Goal: Task Accomplishment & Management: Manage account settings

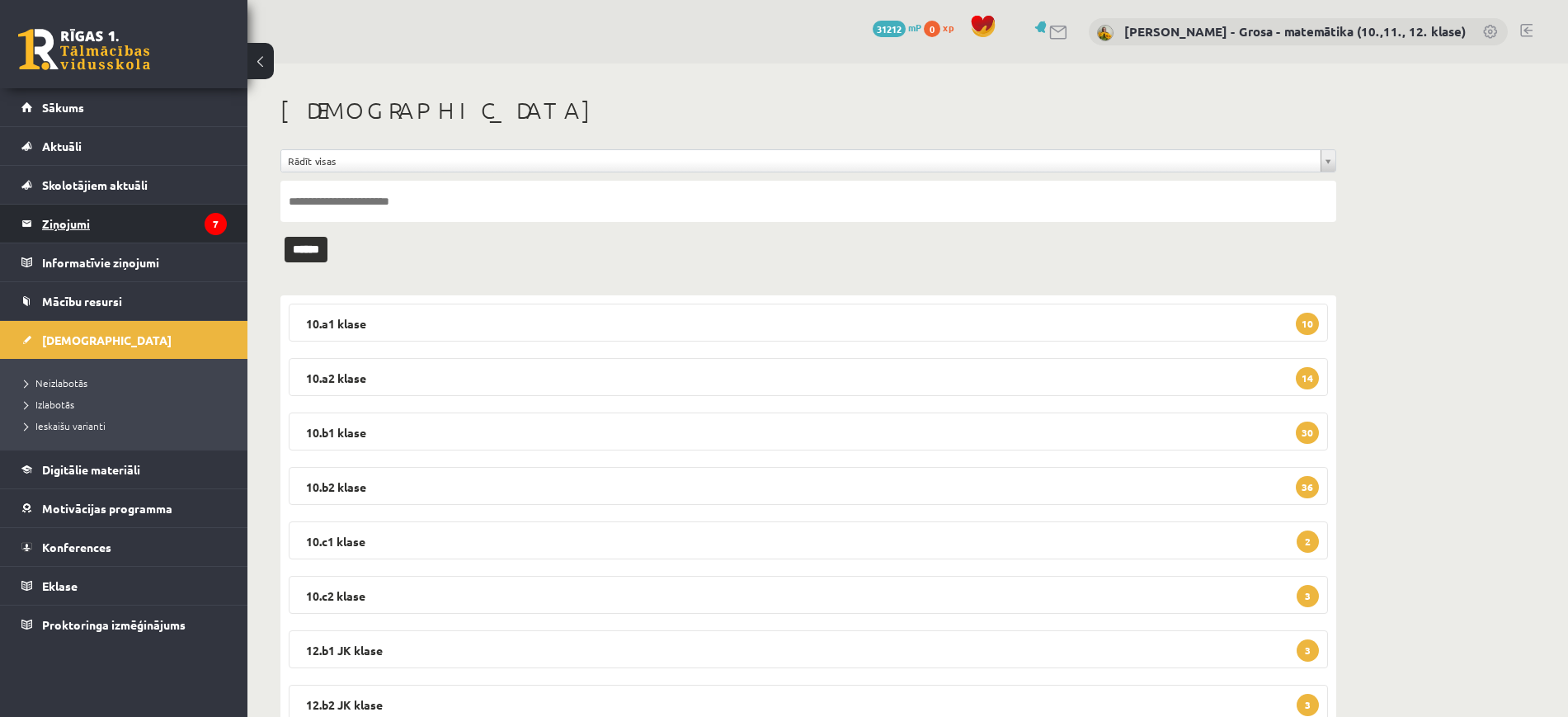
click at [66, 219] on legend "Ziņojumi 7" at bounding box center [134, 223] width 185 height 38
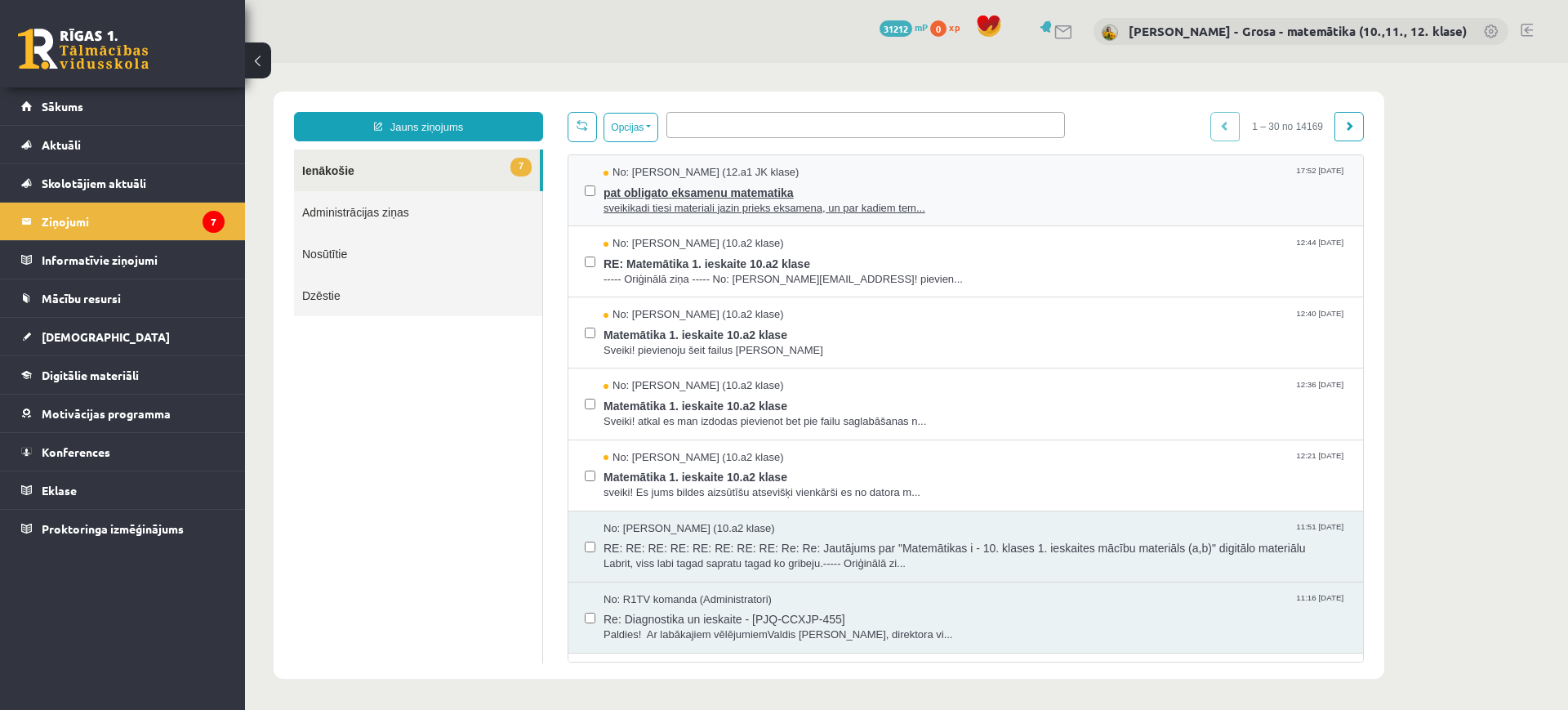
click at [940, 206] on span "sveikikadi tiesi materiali jazin prieks eksamena, un par kadiem tem..." at bounding box center [975, 208] width 743 height 16
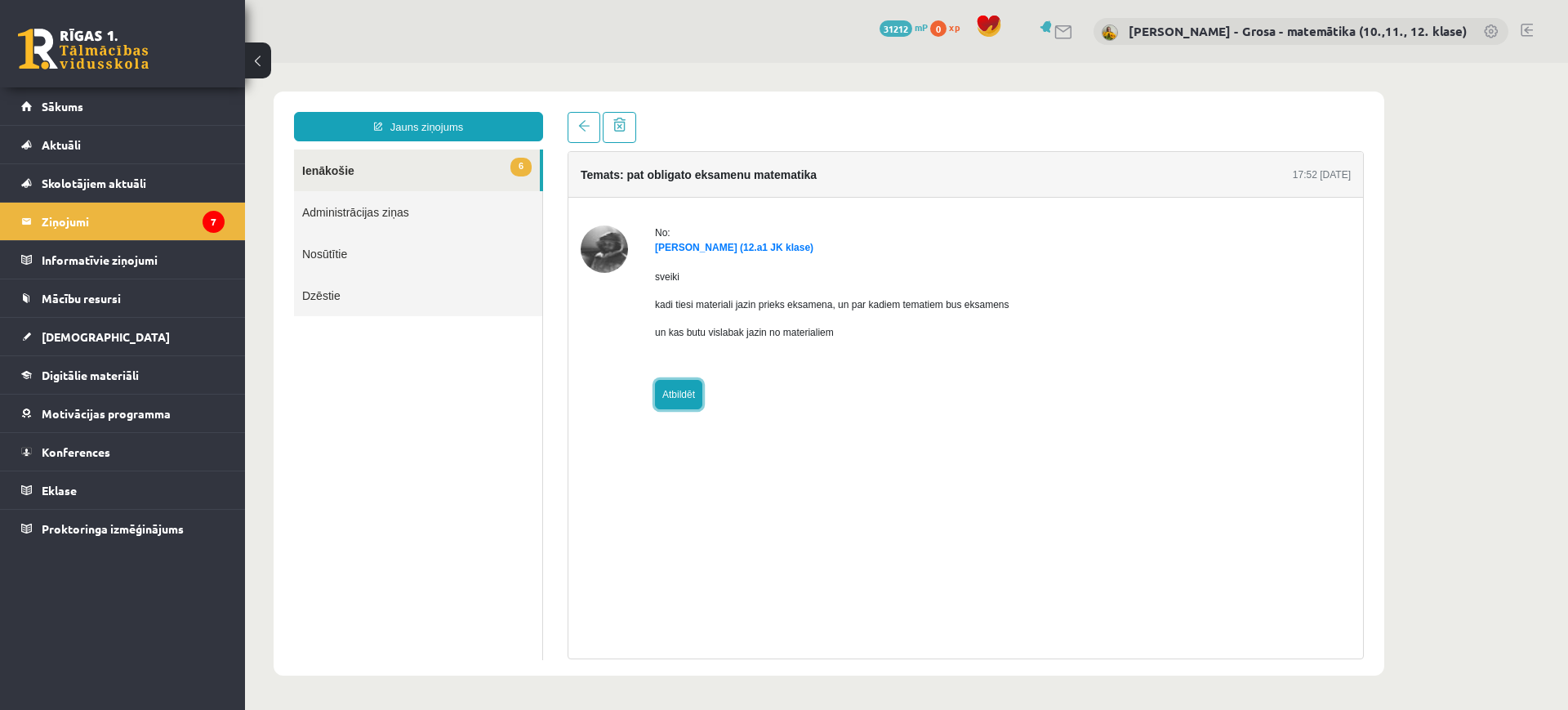
click at [691, 396] on link "Atbildēt" at bounding box center [678, 395] width 47 height 30
type input "**********"
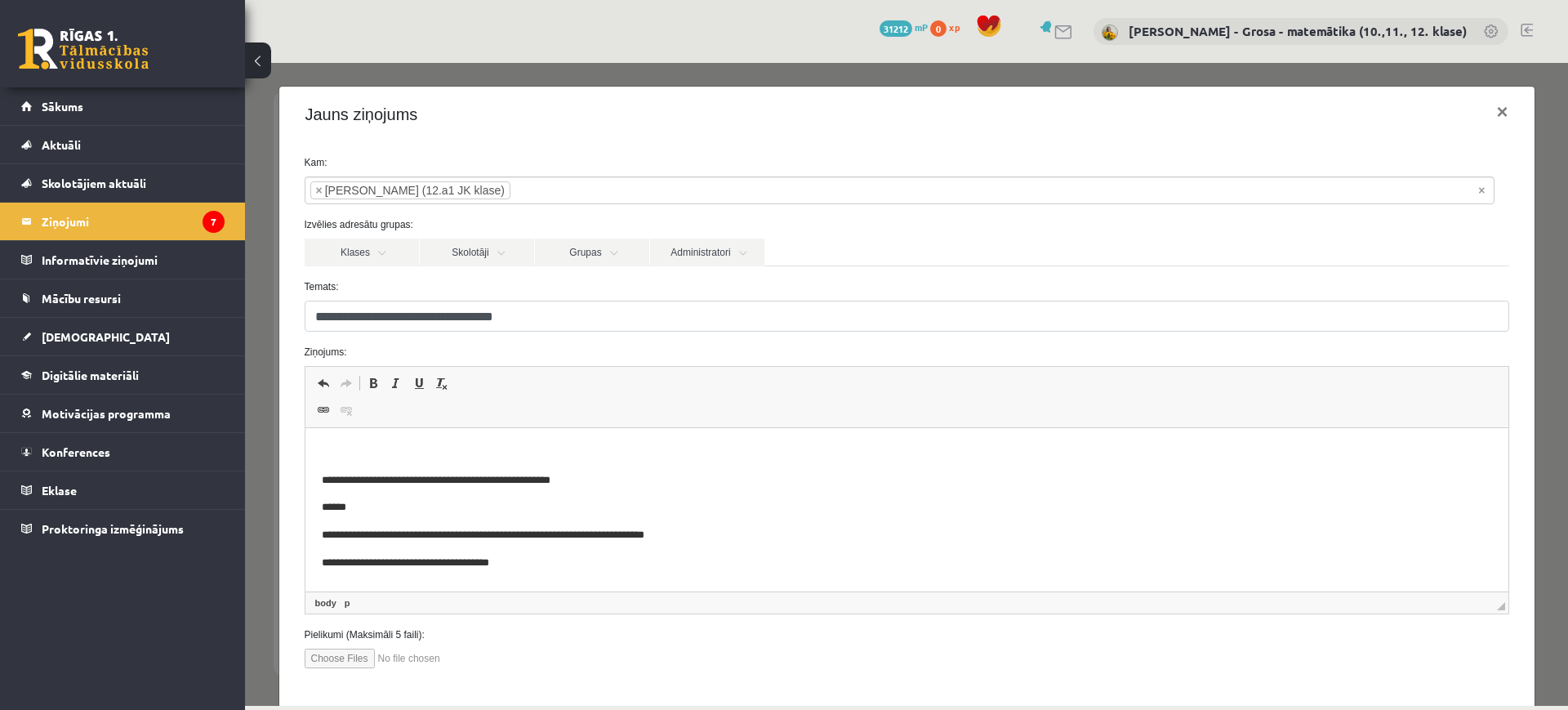
click at [455, 450] on p "Rich Text Editor, wiswyg-editor-47433944307780-1760540209-373" at bounding box center [906, 452] width 1170 height 17
click at [488, 502] on p "Rich Text Editor, wiswyg-editor-47433944307780-1760540209-373" at bounding box center [906, 507] width 1170 height 17
click at [476, 502] on p "Rich Text Editor, wiswyg-editor-47433944307780-1760540209-373" at bounding box center [906, 507] width 1170 height 17
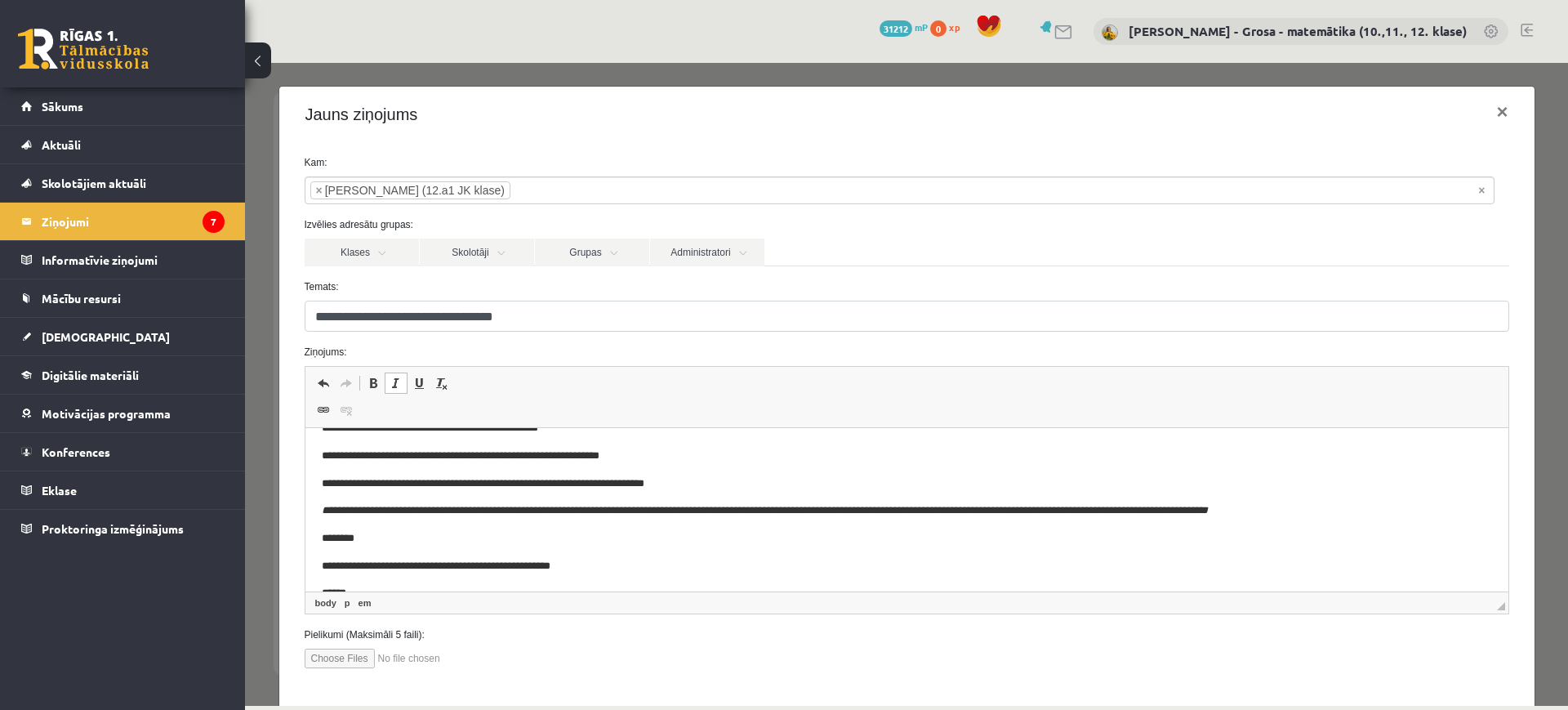
scroll to position [317, 0]
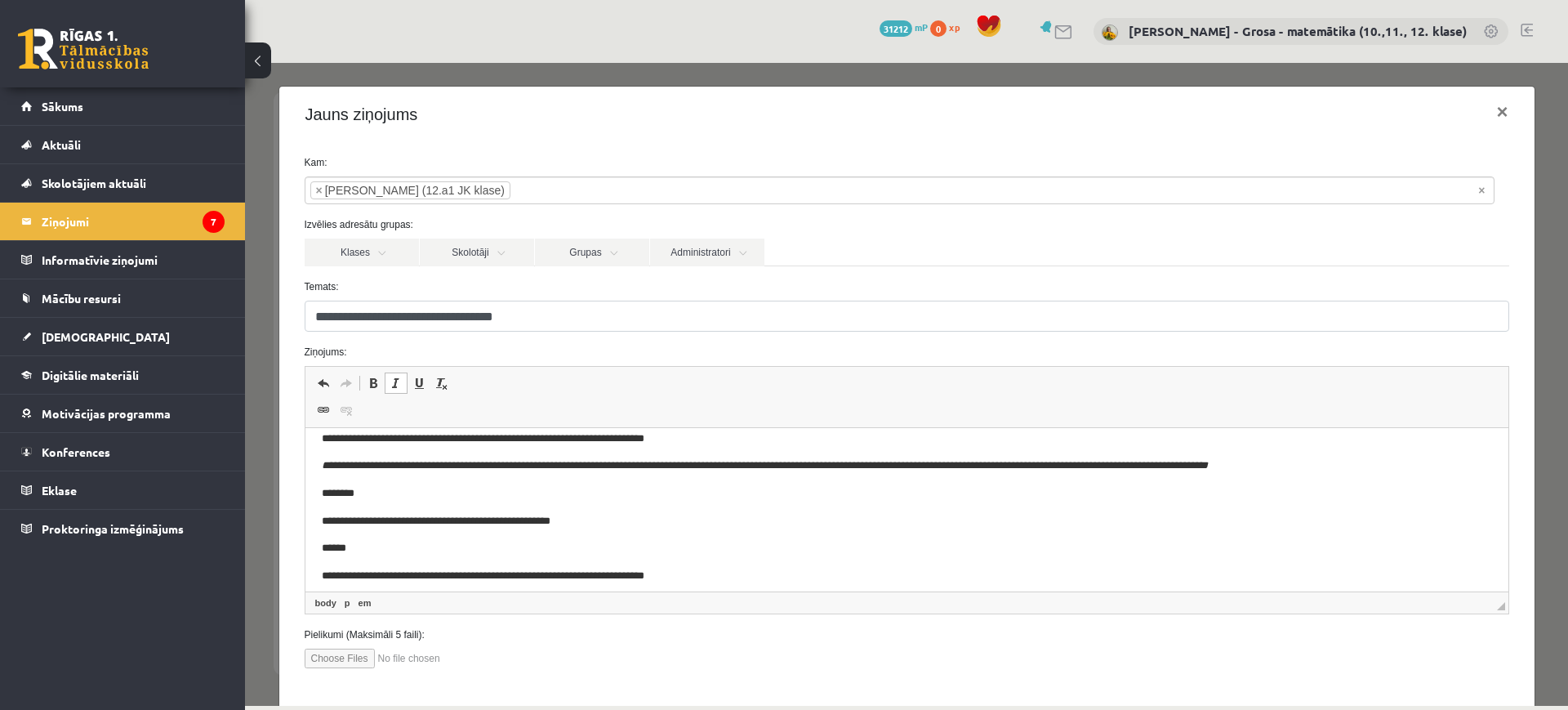
click at [484, 475] on p "**********" at bounding box center [906, 466] width 1170 height 17
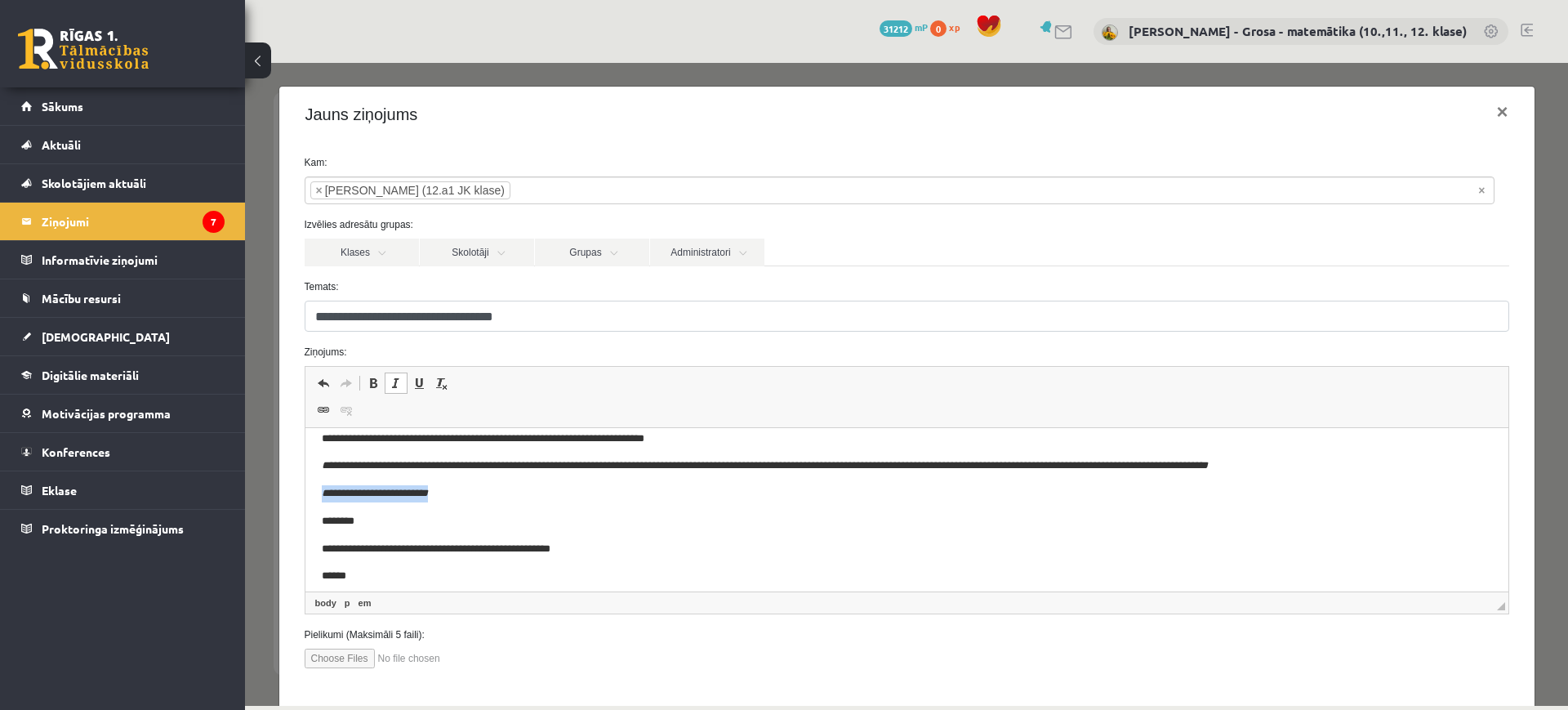
drag, startPoint x: 435, startPoint y: 509, endPoint x: 362, endPoint y: 878, distance: 376.2
click at [305, 515] on html "**********" at bounding box center [906, 384] width 1203 height 545
click at [400, 382] on span at bounding box center [396, 383] width 13 height 13
click at [479, 502] on p "**********" at bounding box center [891, 494] width 1140 height 17
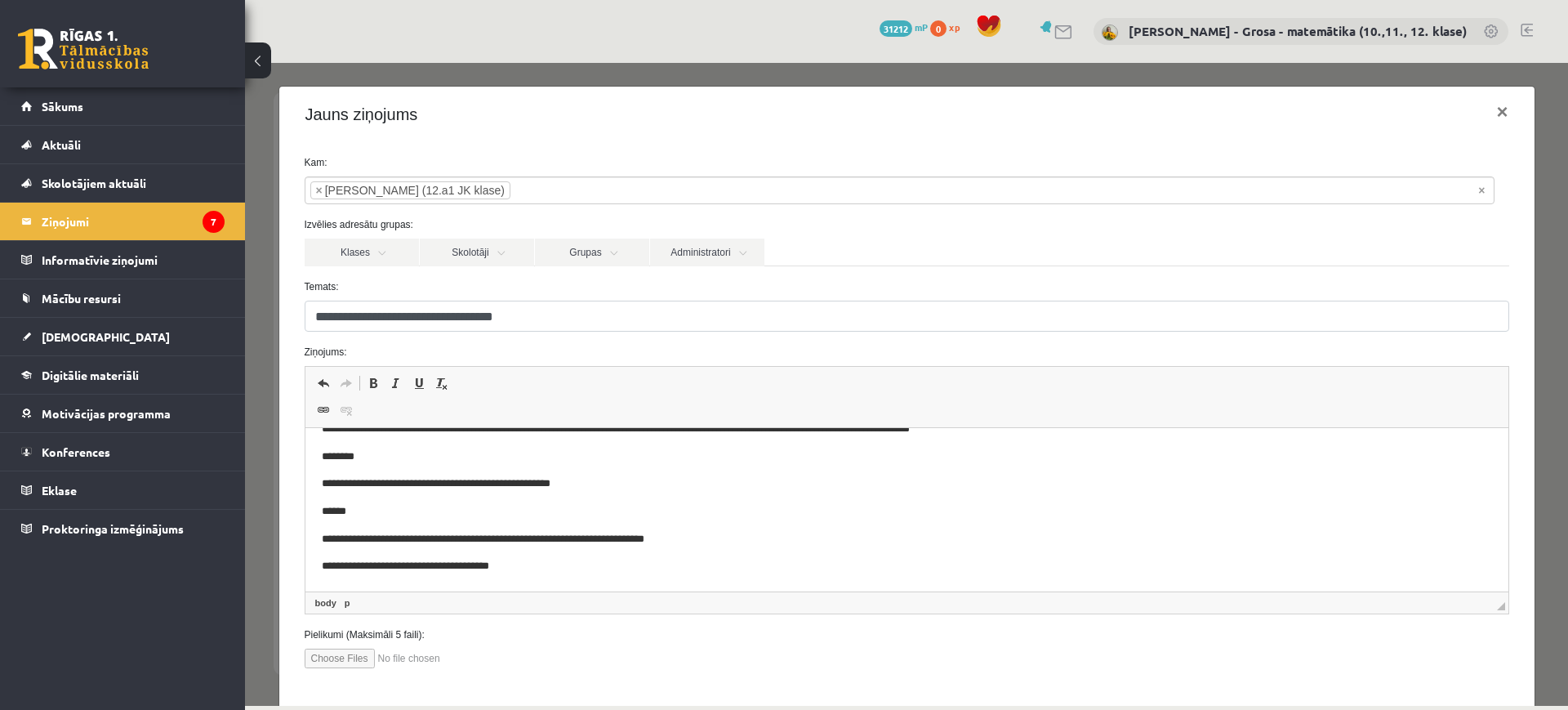
scroll to position [298, 0]
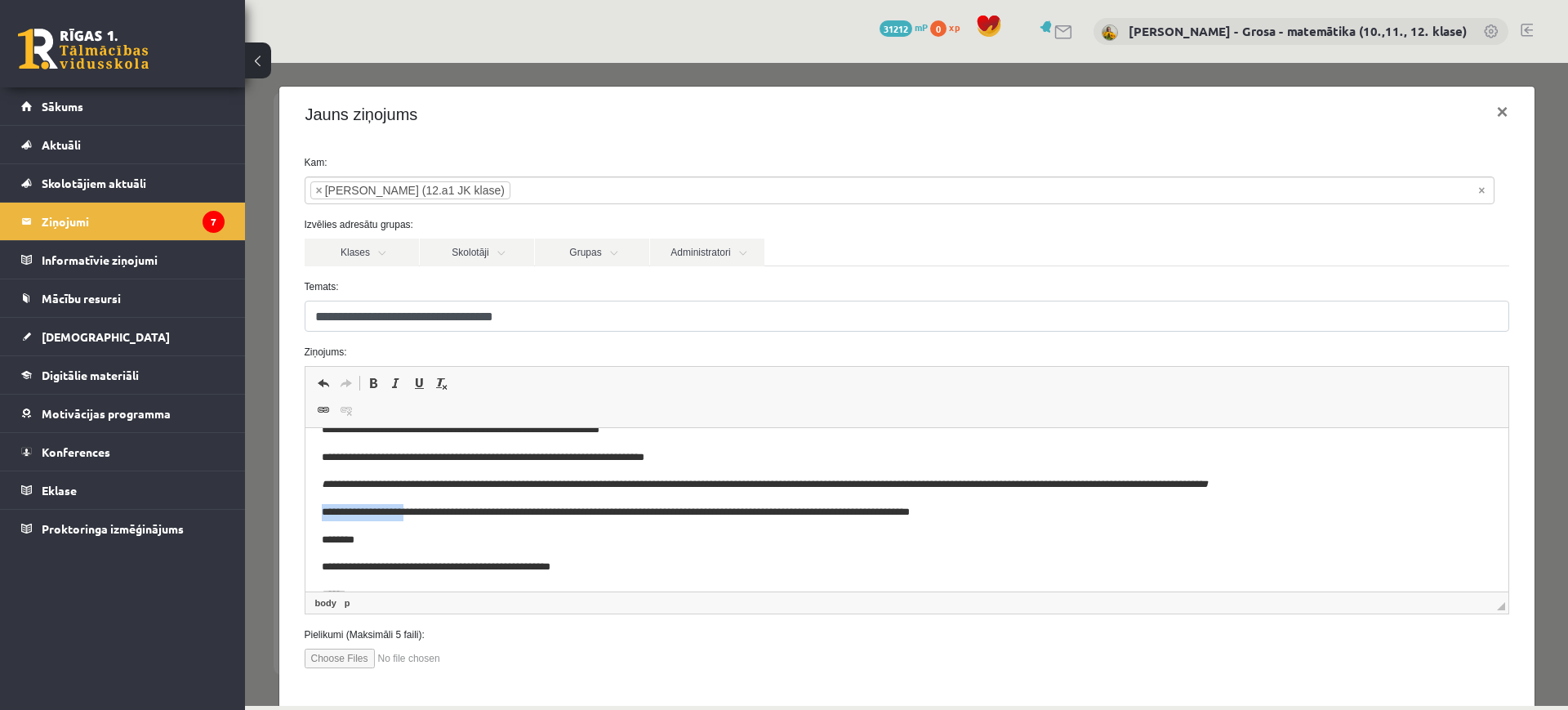
drag, startPoint x: 423, startPoint y: 529, endPoint x: 323, endPoint y: 883, distance: 367.9
click at [305, 532] on html "**********" at bounding box center [906, 402] width 1203 height 545
click at [375, 382] on span at bounding box center [373, 383] width 13 height 13
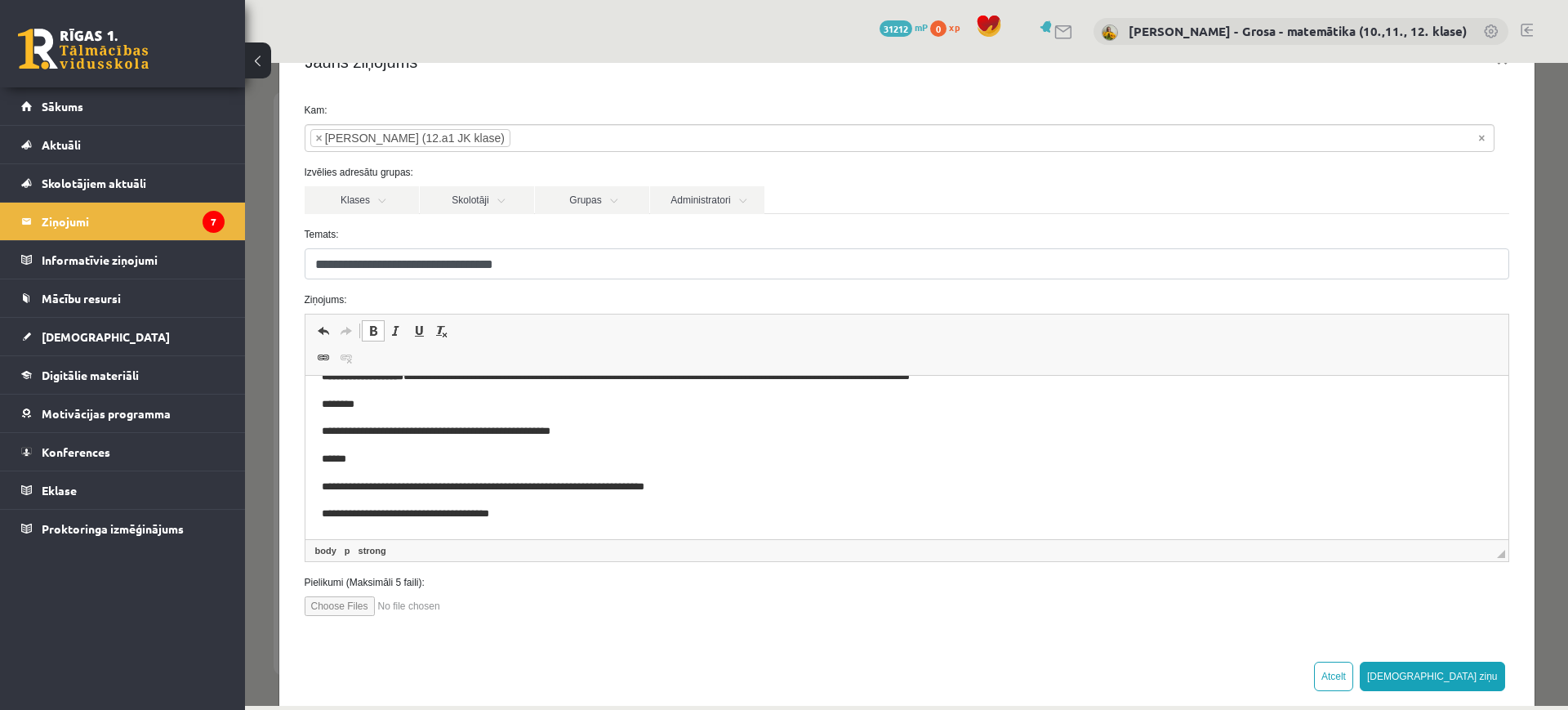
scroll to position [80, 0]
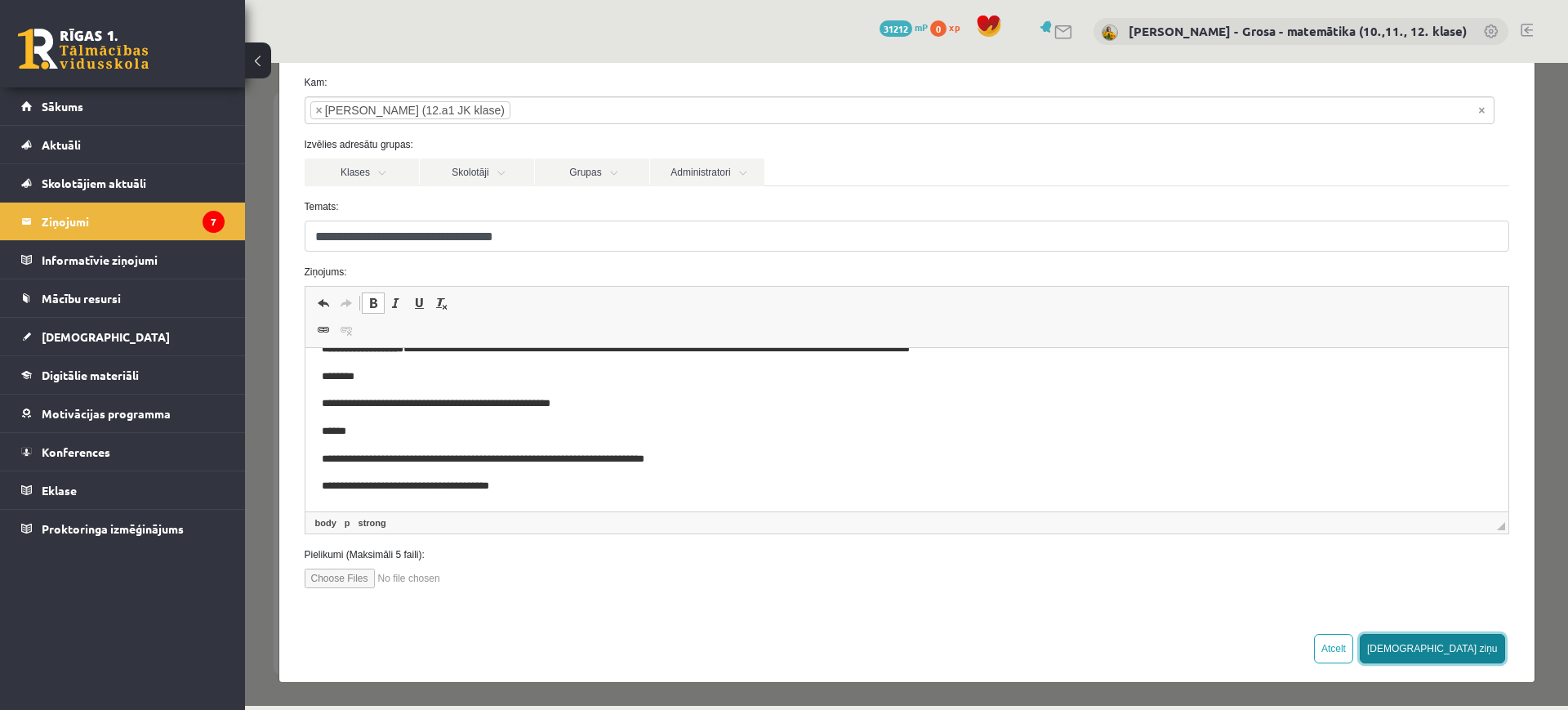
click at [1466, 640] on button "[DEMOGRAPHIC_DATA] ziņu" at bounding box center [1433, 649] width 145 height 30
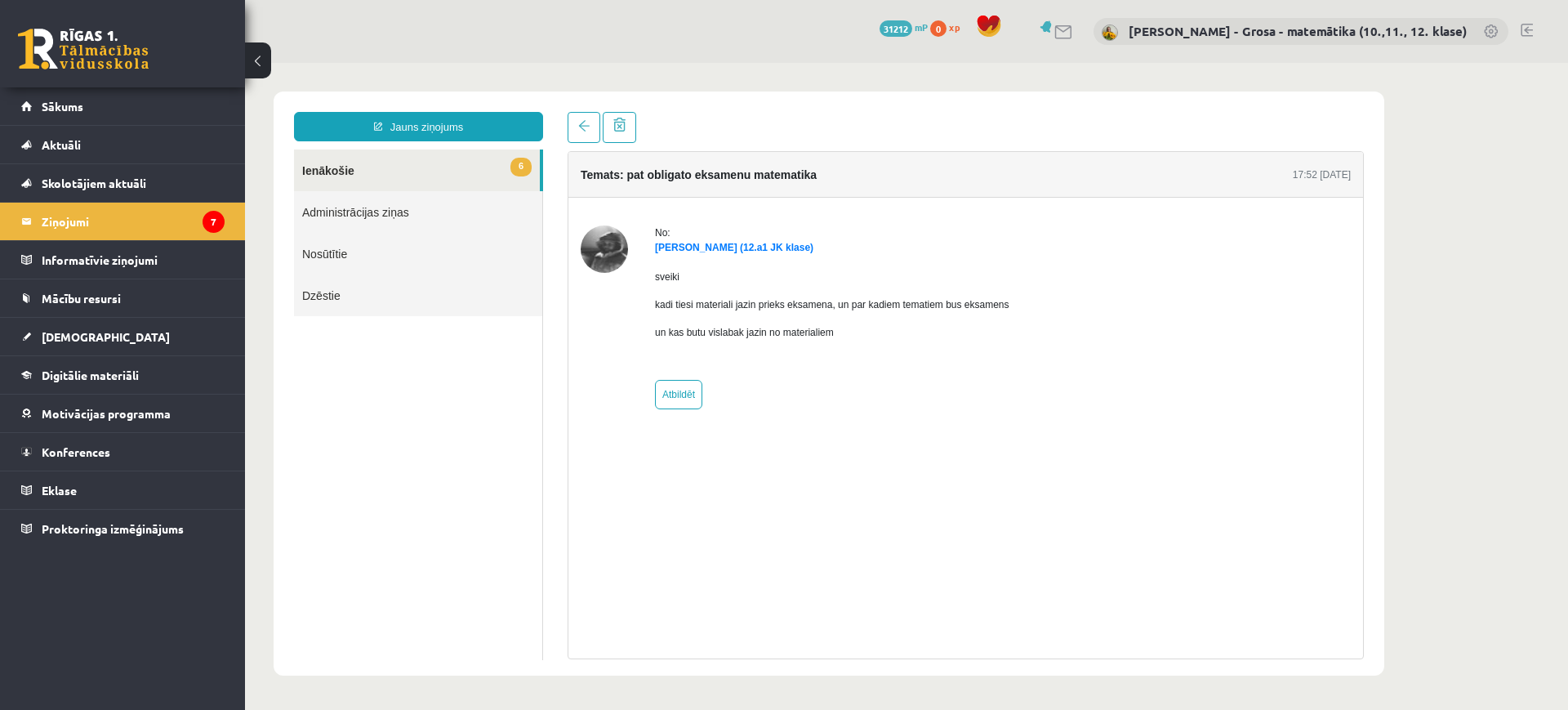
scroll to position [0, 0]
click at [440, 171] on link "6 Ienākošie" at bounding box center [417, 170] width 246 height 41
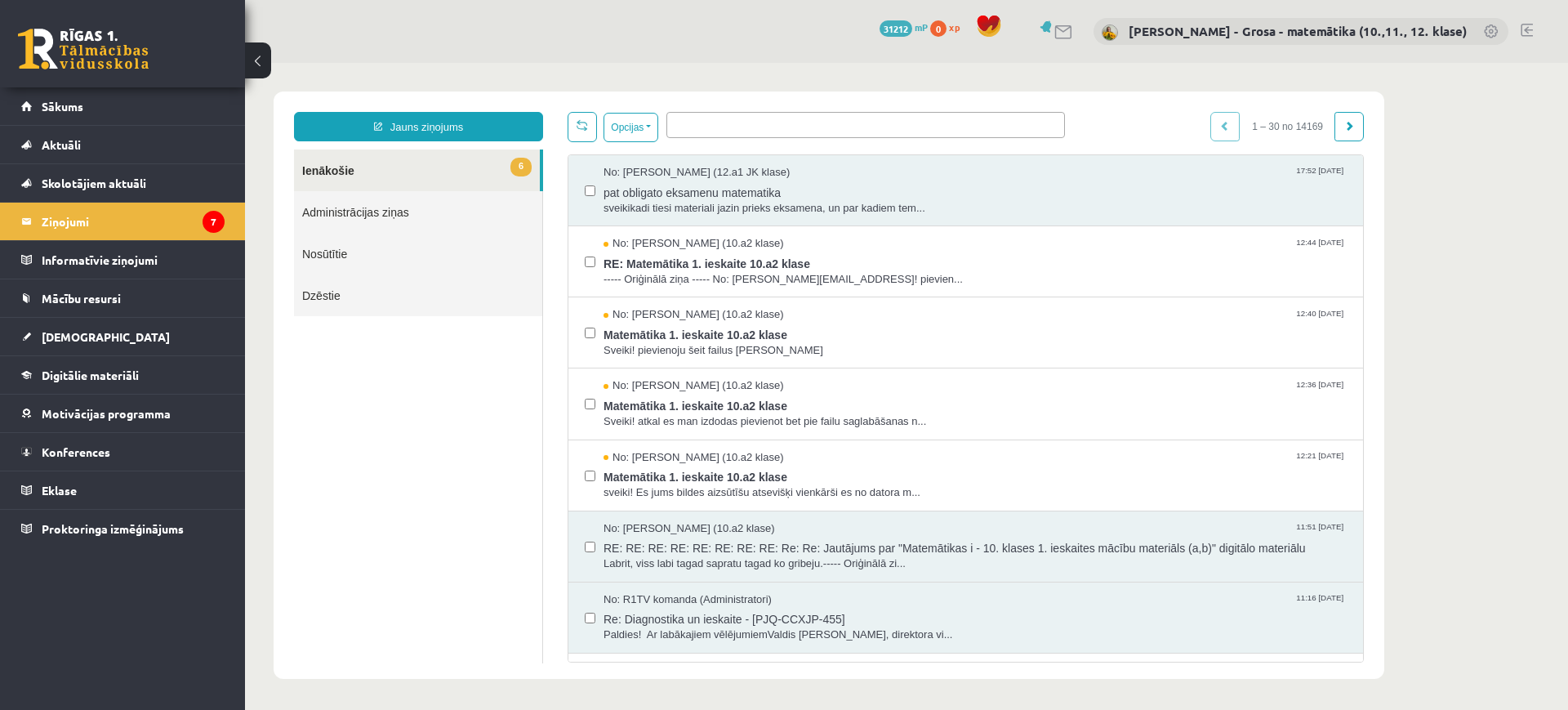
click at [364, 253] on link "Nosūtītie" at bounding box center [418, 253] width 249 height 41
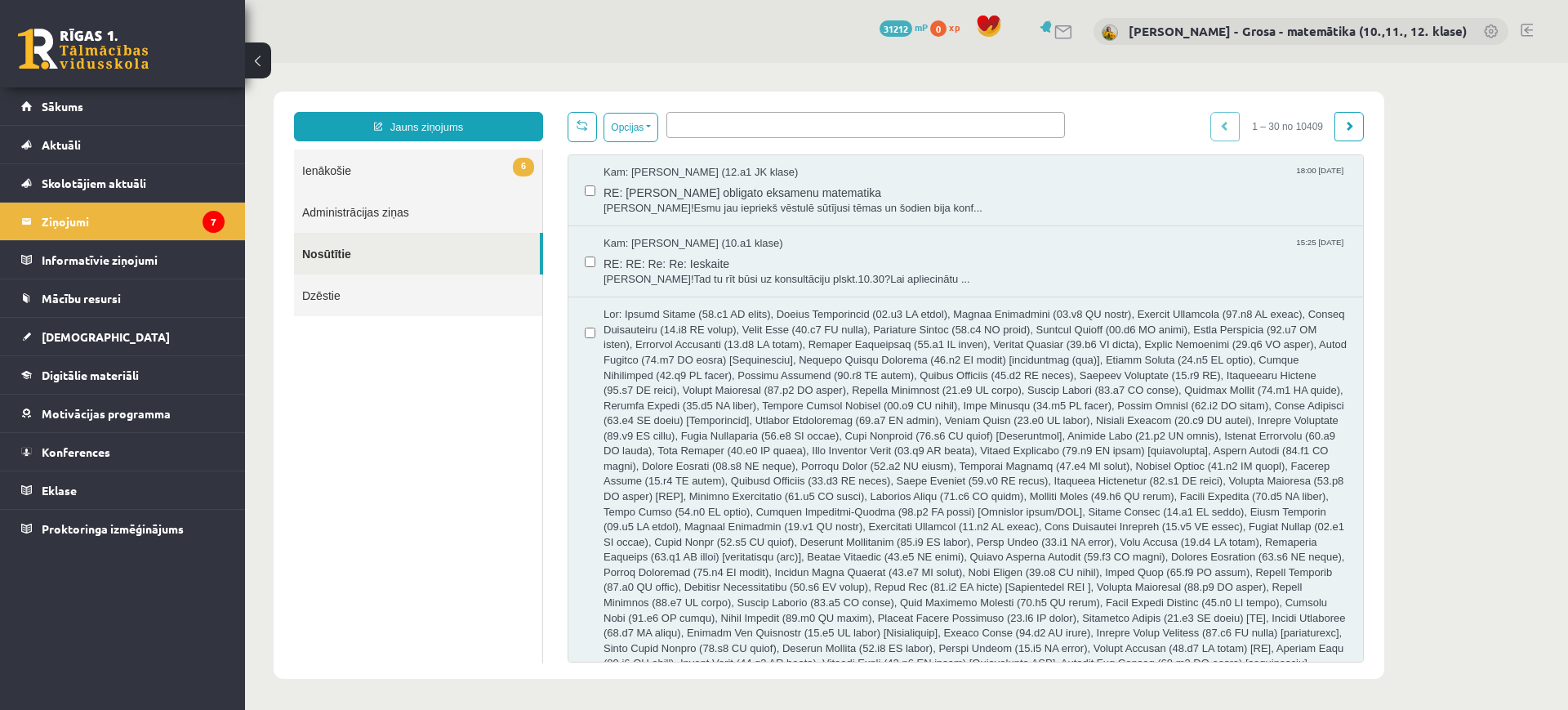
click at [512, 156] on link "6 Ienākošie" at bounding box center [418, 170] width 249 height 41
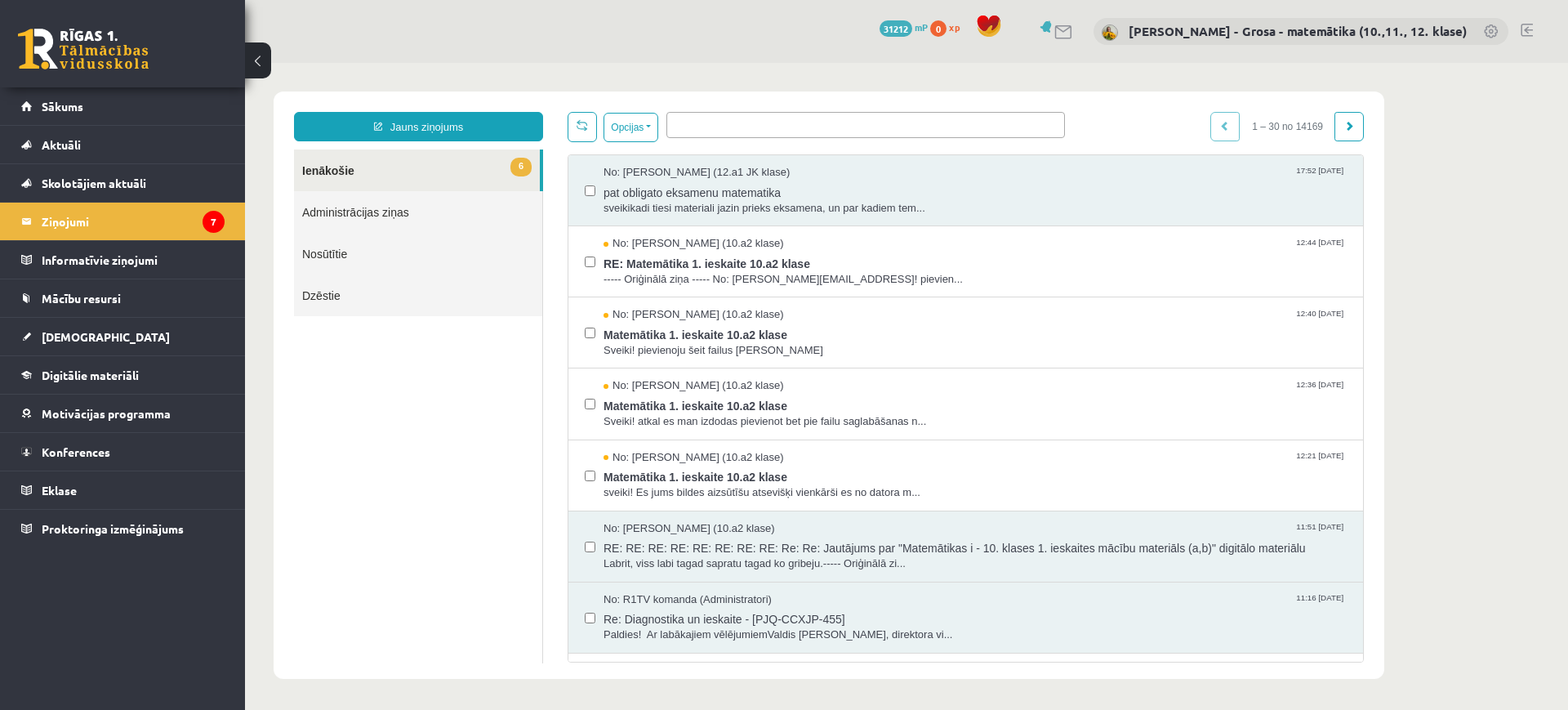
click at [486, 156] on link "6 Ienākošie" at bounding box center [417, 170] width 246 height 41
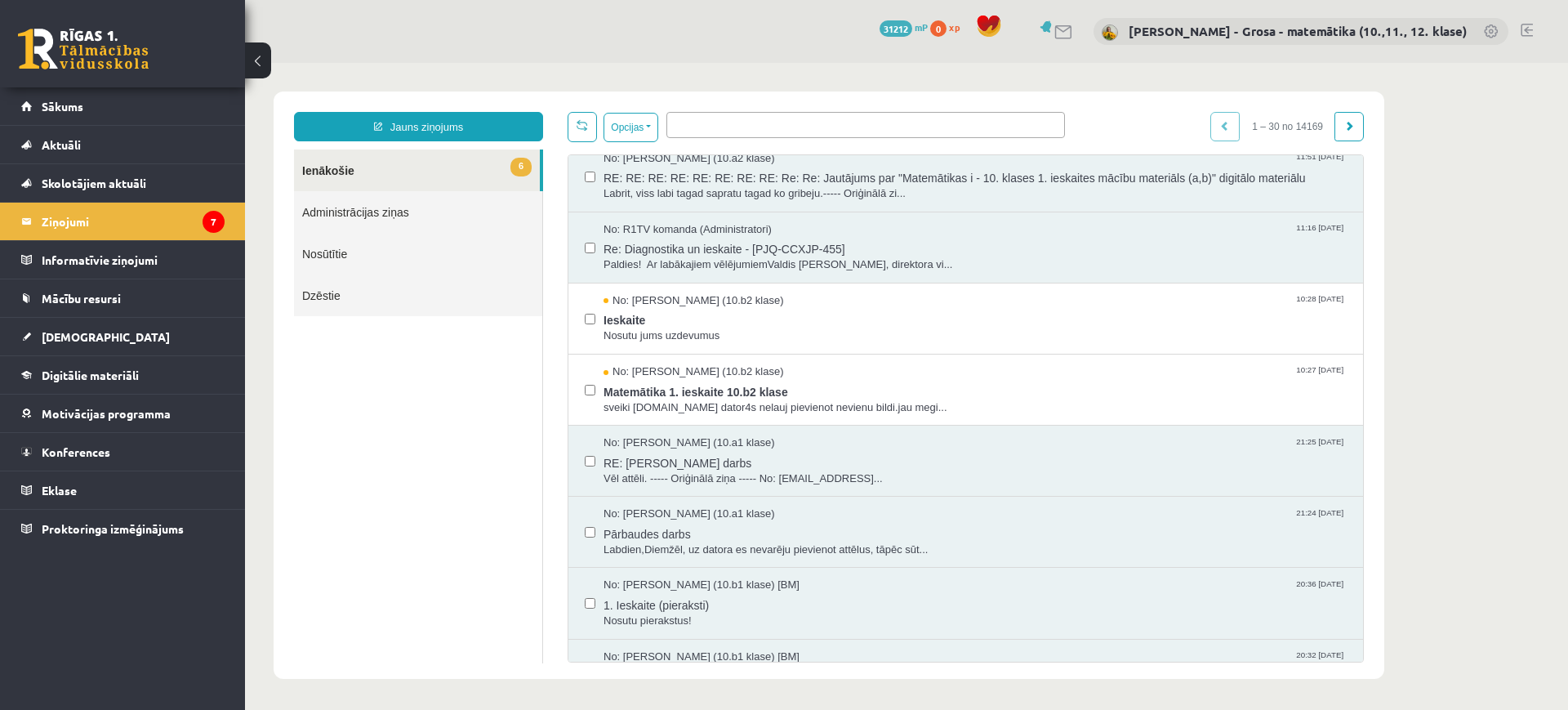
scroll to position [306, 0]
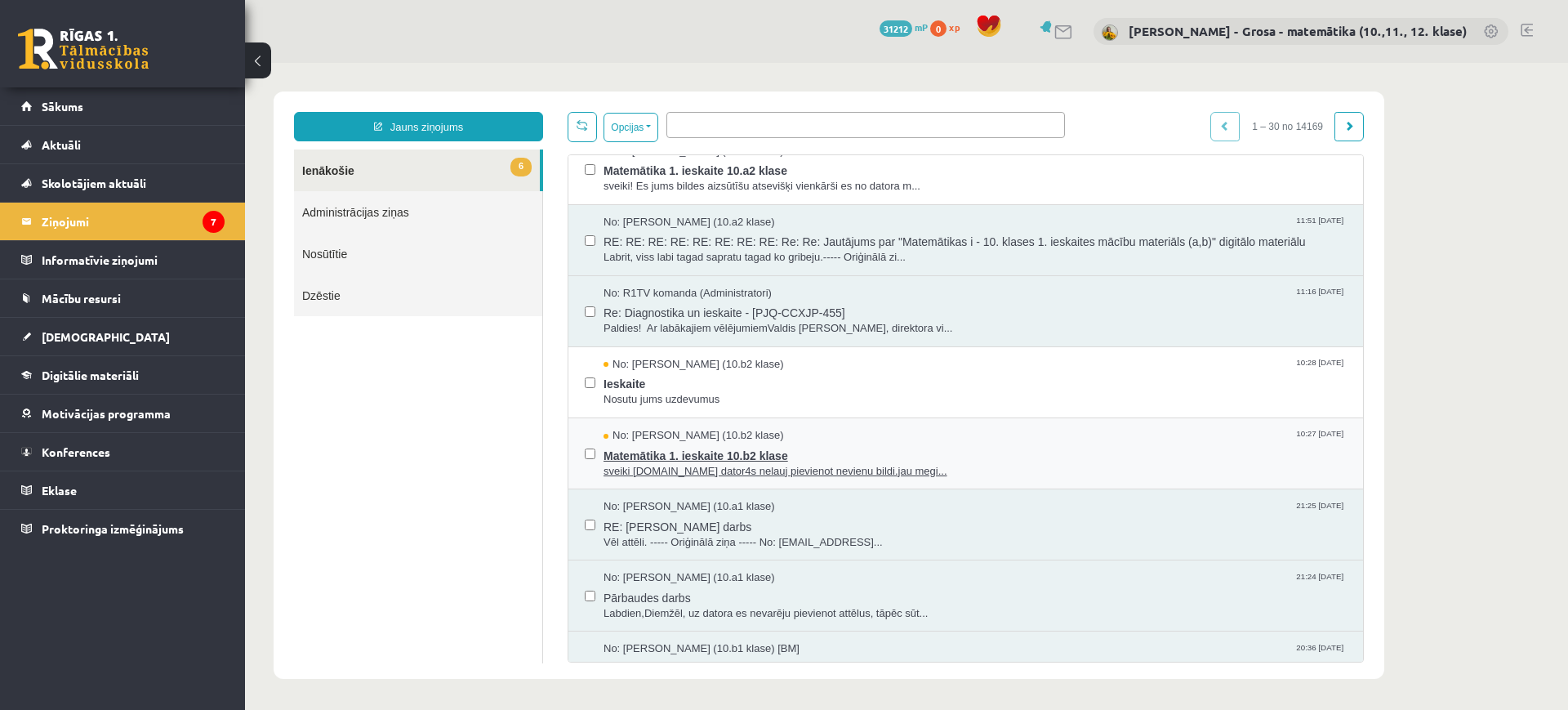
click at [717, 451] on span "Matemātika 1. ieskaite 10.b2 klase" at bounding box center [975, 453] width 743 height 21
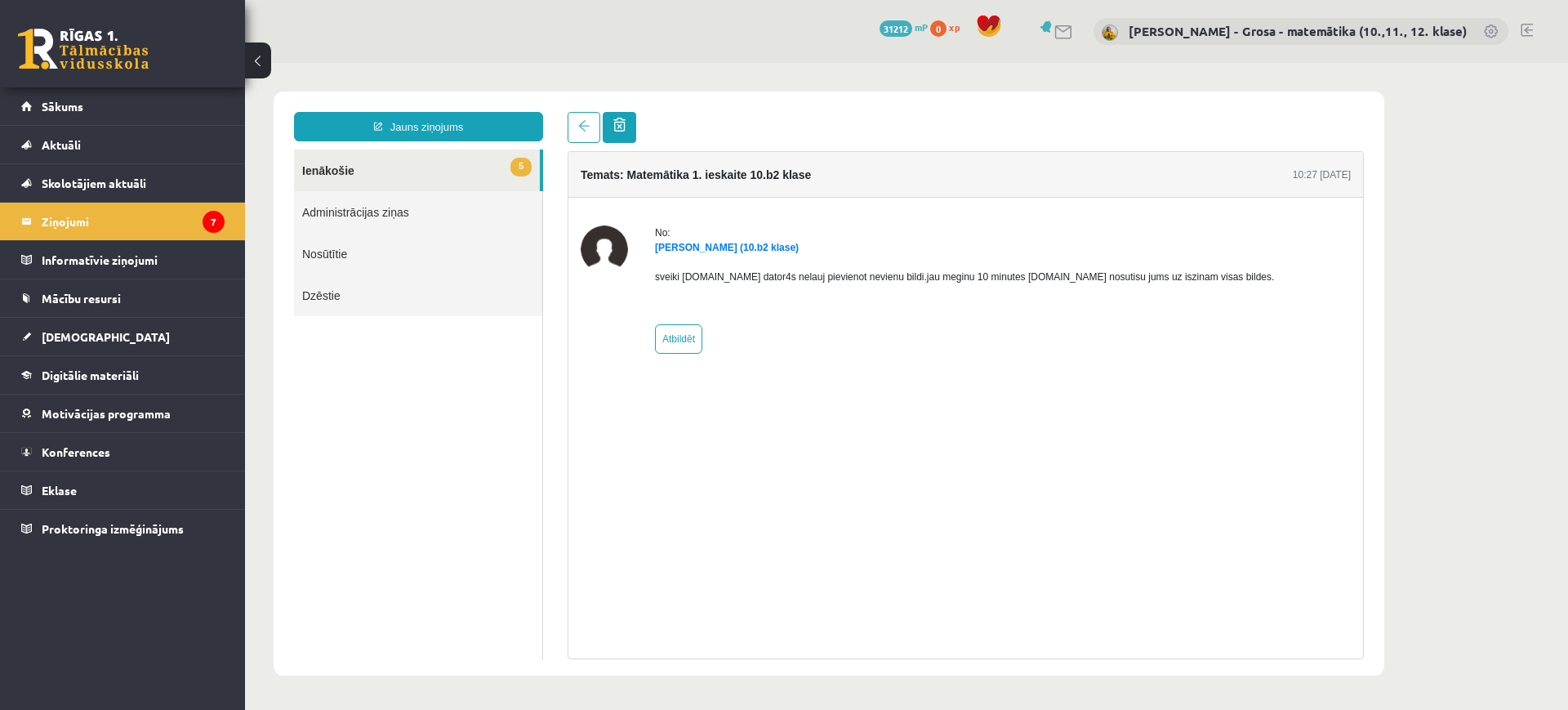
scroll to position [0, 0]
click at [586, 123] on span at bounding box center [584, 125] width 12 height 12
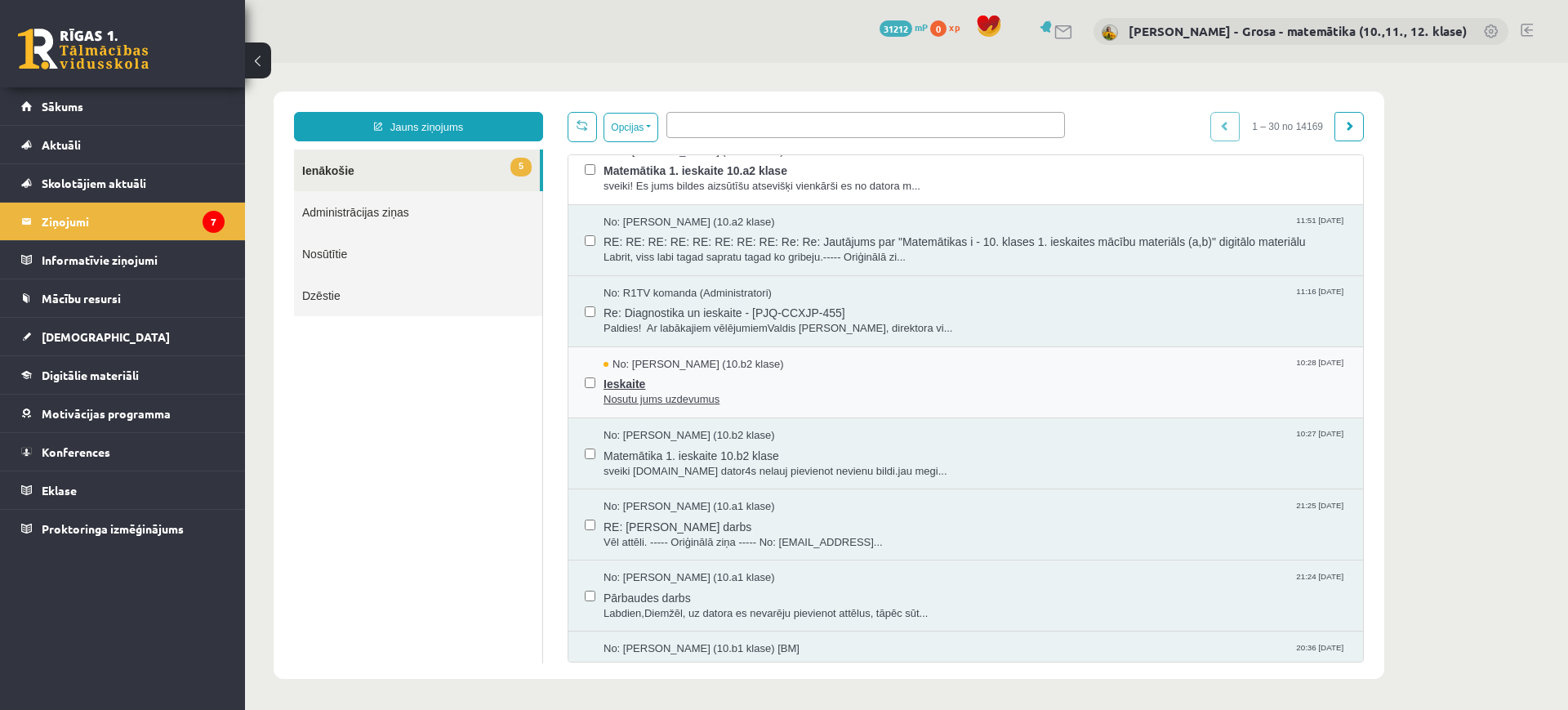
click at [685, 398] on span "Nosutu jums uzdevumus" at bounding box center [975, 400] width 743 height 16
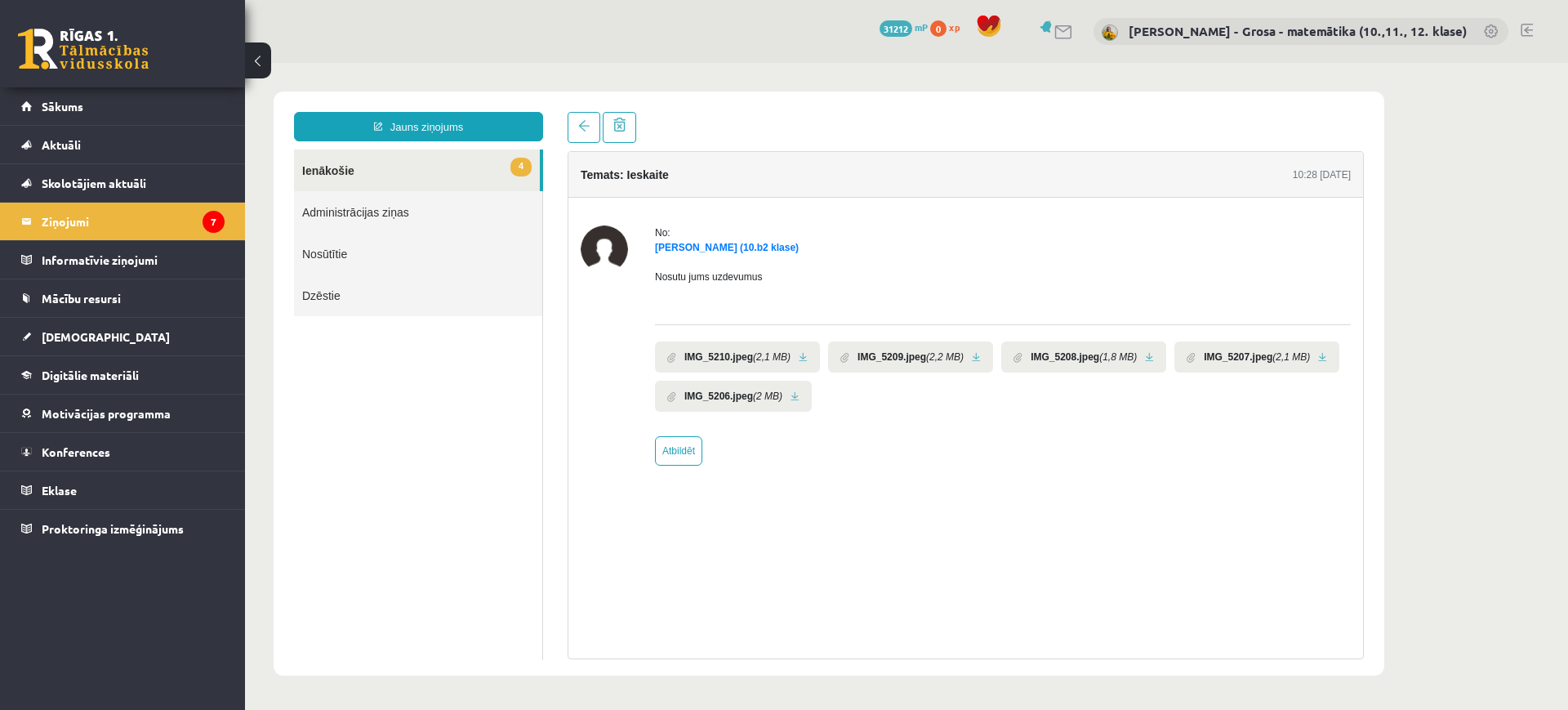
click at [798, 357] on link at bounding box center [803, 357] width 9 height 11
click at [977, 356] on li "IMG_5209.jpeg (2,2 MB)" at bounding box center [911, 357] width 165 height 31
click at [972, 357] on link at bounding box center [976, 357] width 9 height 11
click at [1147, 353] on link at bounding box center [1149, 357] width 9 height 11
click at [1318, 356] on link at bounding box center [1322, 357] width 9 height 11
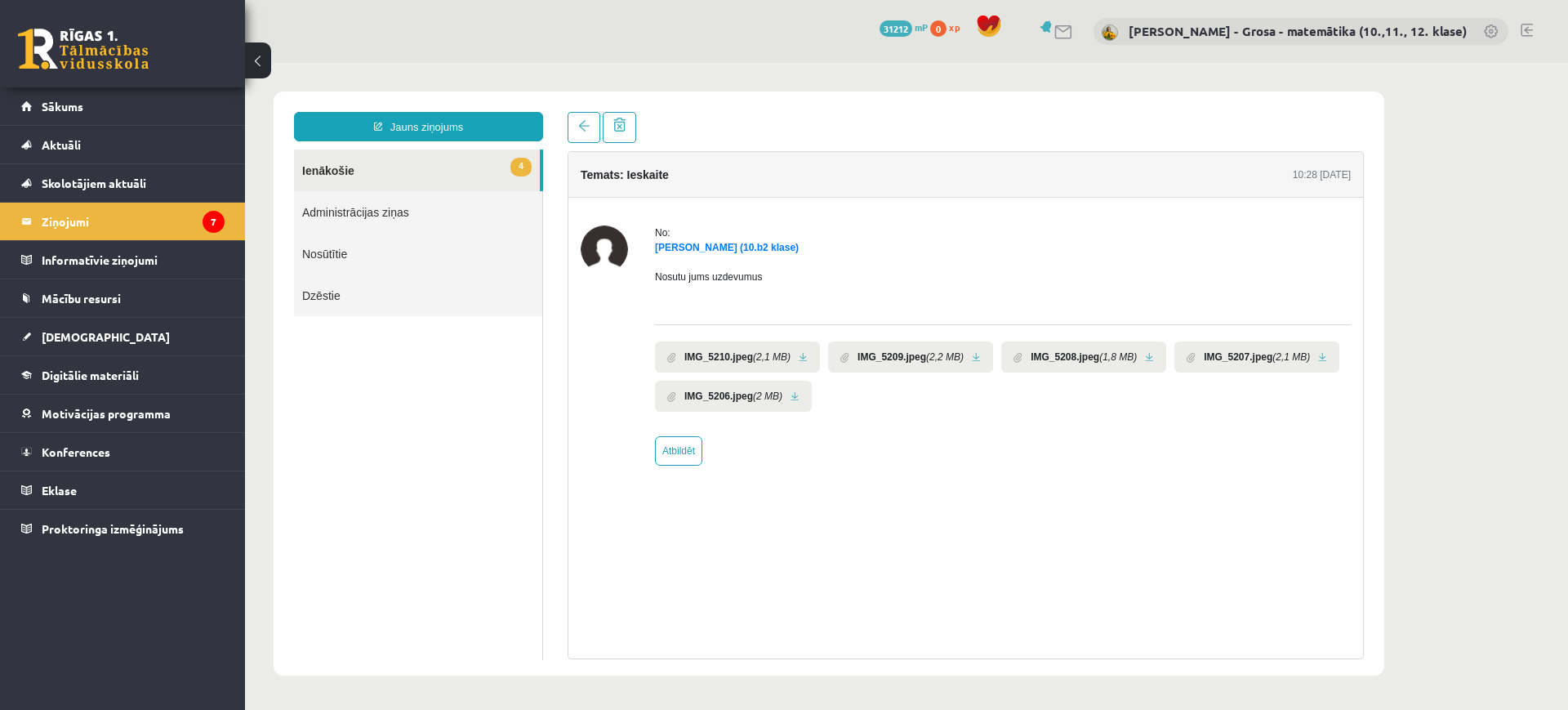
click at [793, 394] on link at bounding box center [794, 396] width 9 height 11
click at [687, 454] on link "Atbildēt" at bounding box center [678, 451] width 47 height 30
type input "**********"
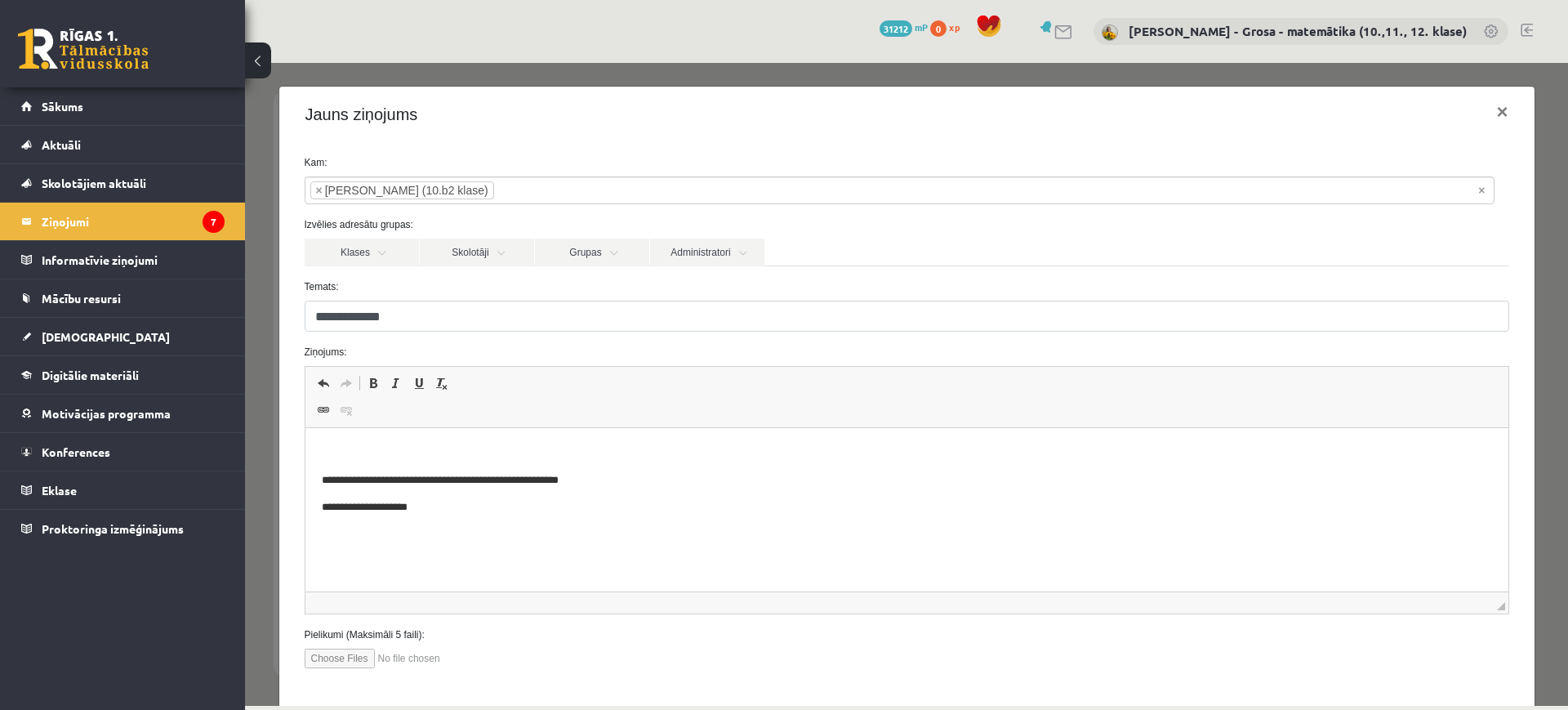
click at [597, 438] on html "**********" at bounding box center [906, 480] width 1203 height 105
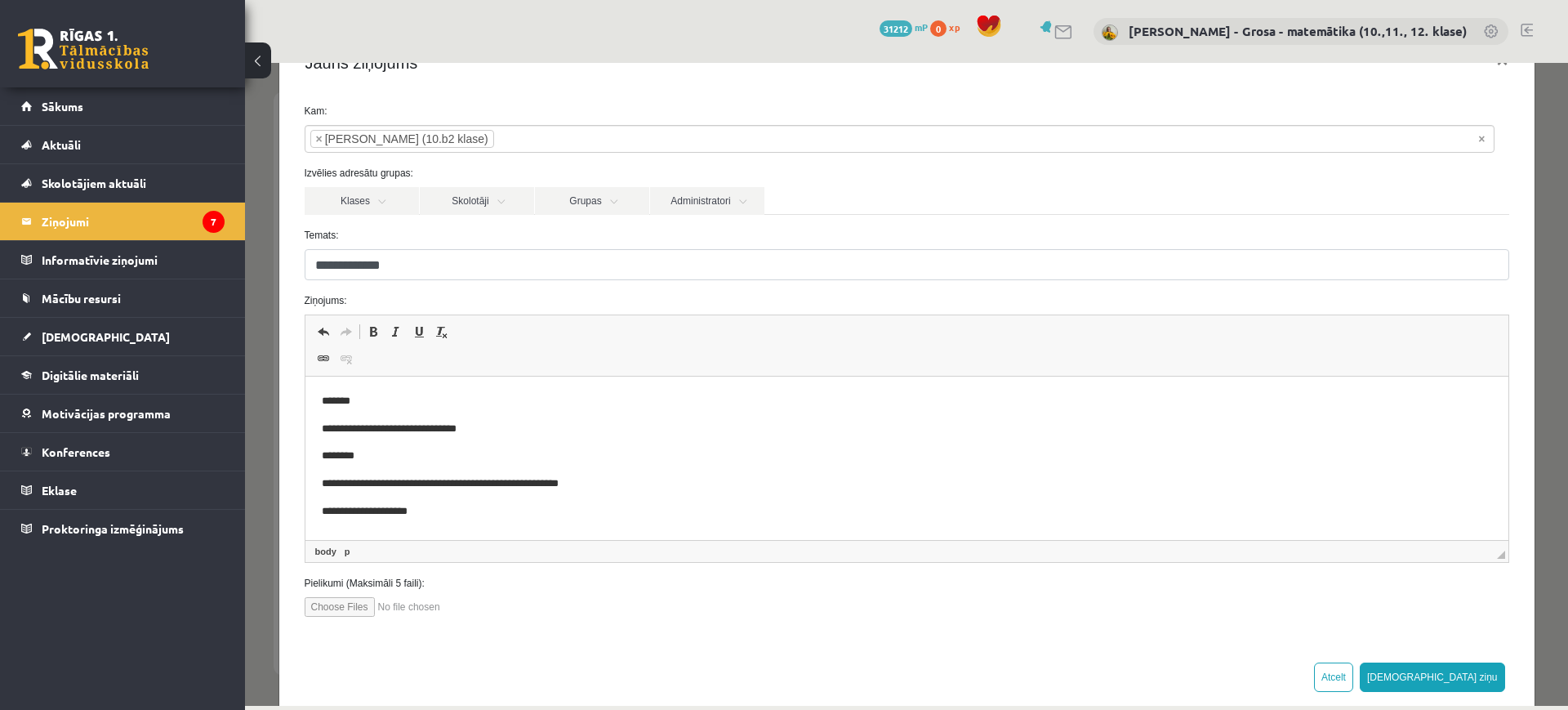
scroll to position [80, 0]
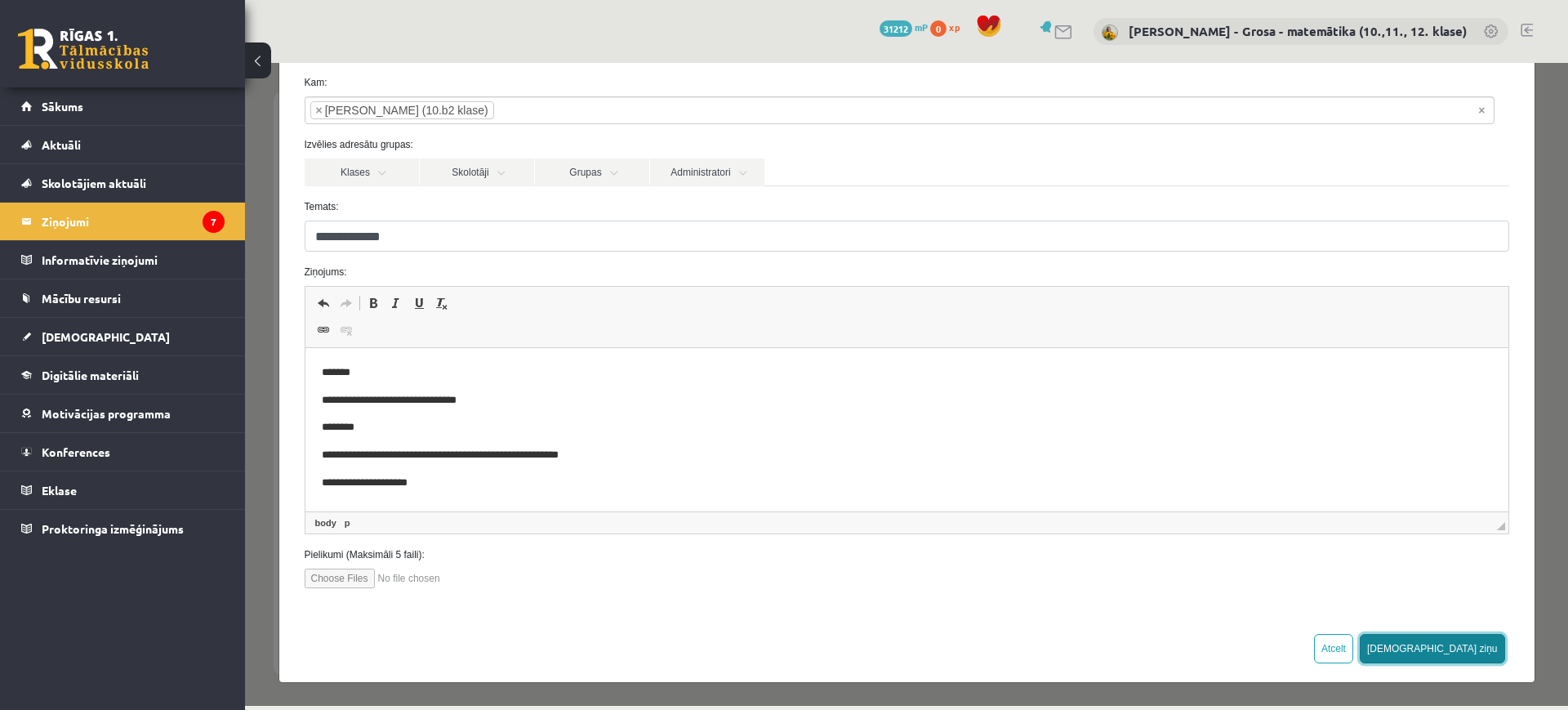
click at [1457, 643] on button "Sūtīt ziņu" at bounding box center [1433, 649] width 145 height 30
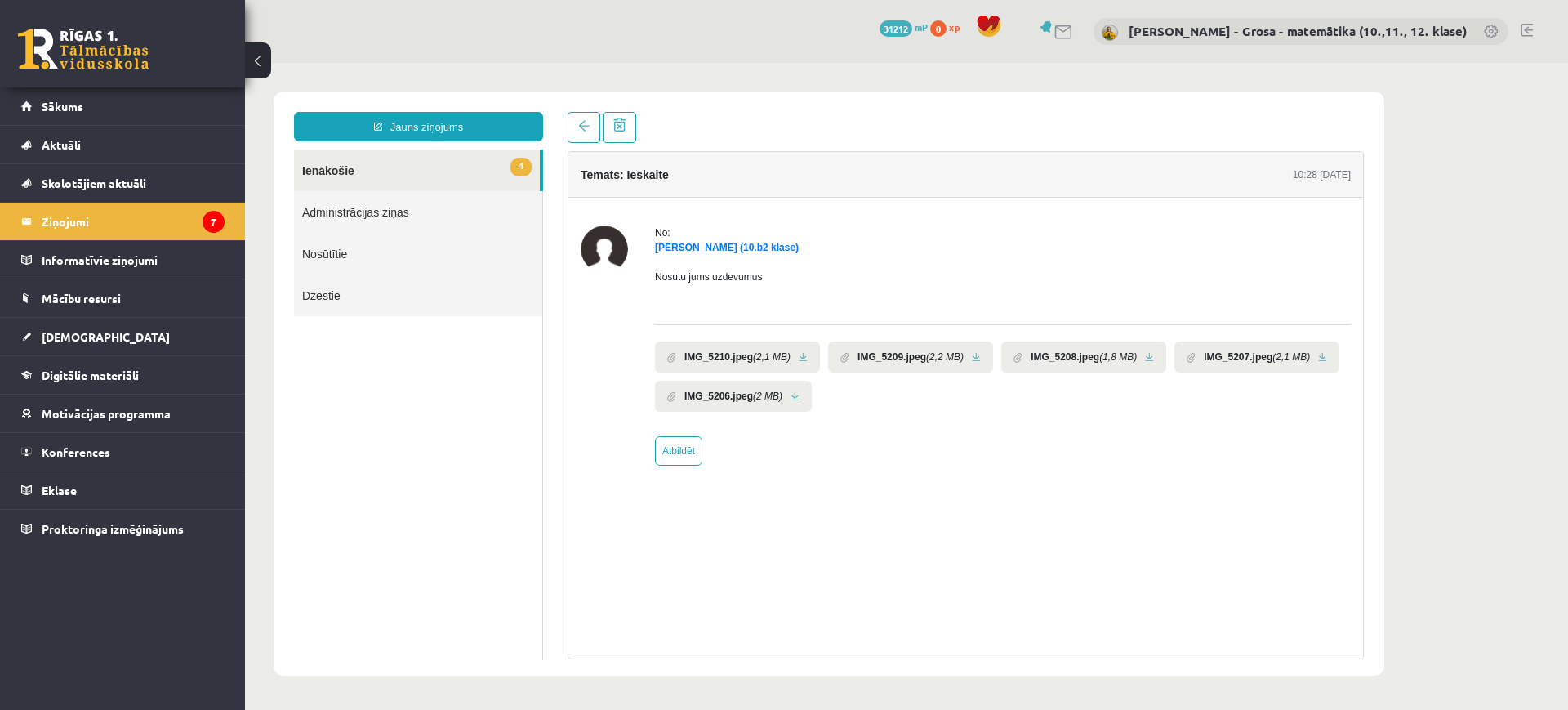
scroll to position [0, 0]
click at [528, 168] on span "4" at bounding box center [521, 167] width 21 height 19
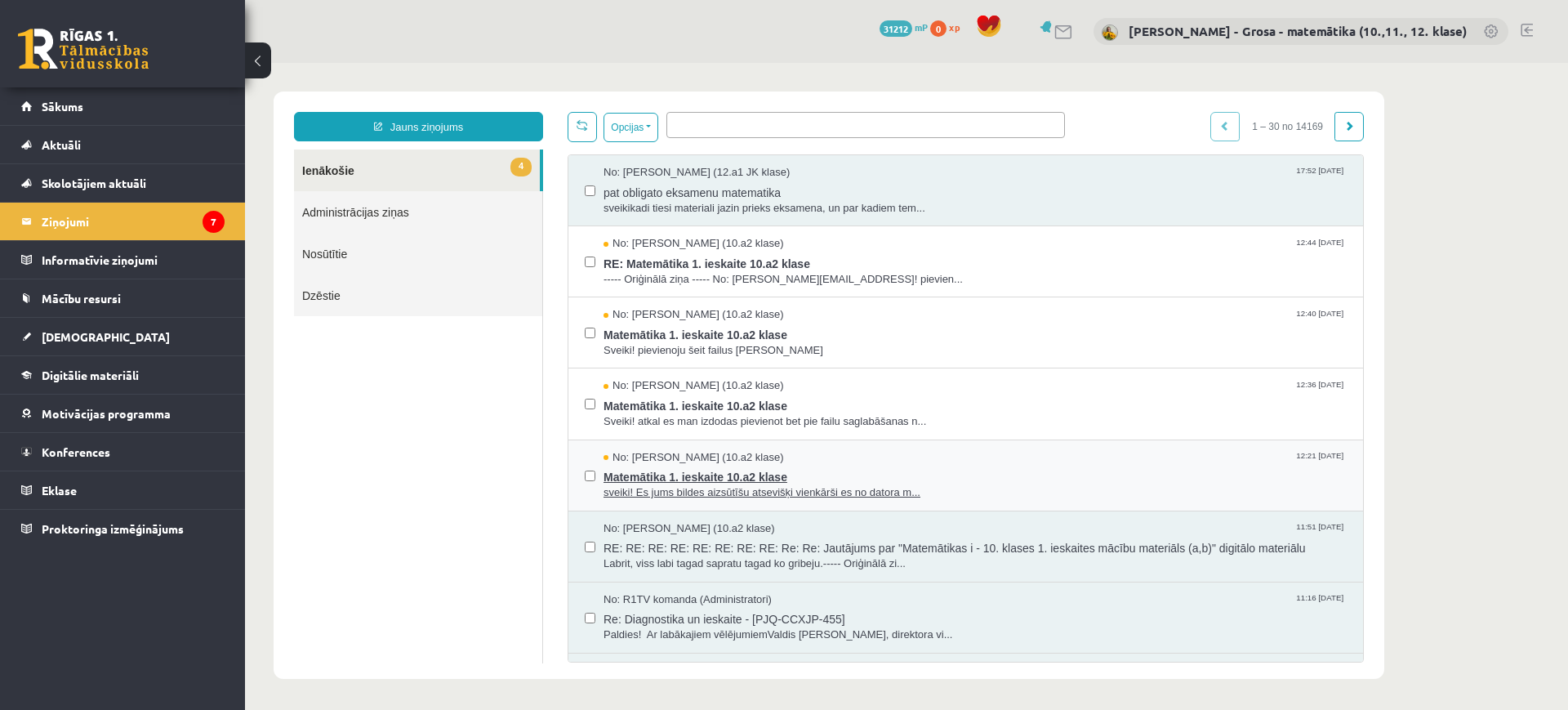
click at [877, 469] on span "Matemātika 1. ieskaite 10.a2 klase" at bounding box center [975, 475] width 743 height 21
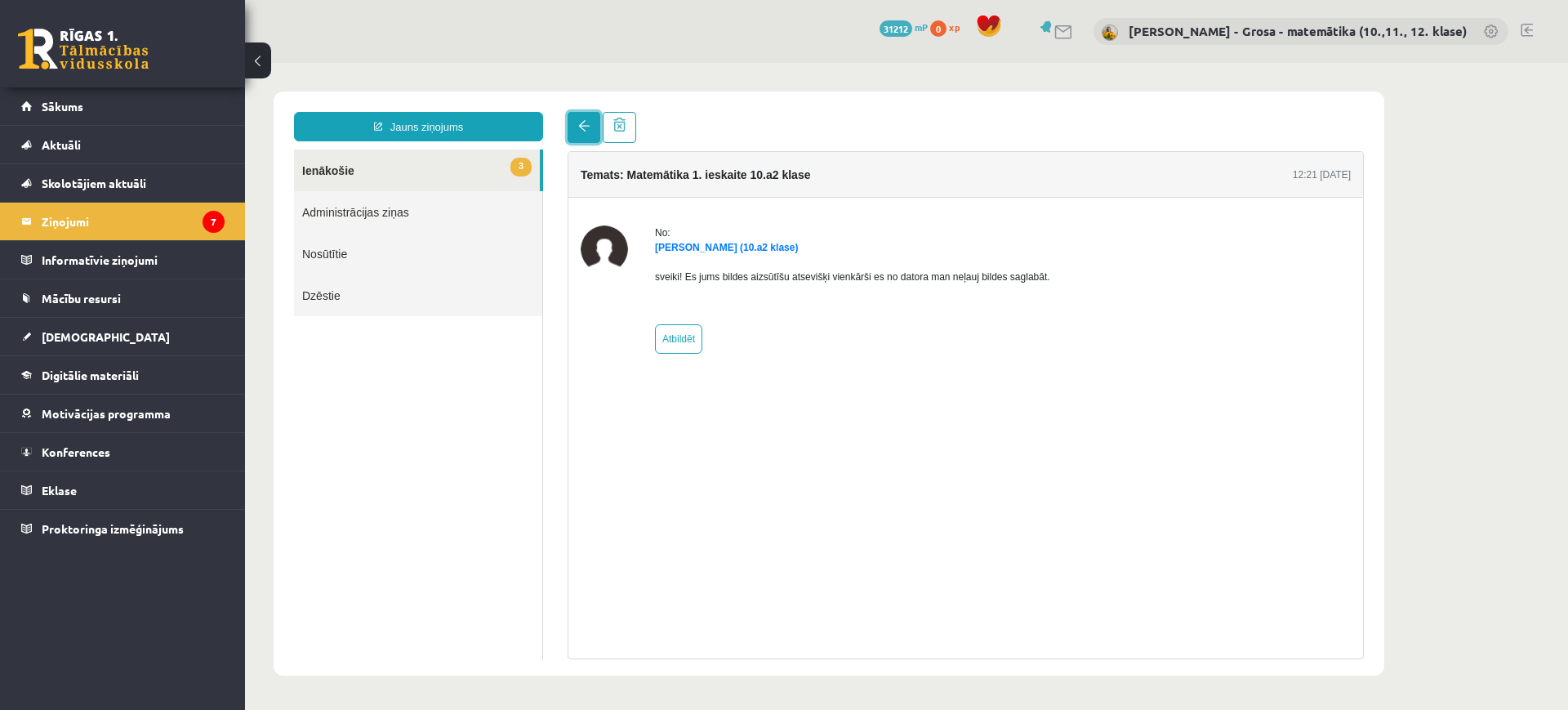
click at [580, 121] on span at bounding box center [584, 125] width 12 height 12
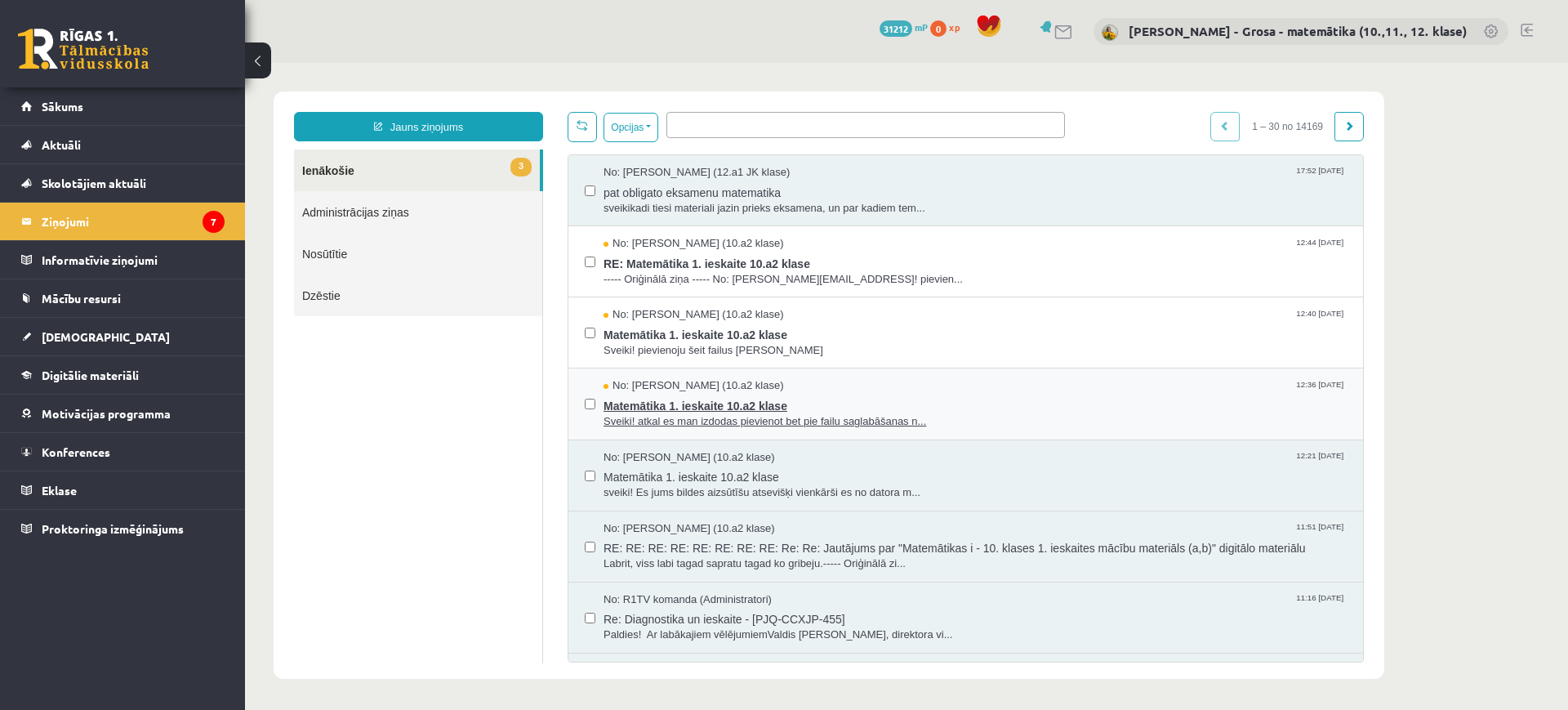
click at [667, 400] on span "Matemātika 1. ieskaite 10.a2 klase" at bounding box center [975, 404] width 743 height 21
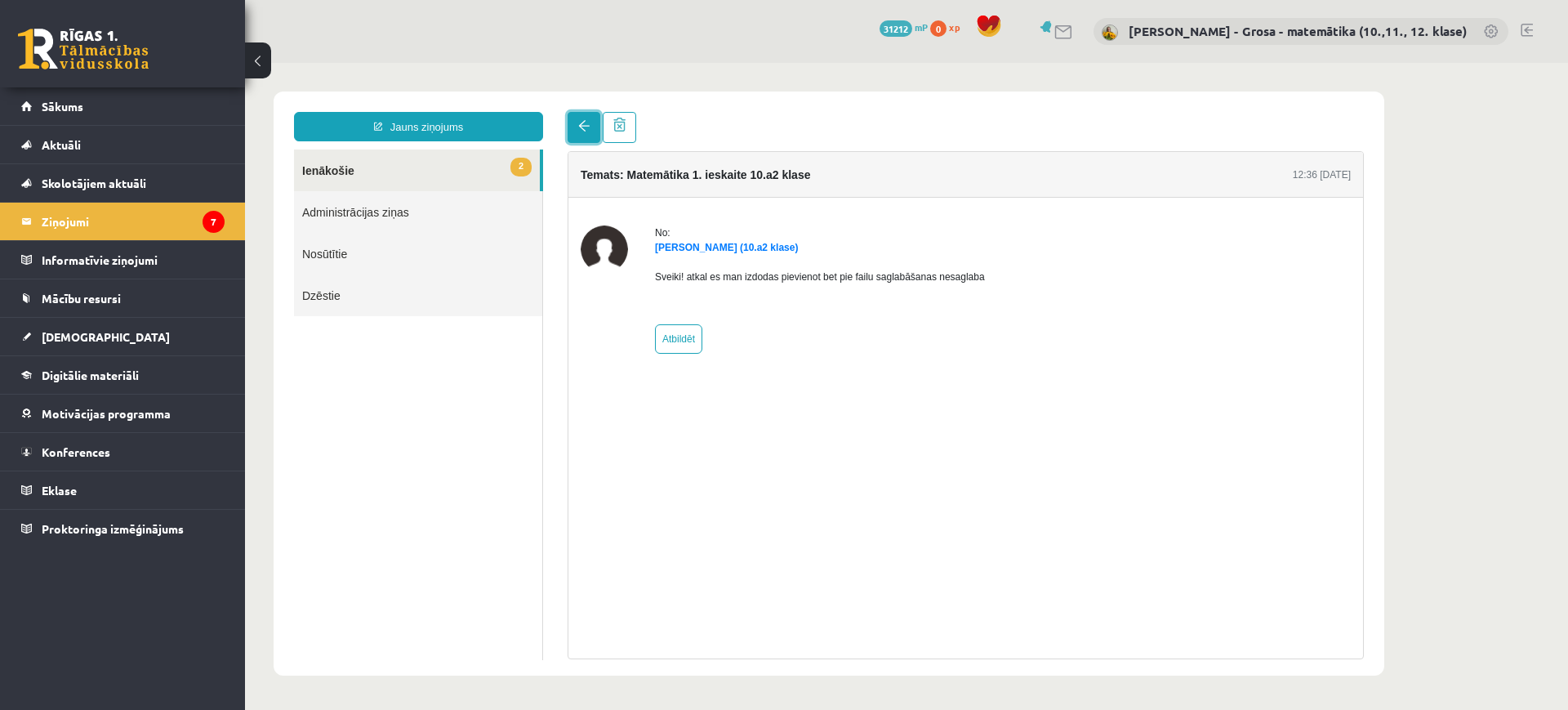
click at [579, 119] on link at bounding box center [584, 128] width 33 height 31
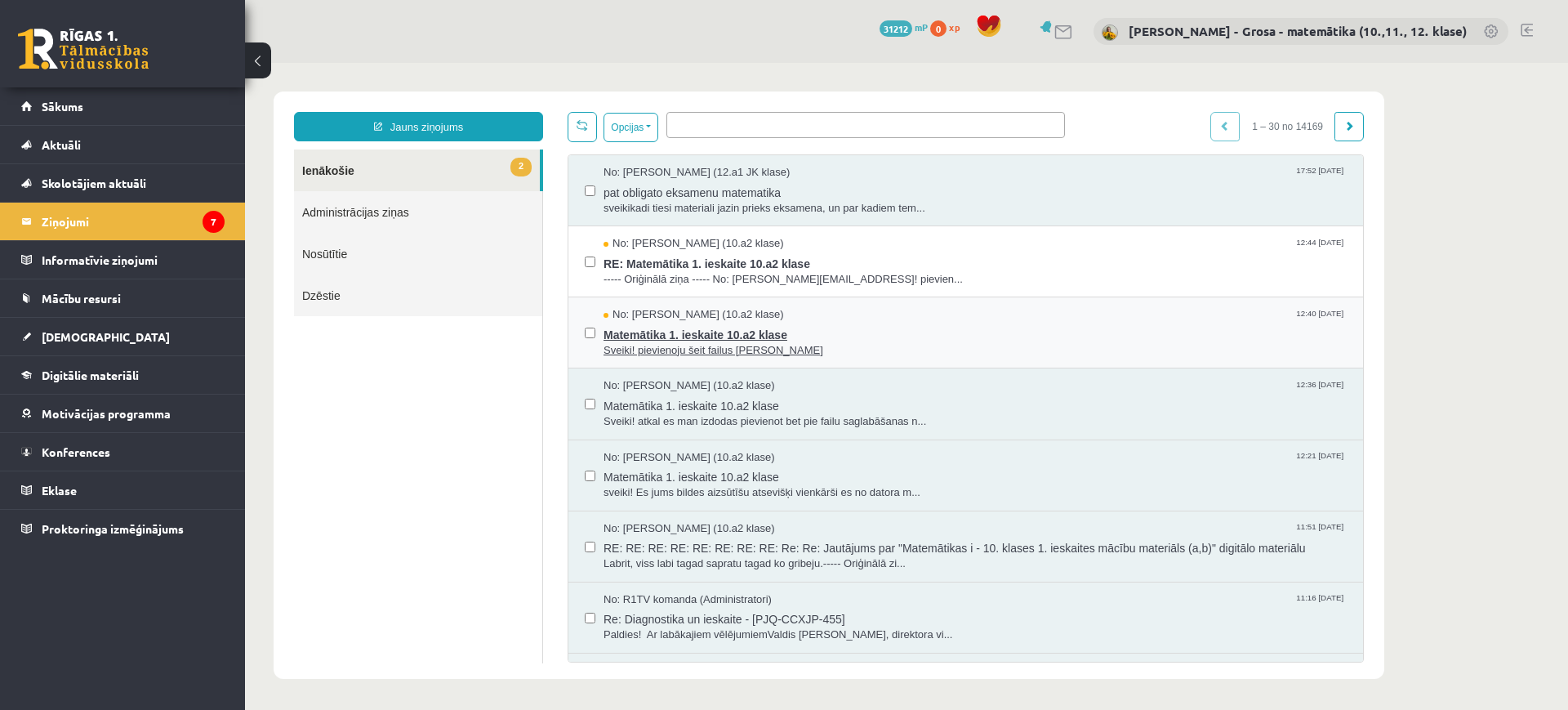
click at [642, 332] on span "Matemātika 1. ieskaite 10.a2 klase" at bounding box center [975, 333] width 743 height 21
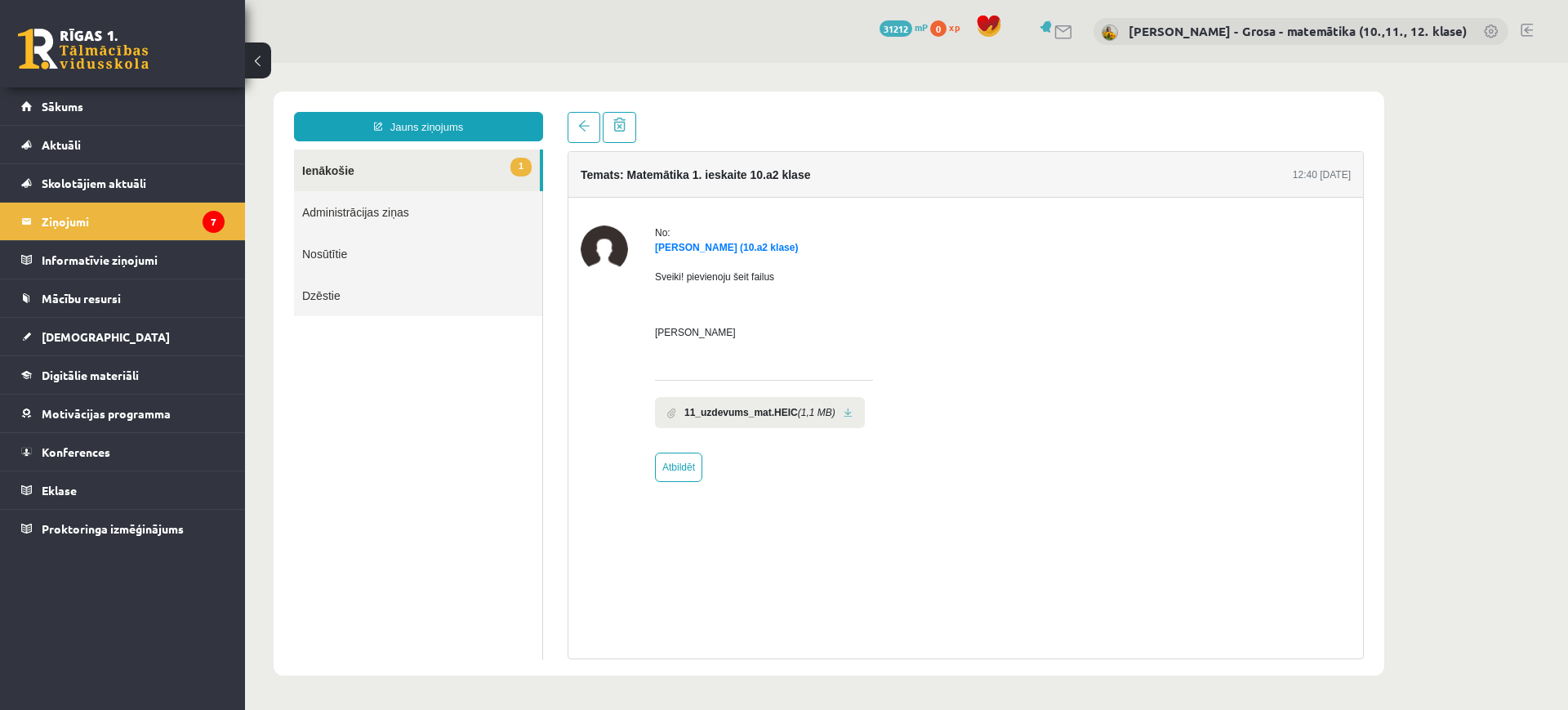
click at [844, 409] on link at bounding box center [848, 413] width 9 height 11
click at [579, 130] on span at bounding box center [584, 125] width 12 height 12
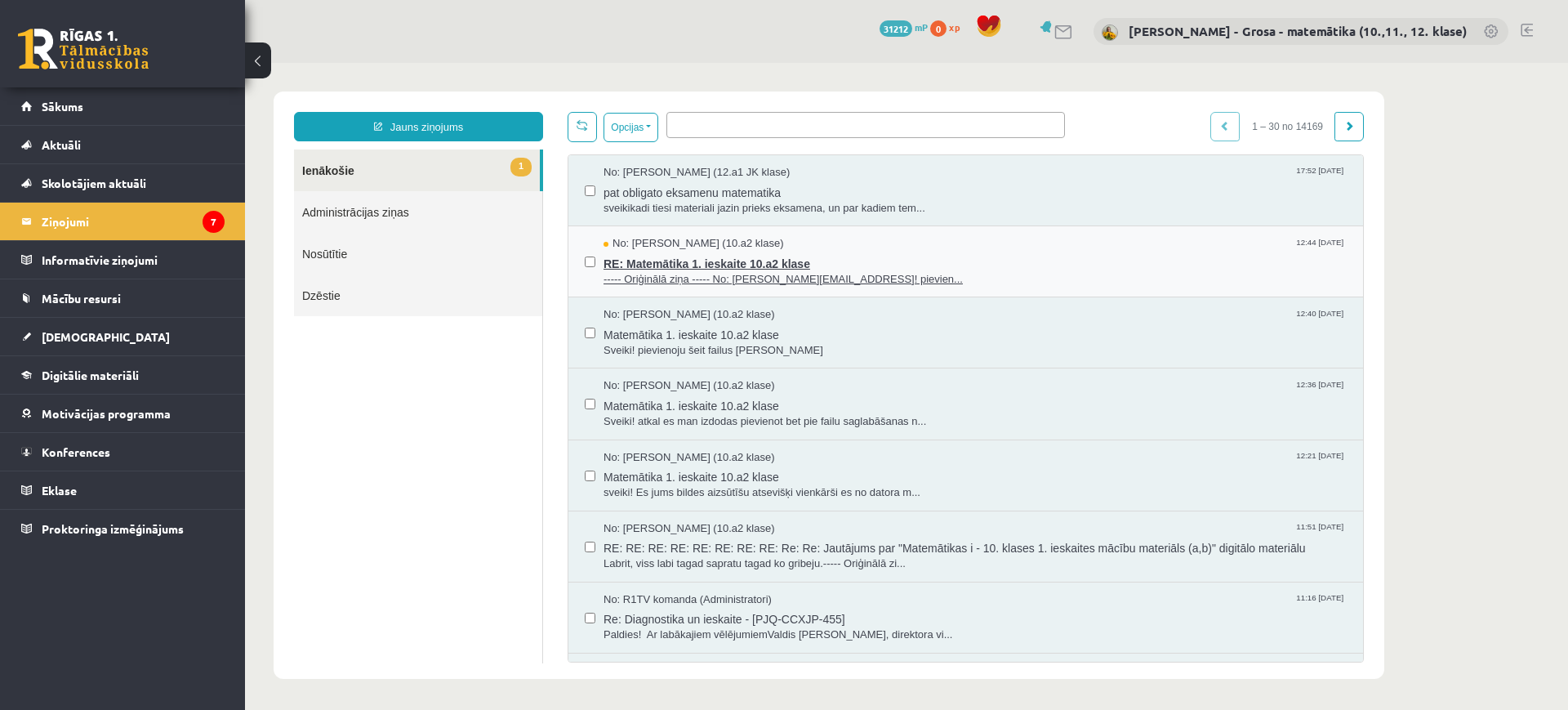
click at [717, 263] on span "RE: Matemātika 1. ieskaite 10.a2 klase" at bounding box center [975, 262] width 743 height 21
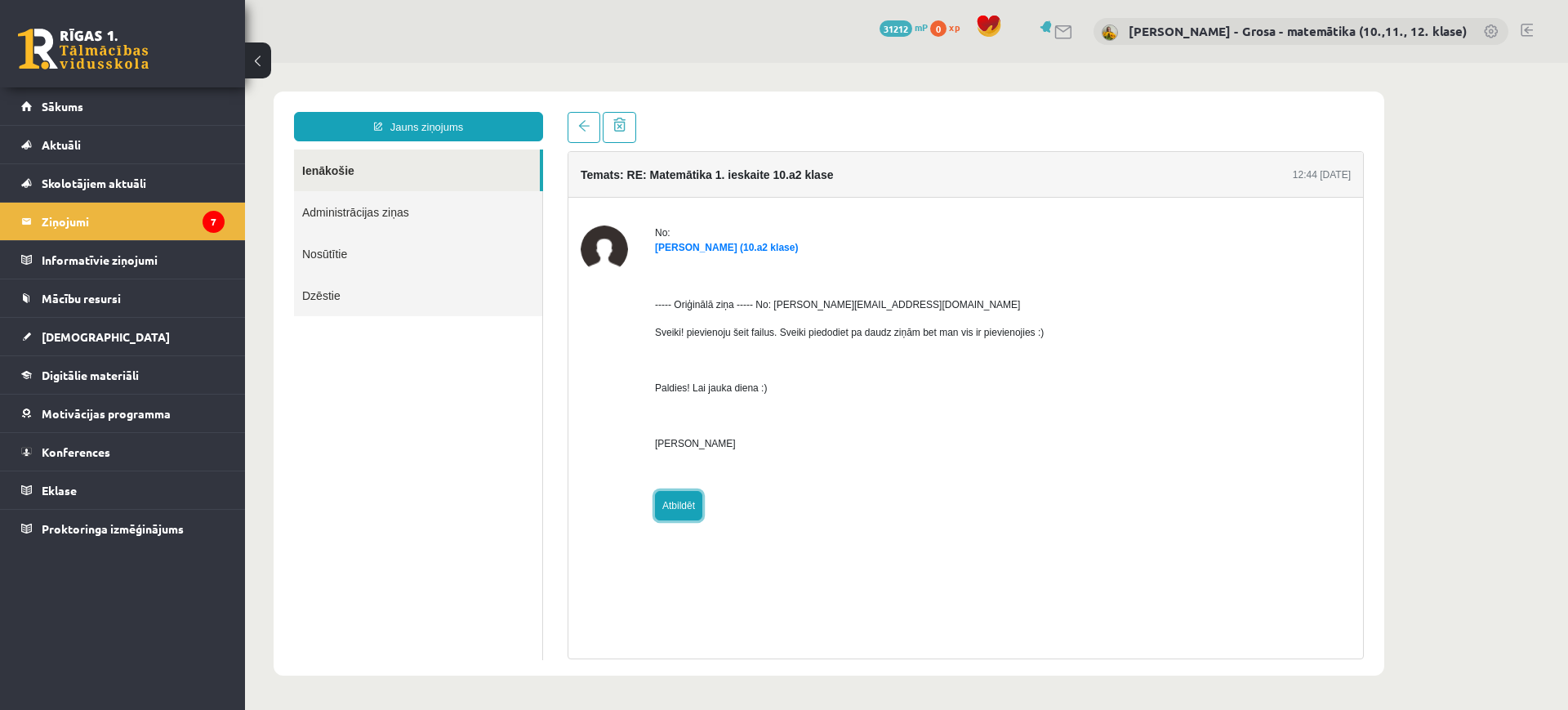
click at [677, 495] on link "Atbildēt" at bounding box center [678, 505] width 47 height 30
type input "**********"
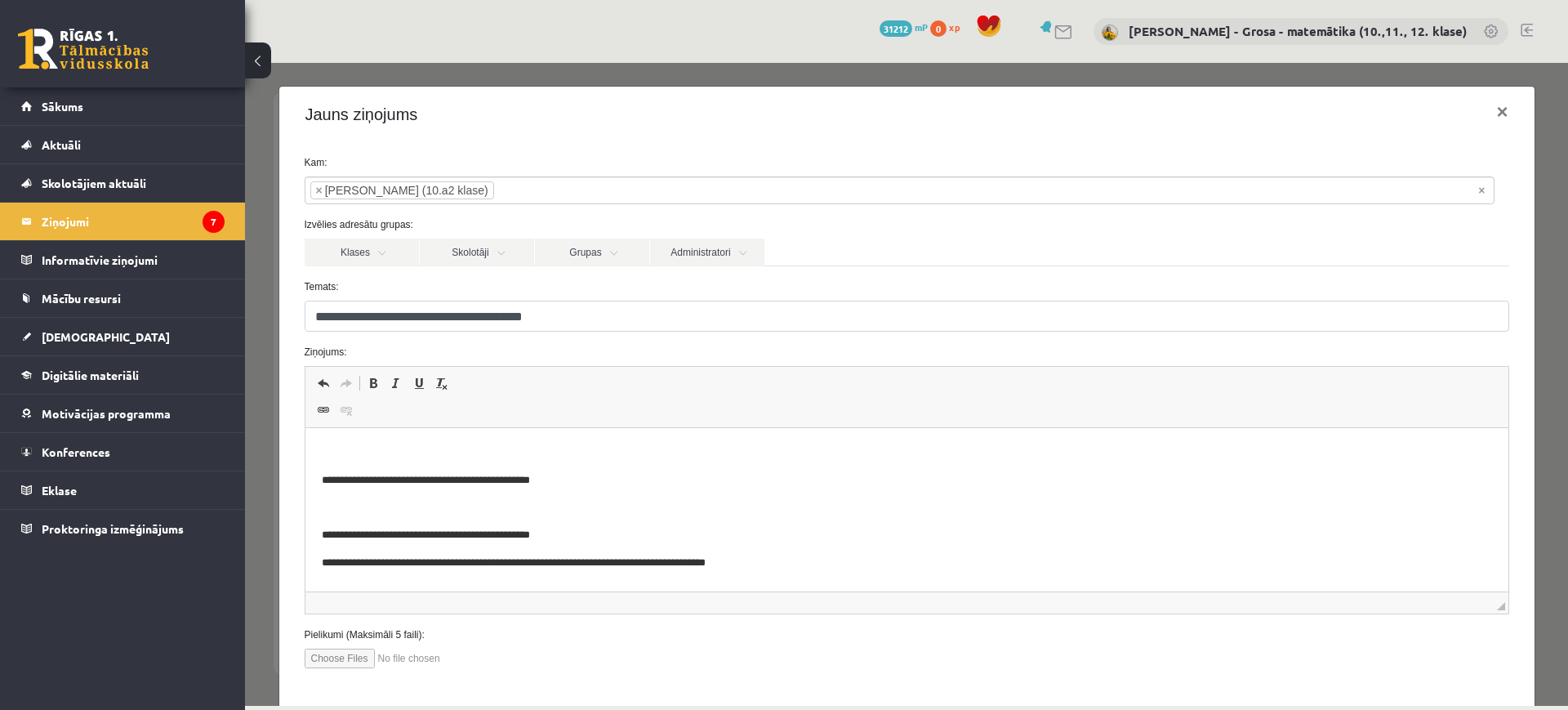
click at [628, 471] on body "**********" at bounding box center [906, 563] width 1170 height 238
click at [623, 451] on p "Rich Text Editor, wiswyg-editor-47433956812840-1760540730-934" at bounding box center [906, 452] width 1170 height 17
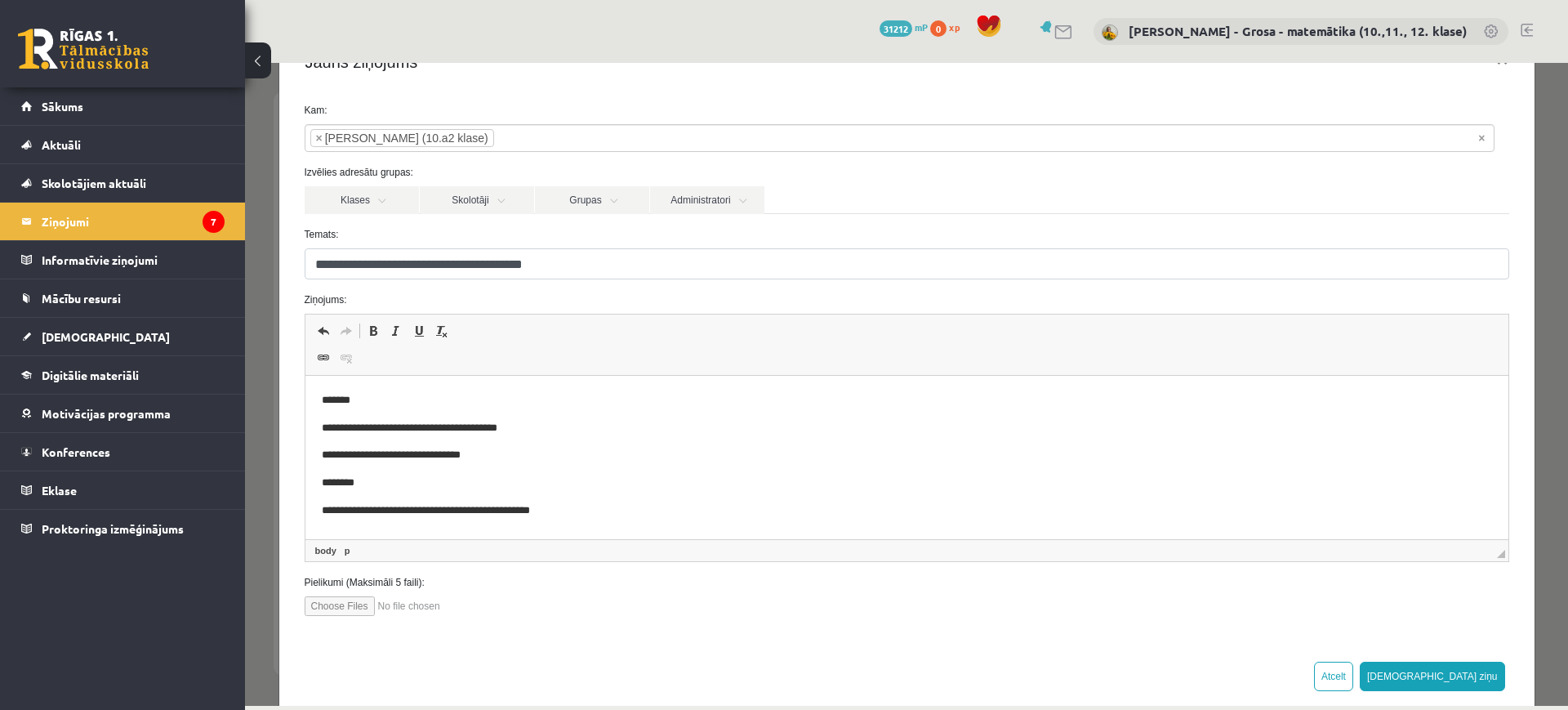
scroll to position [80, 0]
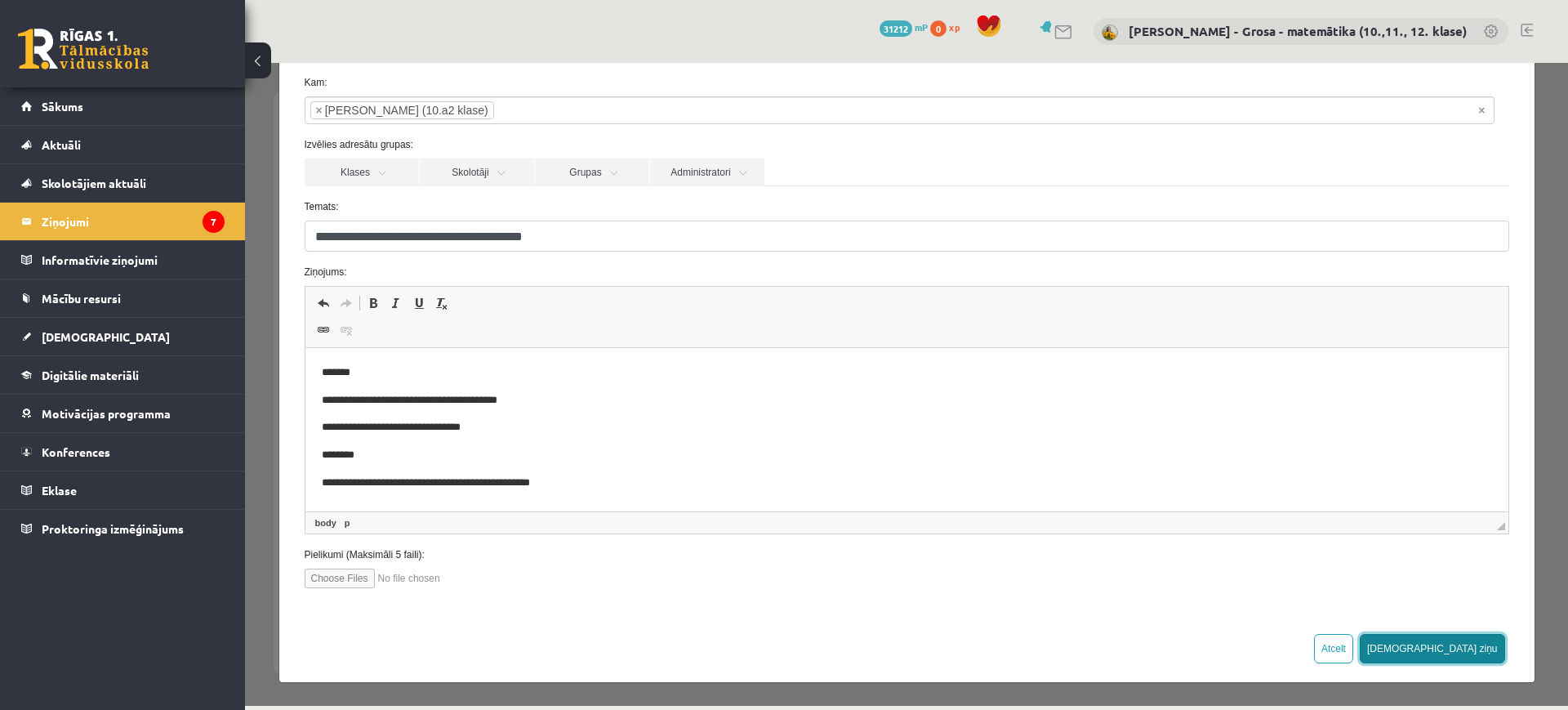
click at [1462, 641] on button "Sūtīt ziņu" at bounding box center [1433, 649] width 145 height 30
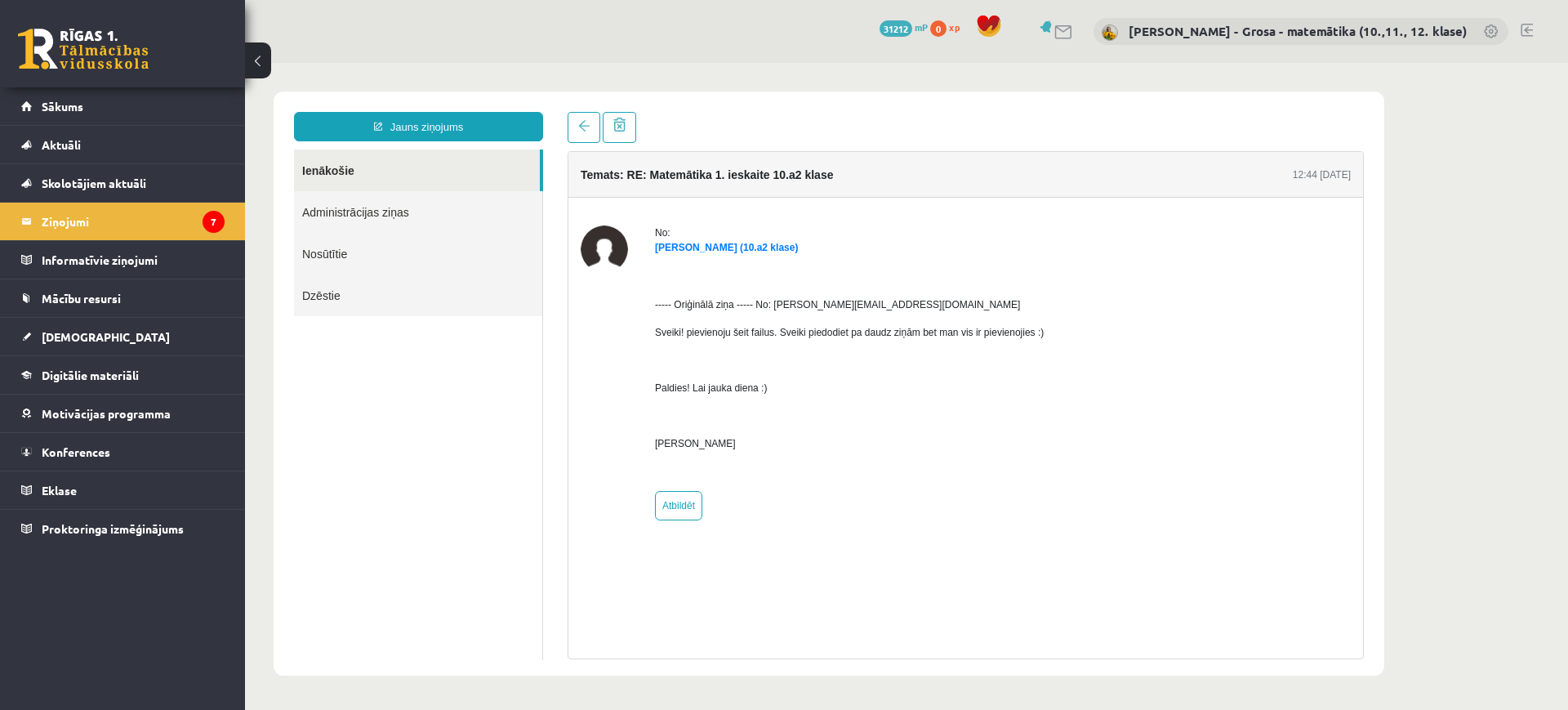
scroll to position [0, 0]
click at [78, 220] on legend "Ziņojumi 7" at bounding box center [133, 221] width 183 height 38
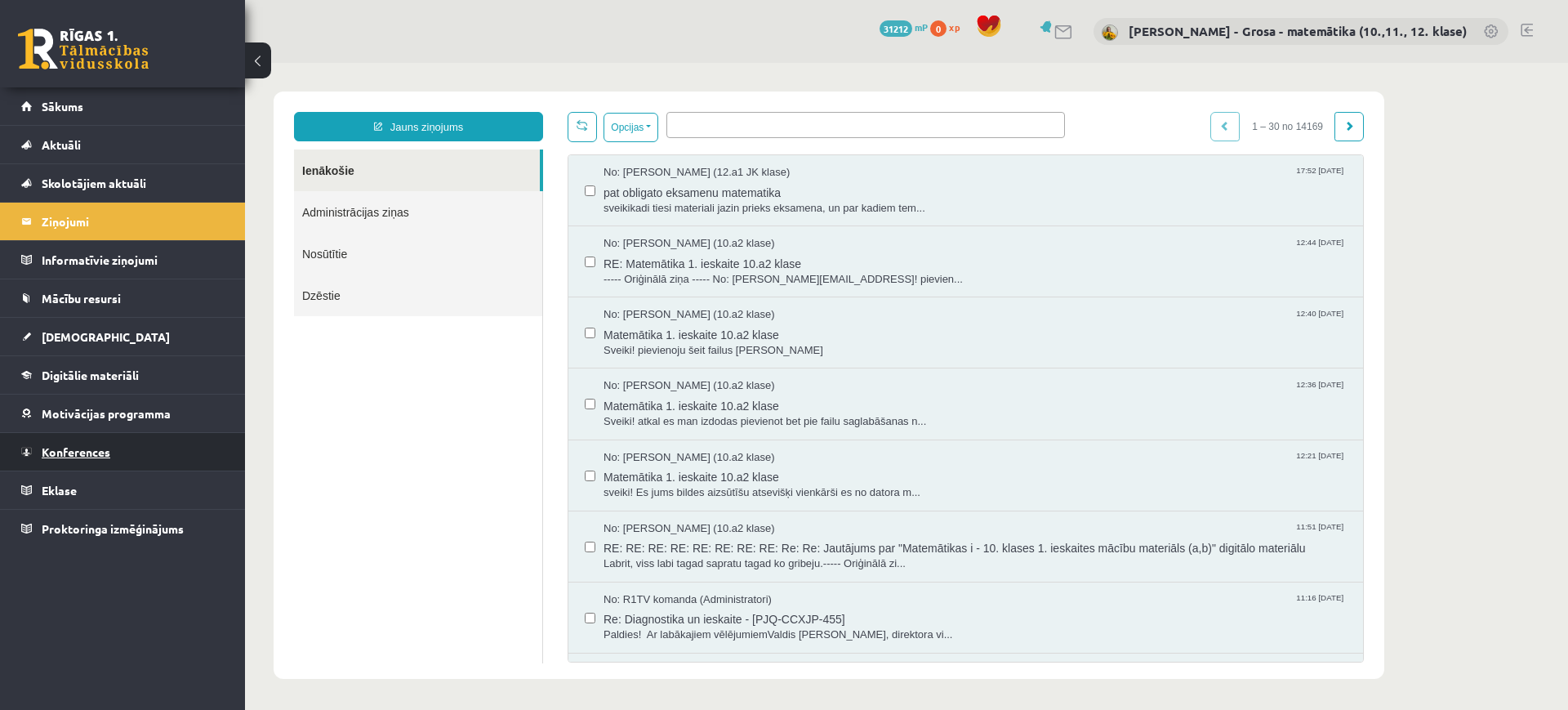
click at [130, 448] on link "Konferences" at bounding box center [123, 452] width 203 height 38
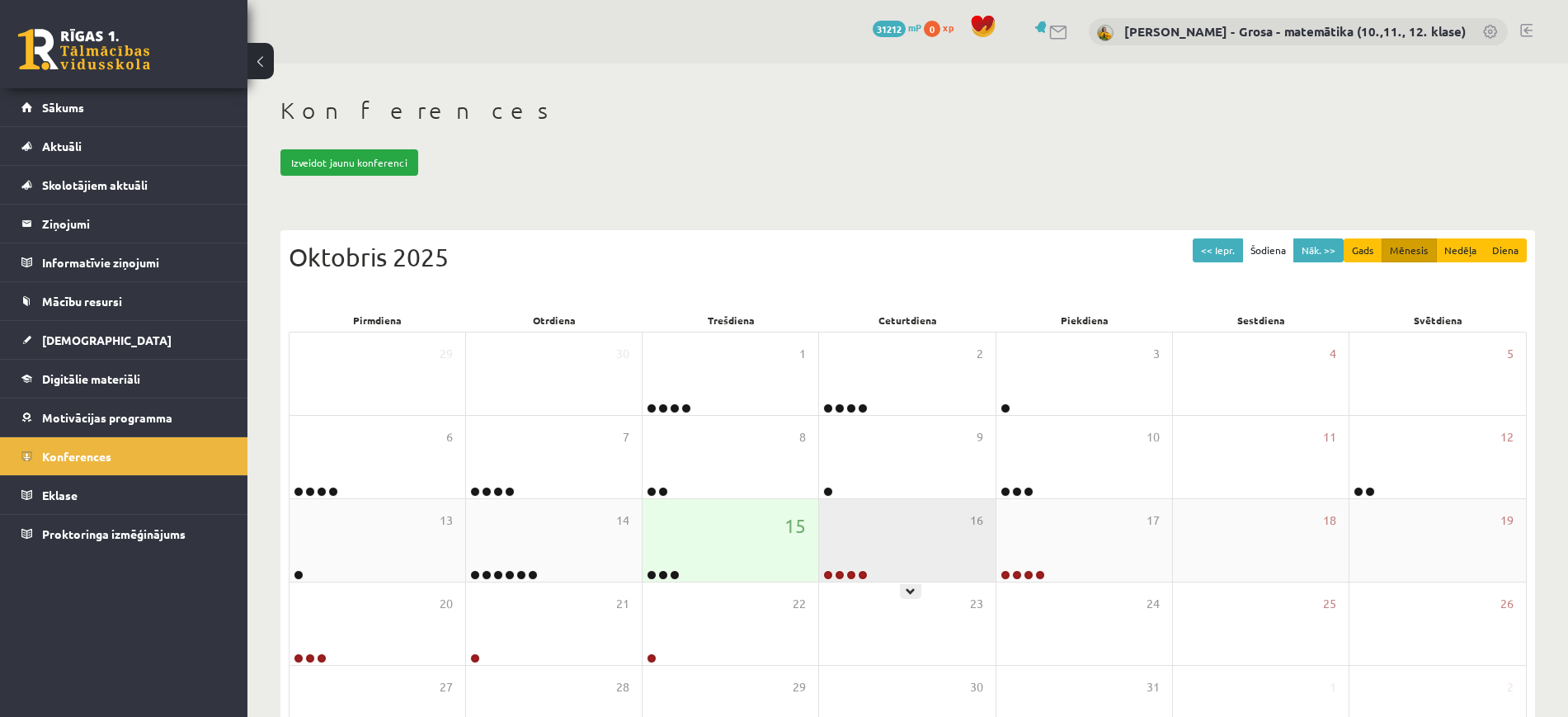
click at [946, 534] on div "16" at bounding box center [907, 539] width 176 height 83
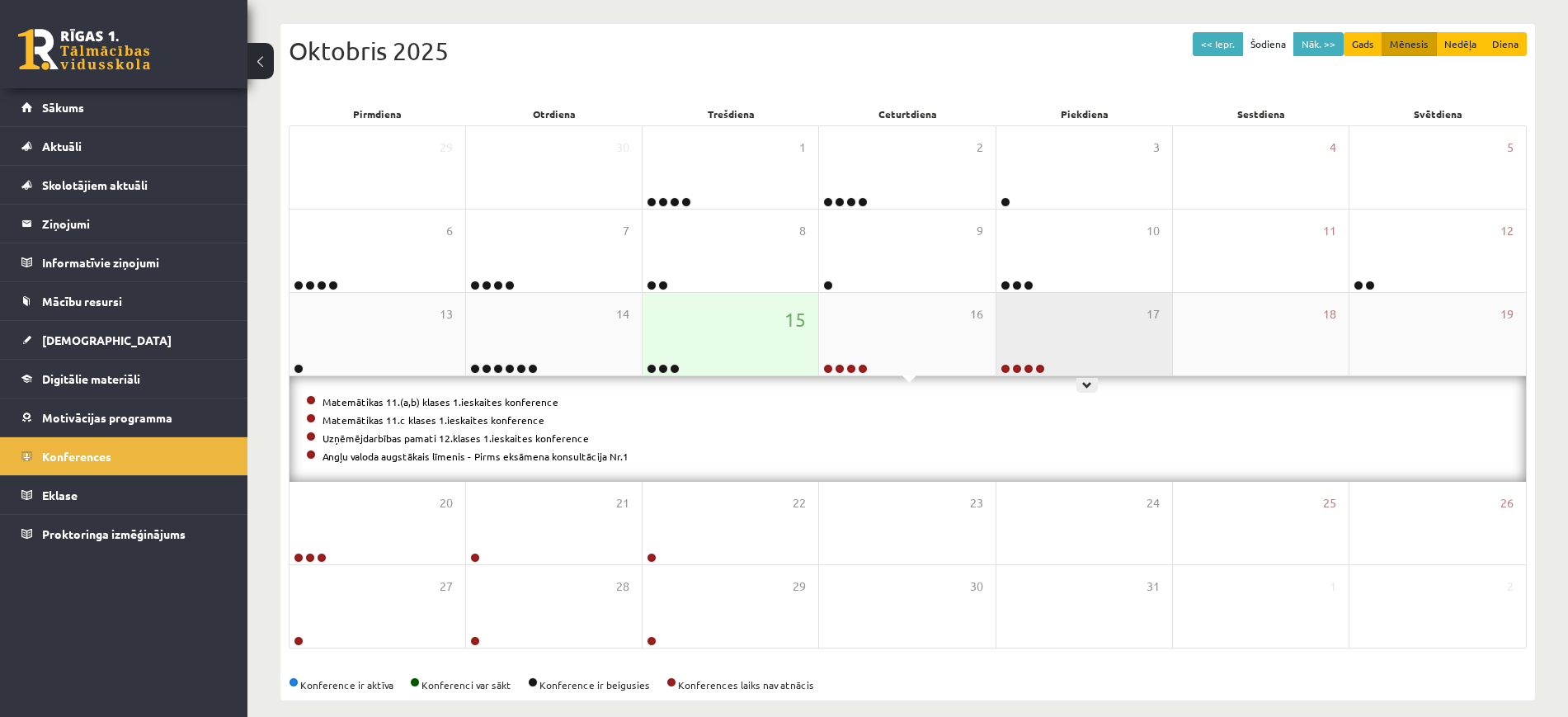
click at [1075, 343] on div "17" at bounding box center [1084, 333] width 176 height 83
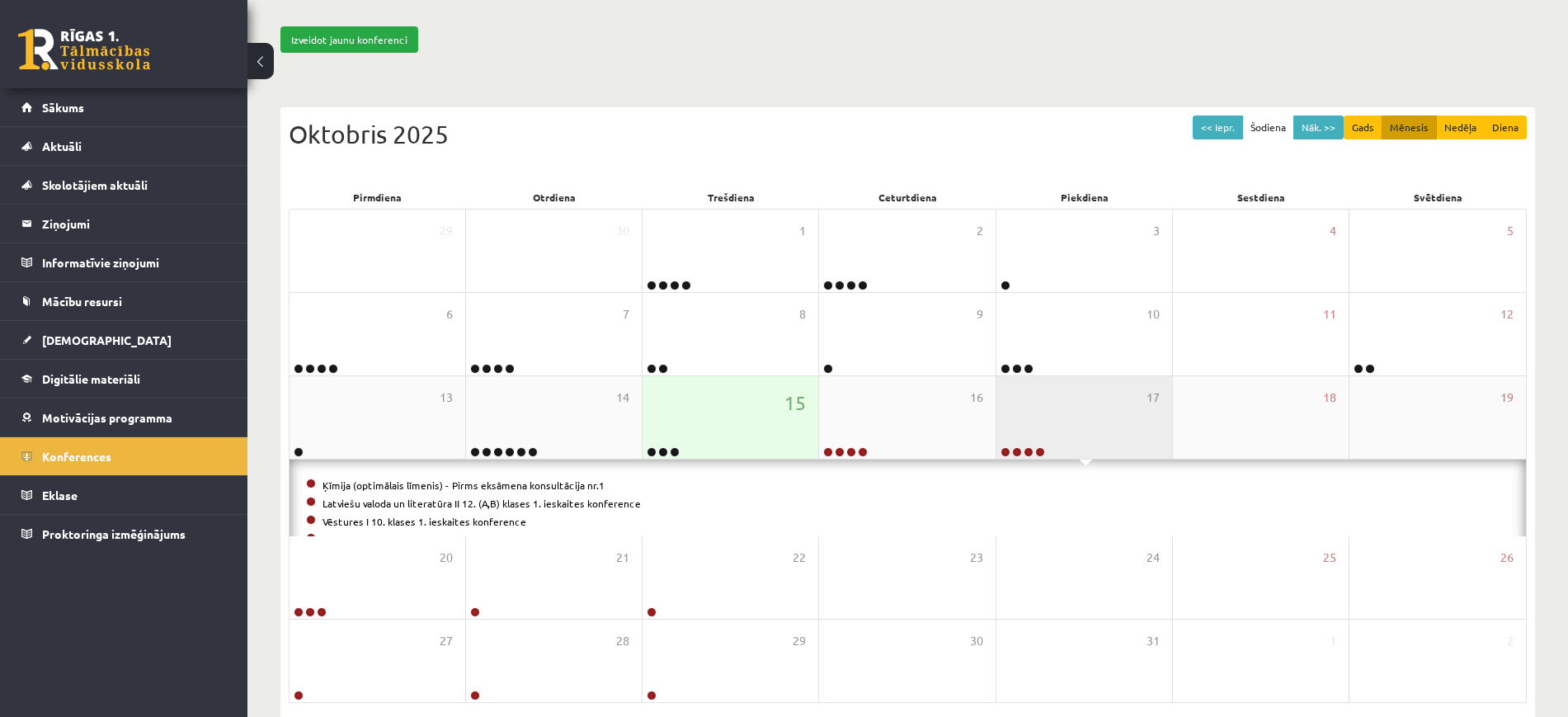
scroll to position [206, 0]
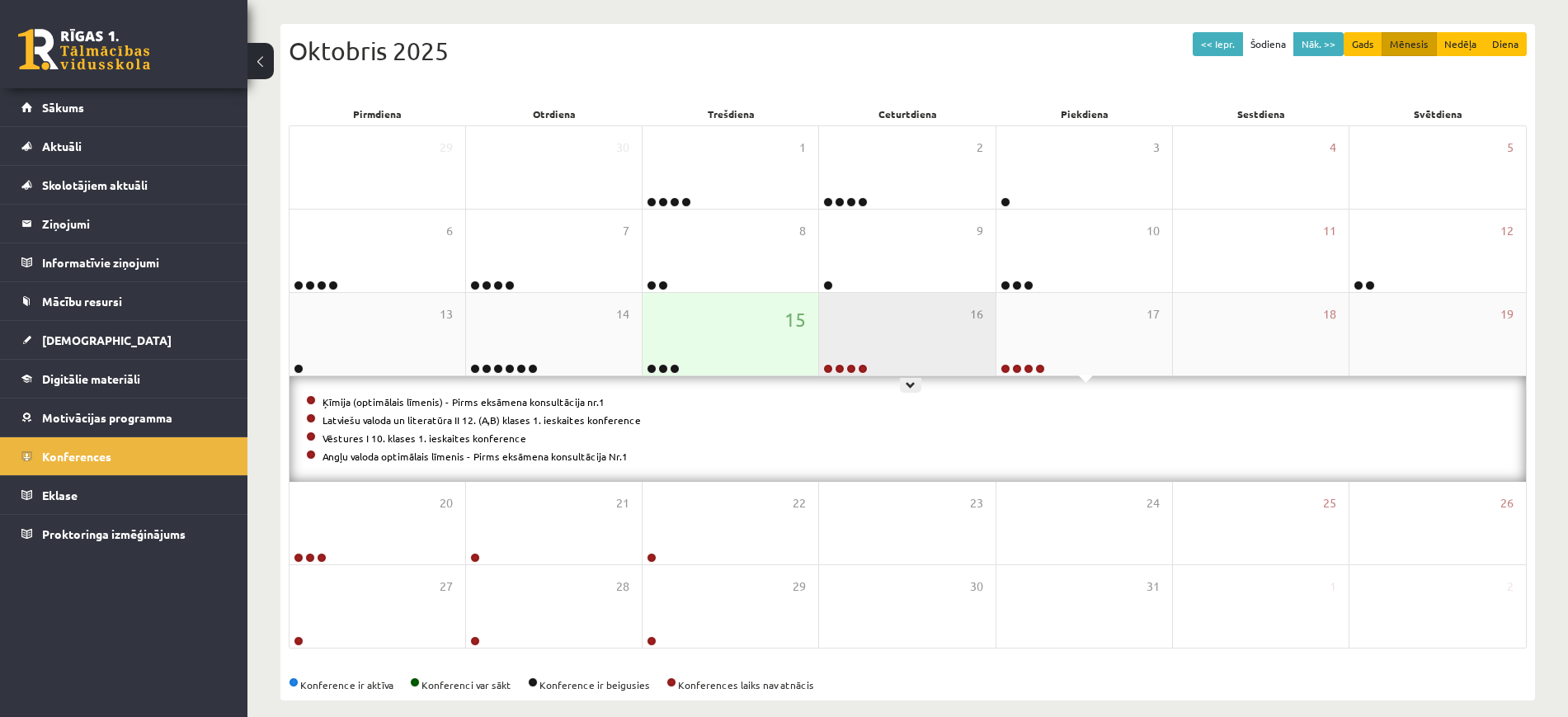
click at [930, 345] on div "16" at bounding box center [907, 333] width 176 height 83
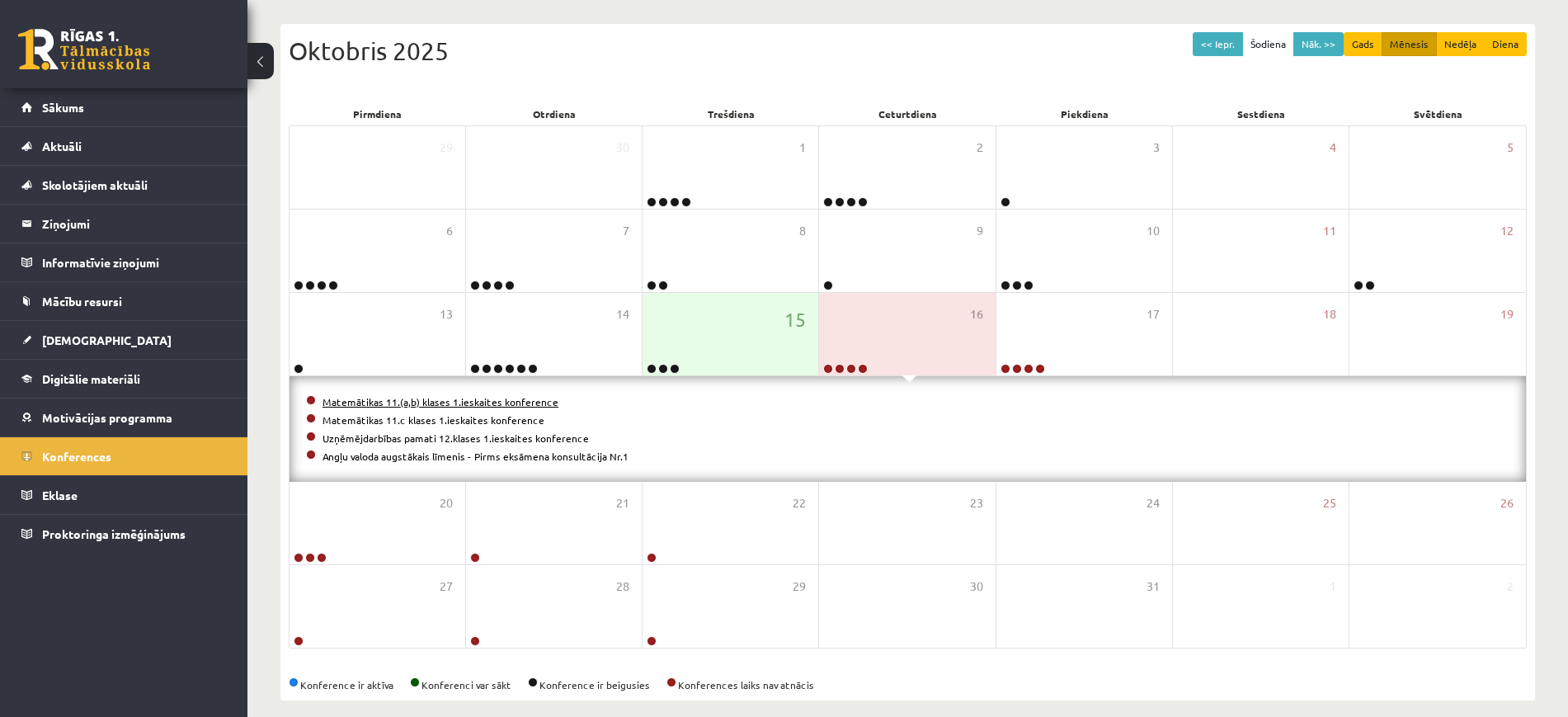
click at [473, 403] on link "Matemātikas 11.(a,b) klases 1.ieskaites konference" at bounding box center [440, 402] width 236 height 13
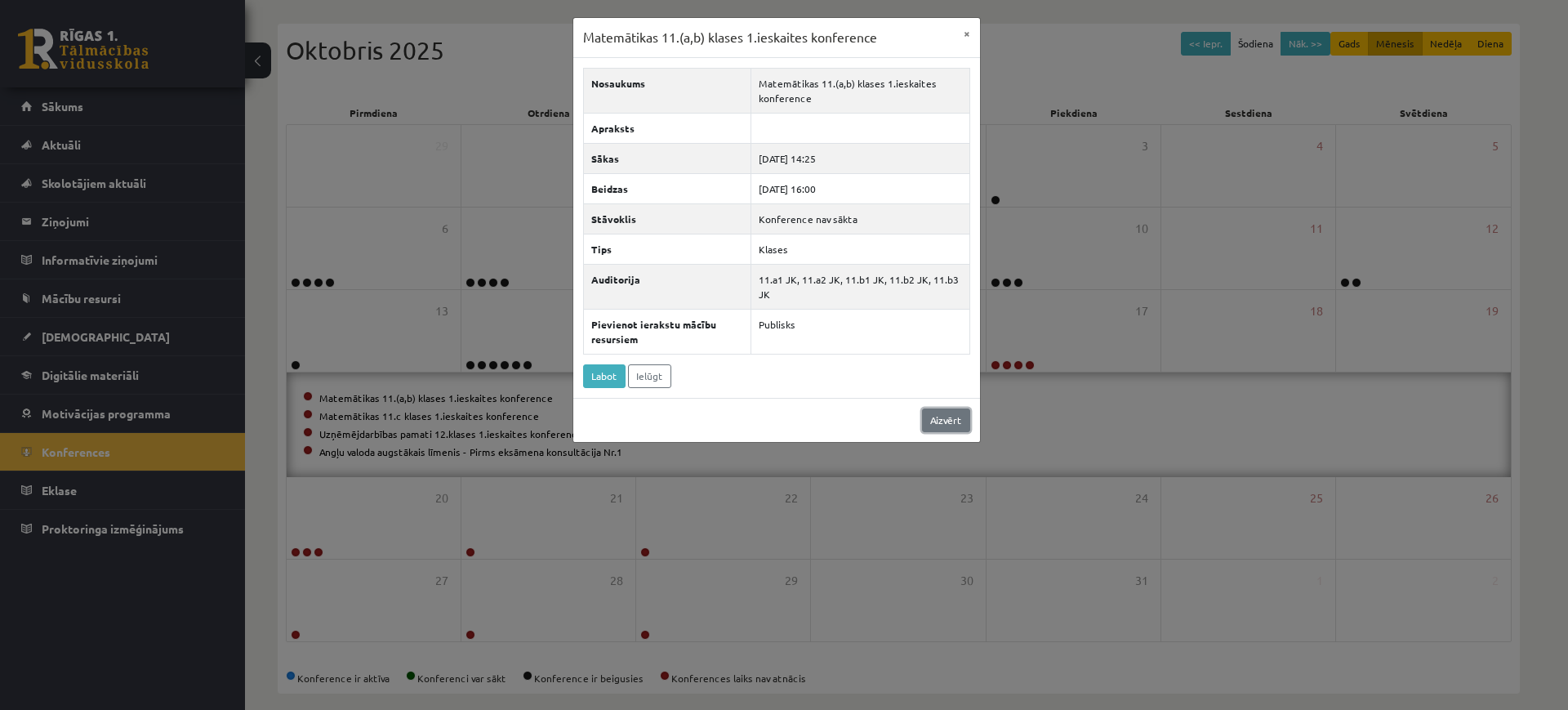
click at [936, 419] on link "Aizvērt" at bounding box center [946, 420] width 48 height 24
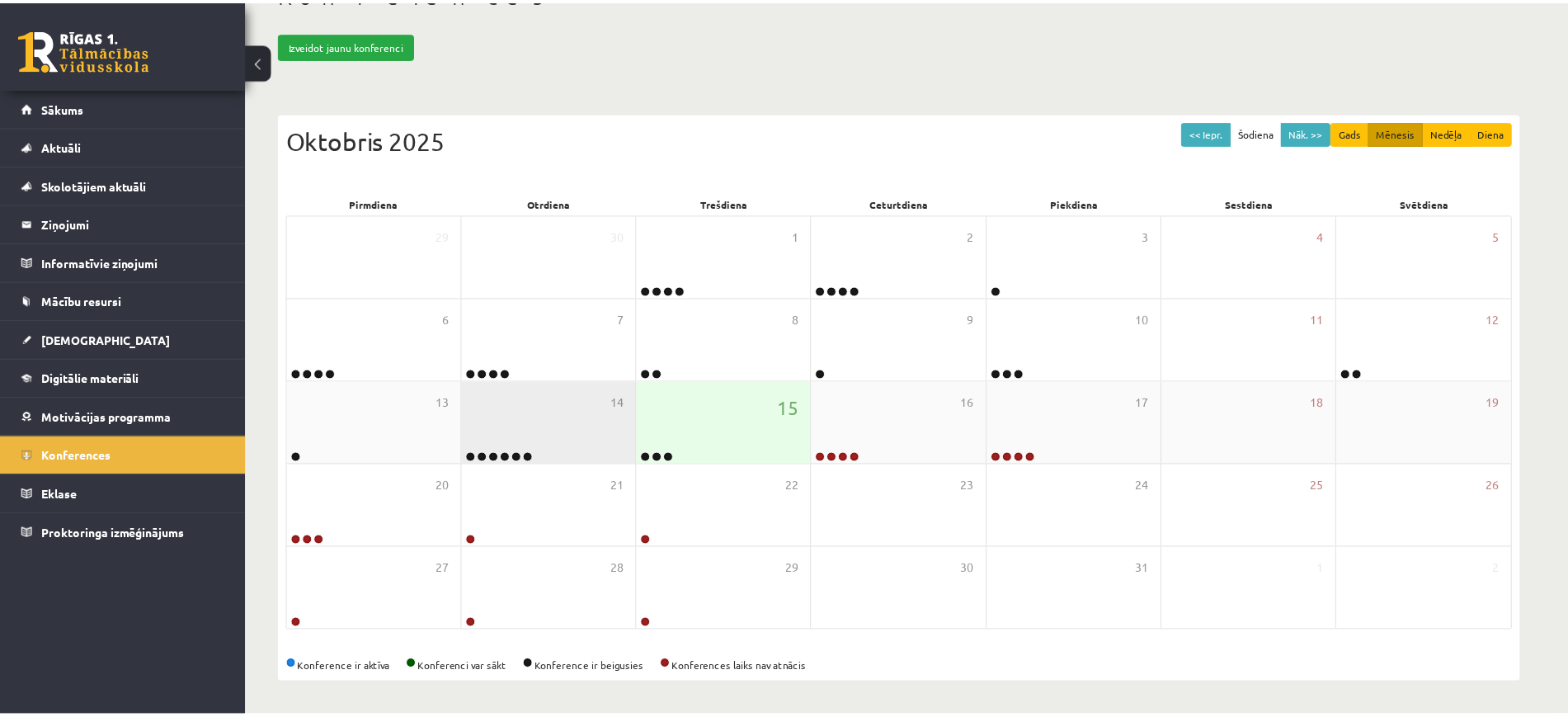
scroll to position [118, 0]
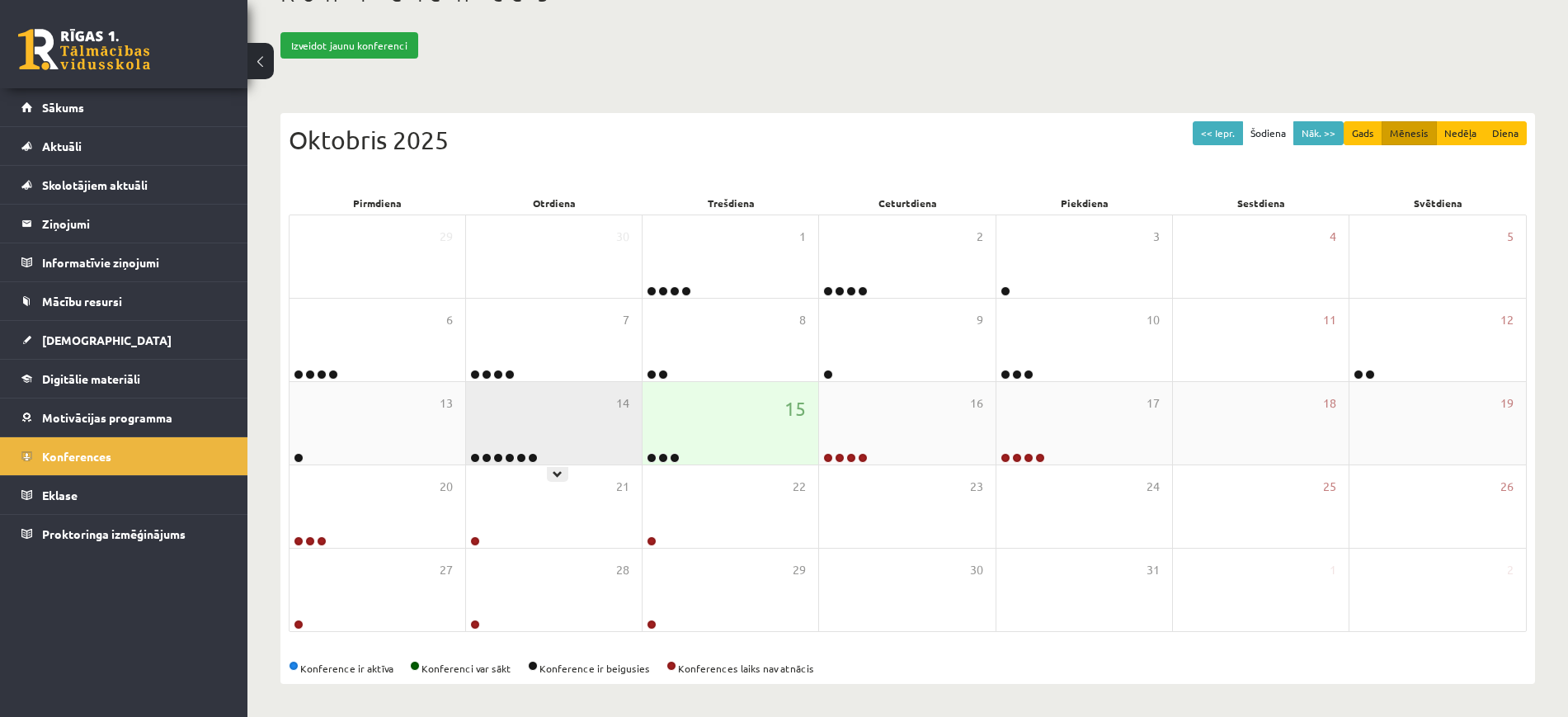
click at [507, 430] on div "14" at bounding box center [554, 423] width 176 height 83
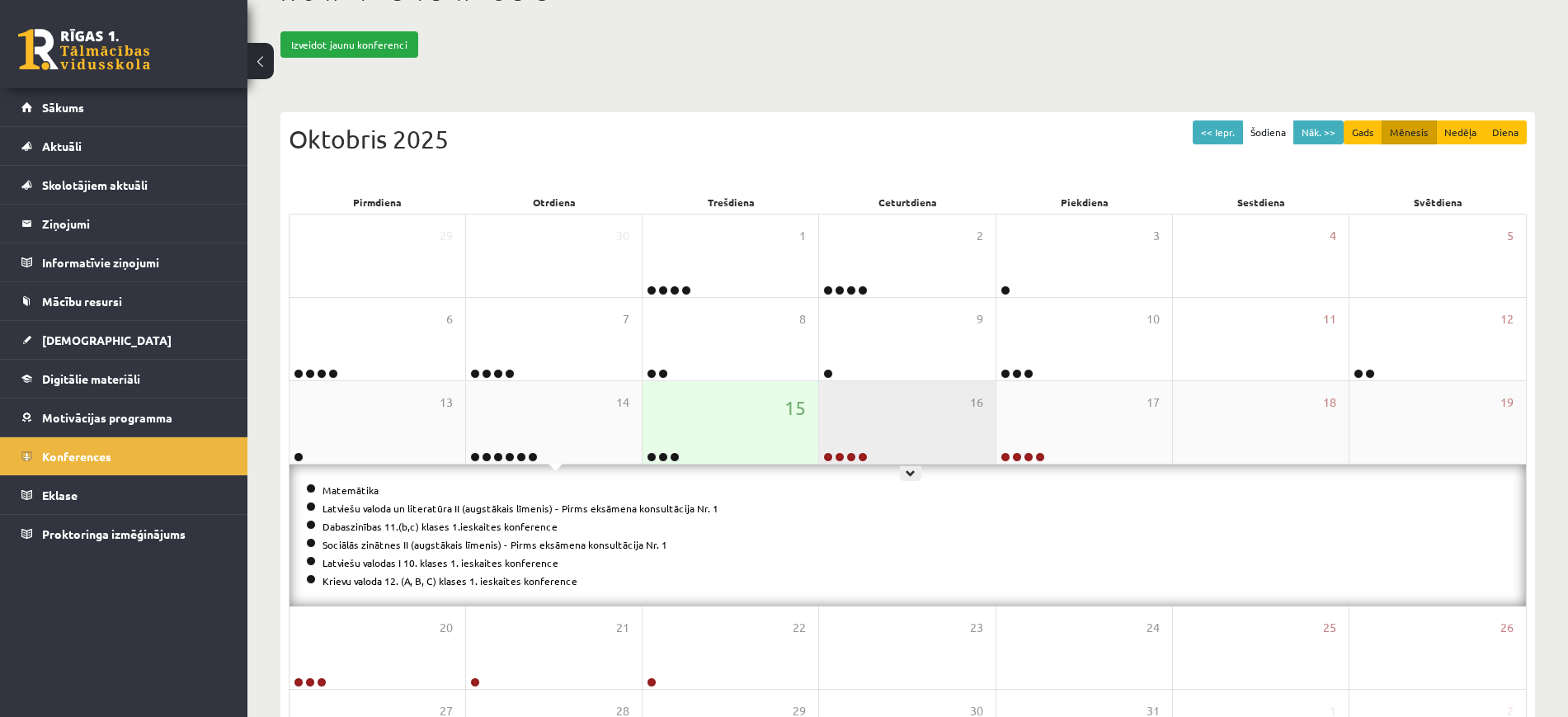
click at [856, 418] on div "16" at bounding box center [907, 422] width 176 height 83
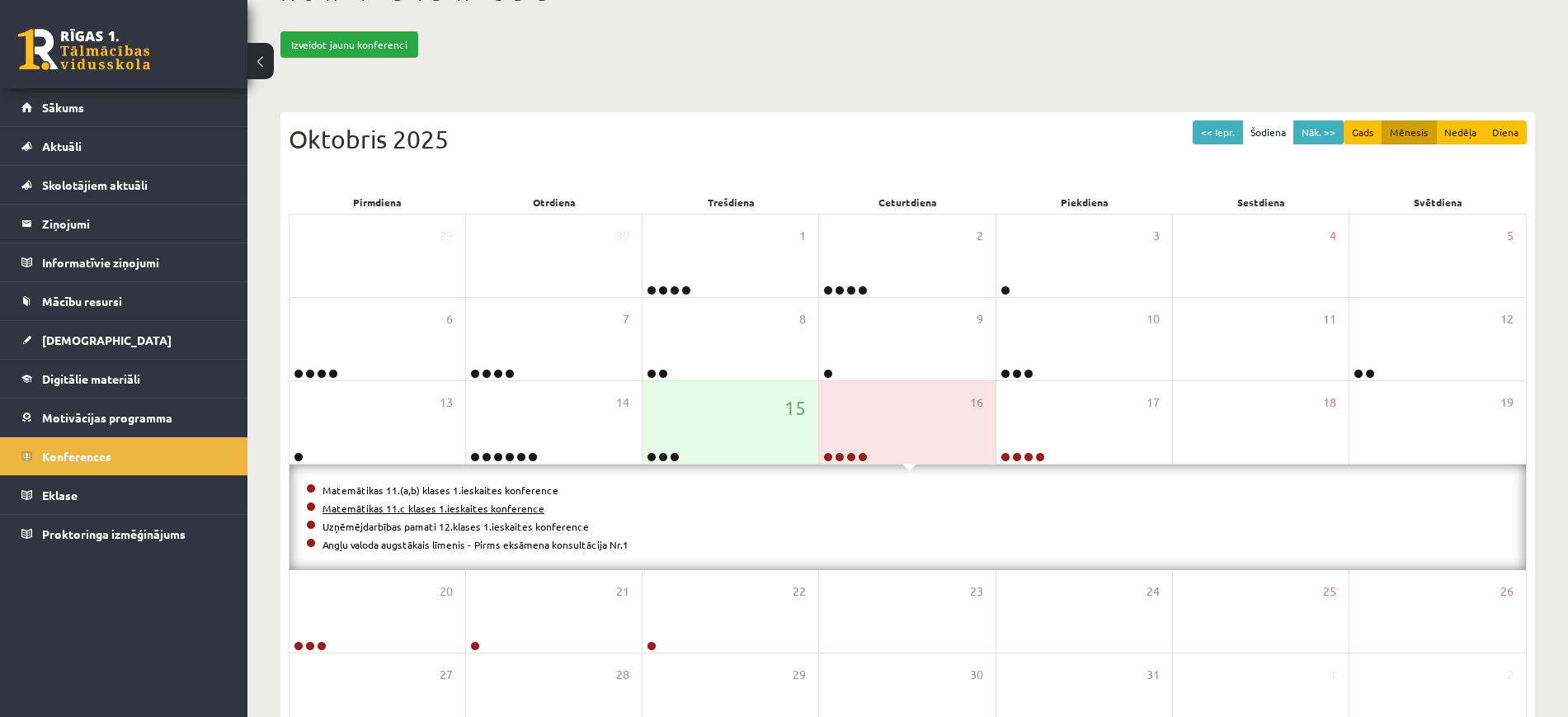
click at [384, 509] on link "Matemātikas 11.c klases 1.ieskaites konference" at bounding box center [434, 508] width 222 height 13
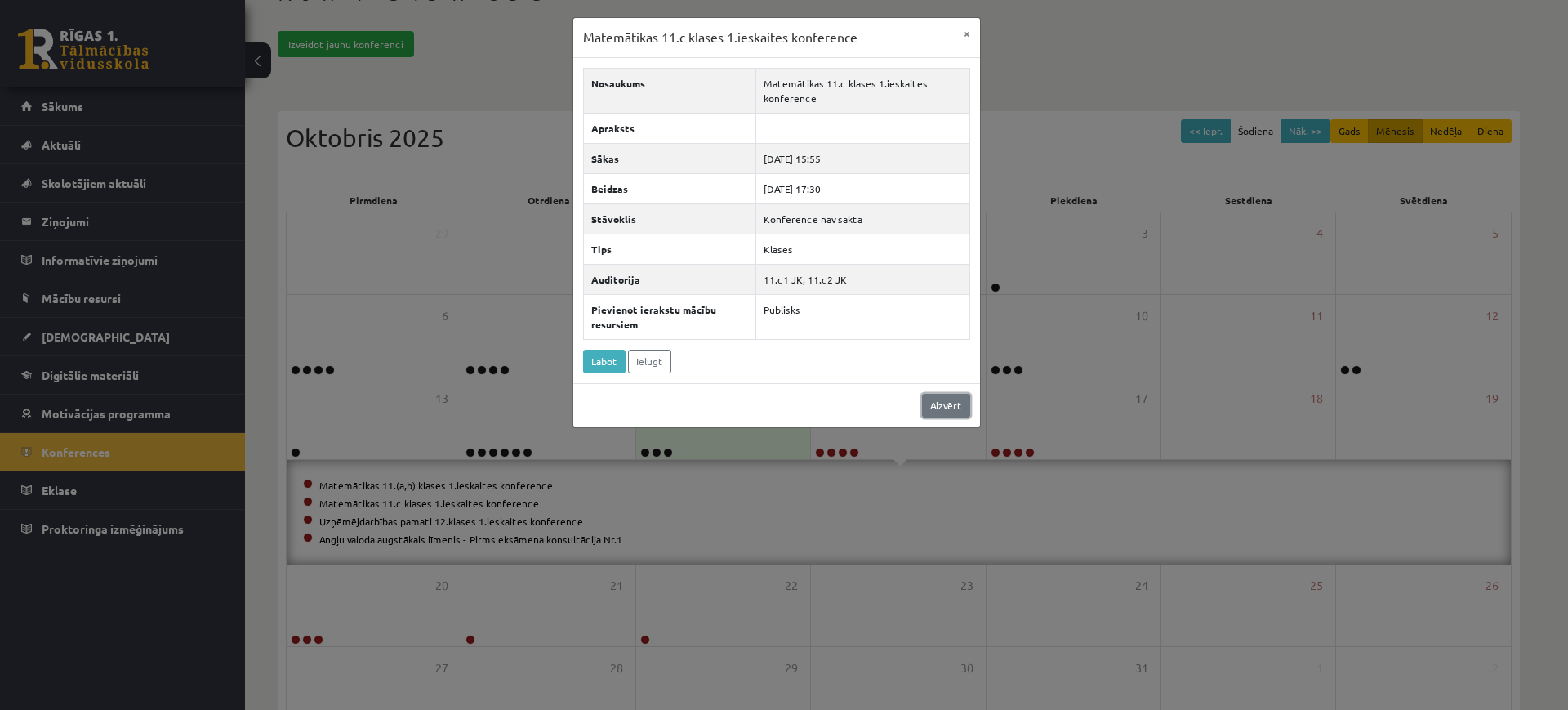
click at [937, 405] on link "Aizvērt" at bounding box center [946, 405] width 48 height 24
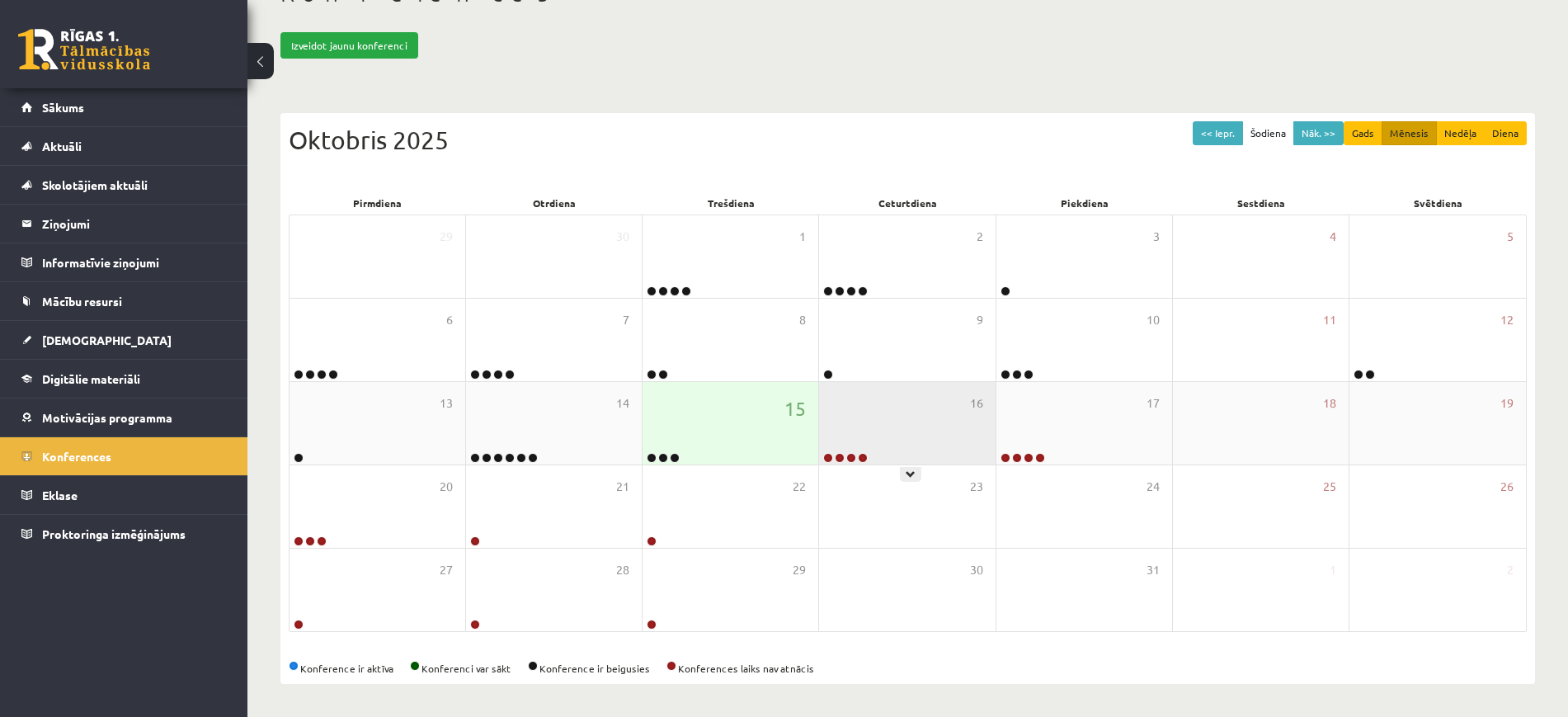
click at [883, 397] on div "16" at bounding box center [907, 423] width 176 height 83
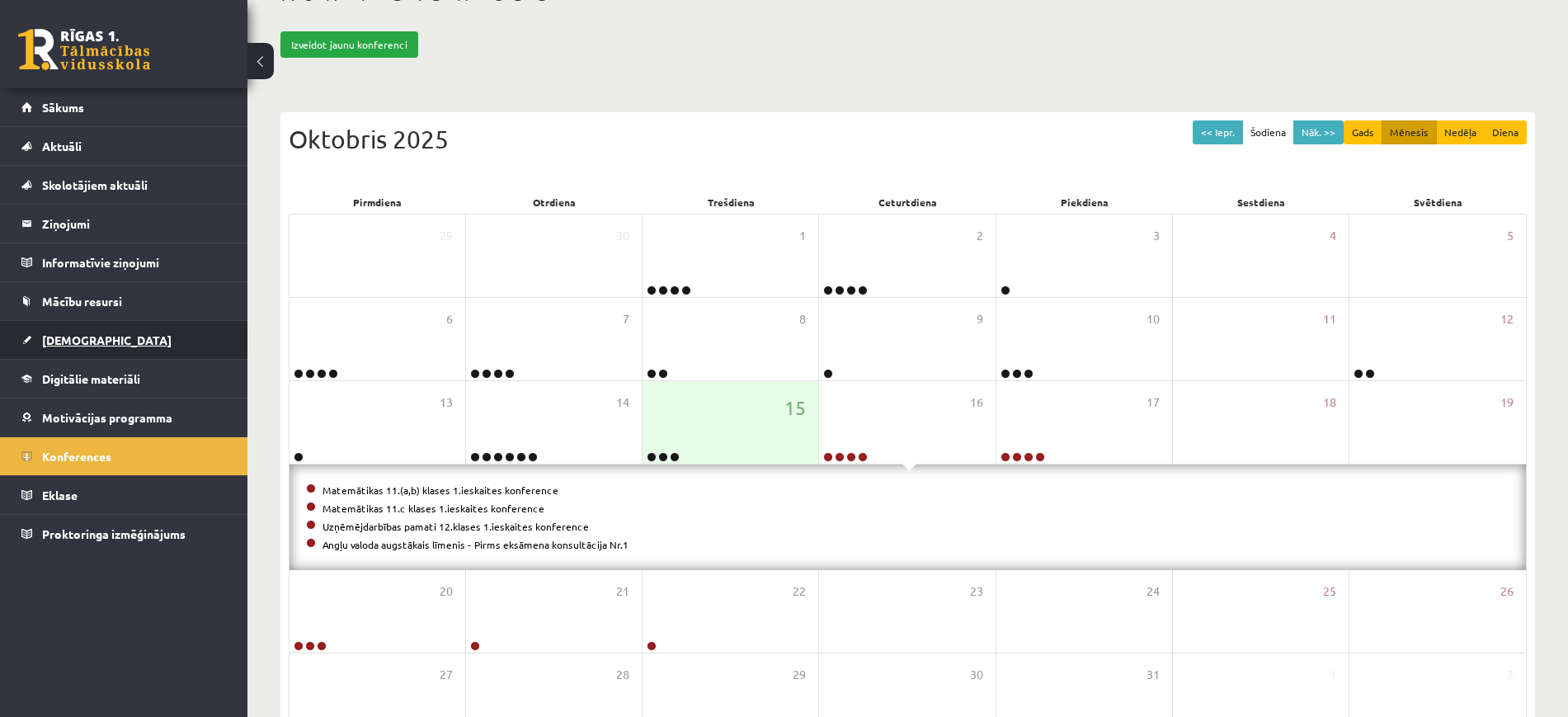
click at [97, 333] on link "[DEMOGRAPHIC_DATA]" at bounding box center [124, 340] width 205 height 38
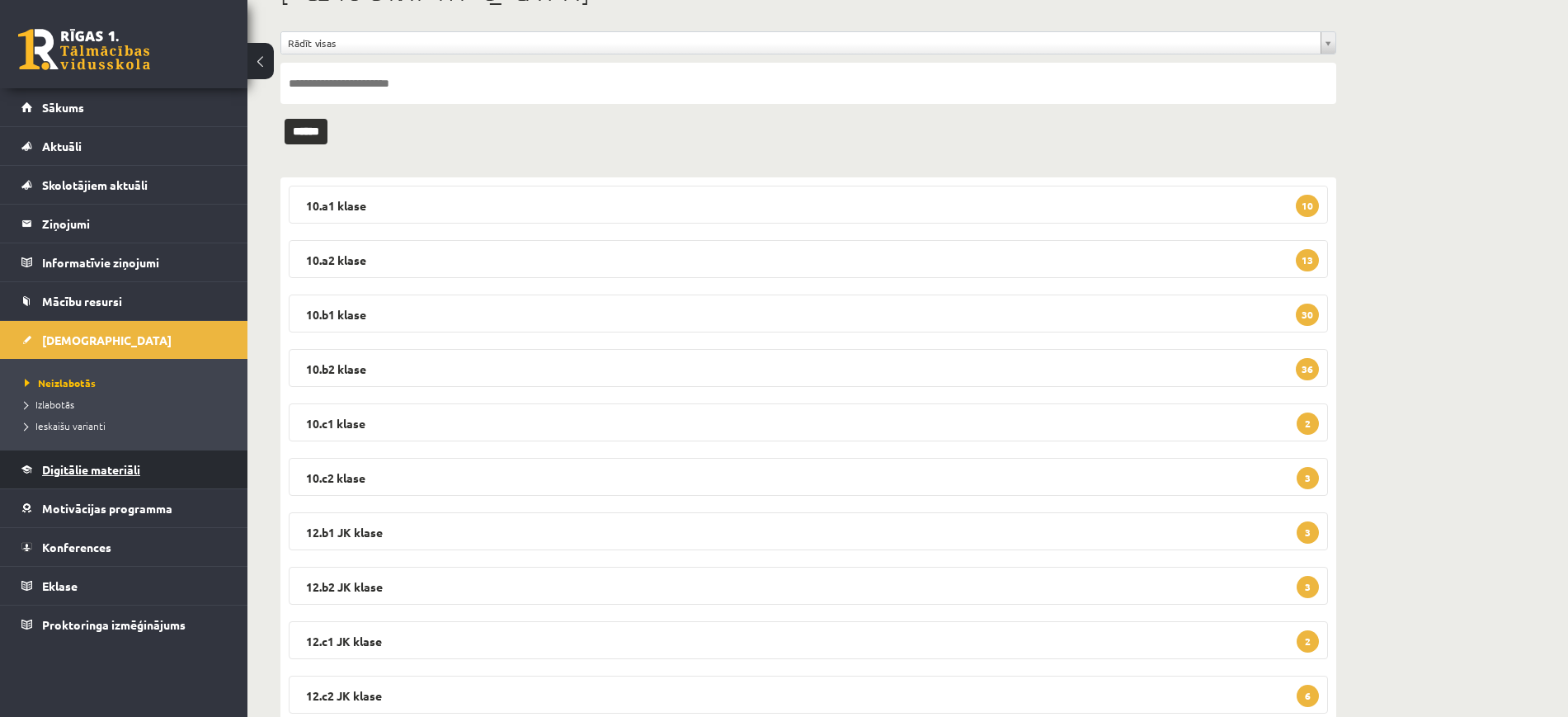
click at [106, 469] on span "Digitālie materiāli" at bounding box center [91, 469] width 98 height 15
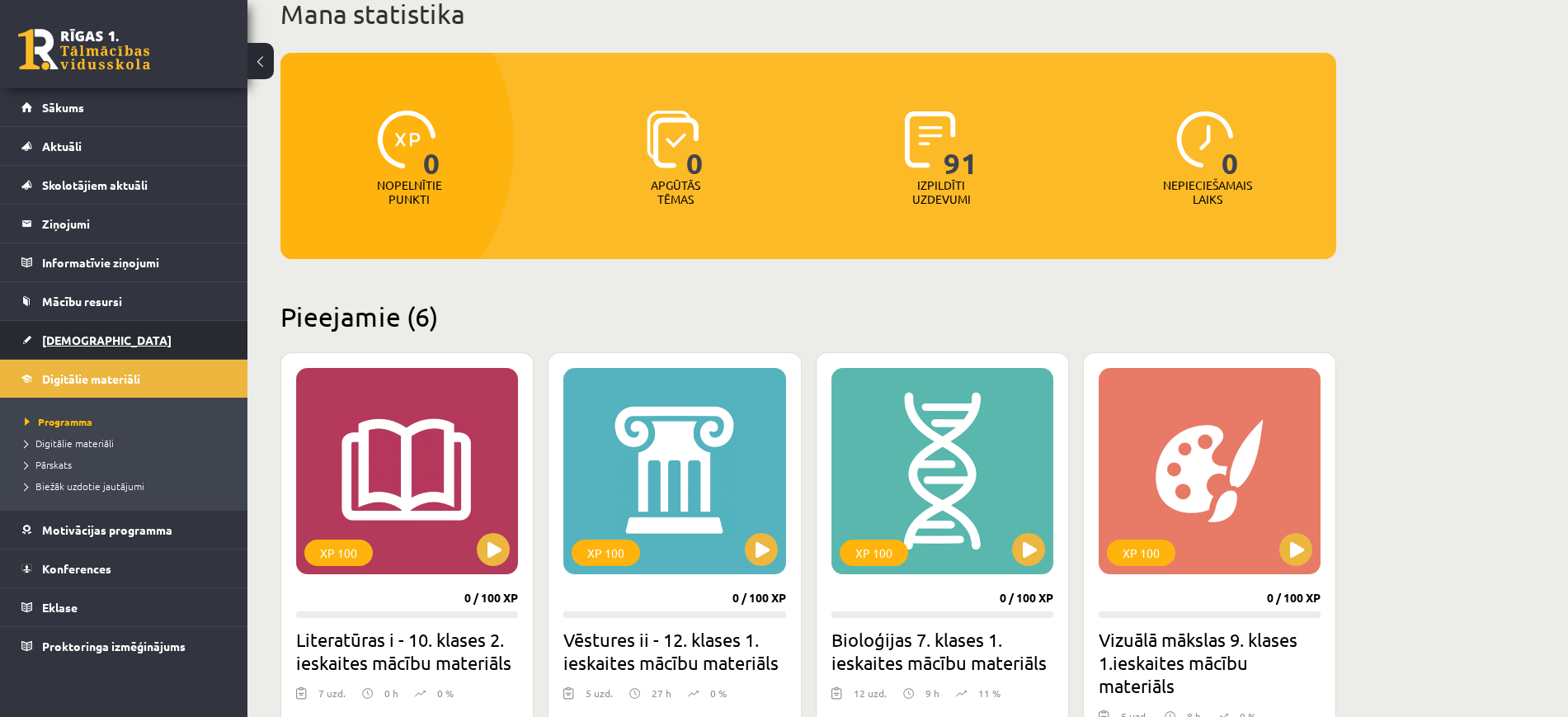
click at [88, 336] on span "[DEMOGRAPHIC_DATA]" at bounding box center [106, 340] width 129 height 15
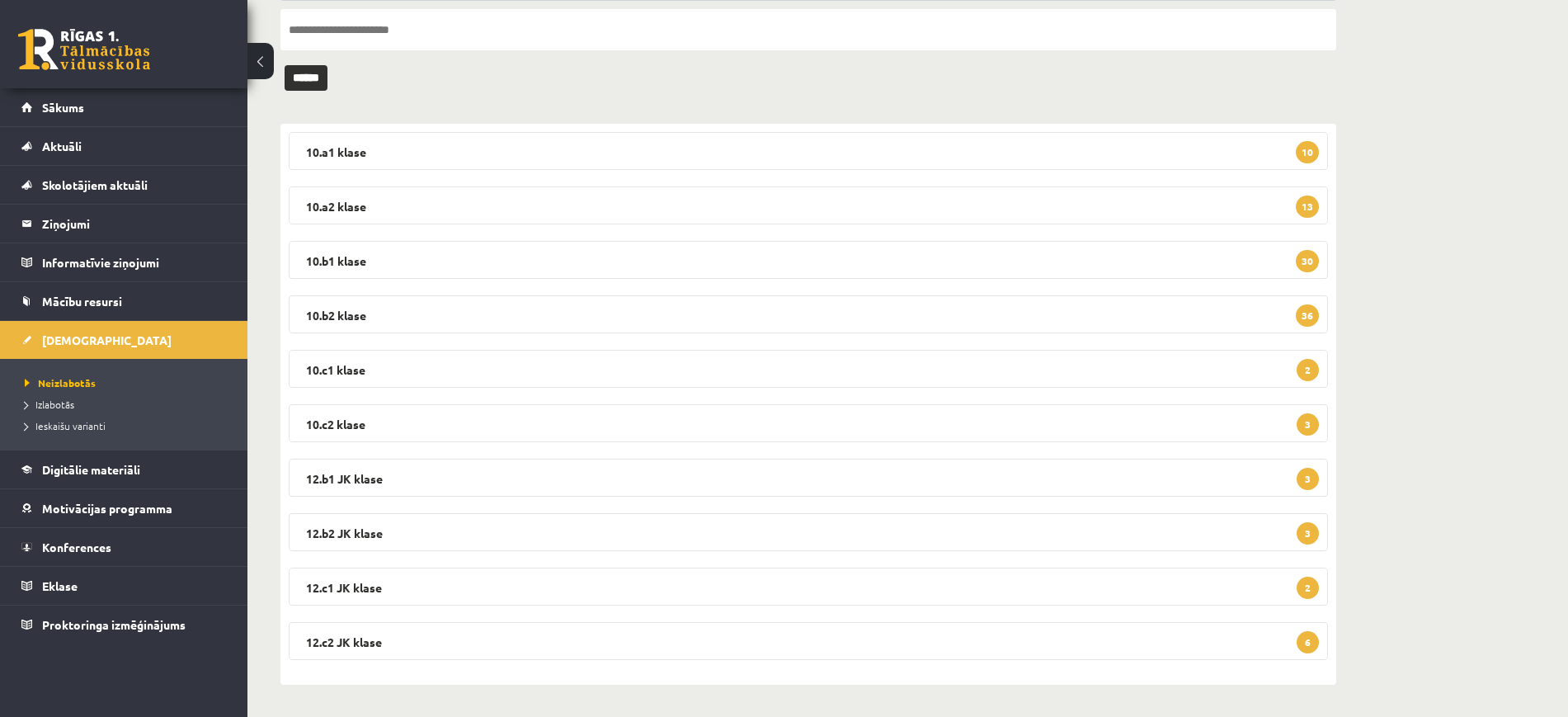
scroll to position [173, 0]
click at [60, 422] on span "Ieskaišu varianti" at bounding box center [65, 425] width 81 height 13
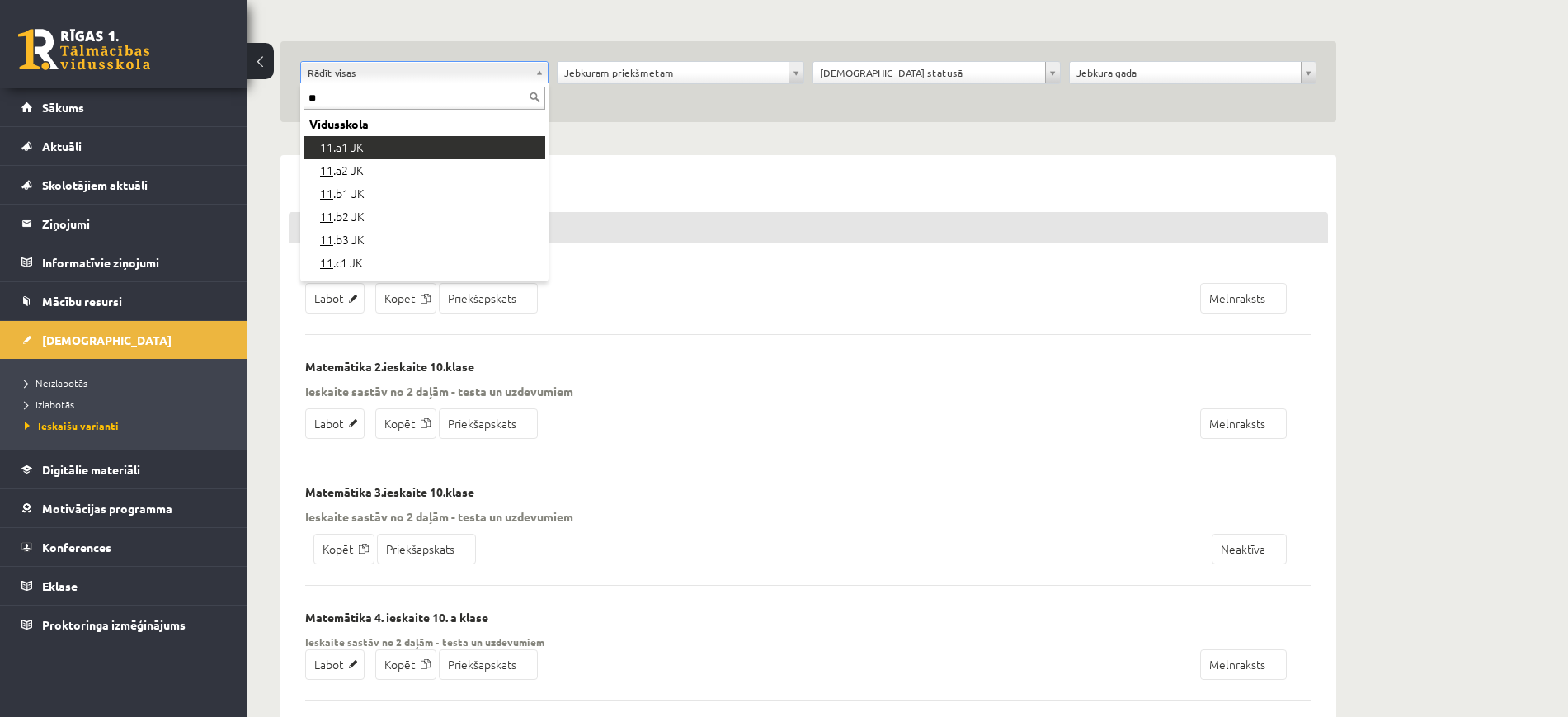
type input "**"
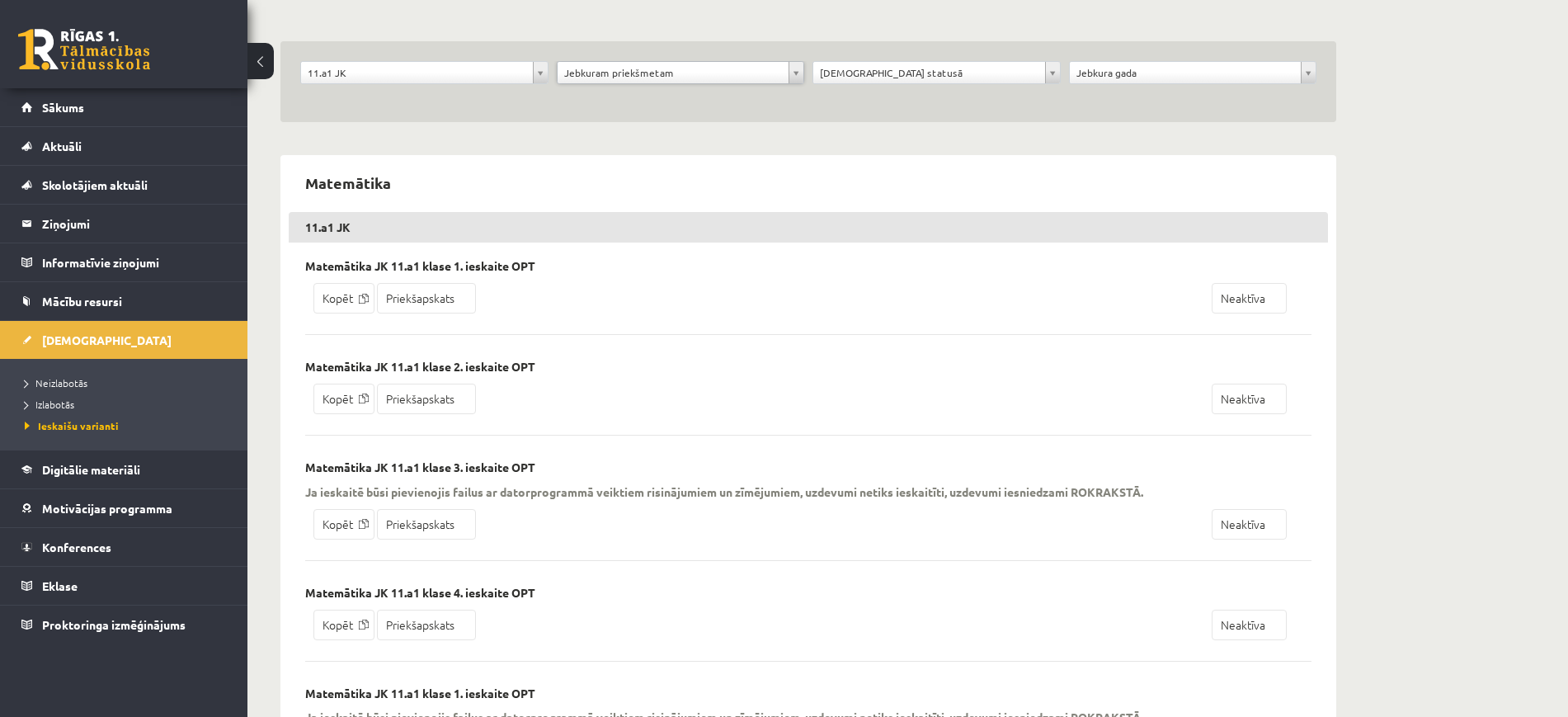
click at [1102, 83] on div "**********" at bounding box center [1194, 77] width 257 height 32
click at [1103, 83] on div "Jebkura gada" at bounding box center [1194, 73] width 249 height 23
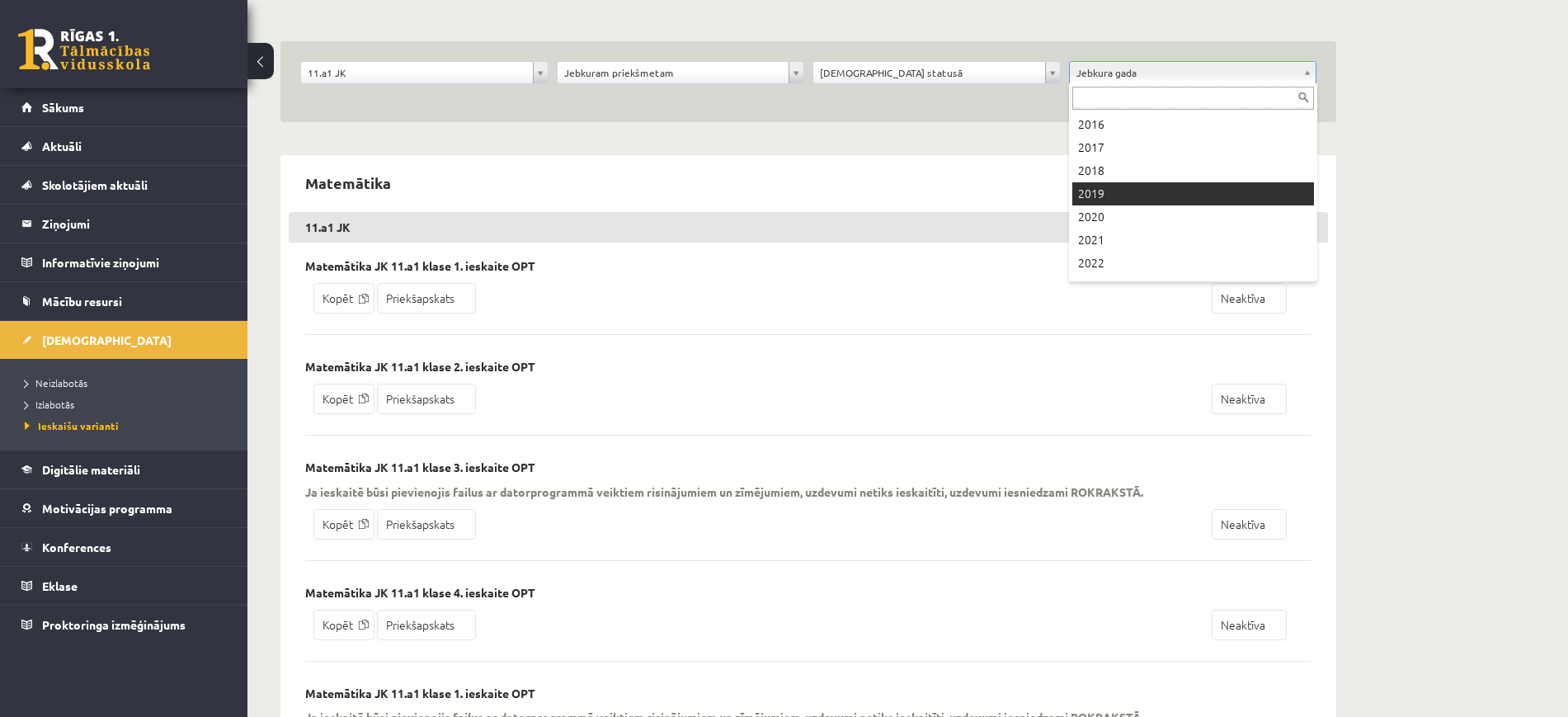
scroll to position [135, 0]
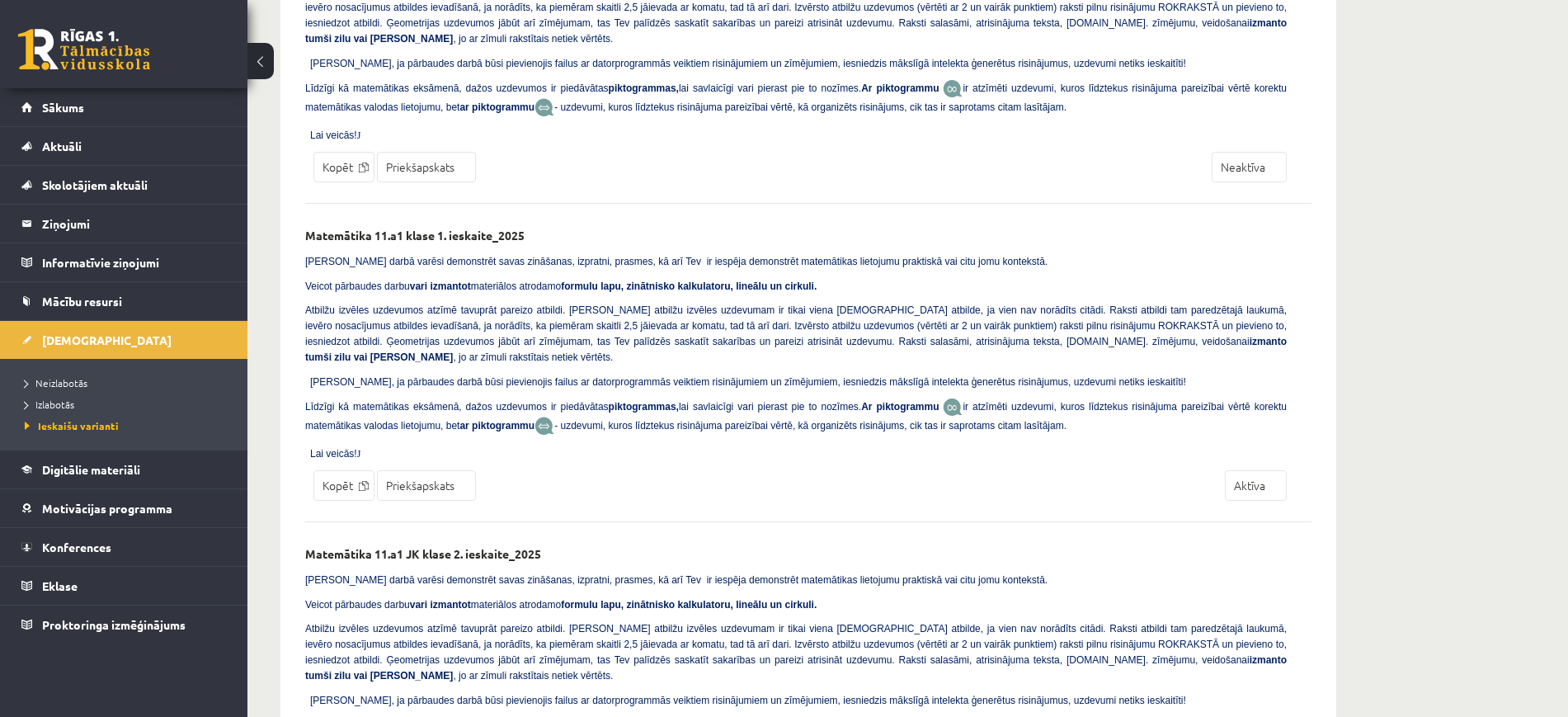
scroll to position [627, 0]
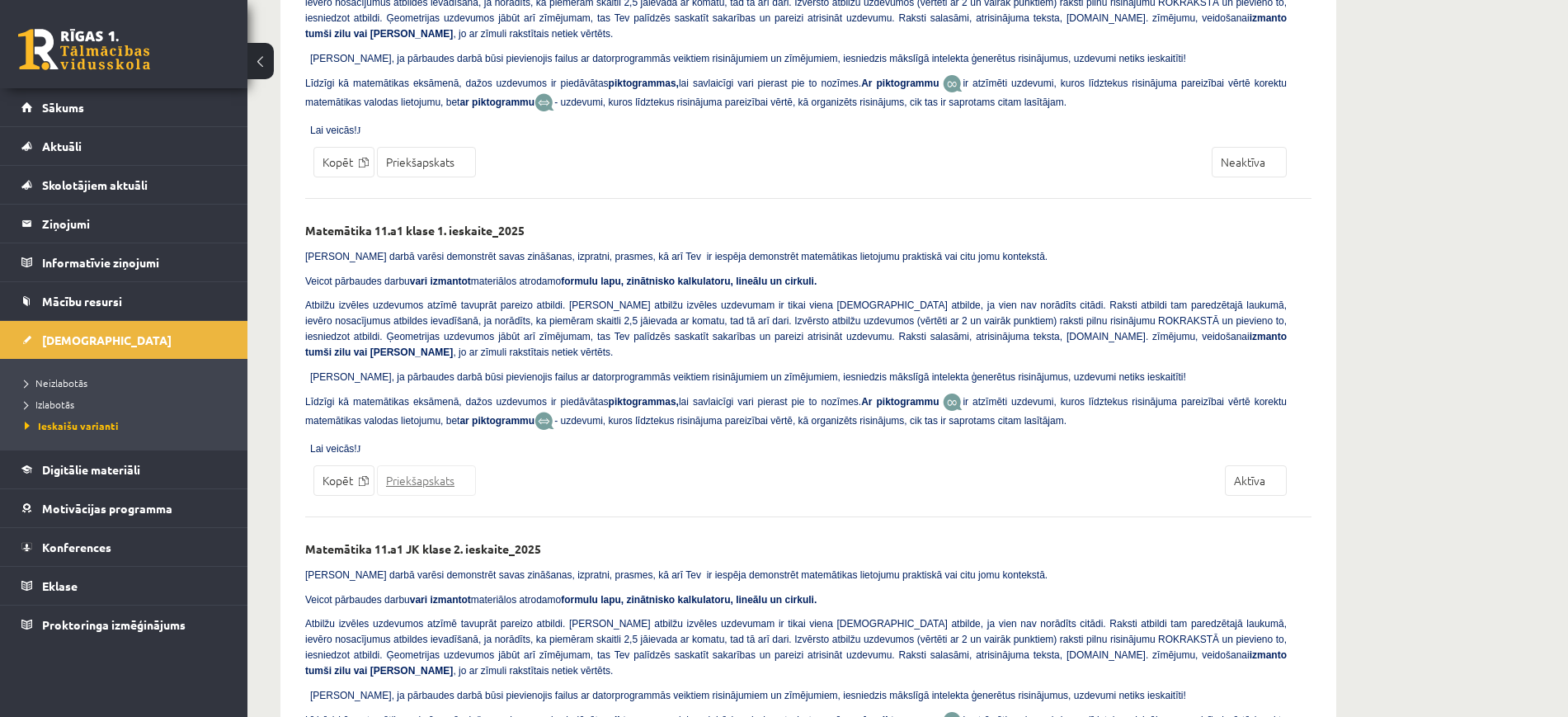
click at [436, 465] on link "Priekšapskats" at bounding box center [426, 480] width 99 height 31
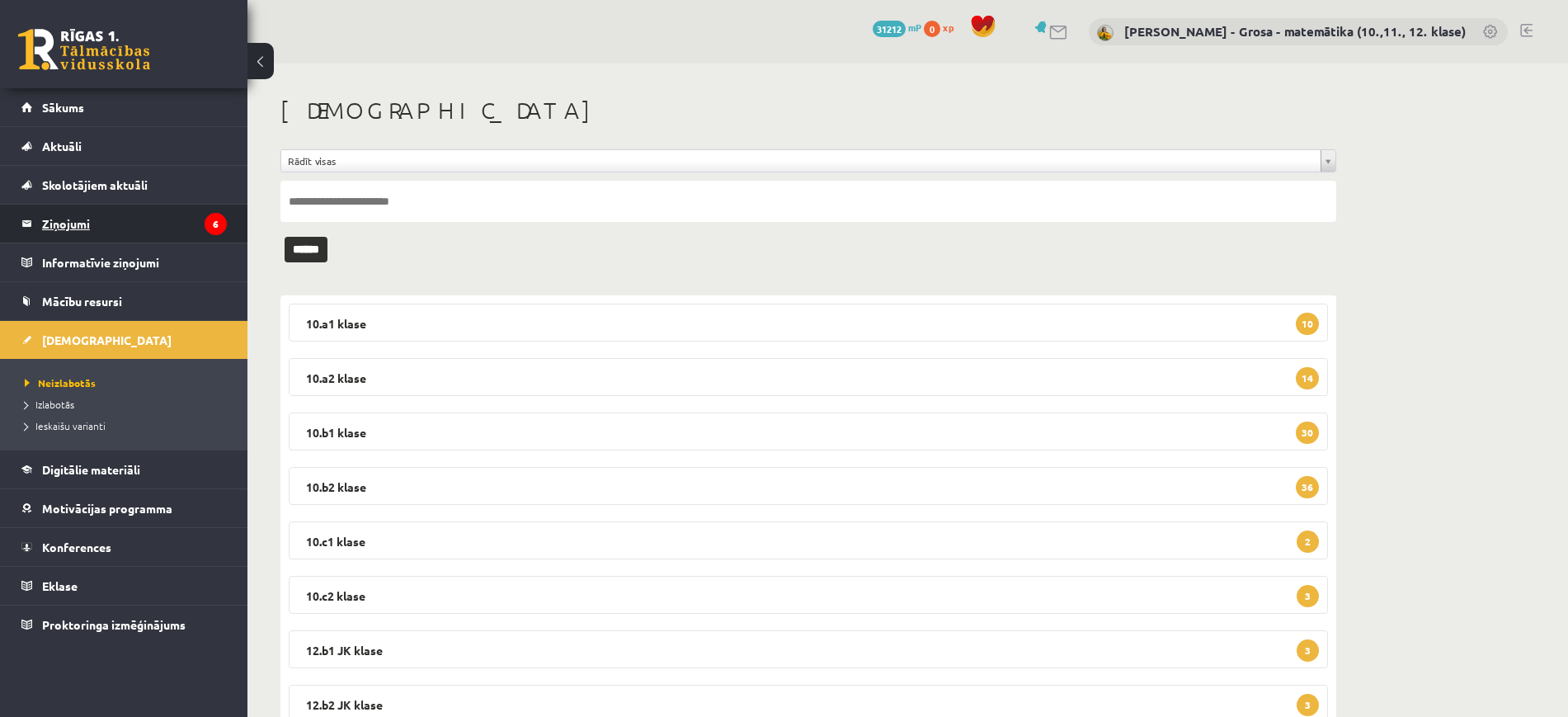
click at [156, 222] on legend "Ziņojumi 6" at bounding box center [134, 223] width 185 height 38
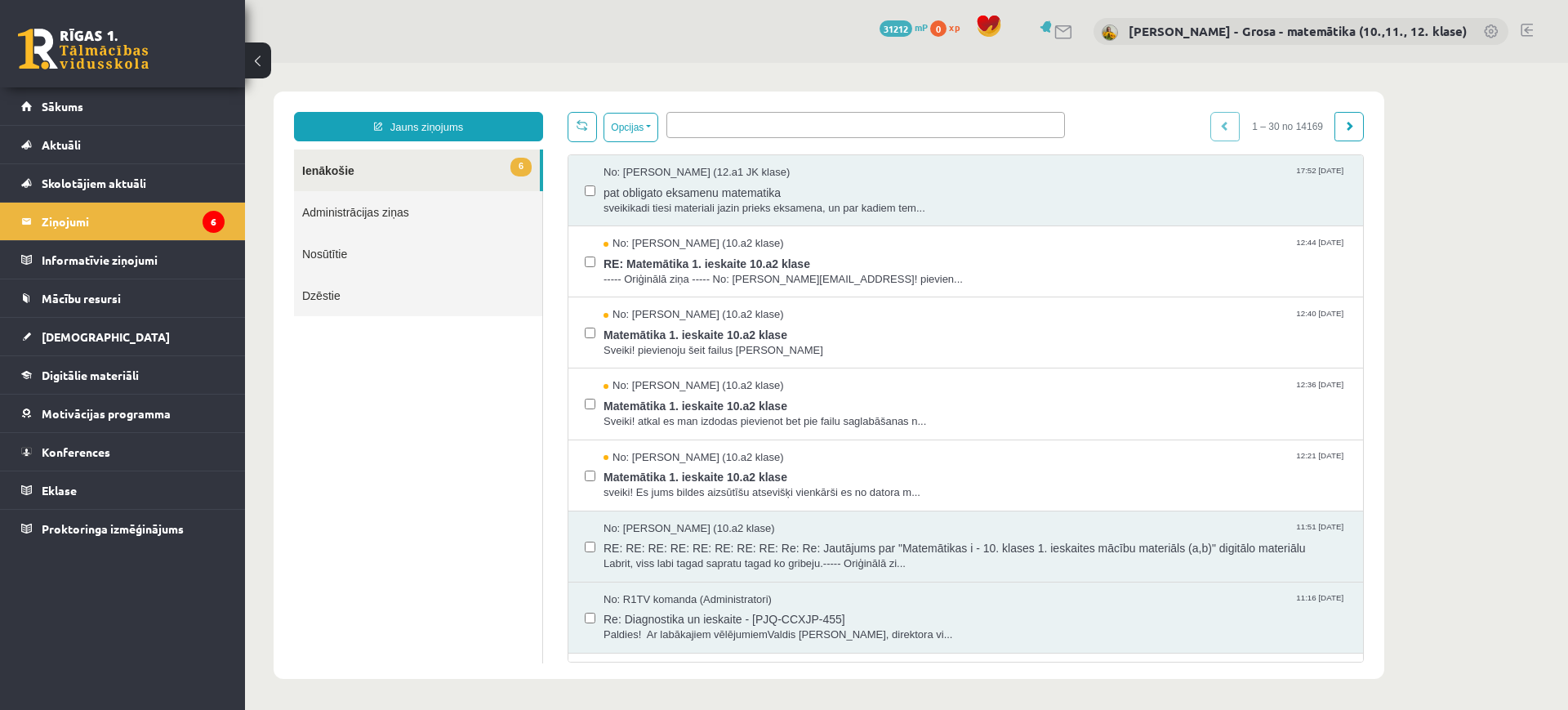
click at [329, 261] on link "Nosūtītie" at bounding box center [418, 253] width 249 height 41
click at [718, 130] on ul at bounding box center [865, 122] width 397 height 19
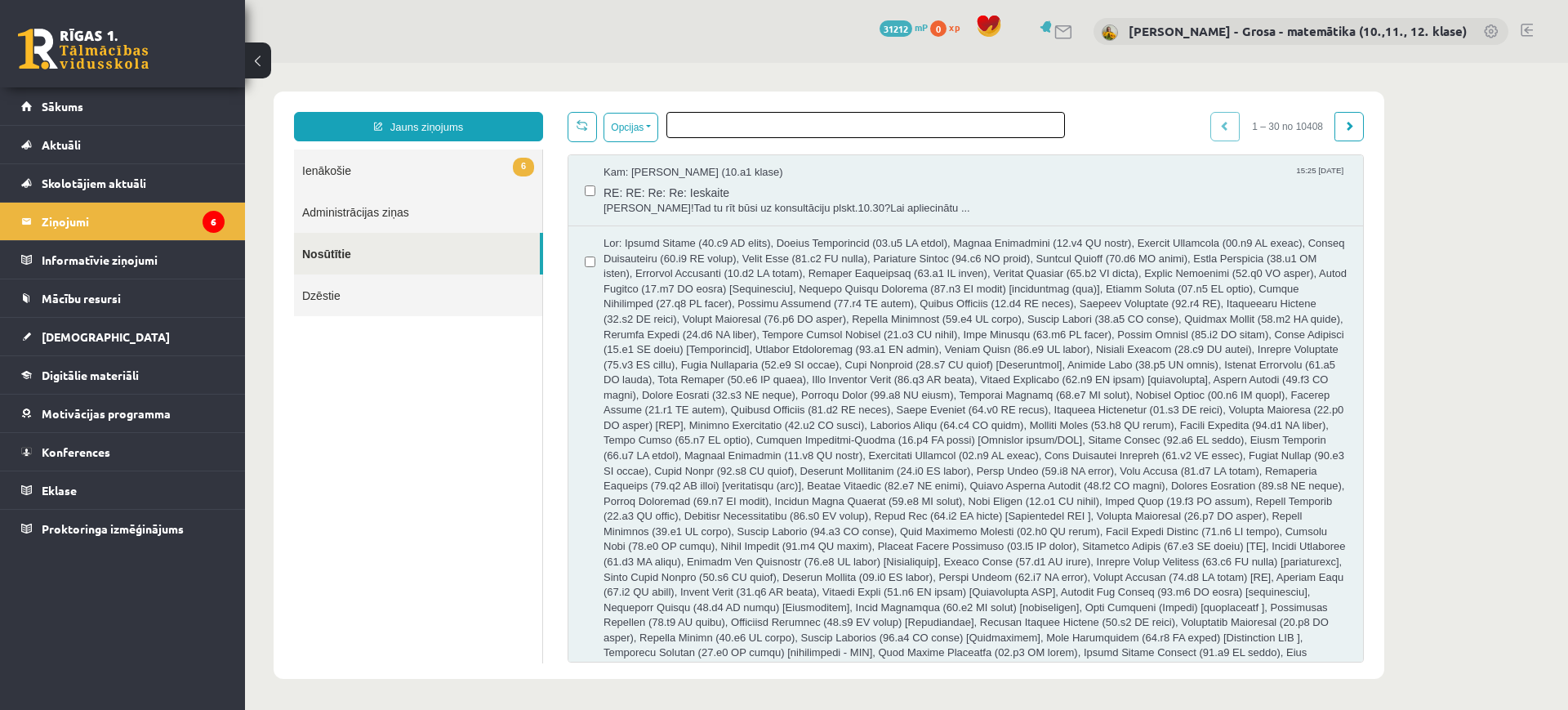
click at [713, 132] on span at bounding box center [865, 125] width 399 height 26
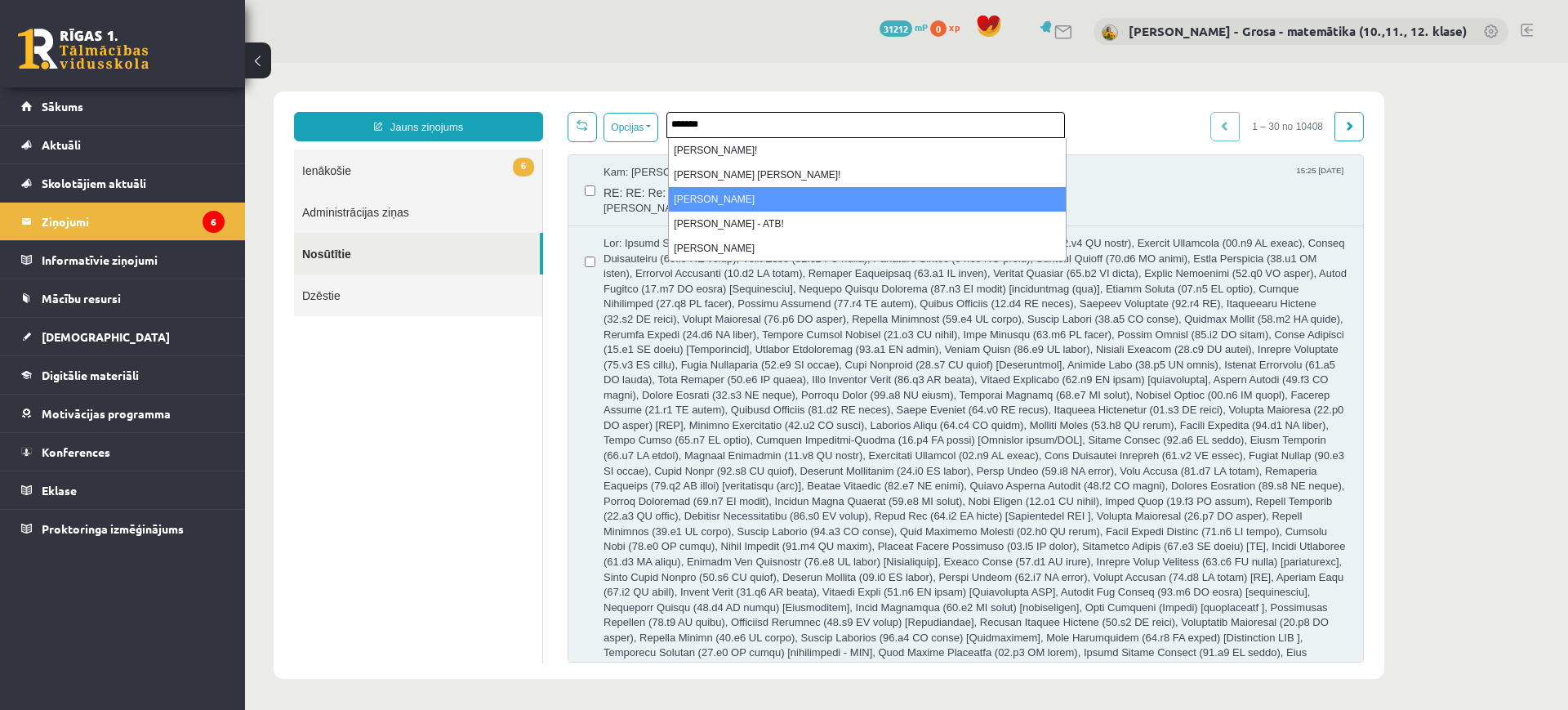
type input "*******"
select select "*****"
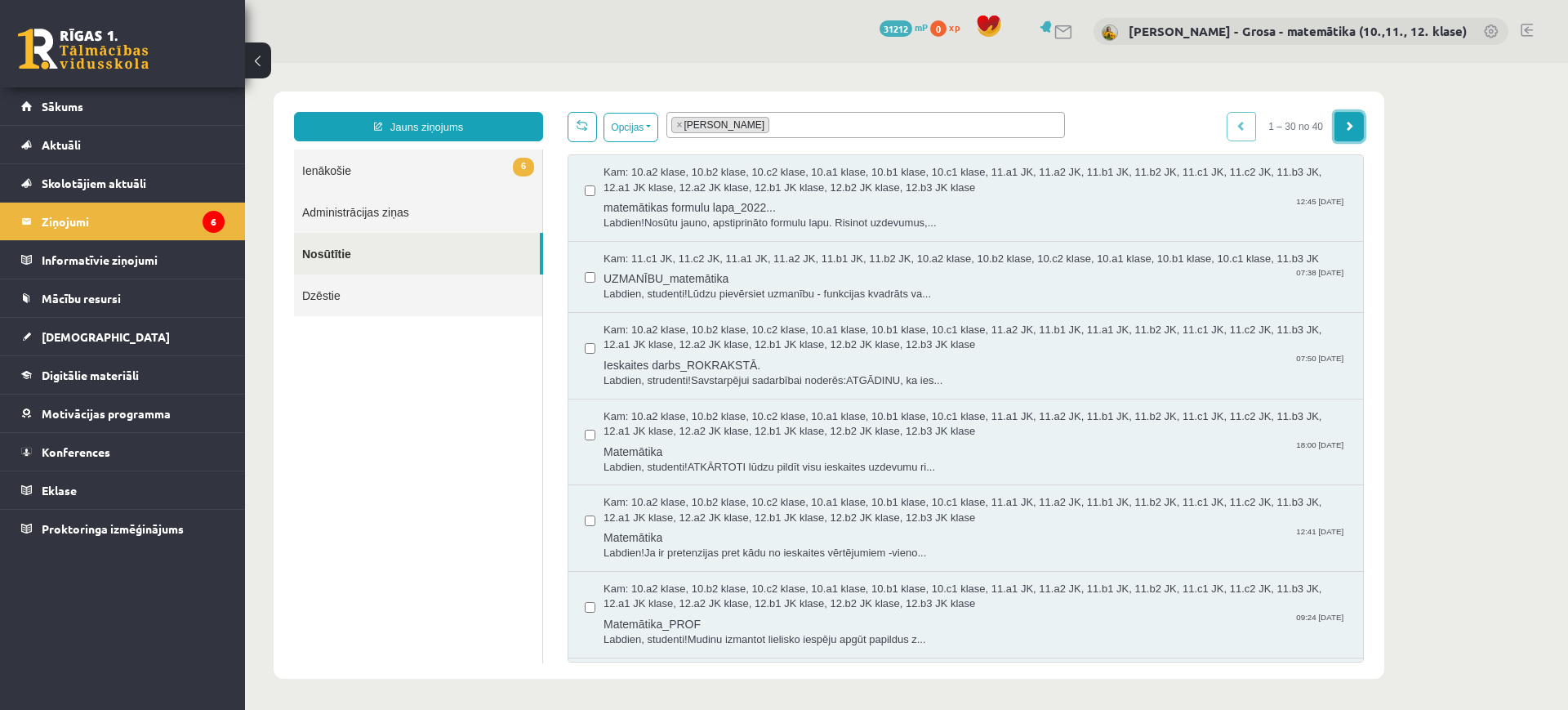
click at [1345, 132] on link at bounding box center [1349, 127] width 30 height 30
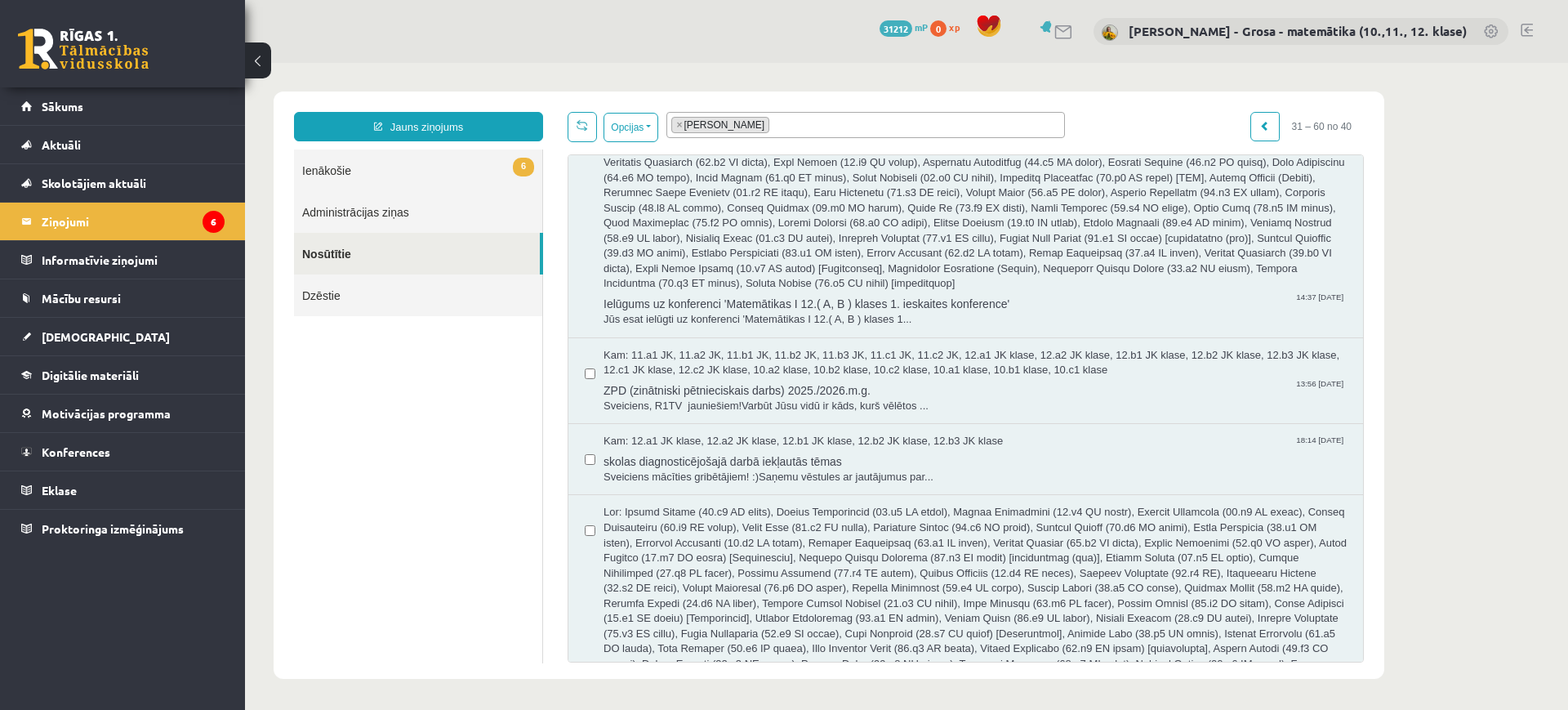
scroll to position [3502, 0]
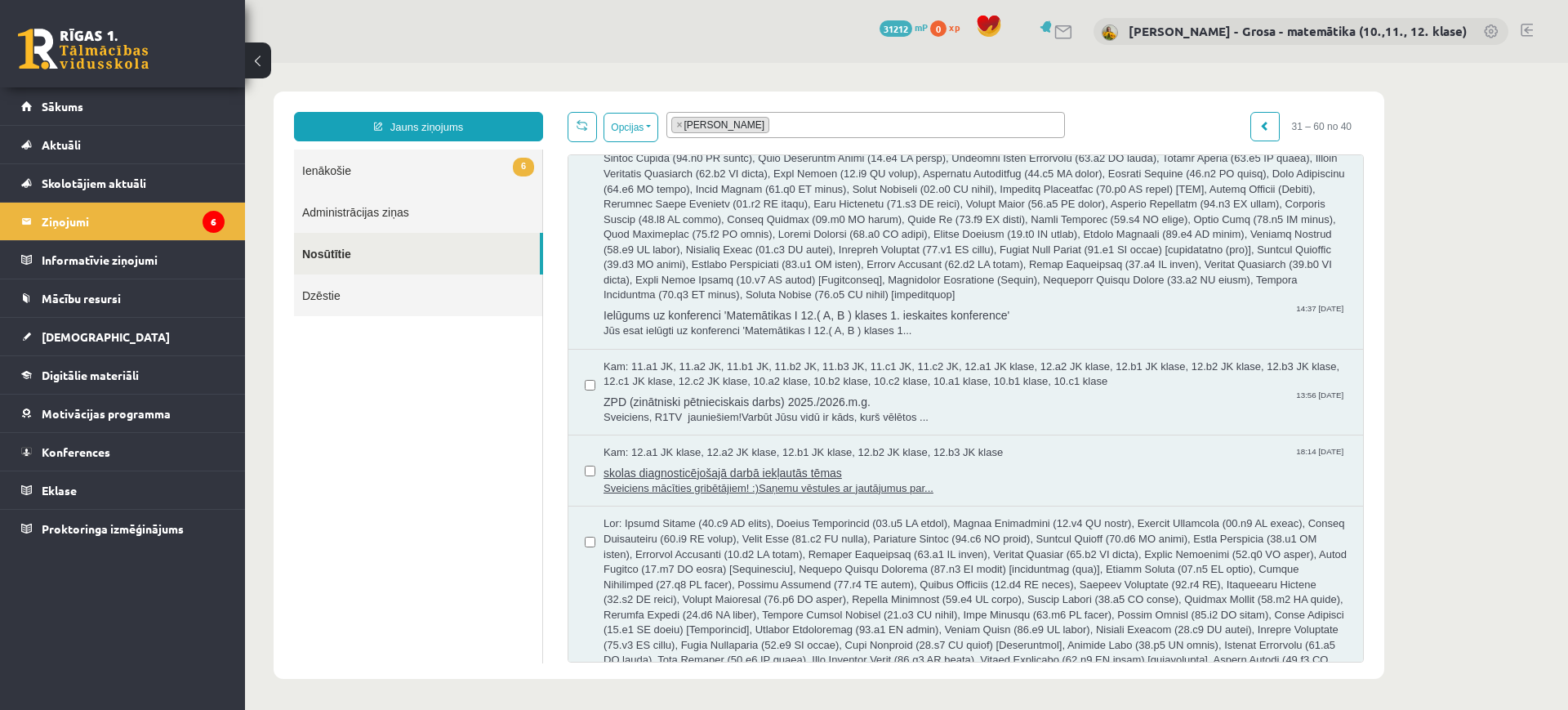
click at [765, 461] on span "skolas diagnosticējošajā darbā iekļautās tēmas" at bounding box center [975, 471] width 743 height 21
click at [642, 461] on span "skolas diagnosticējošajā darbā iekļautās tēmas" at bounding box center [975, 471] width 743 height 21
click at [685, 461] on span "skolas diagnosticējošajā darbā iekļautās tēmas" at bounding box center [975, 471] width 743 height 21
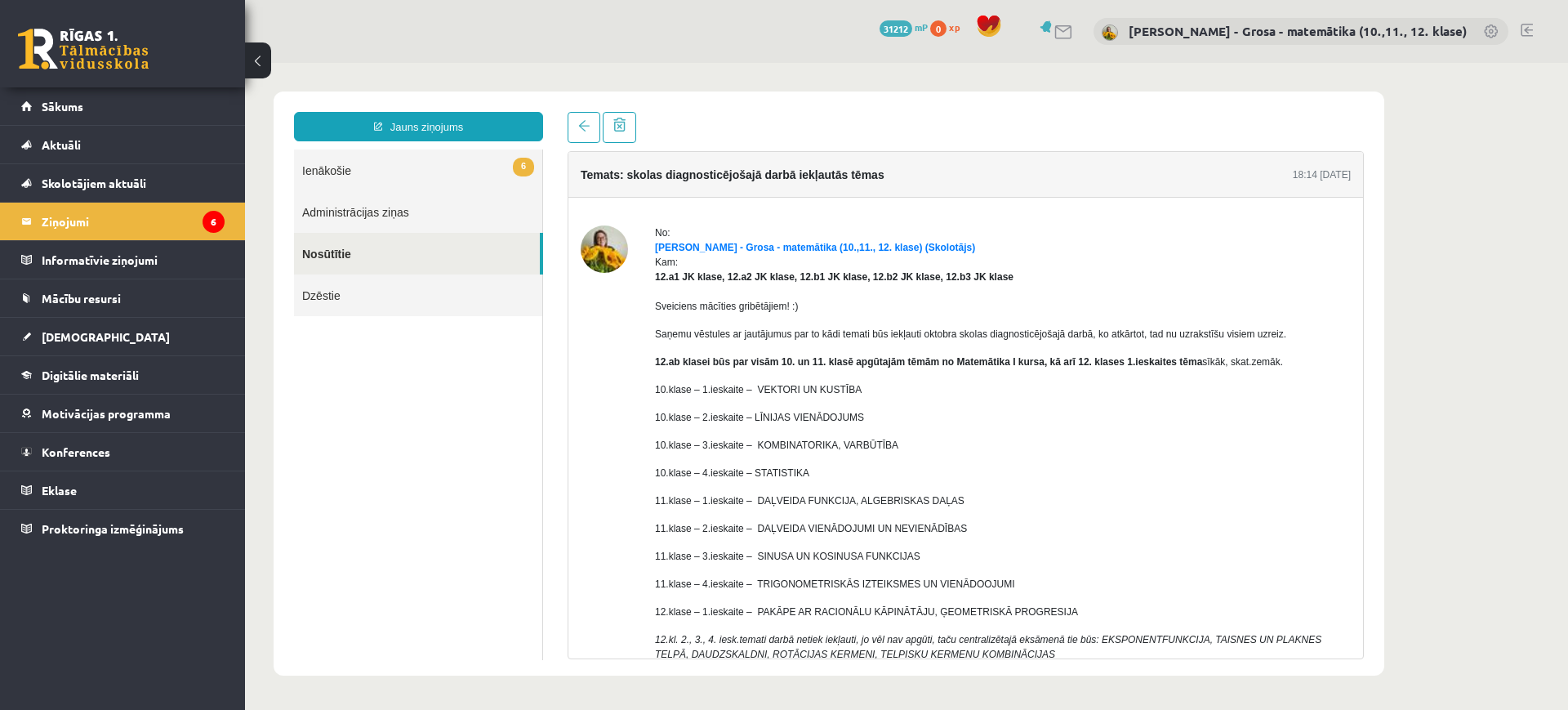
scroll to position [0, 0]
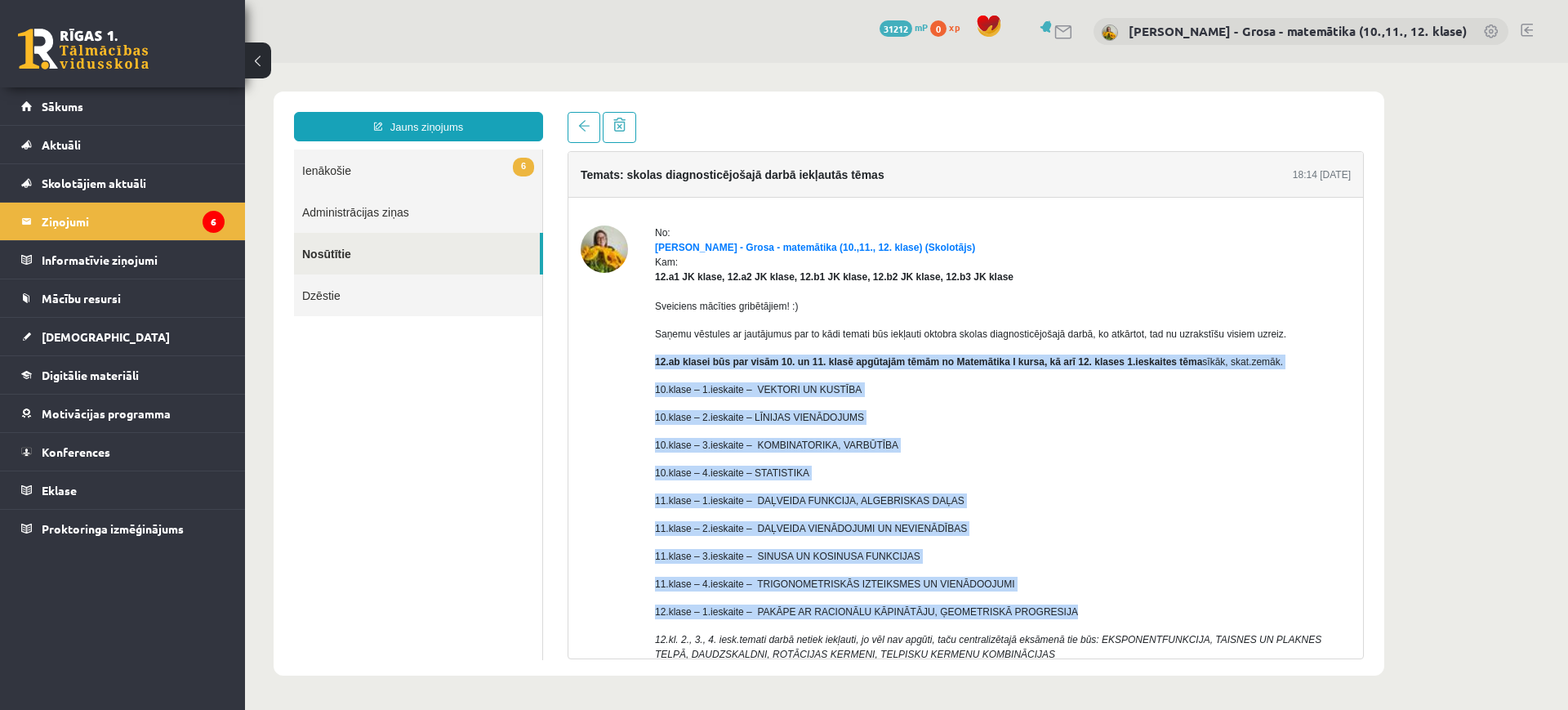
drag, startPoint x: 649, startPoint y: 359, endPoint x: 1046, endPoint y: 598, distance: 463.4
click at [1046, 598] on div "No: Laima Tukāne - Grosa - matemātika (10.,11., 12. klase) (Skolotājs) Kam: 12.…" at bounding box center [965, 492] width 770 height 533
click at [870, 494] on p "11.klase – 1.ieskaite – DAĻVEIDA FUNKCIJA, ALGEBRISKAS DAĻAS" at bounding box center [1002, 500] width 696 height 15
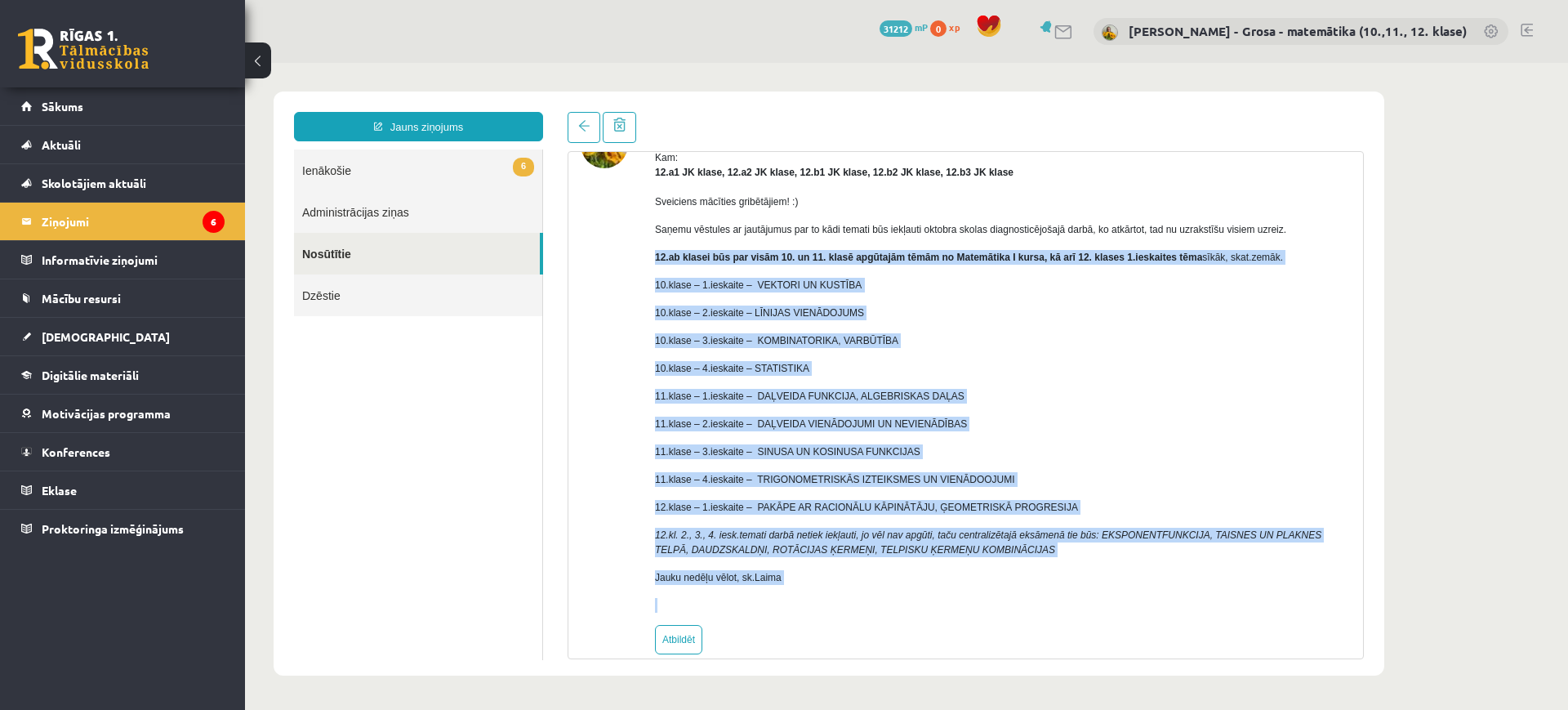
scroll to position [128, 0]
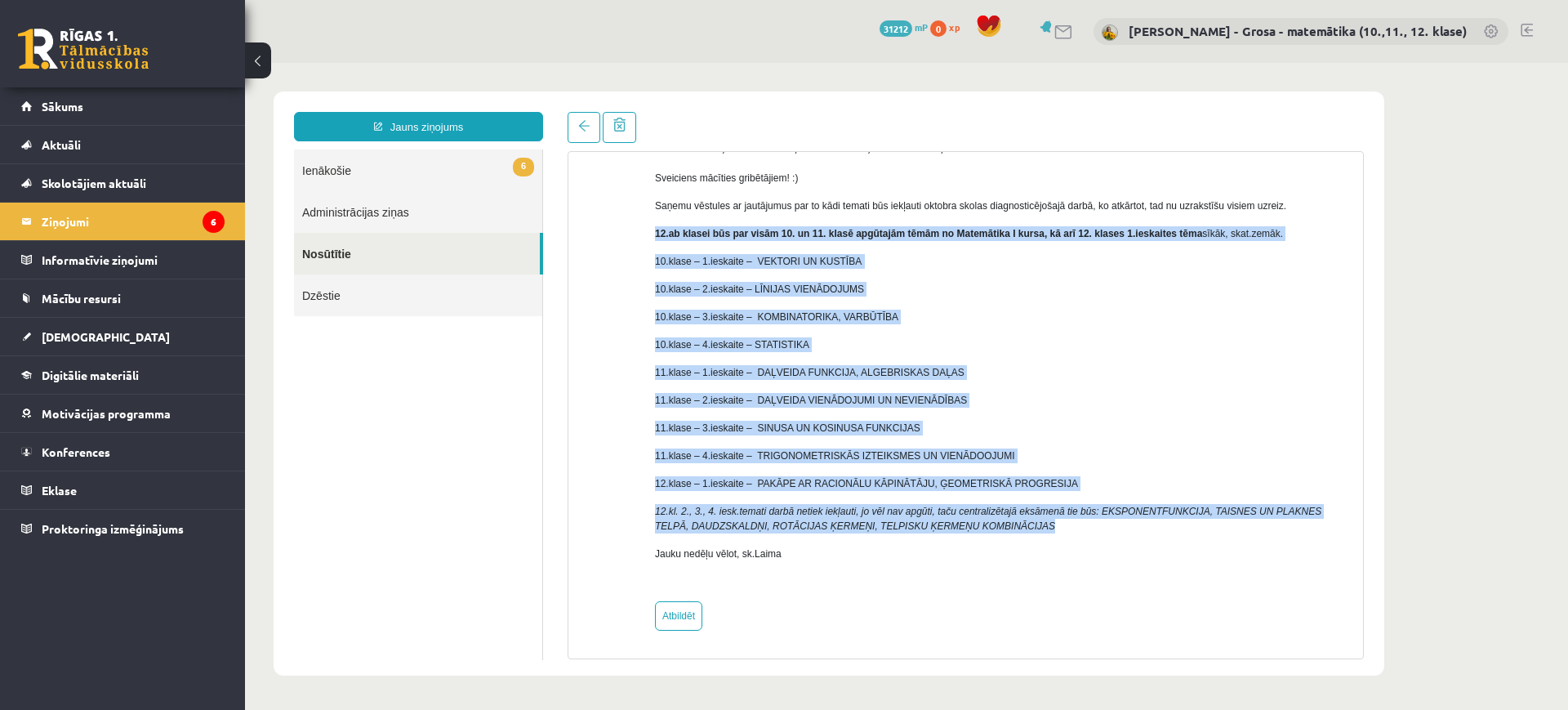
drag, startPoint x: 655, startPoint y: 362, endPoint x: 1002, endPoint y: 526, distance: 383.8
click at [1002, 526] on div "Sveiciens mācīties gribētājiem! :) Saņemu vēstules ar jautājumus par to kādi te…" at bounding box center [1002, 372] width 696 height 433
copy div "12.ab klasei būs par visām 10. un 11. klasē apgūtajām tēmām no Matemātika I kur…"
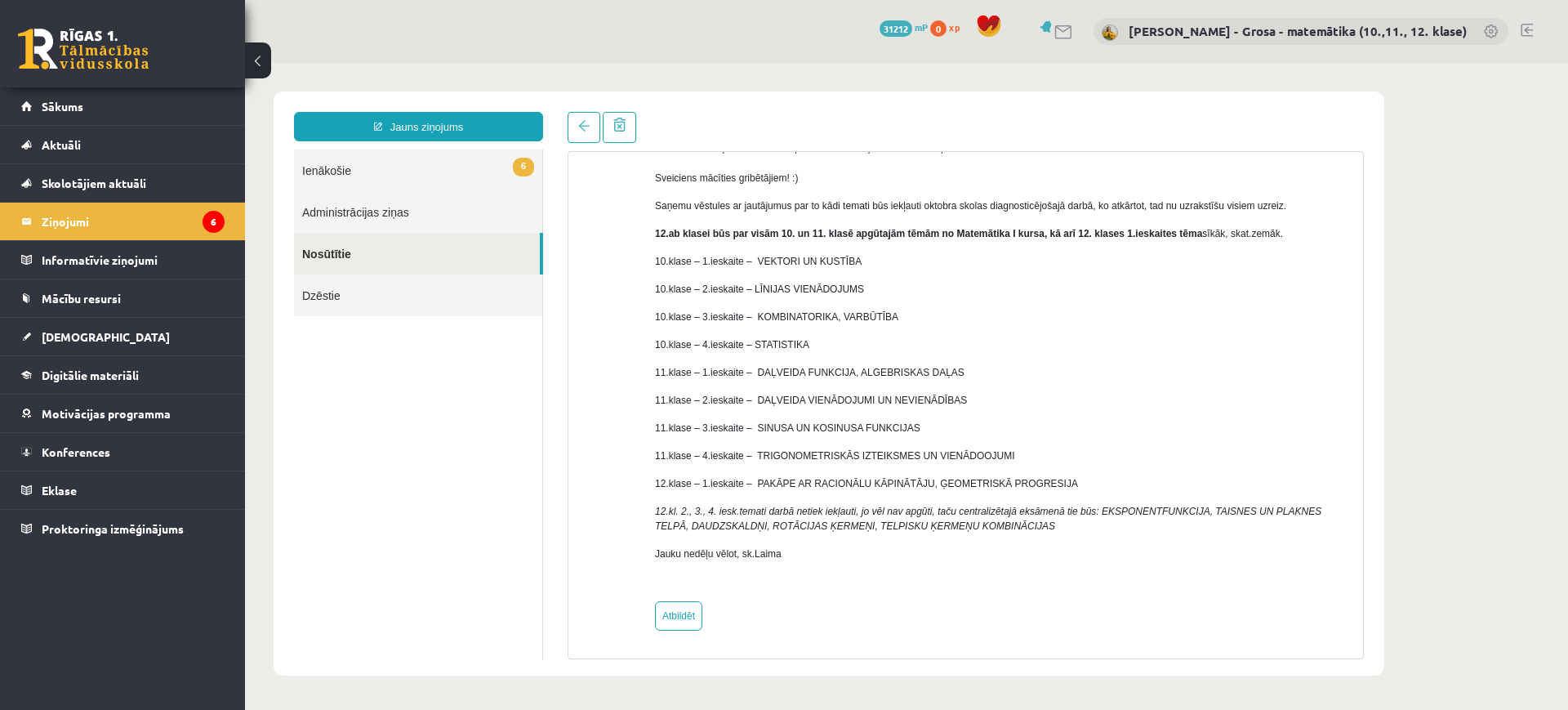
click at [1026, 573] on div "Sveiciens mācīties gribētājiem! :) Saņemu vēstules ar jautājumus par to kādi te…" at bounding box center [1002, 372] width 696 height 433
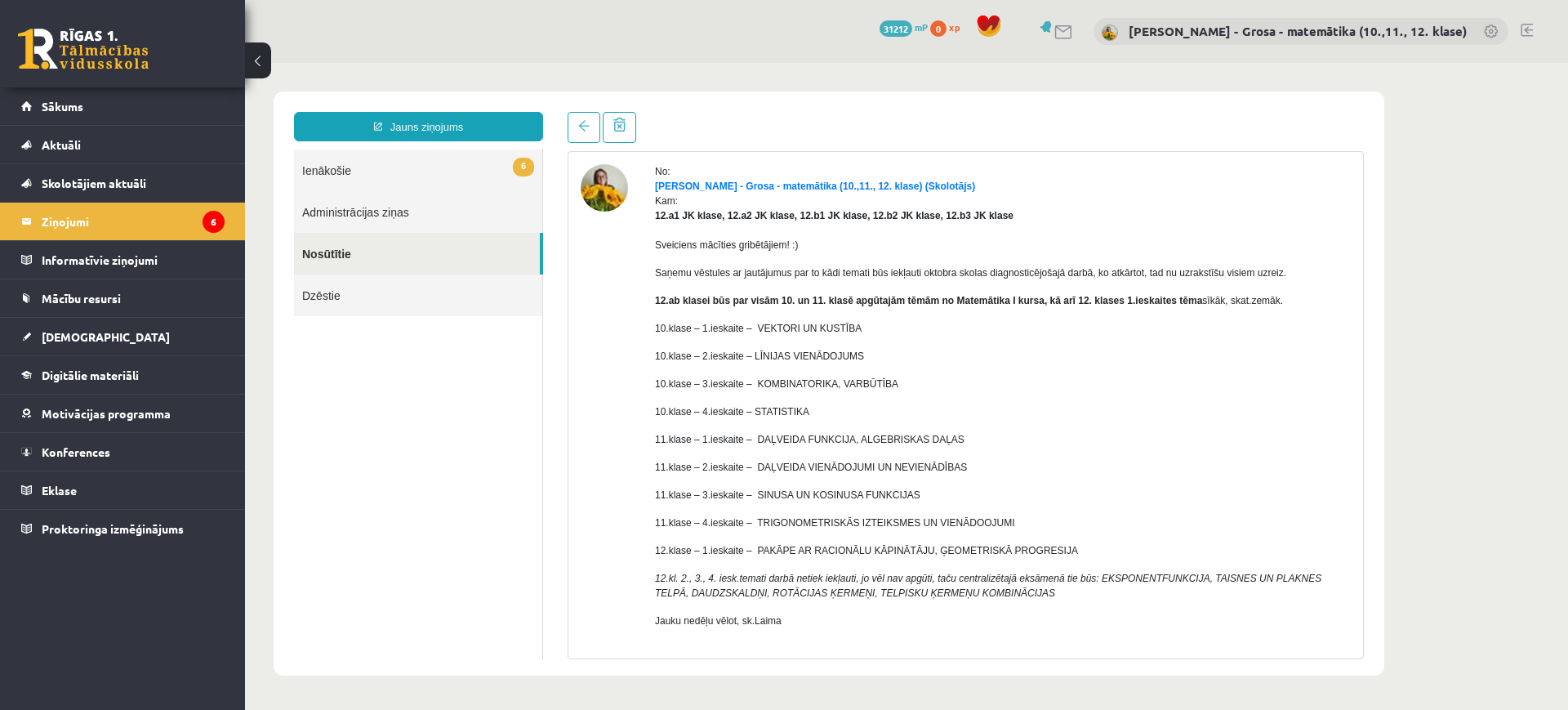
scroll to position [0, 0]
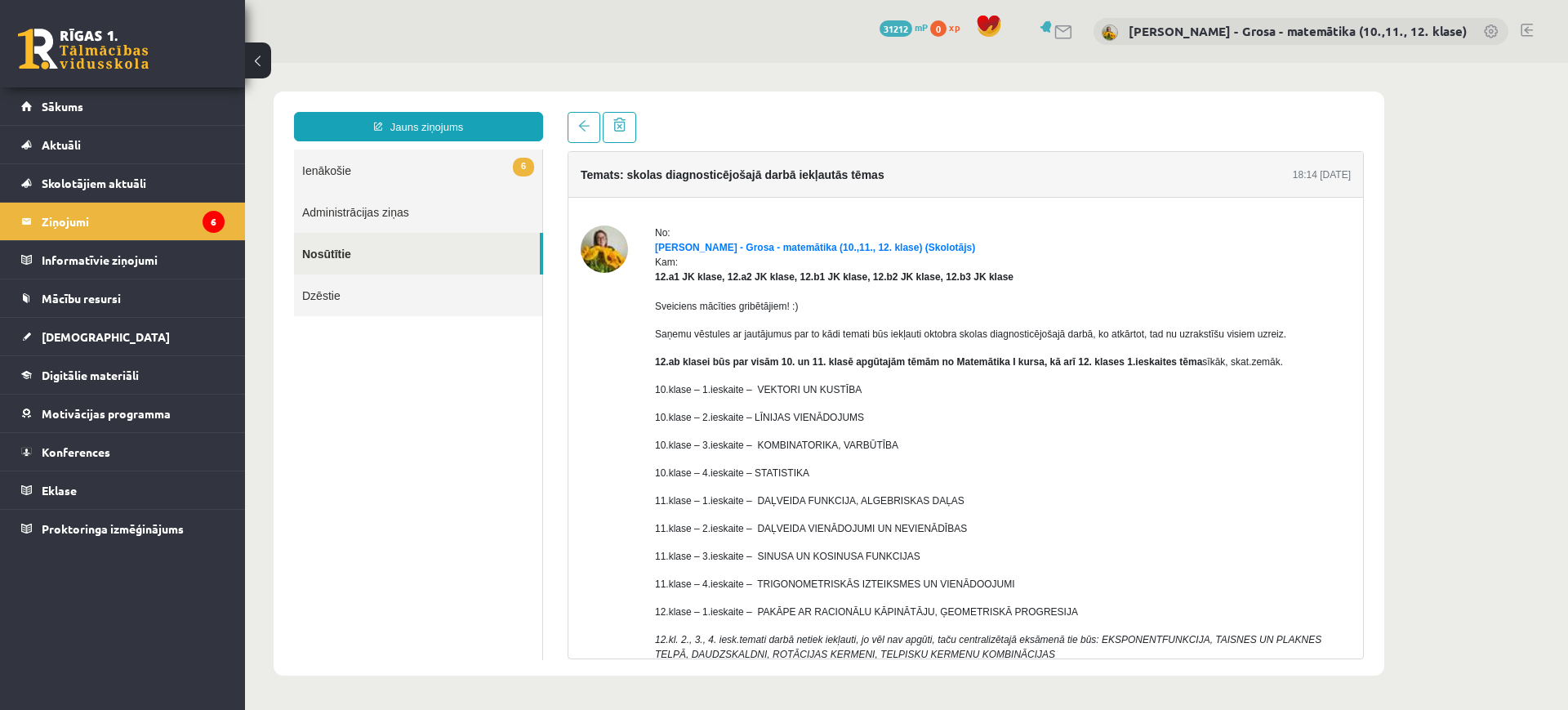
click at [507, 163] on link "6 Ienākošie" at bounding box center [418, 170] width 249 height 41
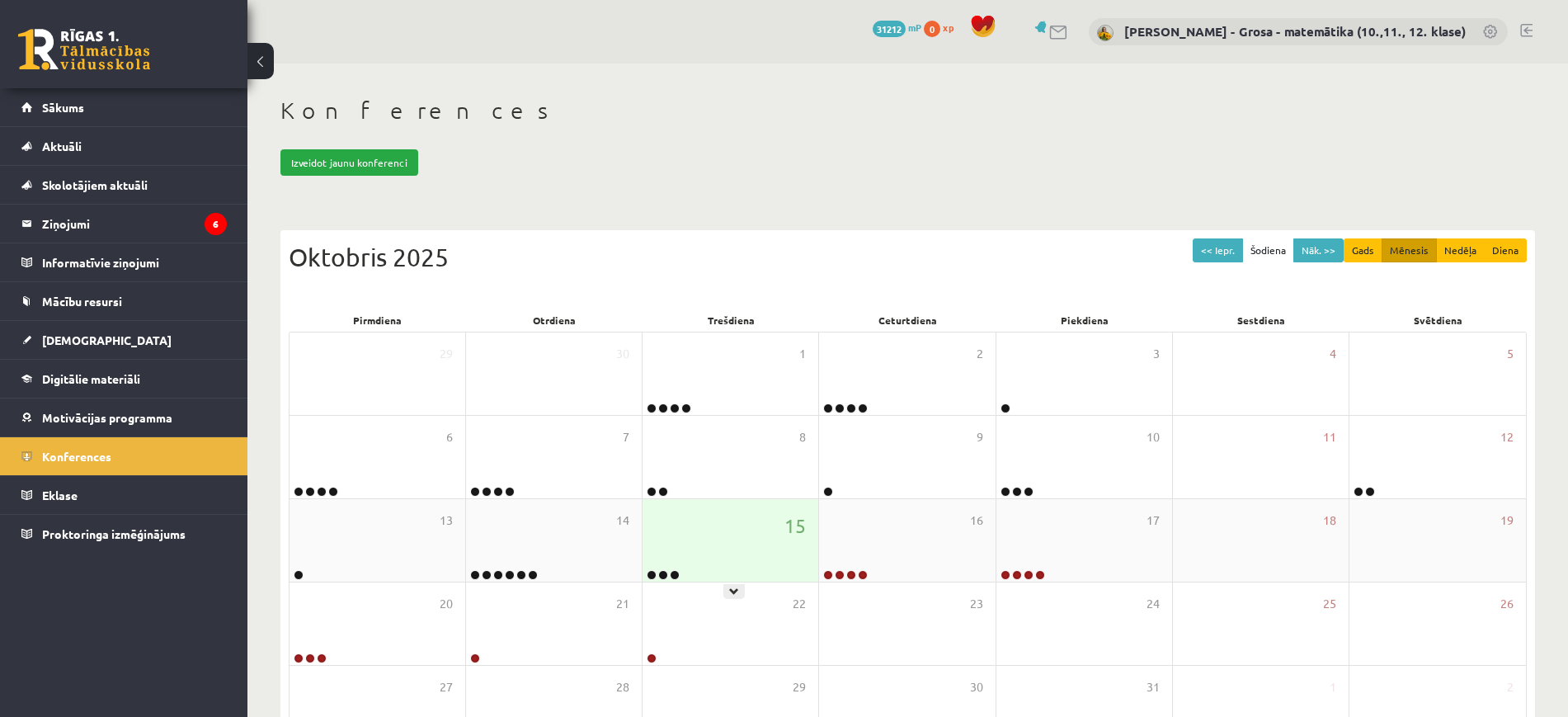
click at [731, 540] on div "15" at bounding box center [731, 539] width 176 height 83
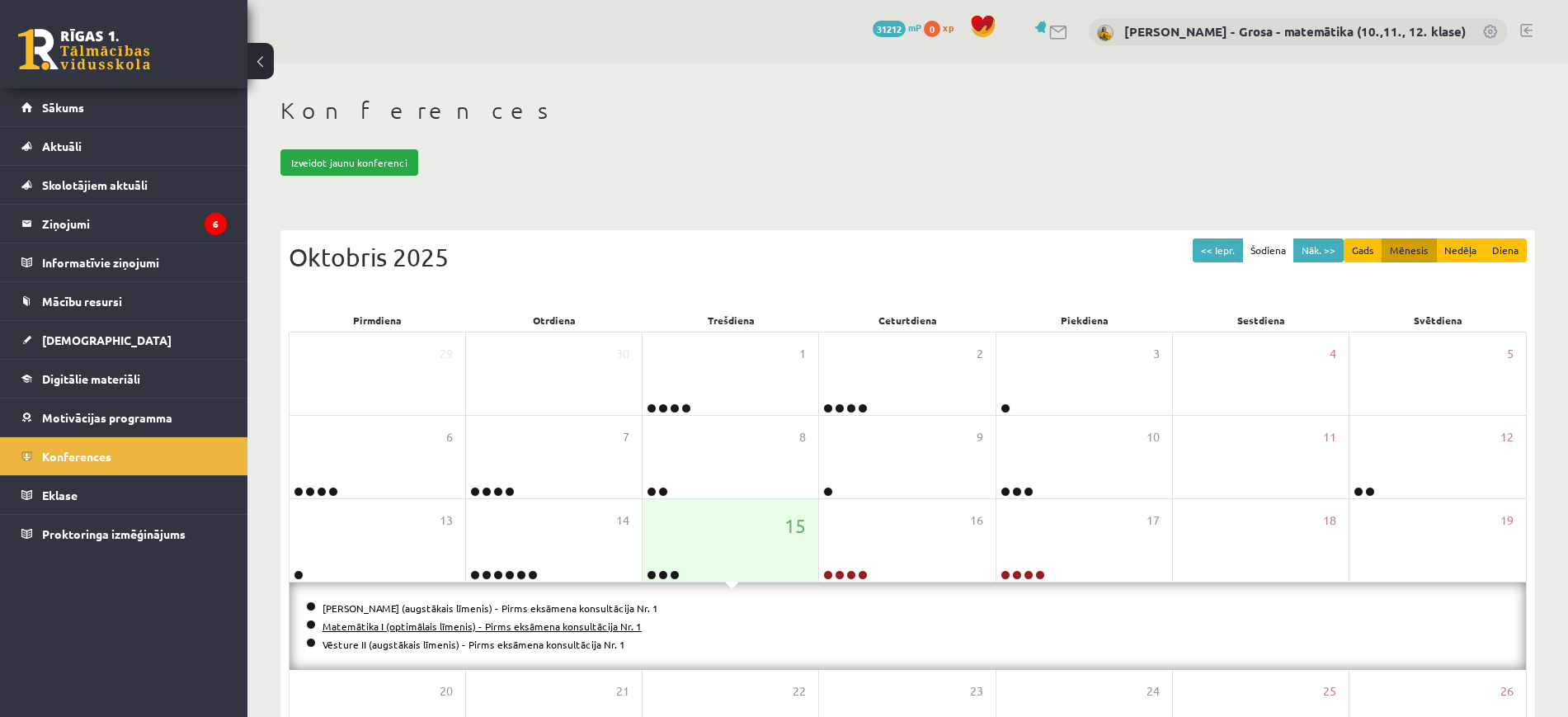
click at [482, 625] on link "Matemātika I (optimālais līmenis) - Pirms eksāmena konsultācija Nr. 1" at bounding box center [482, 626] width 319 height 13
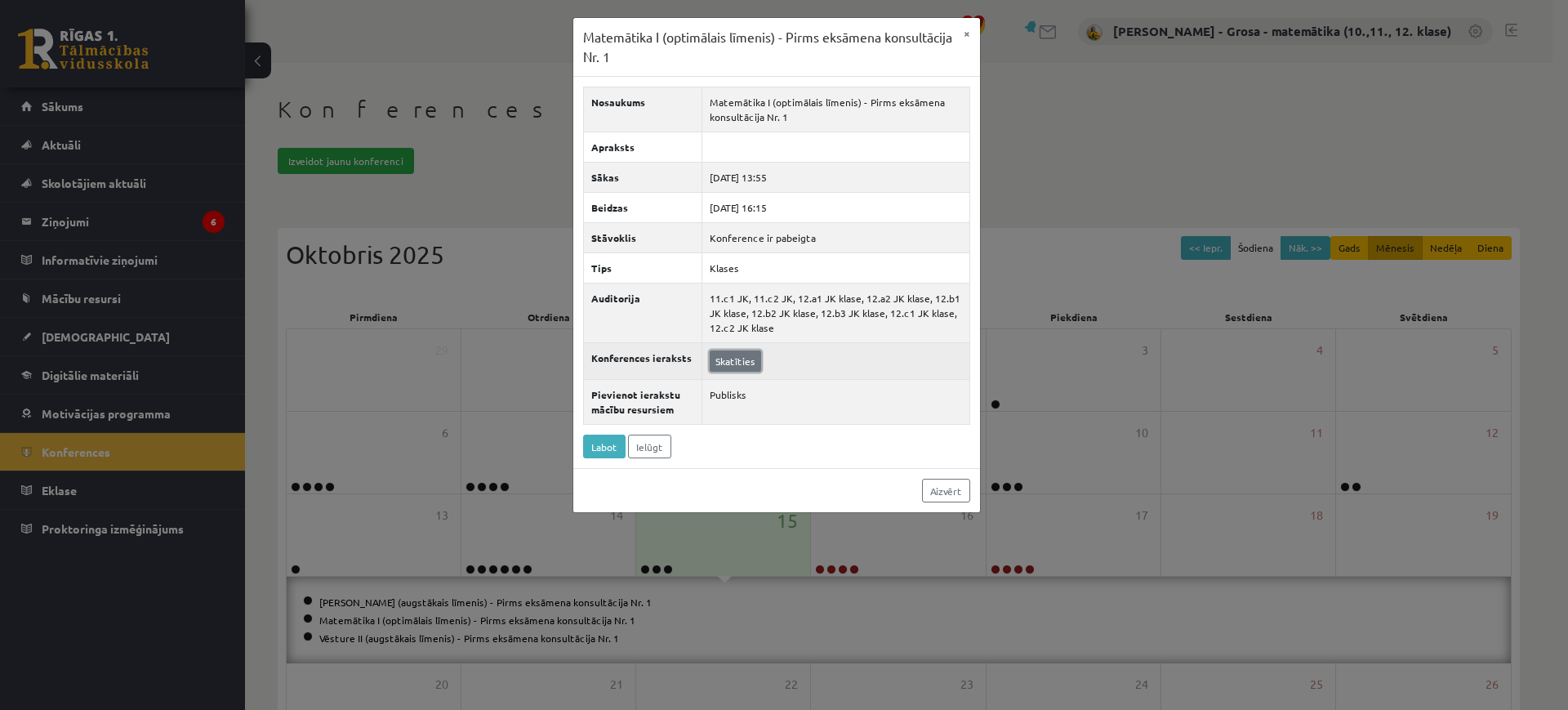
click at [749, 354] on link "Skatīties" at bounding box center [736, 361] width 51 height 21
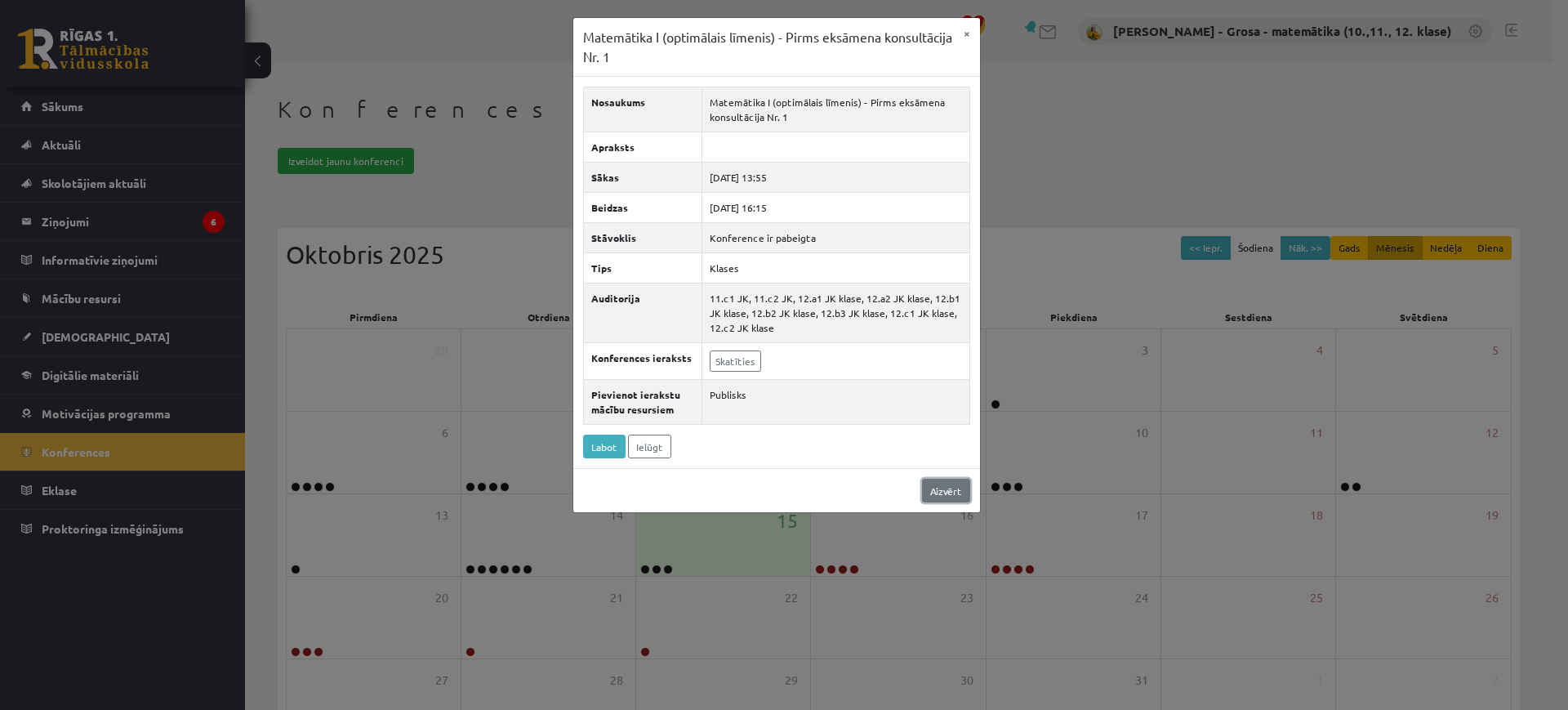
click at [963, 483] on link "Aizvērt" at bounding box center [946, 490] width 48 height 24
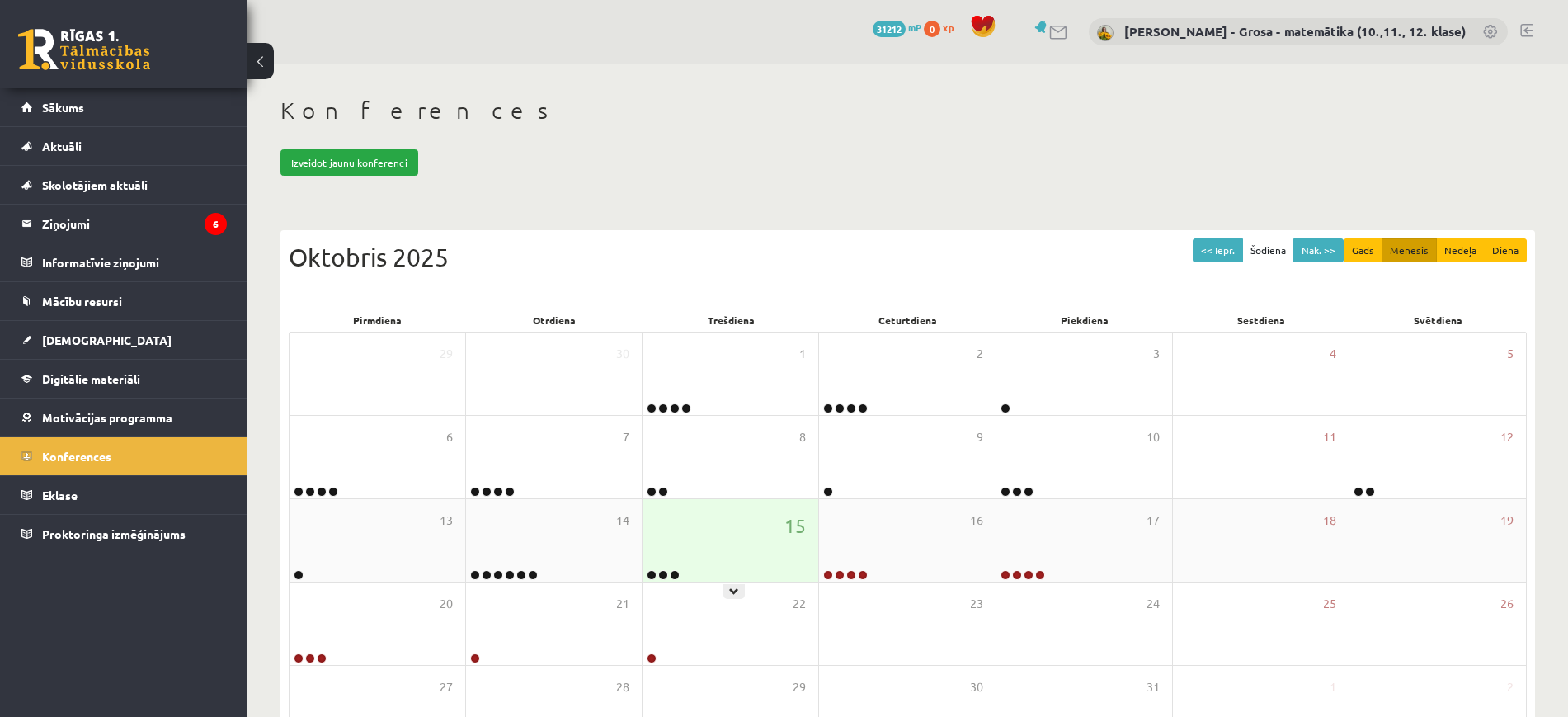
click at [721, 533] on div "15" at bounding box center [731, 539] width 176 height 83
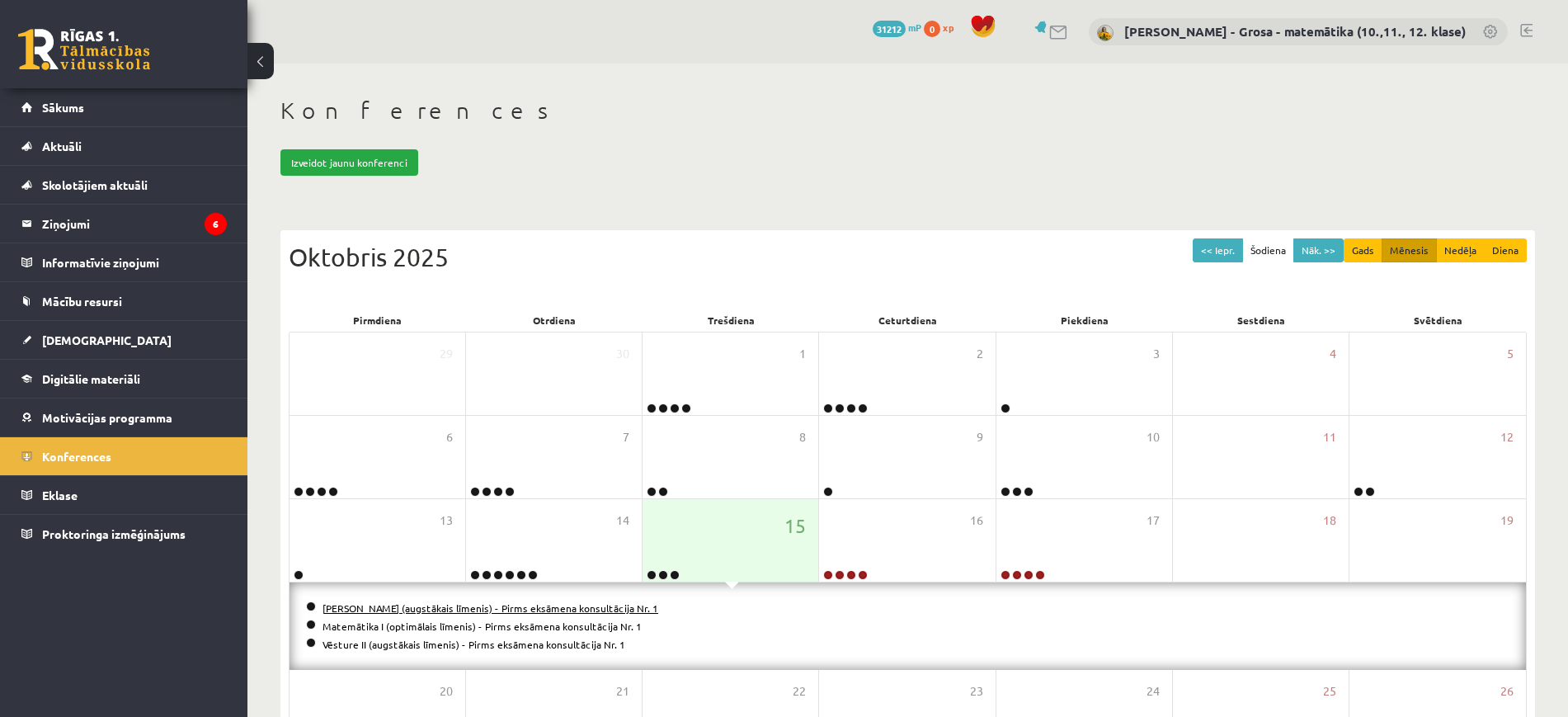
click at [556, 604] on link "Matemātika II (augstākais līmenis) - Pirms eksāmena konsultācija Nr. 1" at bounding box center [490, 608] width 336 height 13
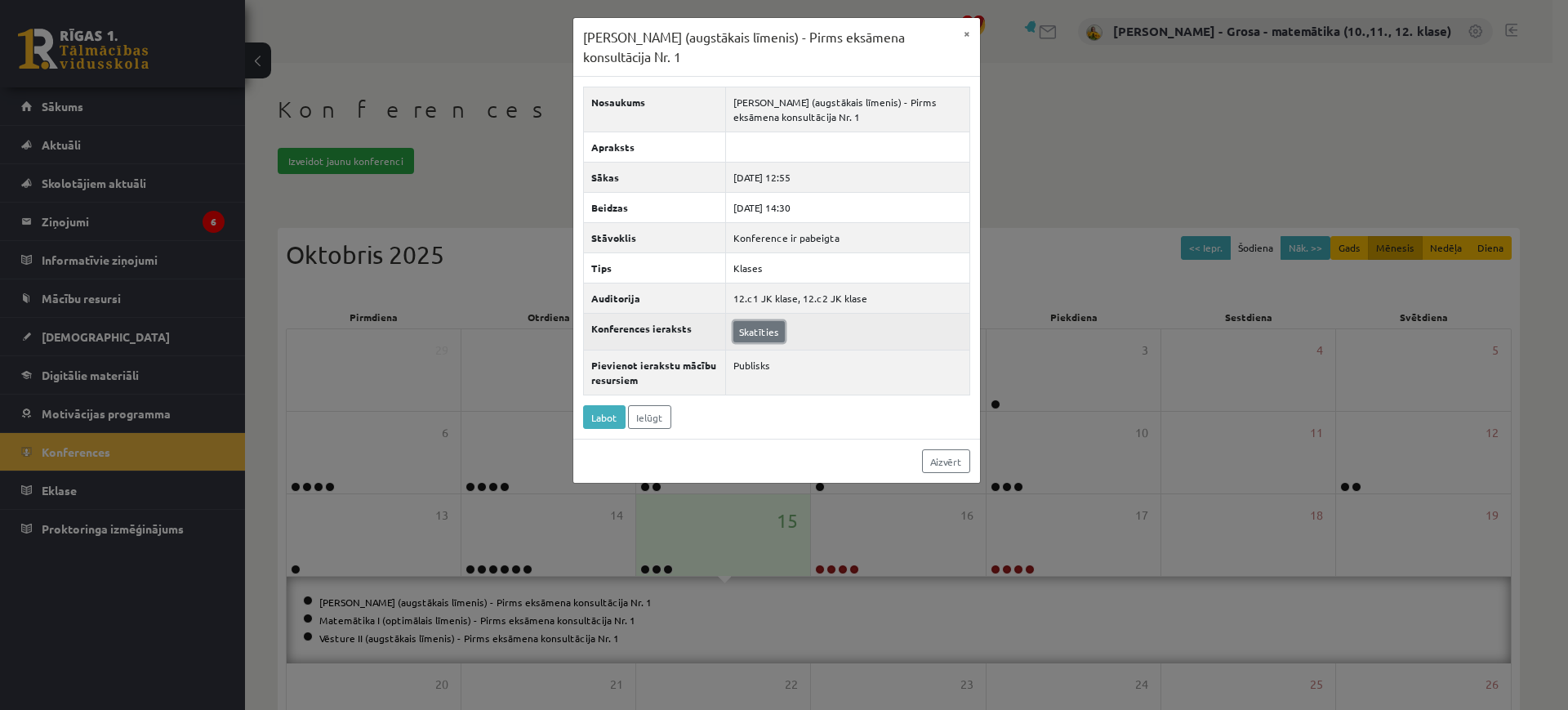
click at [782, 336] on link "Skatīties" at bounding box center [759, 332] width 51 height 21
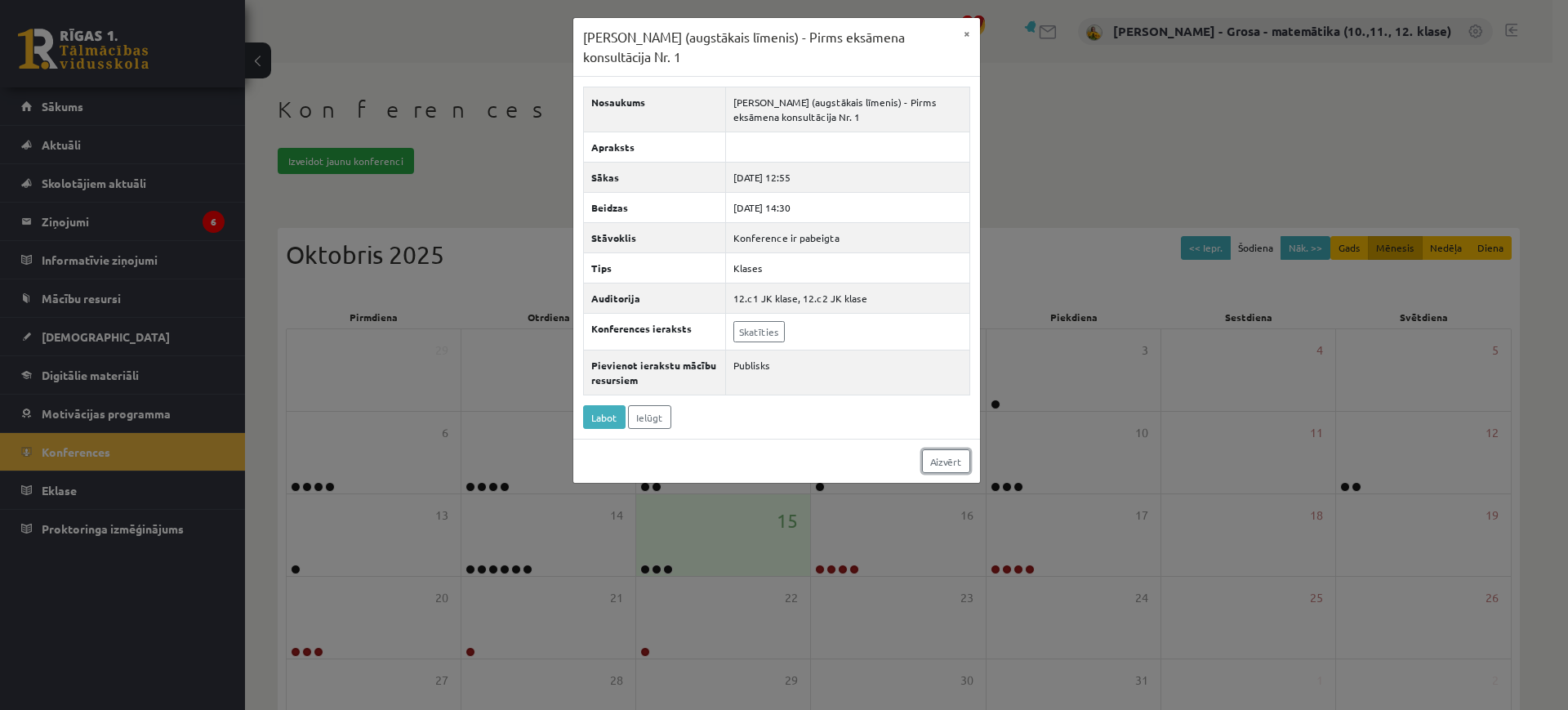
drag, startPoint x: 931, startPoint y: 462, endPoint x: 922, endPoint y: 463, distance: 9.1
click at [931, 462] on link "Aizvērt" at bounding box center [946, 461] width 48 height 24
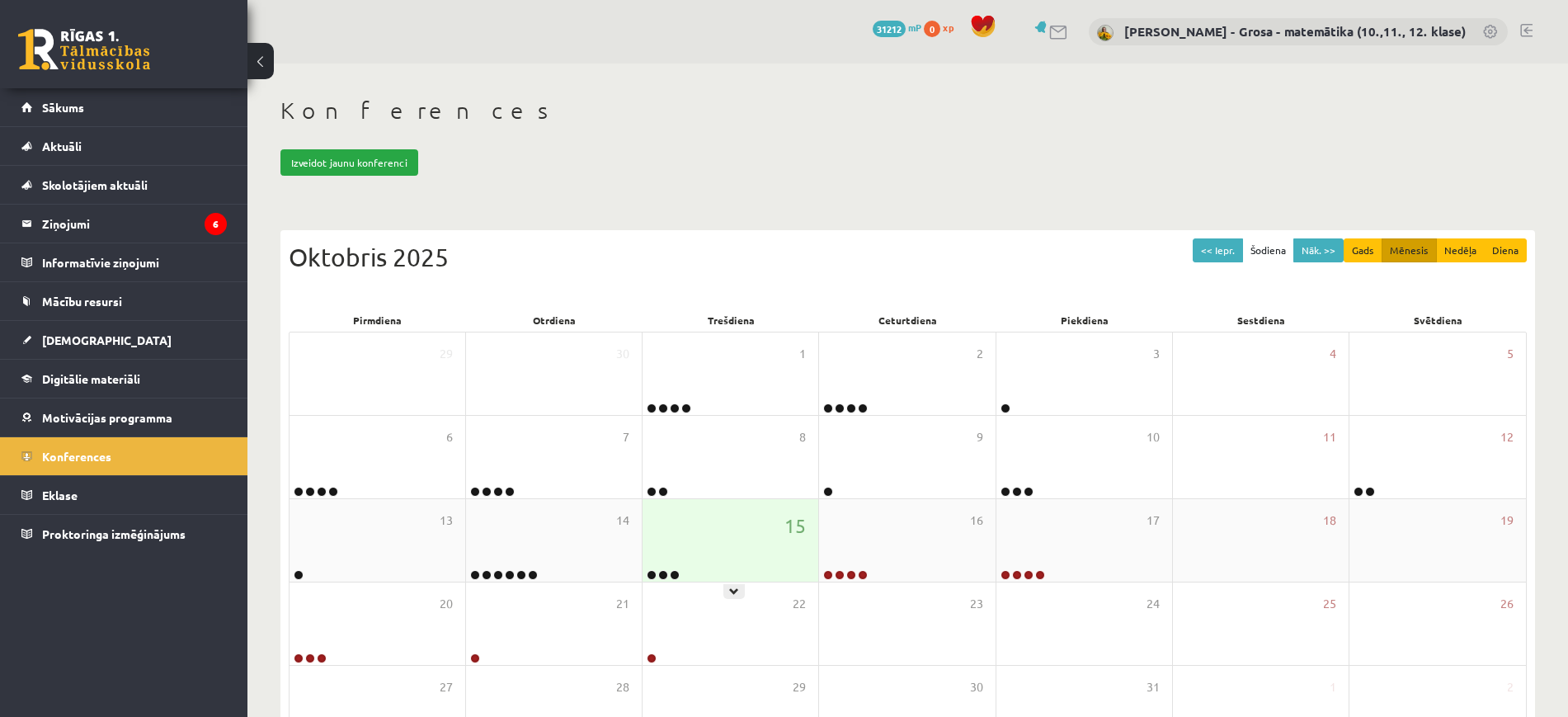
click at [778, 508] on div "15" at bounding box center [731, 539] width 176 height 83
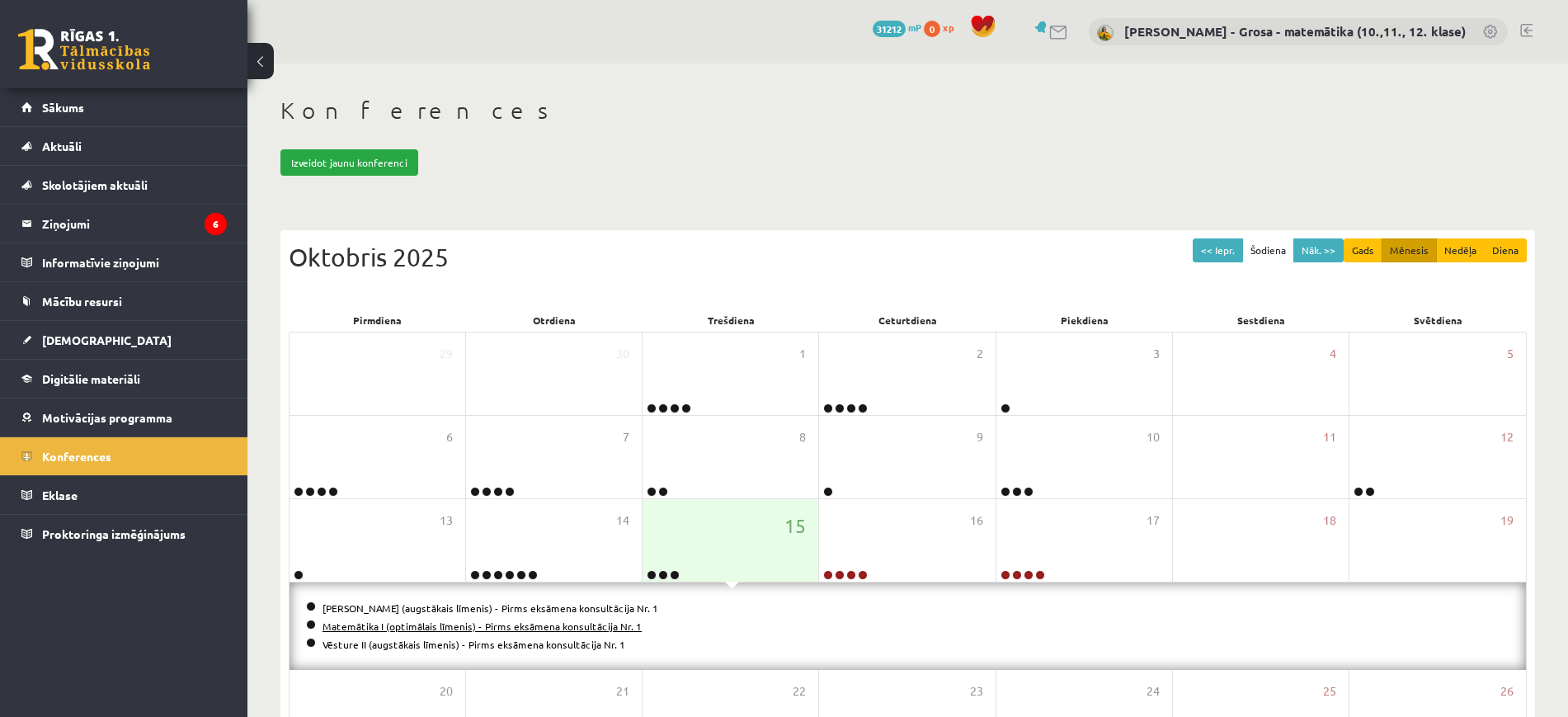
click at [451, 629] on link "Matemātika I (optimālais līmenis) - Pirms eksāmena konsultācija Nr. 1" at bounding box center [482, 626] width 319 height 13
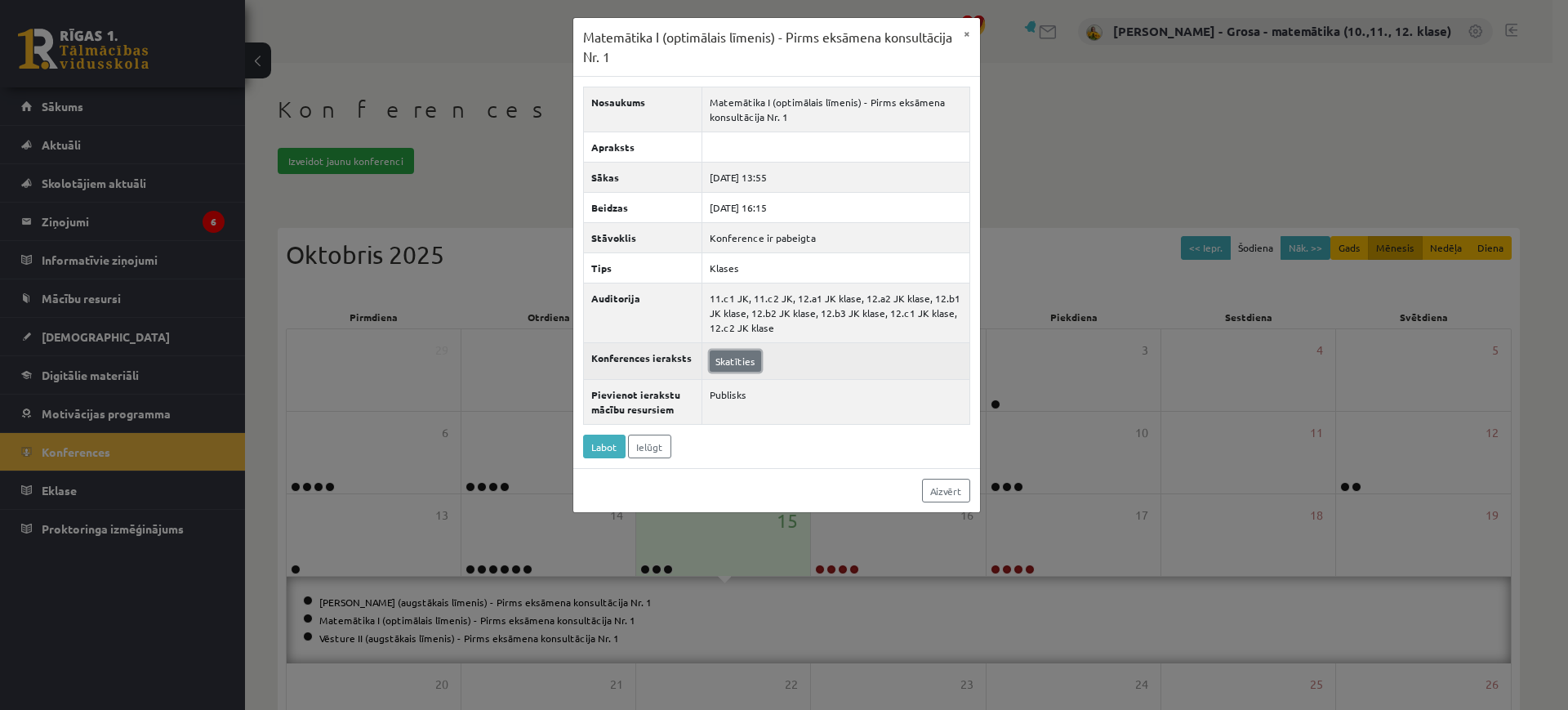
click at [737, 357] on link "Skatīties" at bounding box center [736, 361] width 51 height 21
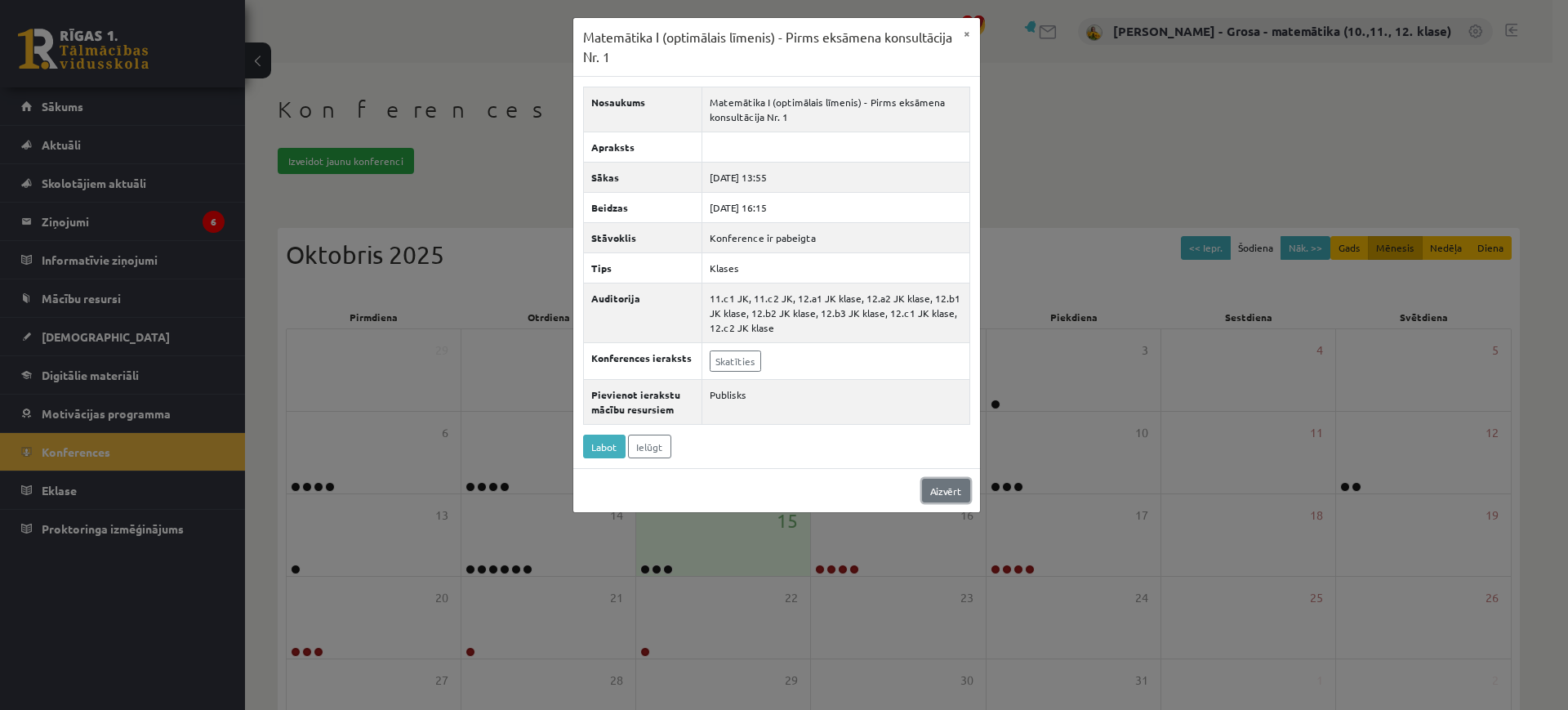
click at [922, 485] on link "Aizvērt" at bounding box center [946, 490] width 48 height 24
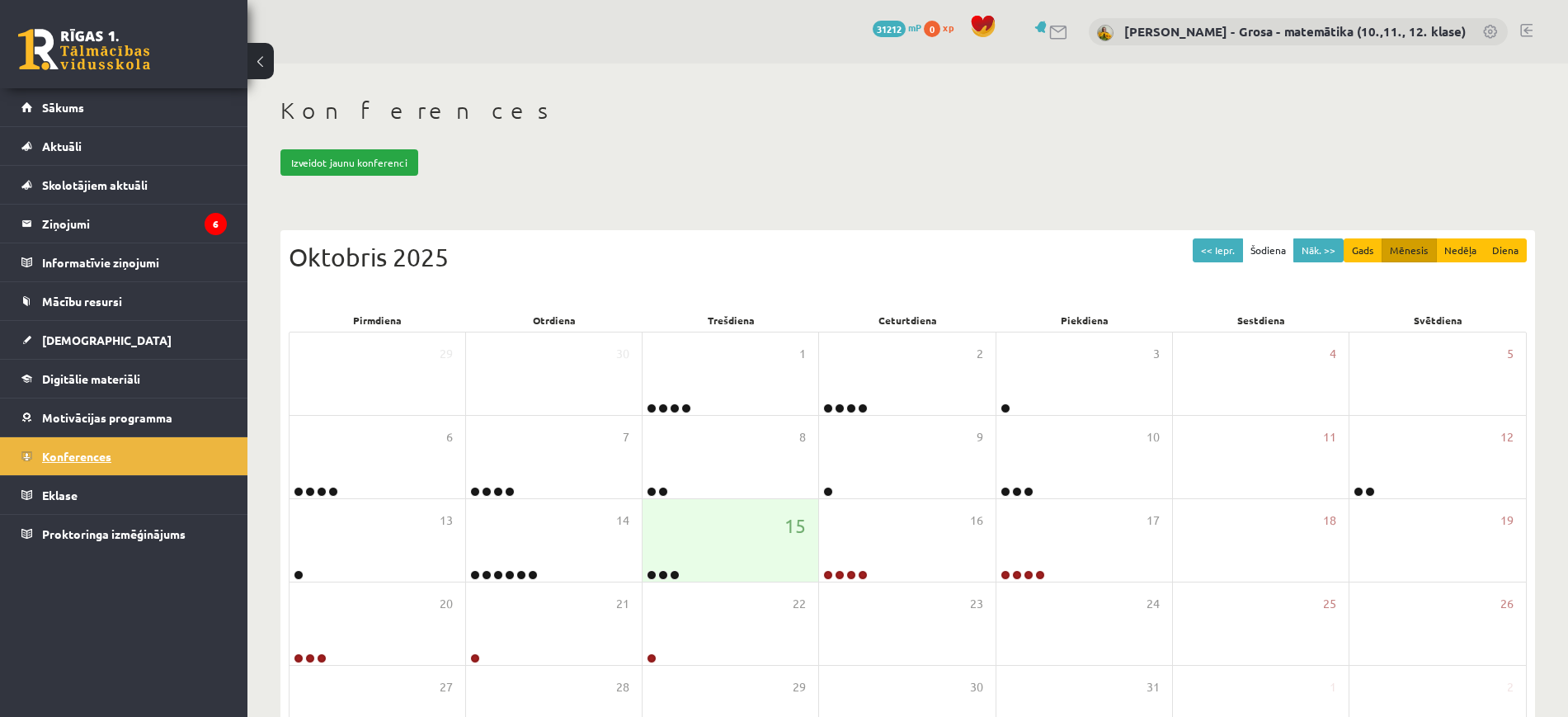
click at [98, 449] on span "Konferences" at bounding box center [76, 456] width 69 height 15
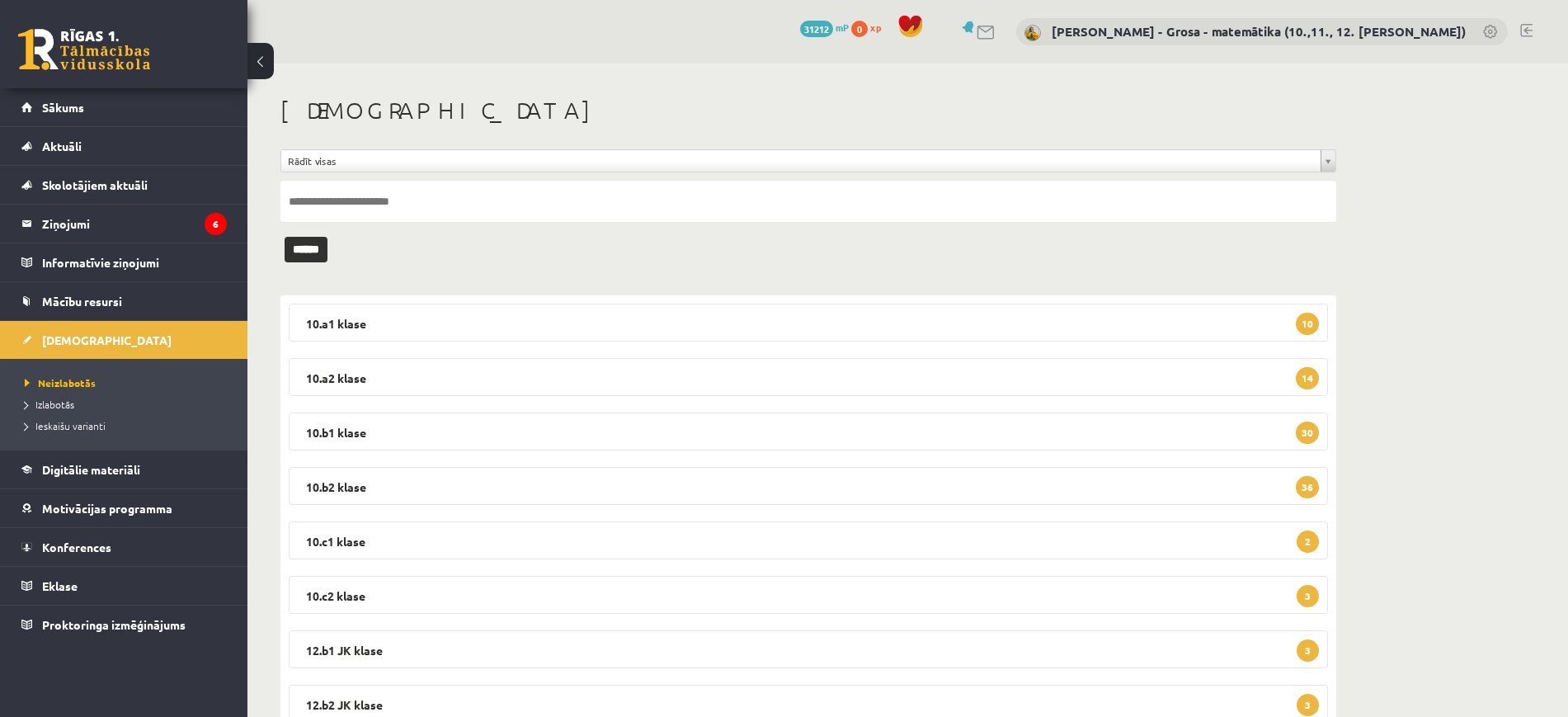
click at [500, 203] on input "text" at bounding box center [808, 201] width 1056 height 41
type input "********"
click at [284, 237] on input "******" at bounding box center [305, 249] width 43 height 26
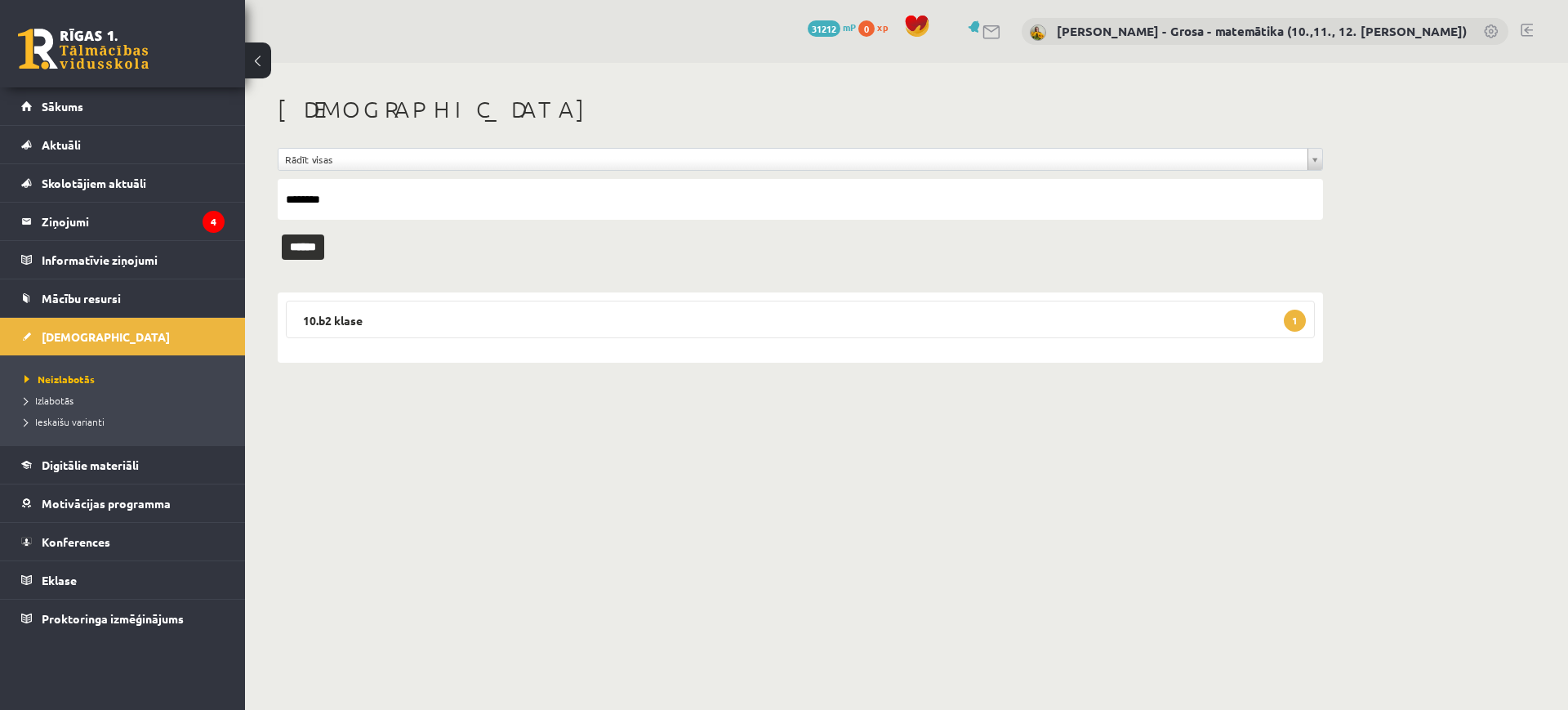
click at [465, 292] on div "10.b2 klase 1 Matemātika 1. ieskaite 10.b2 klase 2025-10-01 - 2025-10-15 Iesnie…" at bounding box center [800, 327] width 1045 height 70
click at [465, 306] on legend "10.b2 klase 1" at bounding box center [800, 320] width 1029 height 38
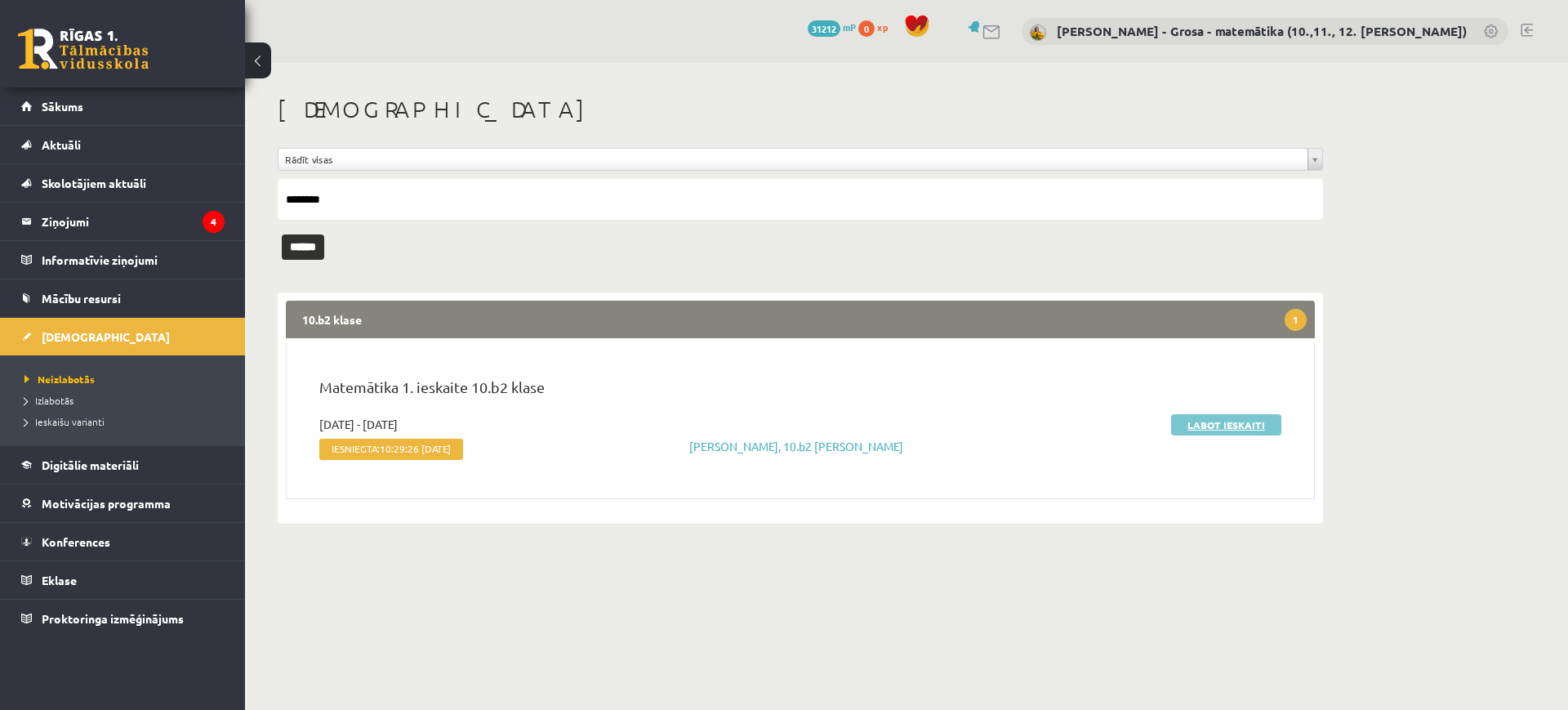
click at [1215, 428] on link "Labot ieskaiti" at bounding box center [1226, 424] width 111 height 21
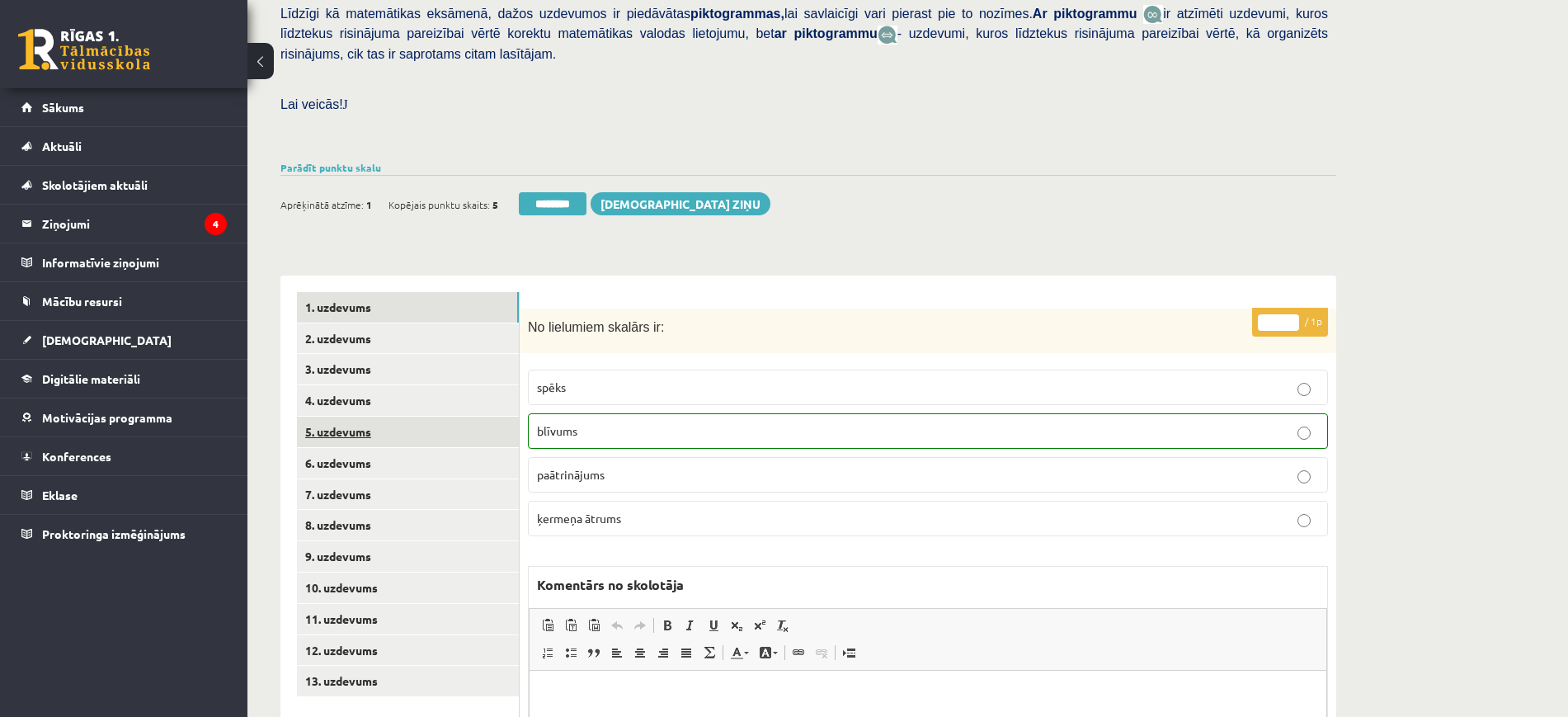
click at [464, 417] on link "5. uzdevums" at bounding box center [408, 432] width 222 height 31
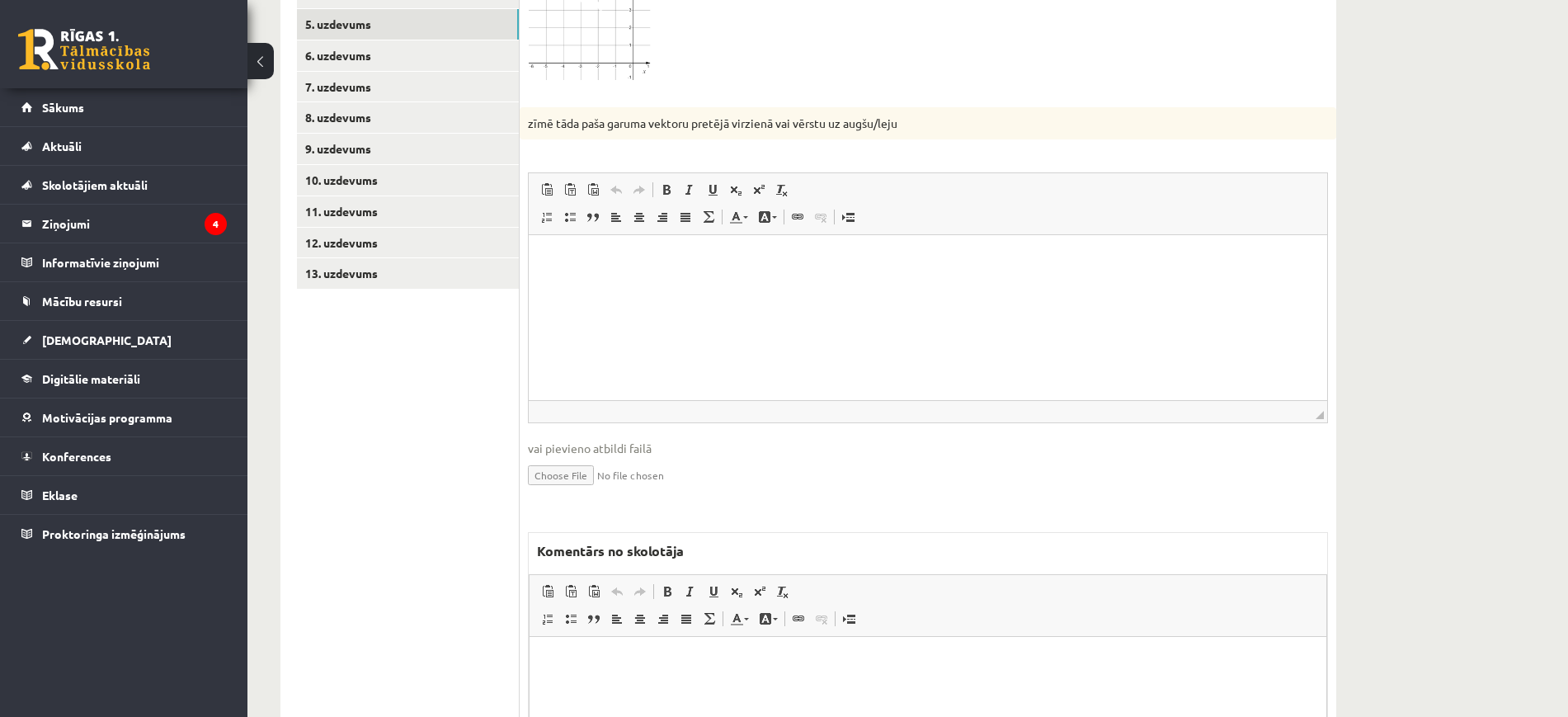
scroll to position [966, 0]
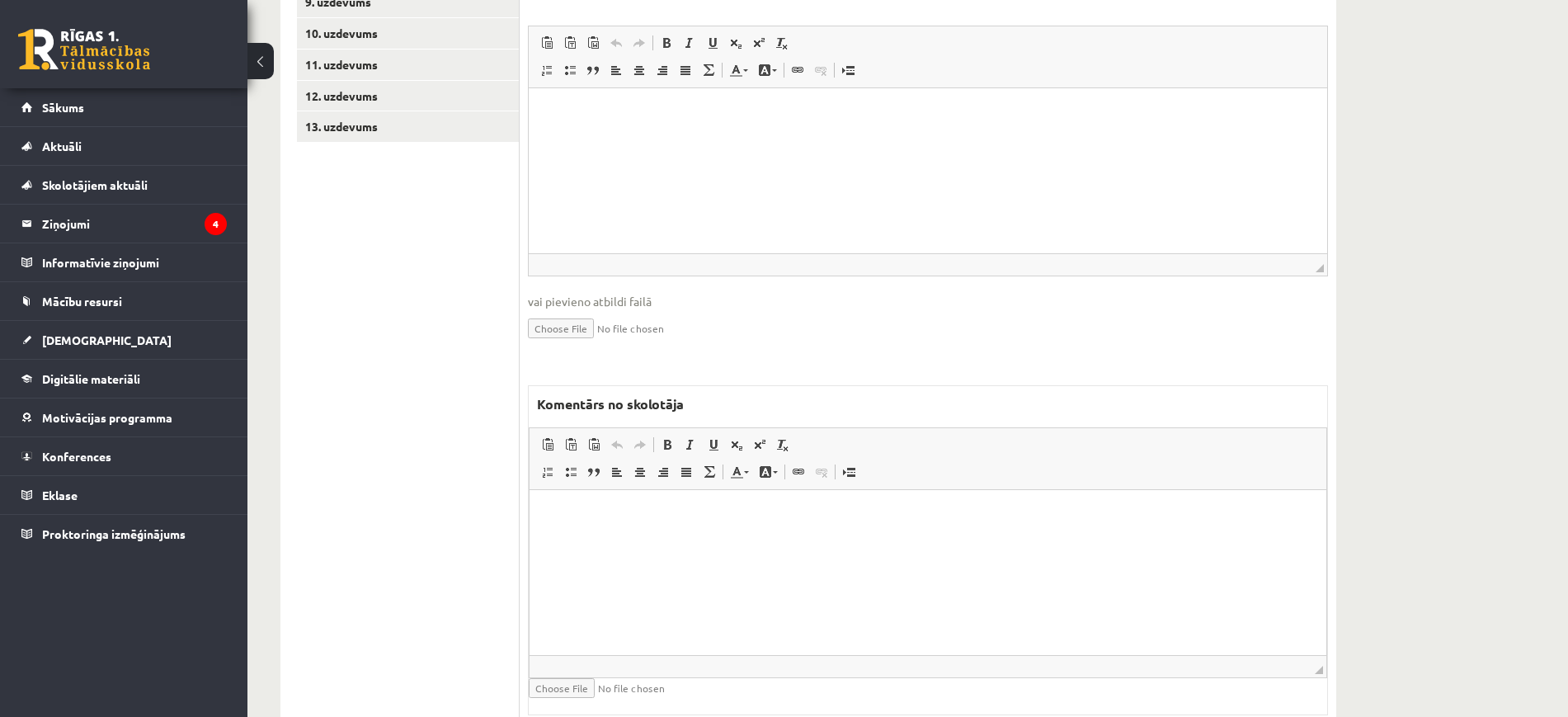
click at [689, 540] on html at bounding box center [928, 515] width 797 height 50
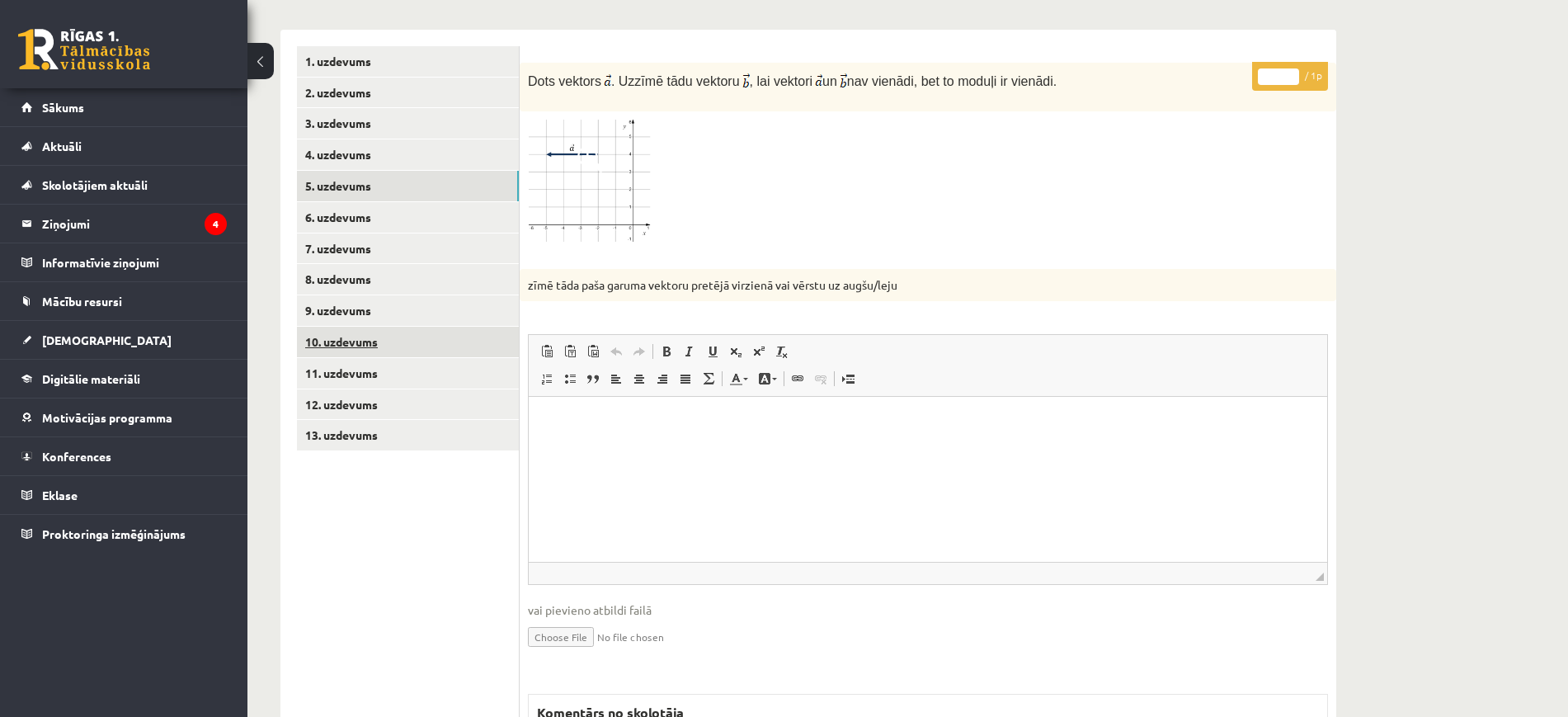
scroll to position [657, 0]
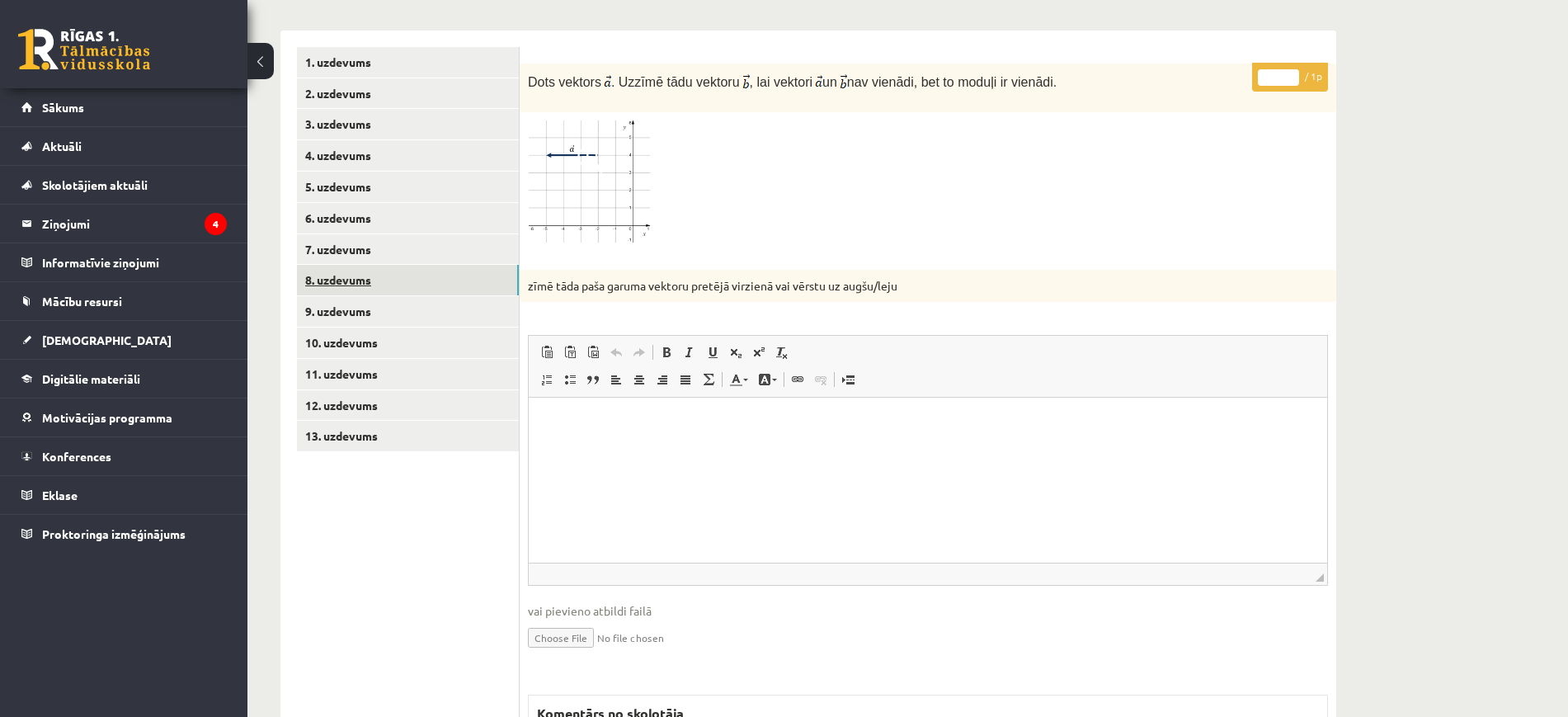
click at [413, 265] on link "8. uzdevums" at bounding box center [408, 280] width 222 height 31
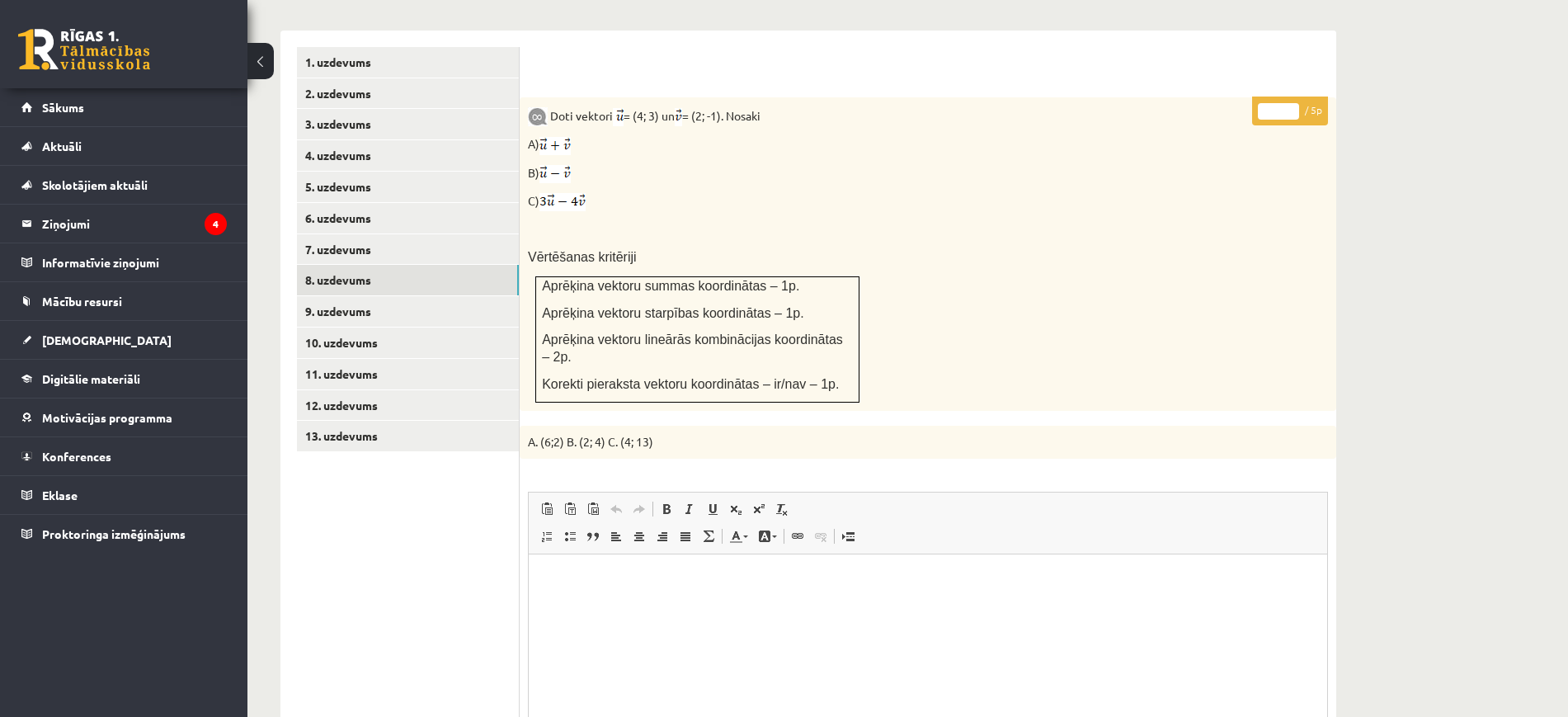
scroll to position [0, 0]
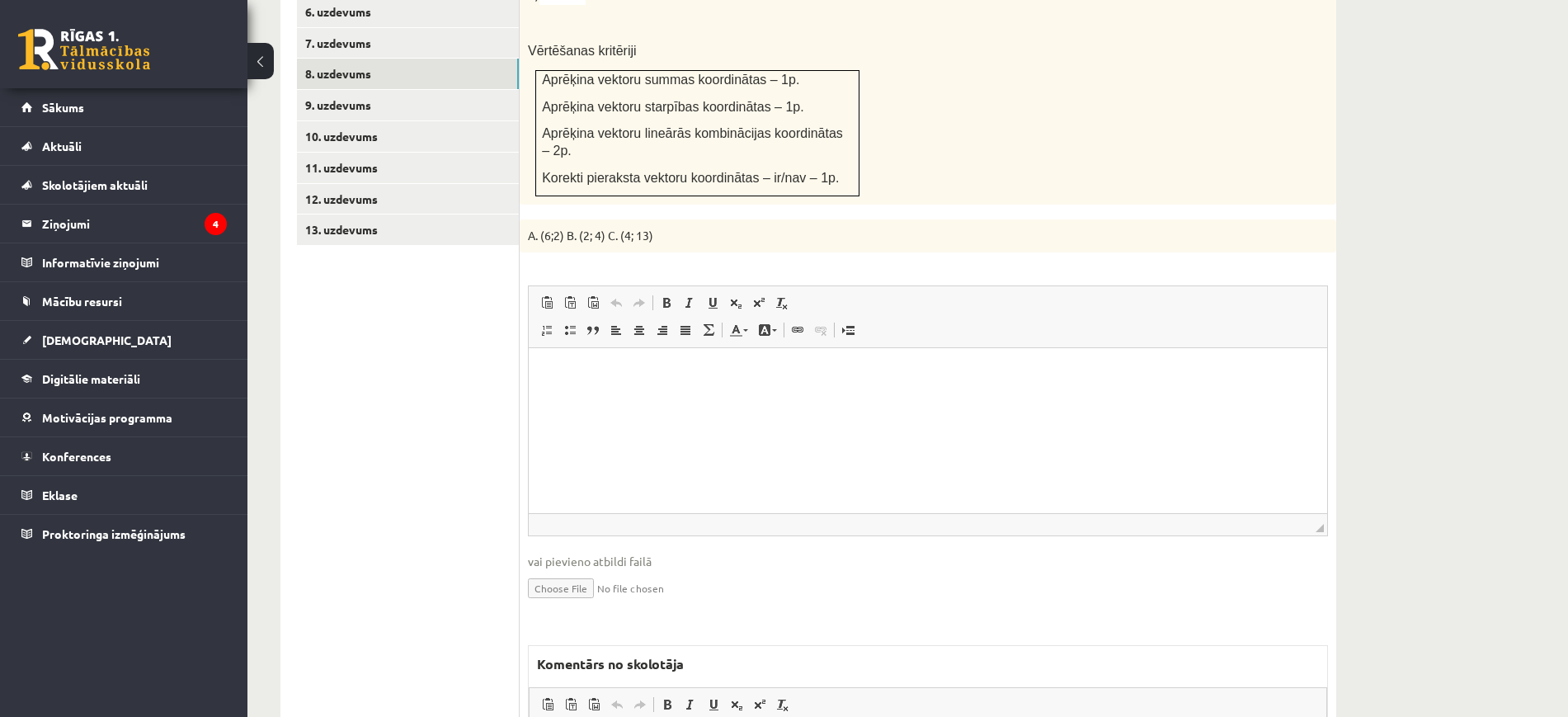
click at [612, 645] on label "Komentārs no skolotāja" at bounding box center [611, 664] width 163 height 37
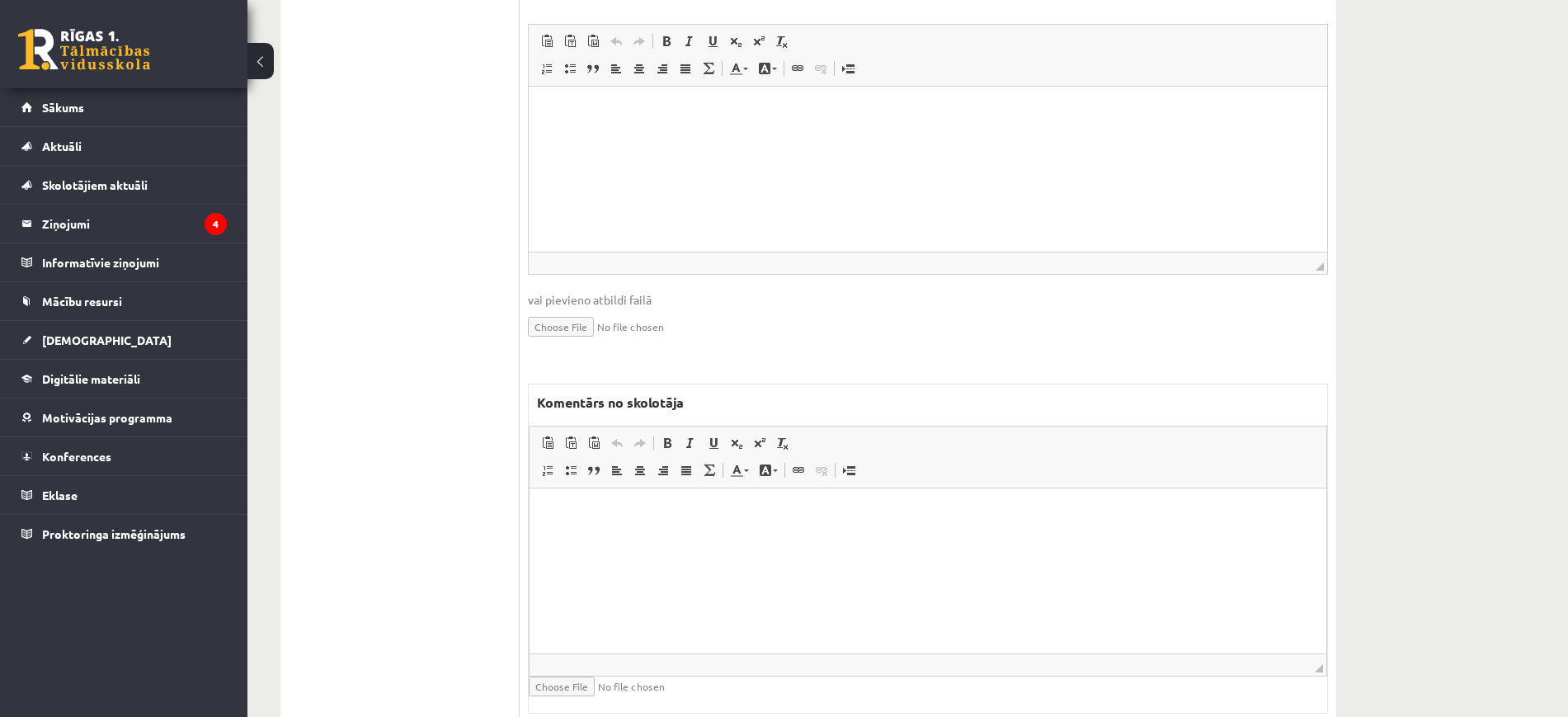
click at [610, 538] on html at bounding box center [928, 513] width 797 height 50
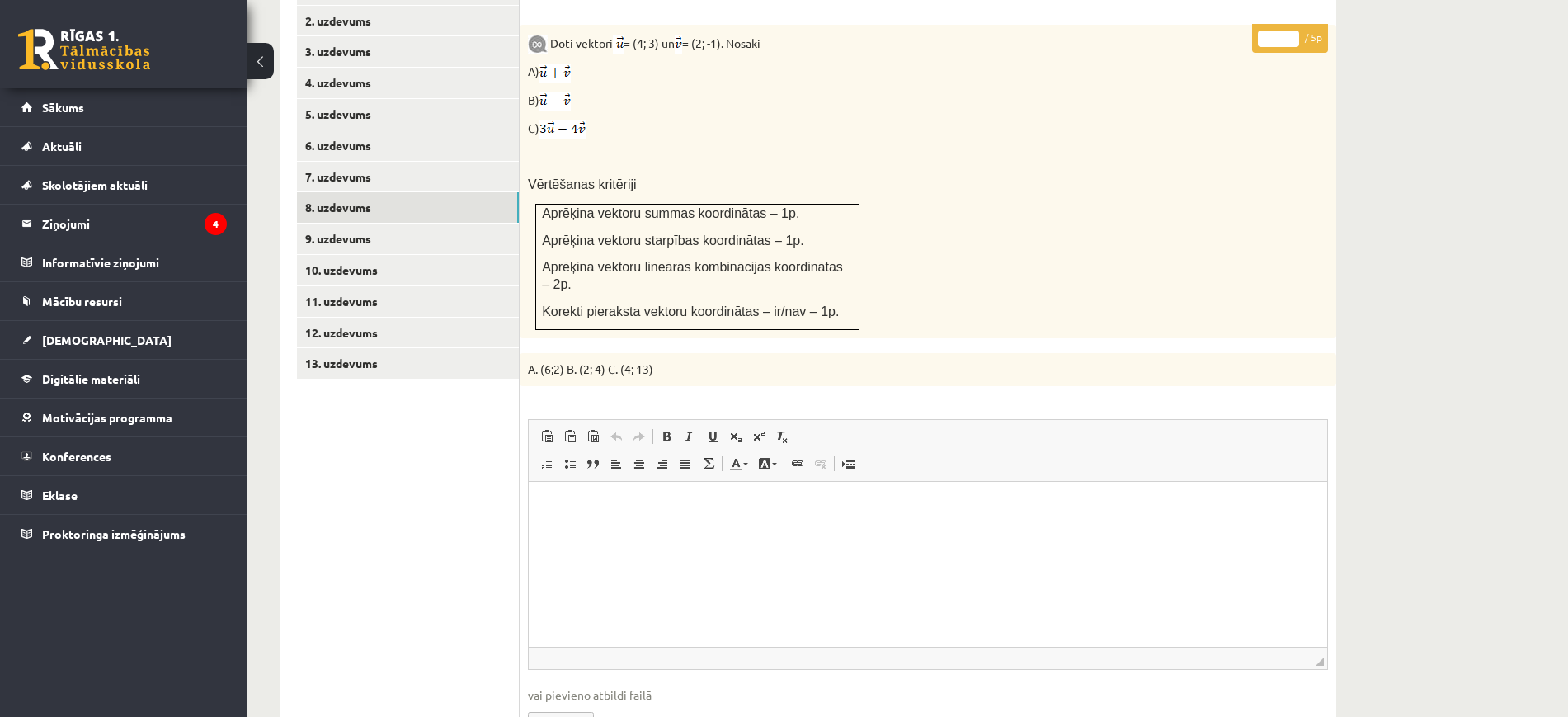
scroll to position [713, 0]
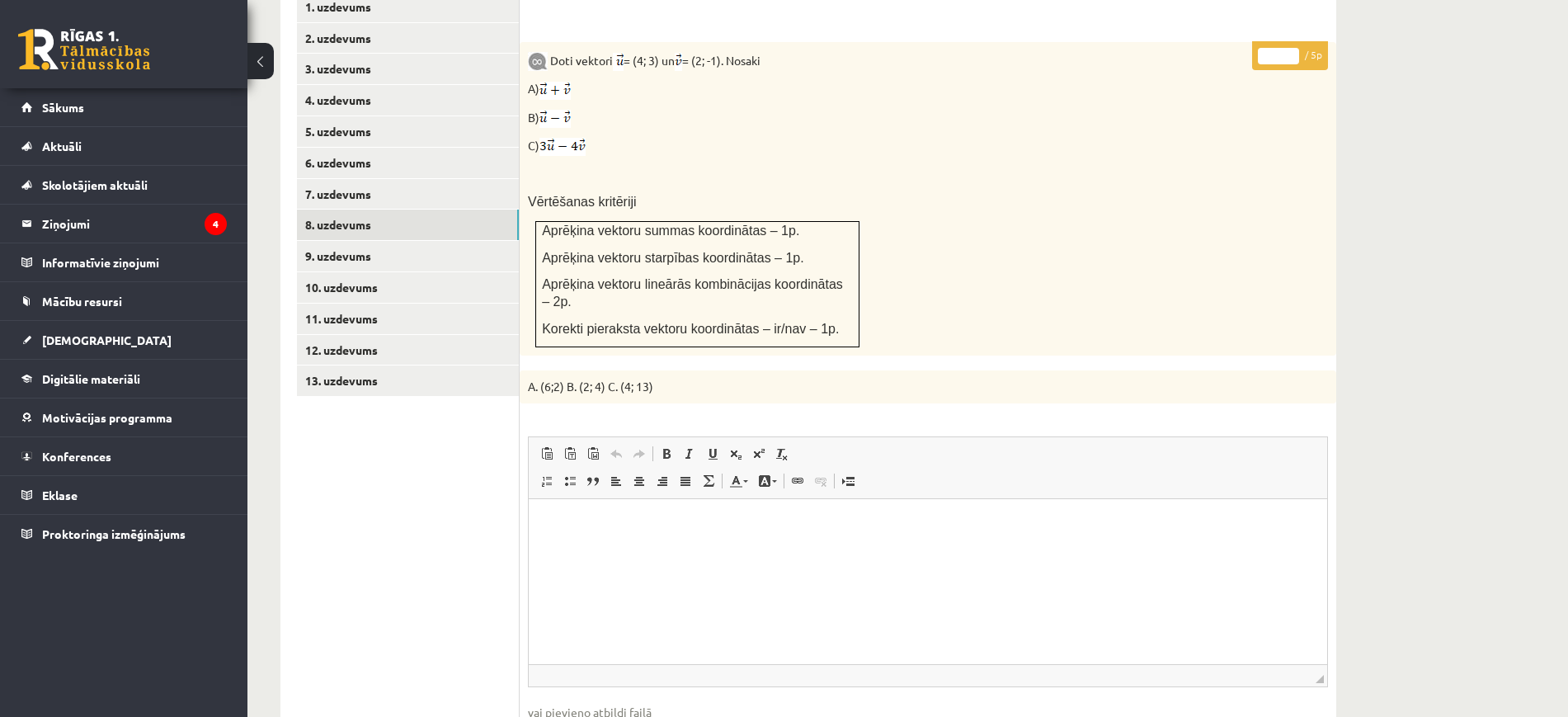
type input "*"
click at [1293, 48] on input "*" at bounding box center [1278, 56] width 41 height 17
click at [456, 241] on link "9. uzdevums" at bounding box center [408, 256] width 222 height 31
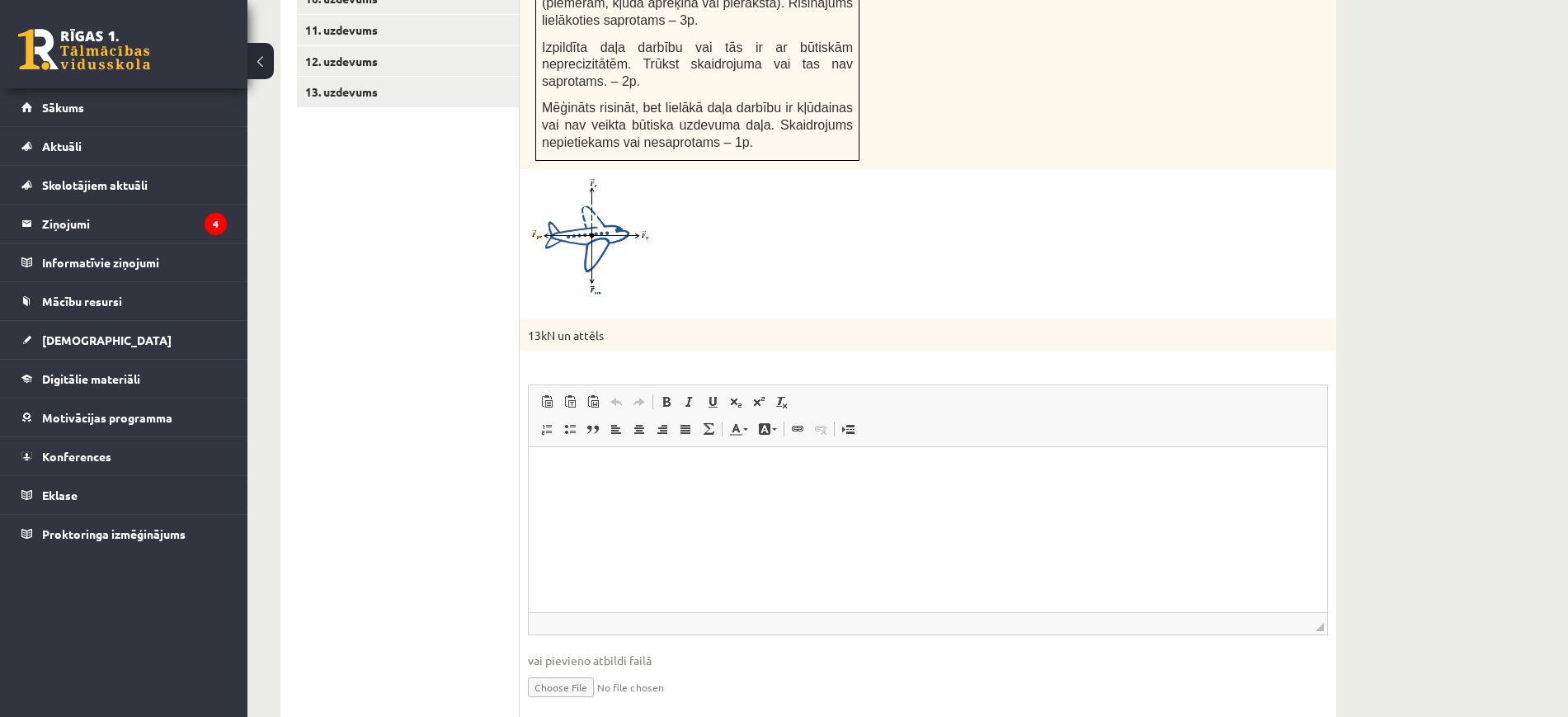
scroll to position [1228, 0]
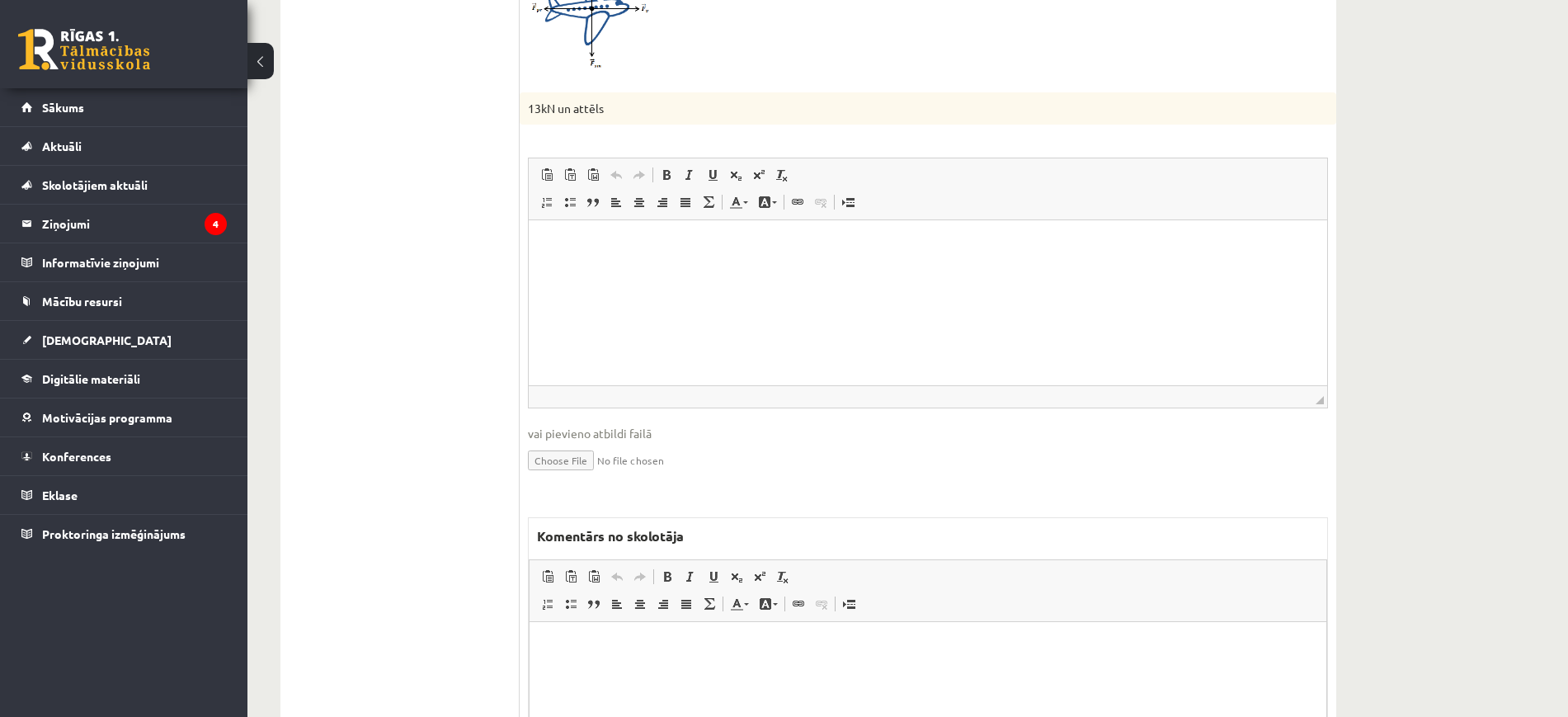
drag, startPoint x: 647, startPoint y: 740, endPoint x: 646, endPoint y: 646, distance: 94.0
click at [646, 646] on p "Rich Text Editor, wiswyg-editor-47433858654700-1760540617-954" at bounding box center [928, 647] width 764 height 18
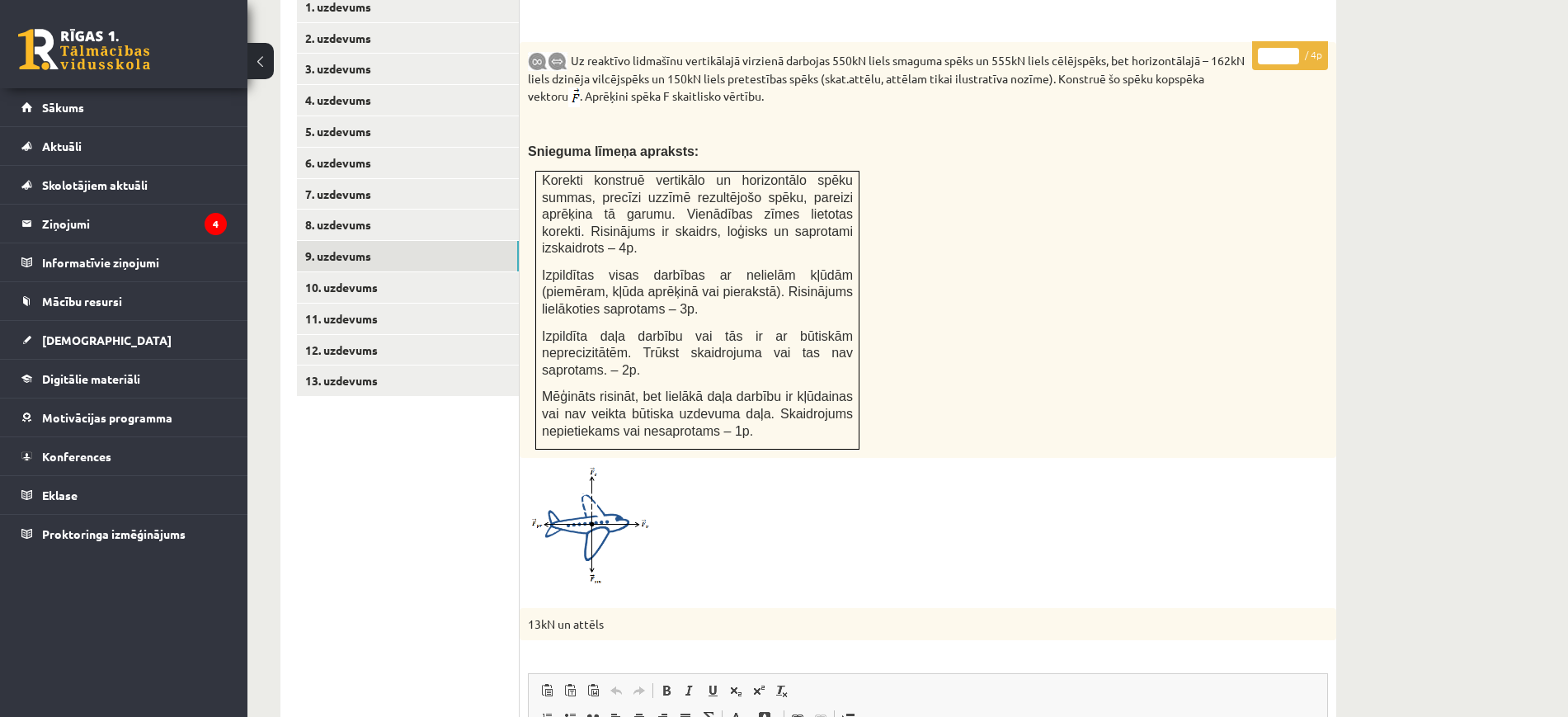
type input "*"
click at [1295, 48] on input "*" at bounding box center [1278, 56] width 41 height 17
click at [449, 272] on link "10. uzdevums" at bounding box center [408, 287] width 222 height 31
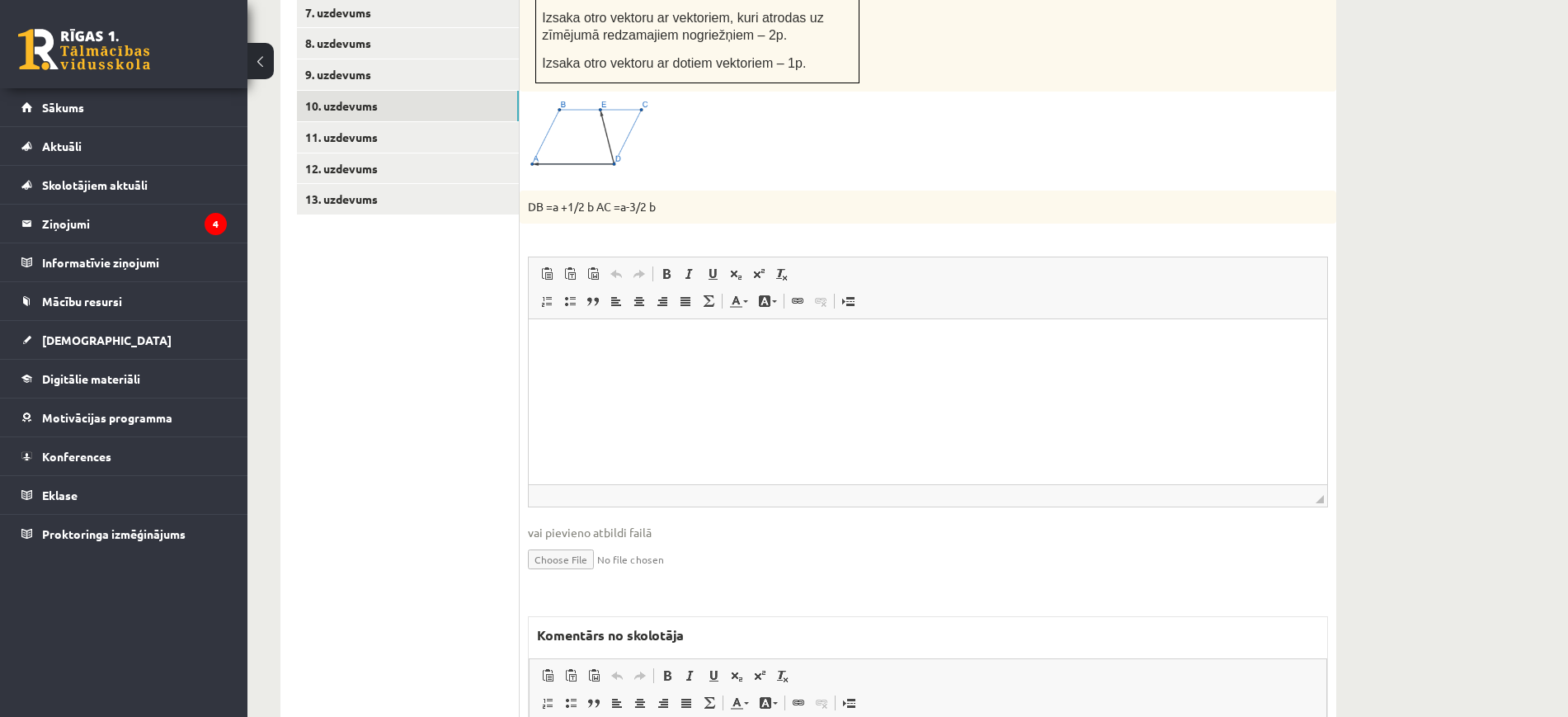
scroll to position [1146, 0]
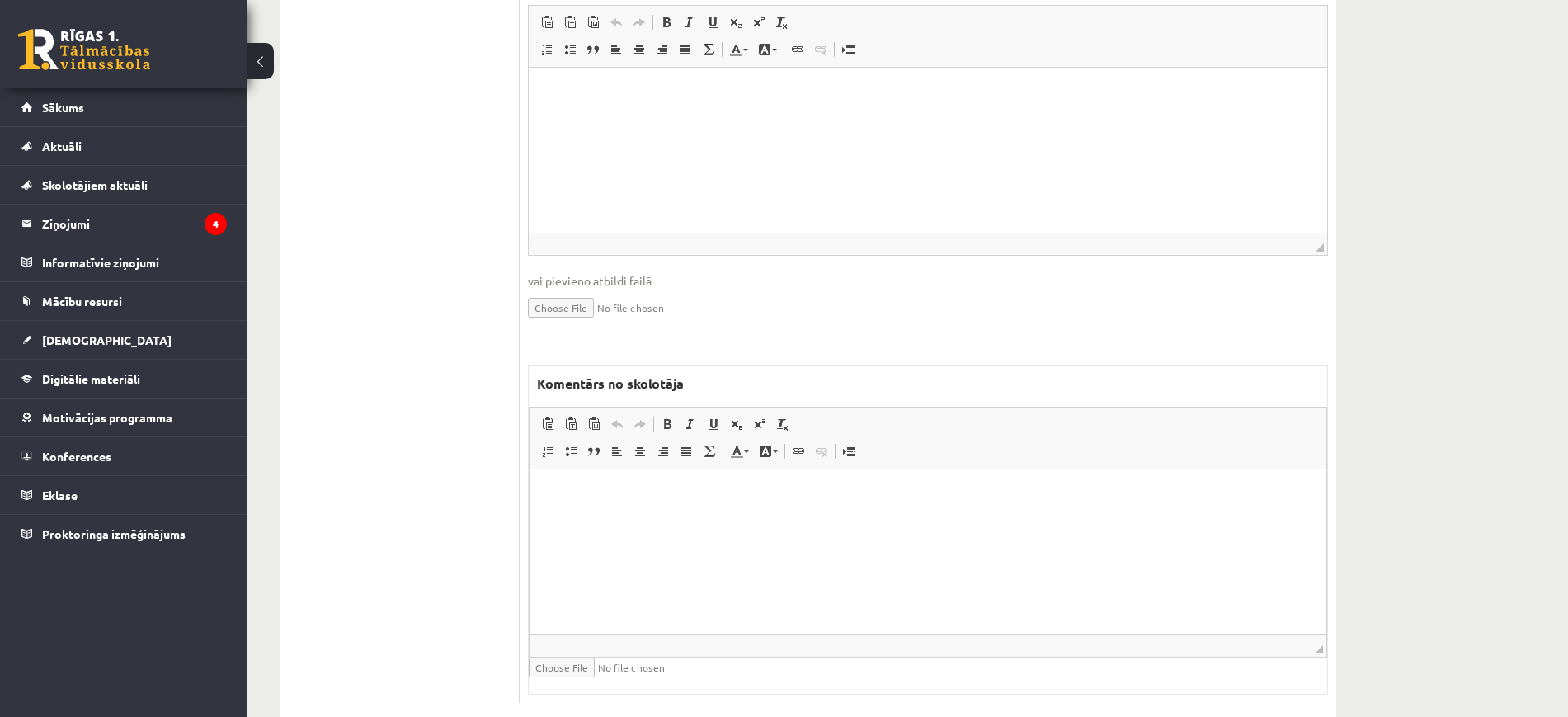
click at [683, 519] on html at bounding box center [928, 494] width 797 height 50
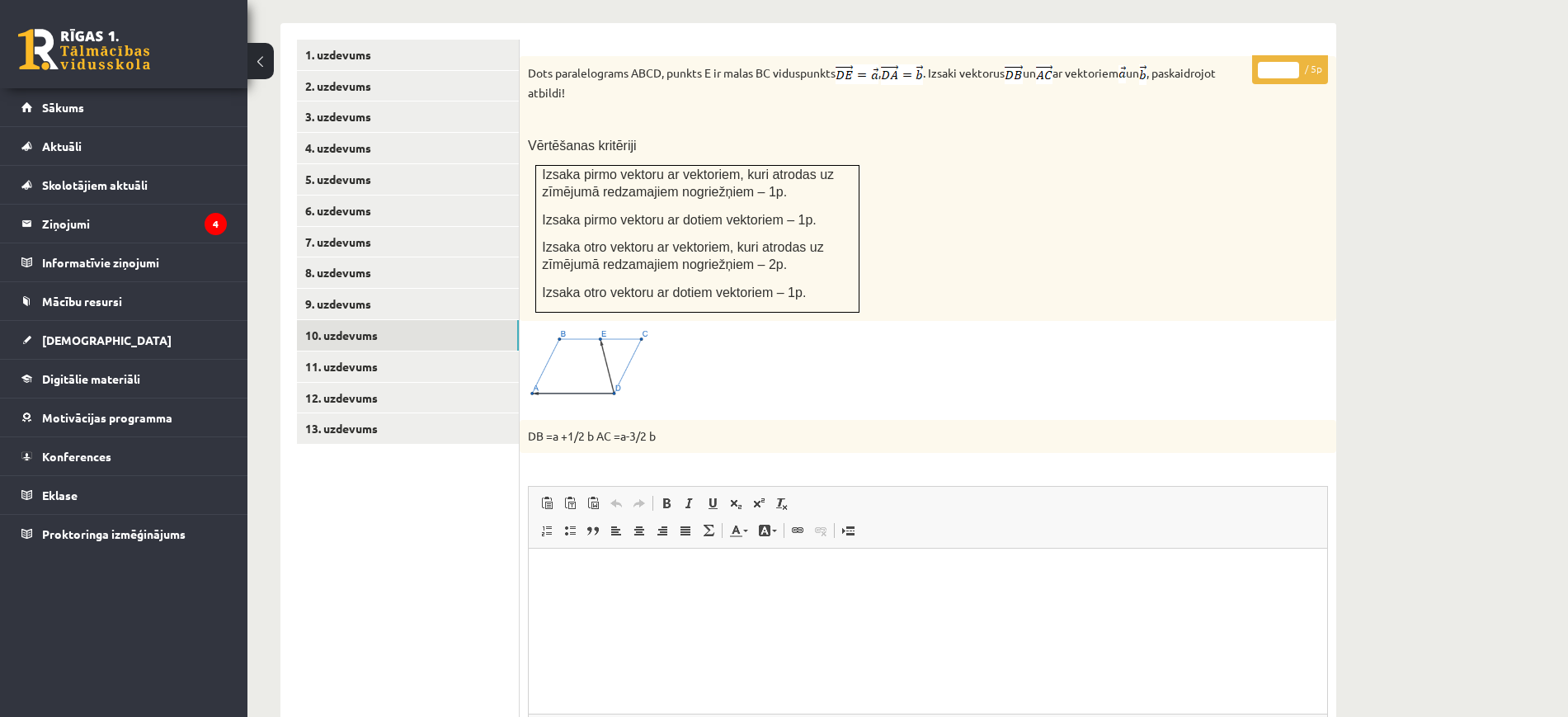
scroll to position [527, 0]
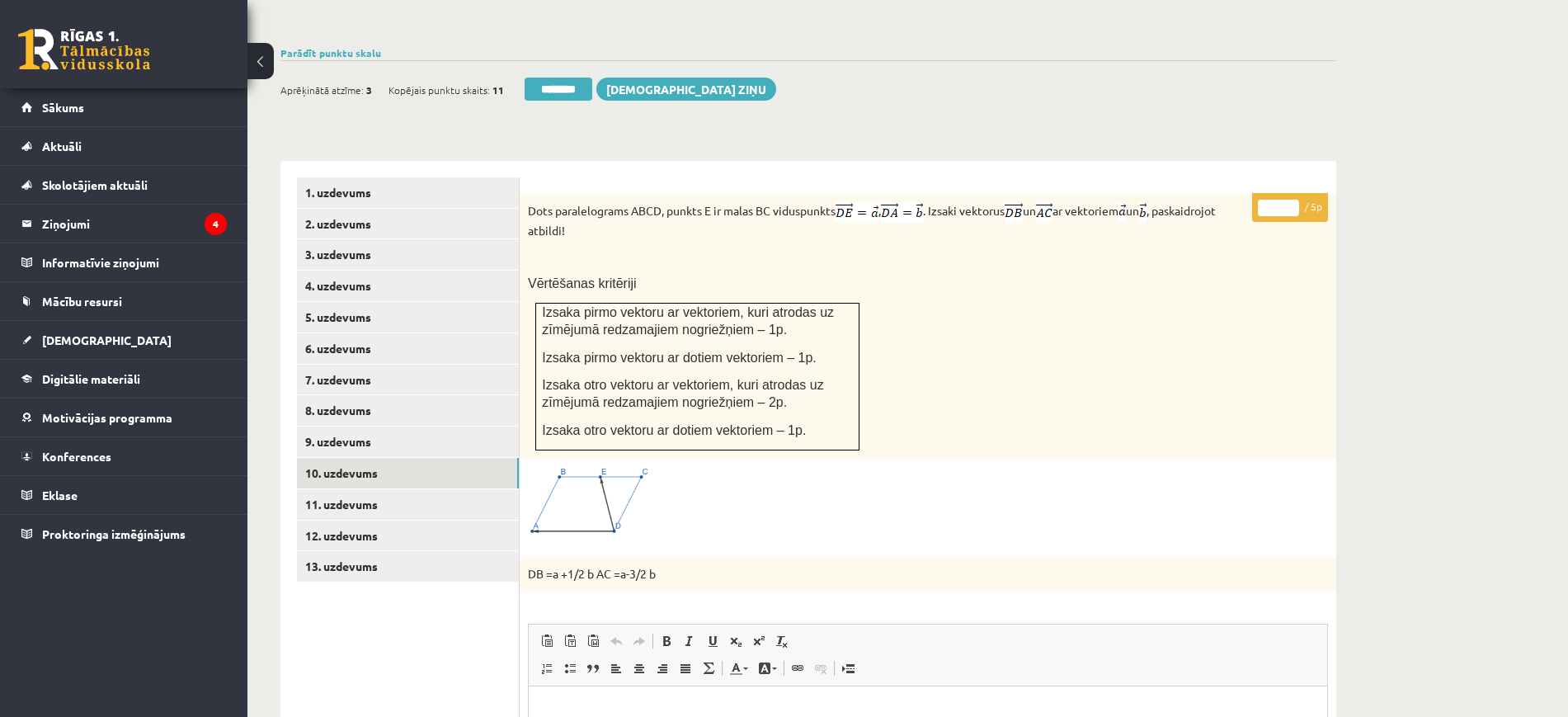
type input "*"
click at [1289, 199] on input "*" at bounding box center [1278, 208] width 41 height 17
click at [438, 489] on link "11. uzdevums" at bounding box center [408, 504] width 222 height 31
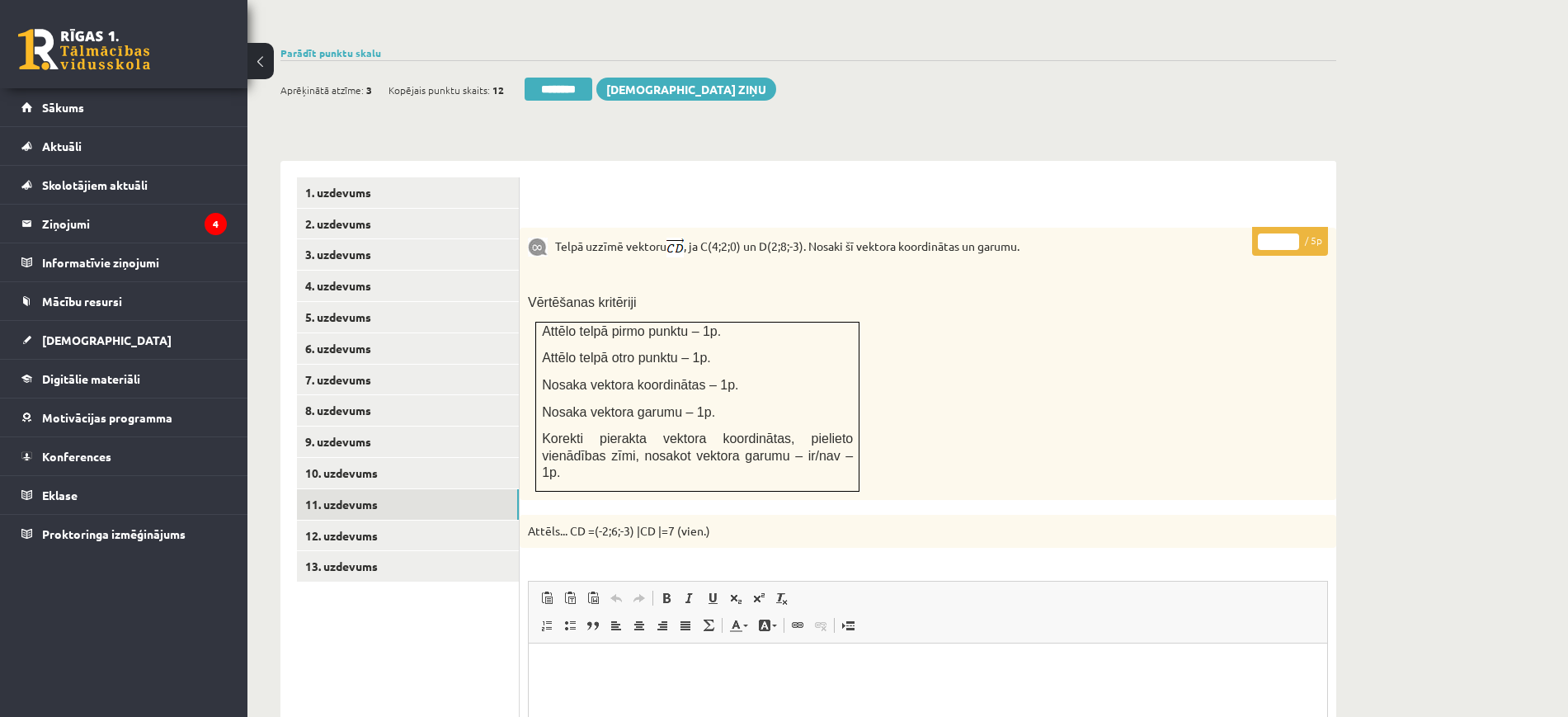
scroll to position [0, 0]
click at [1294, 233] on input "*" at bounding box center [1278, 242] width 41 height 17
type input "*"
click at [1294, 233] on input "*" at bounding box center [1278, 242] width 41 height 17
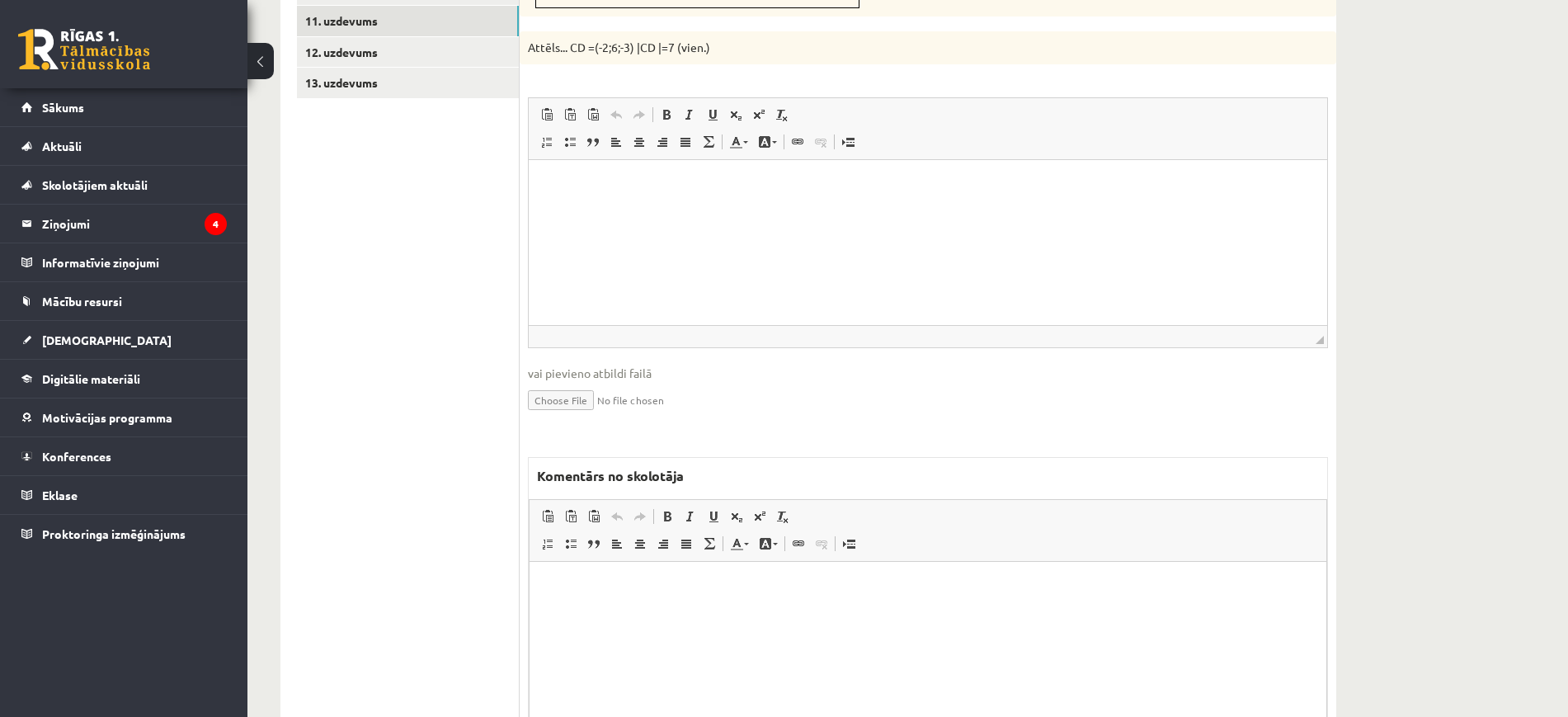
scroll to position [1085, 0]
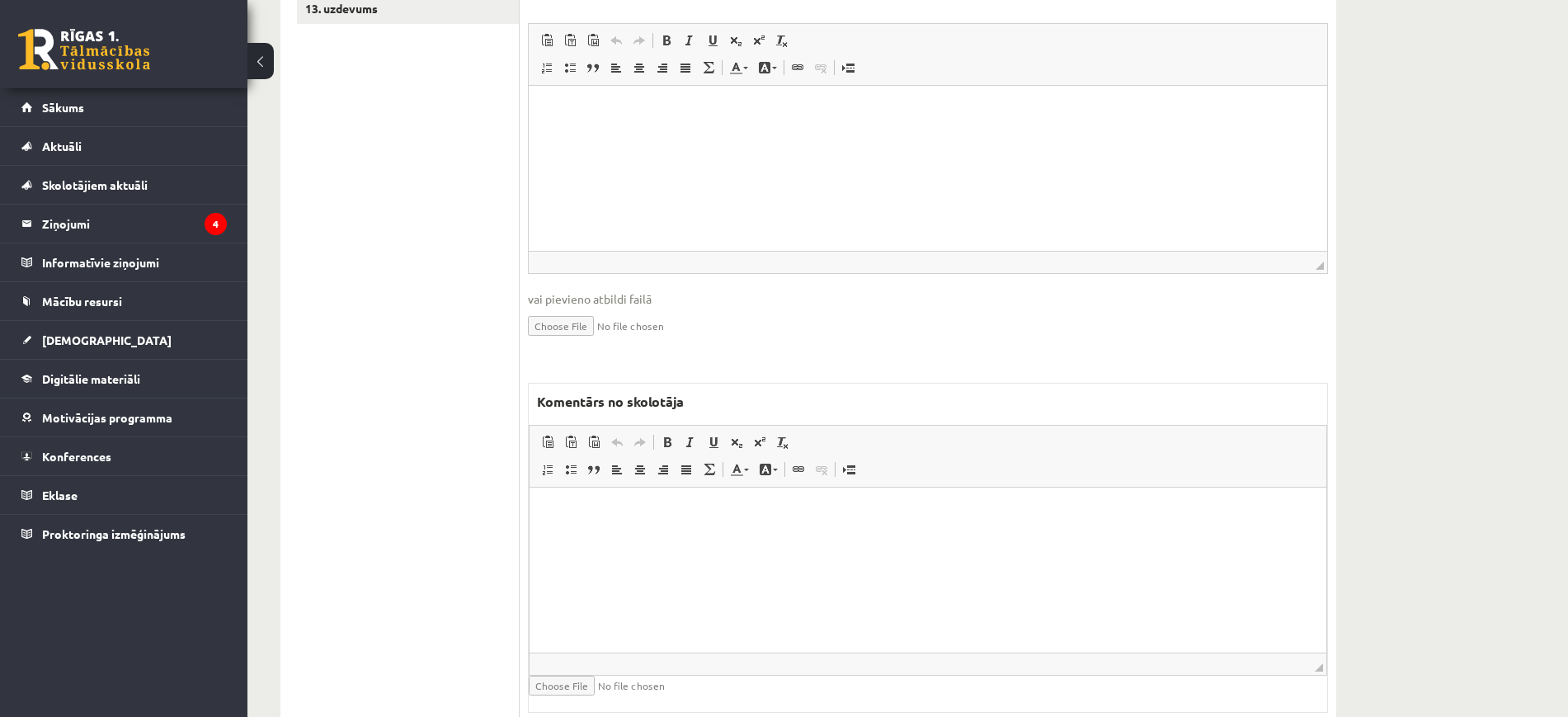
click at [626, 537] on html at bounding box center [928, 512] width 797 height 50
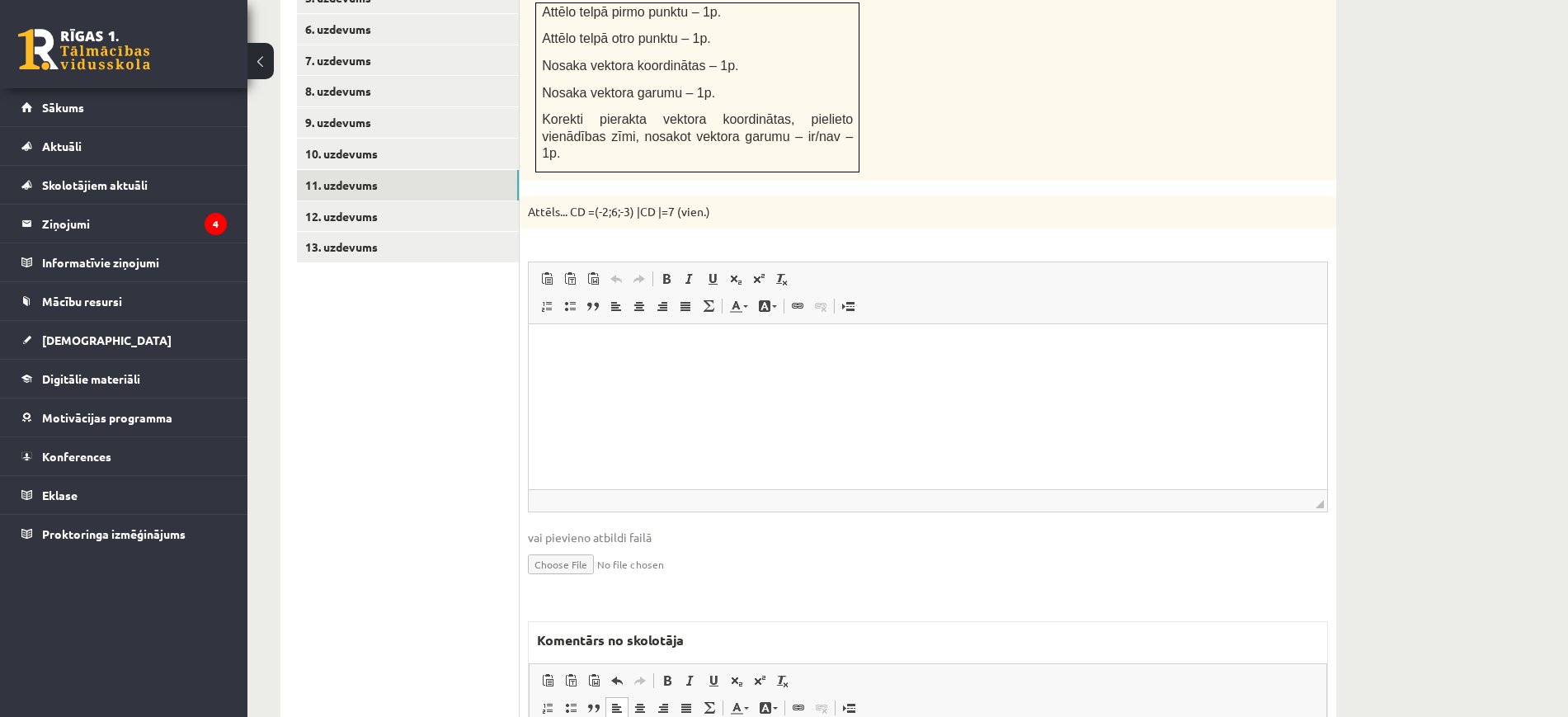
scroll to position [466, 0]
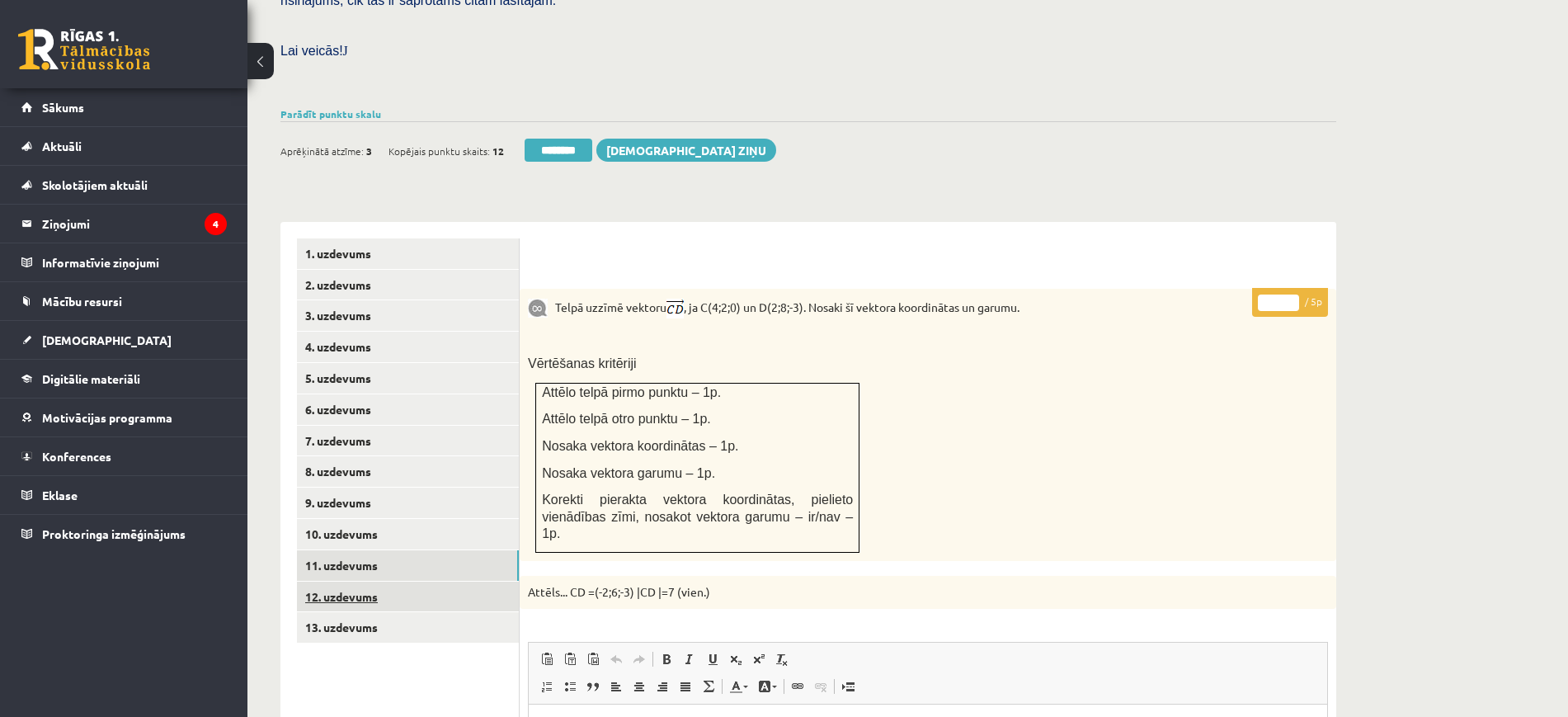
click at [465, 581] on link "12. uzdevums" at bounding box center [408, 596] width 222 height 31
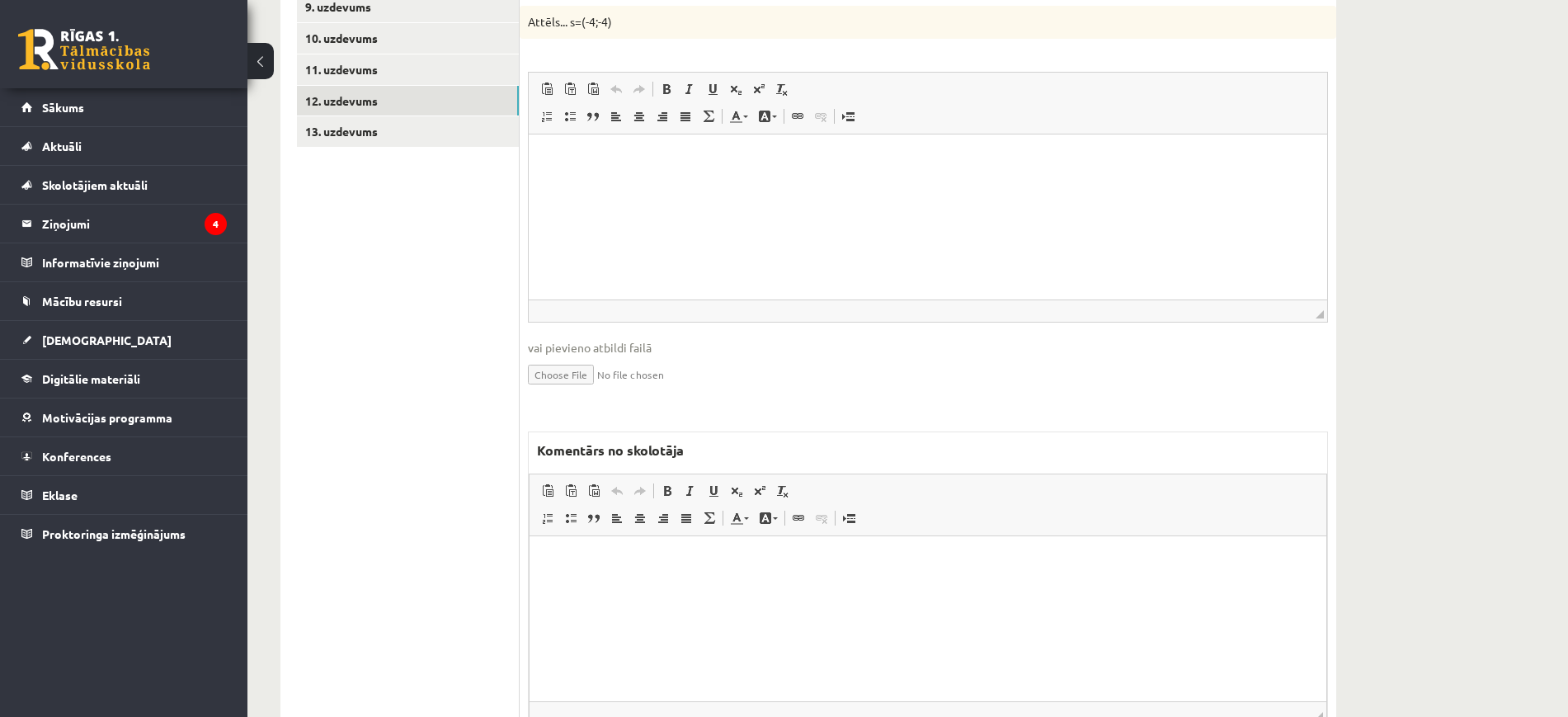
scroll to position [1028, 0]
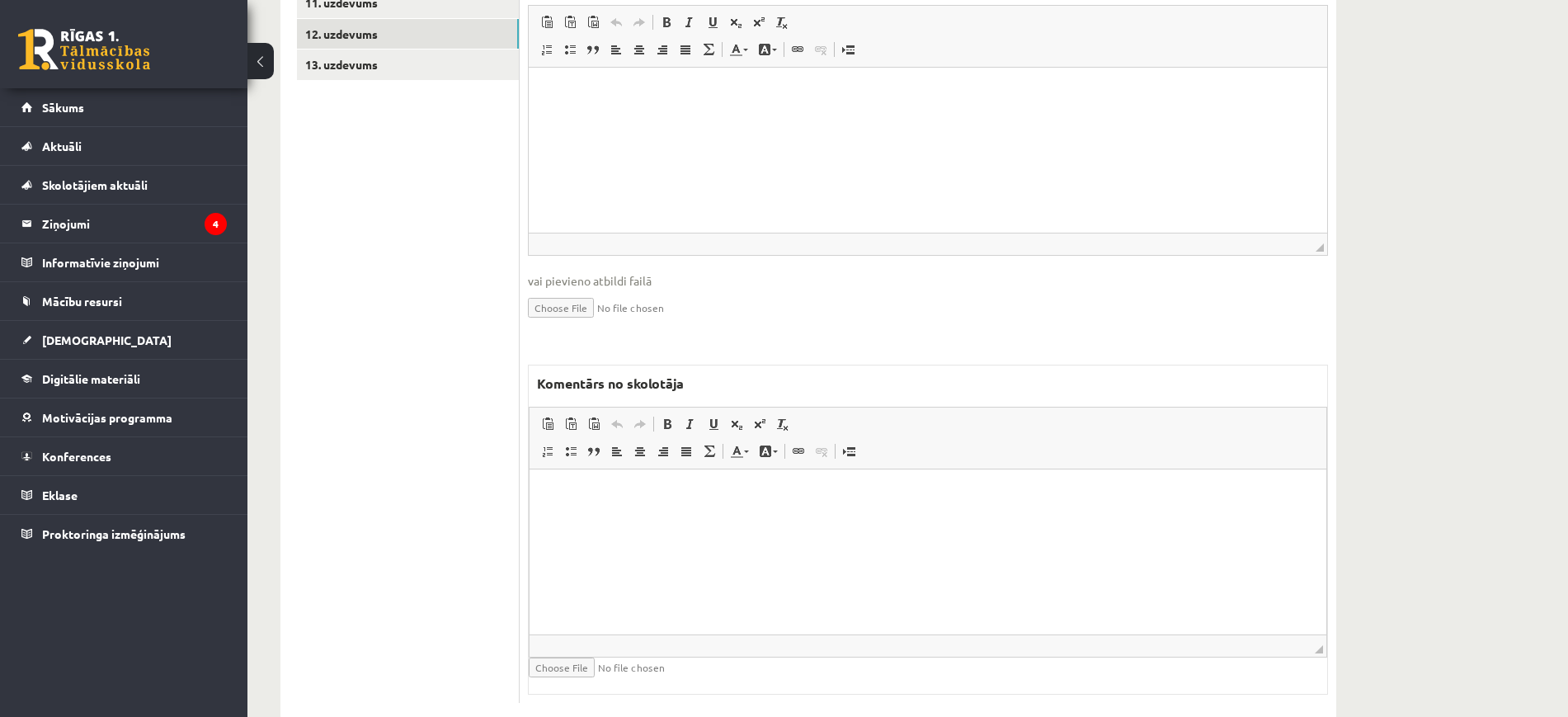
click at [773, 515] on html at bounding box center [928, 494] width 797 height 50
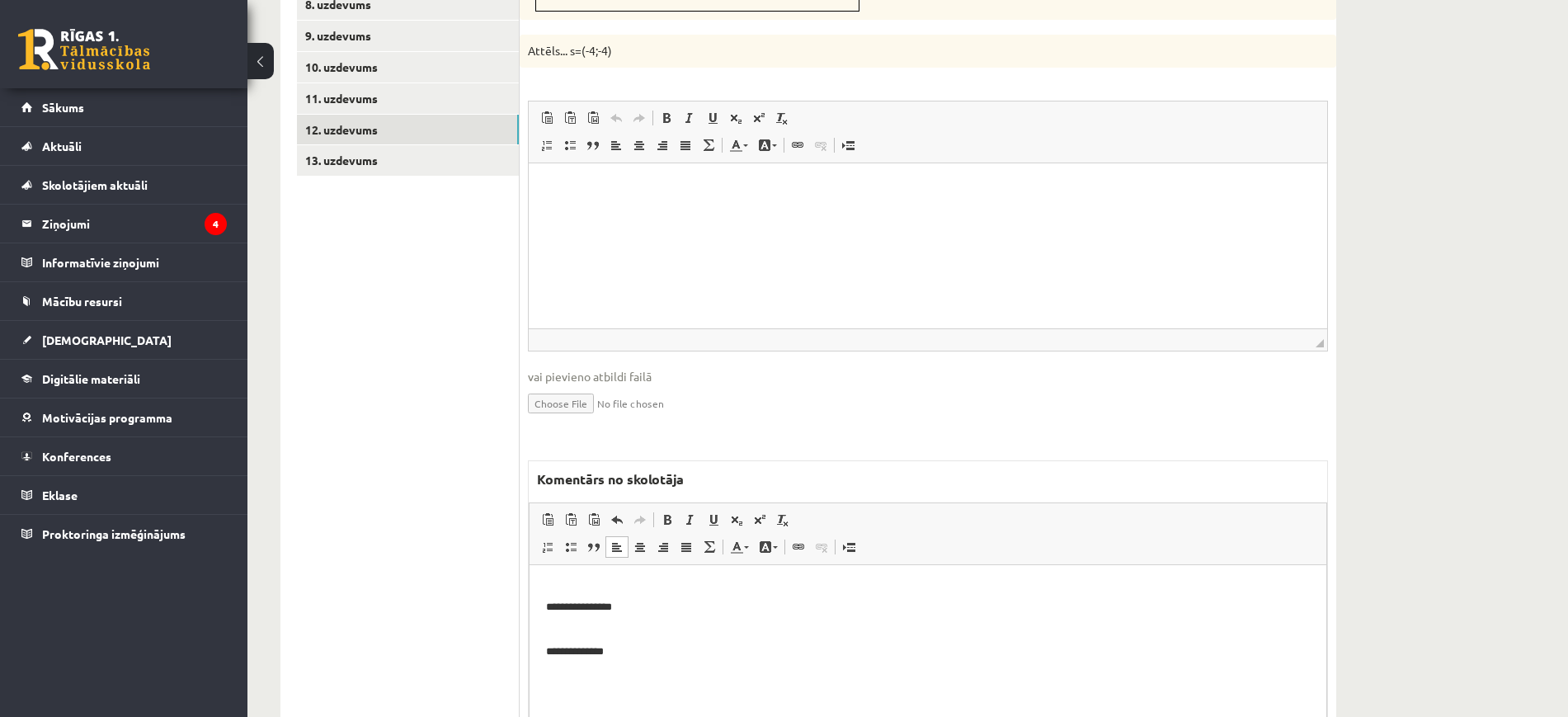
scroll to position [410, 0]
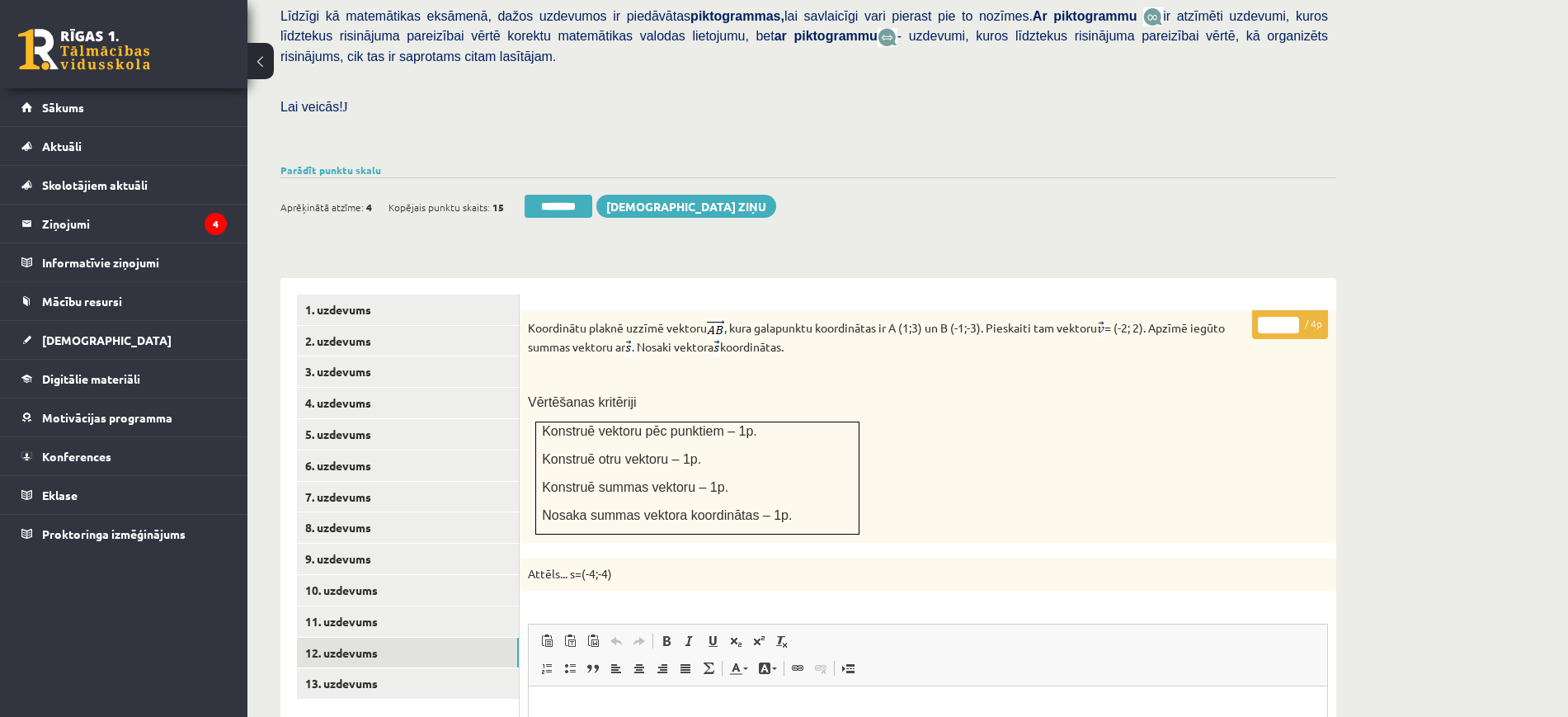
type input "*"
click at [1296, 317] on input "*" at bounding box center [1278, 325] width 41 height 17
click at [369, 668] on link "13. uzdevums" at bounding box center [408, 683] width 222 height 31
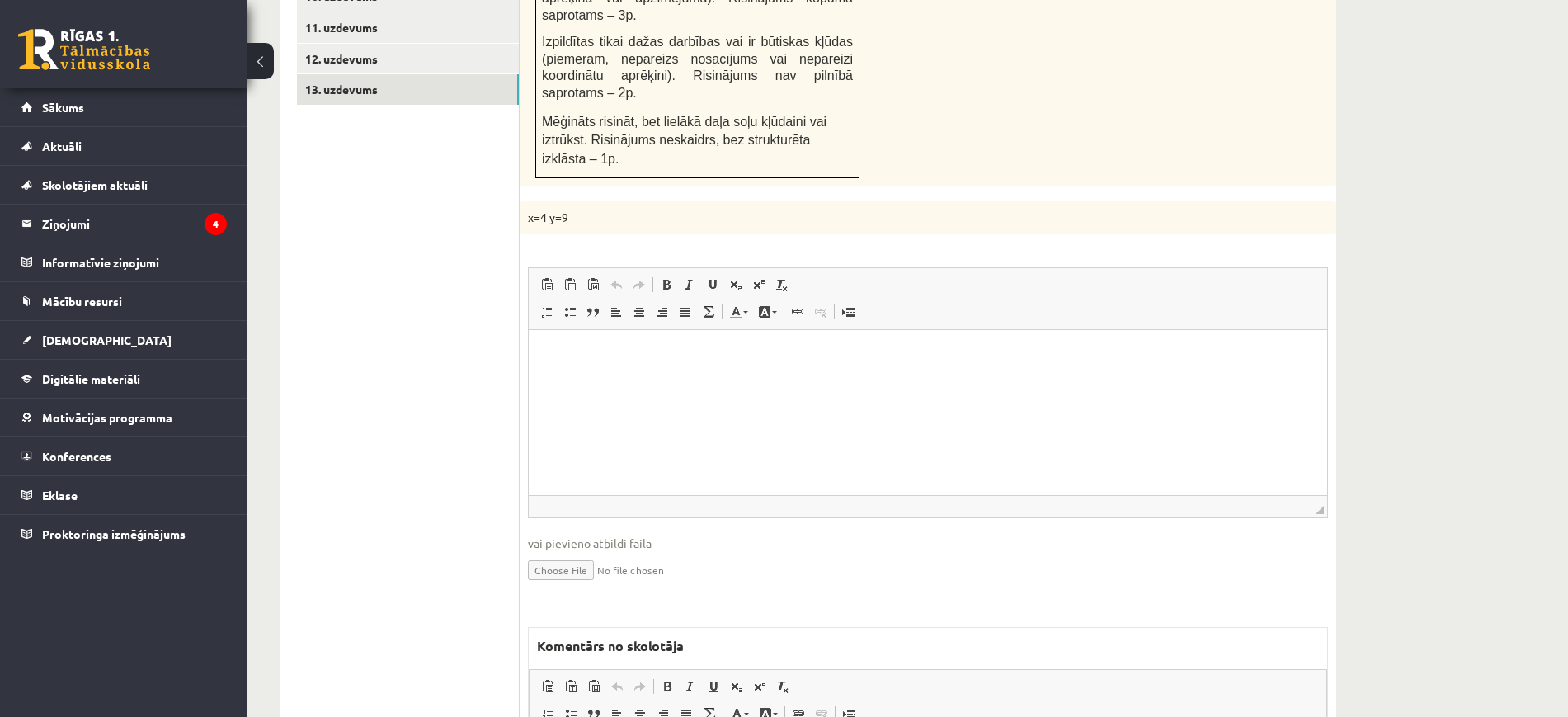
scroll to position [1230, 0]
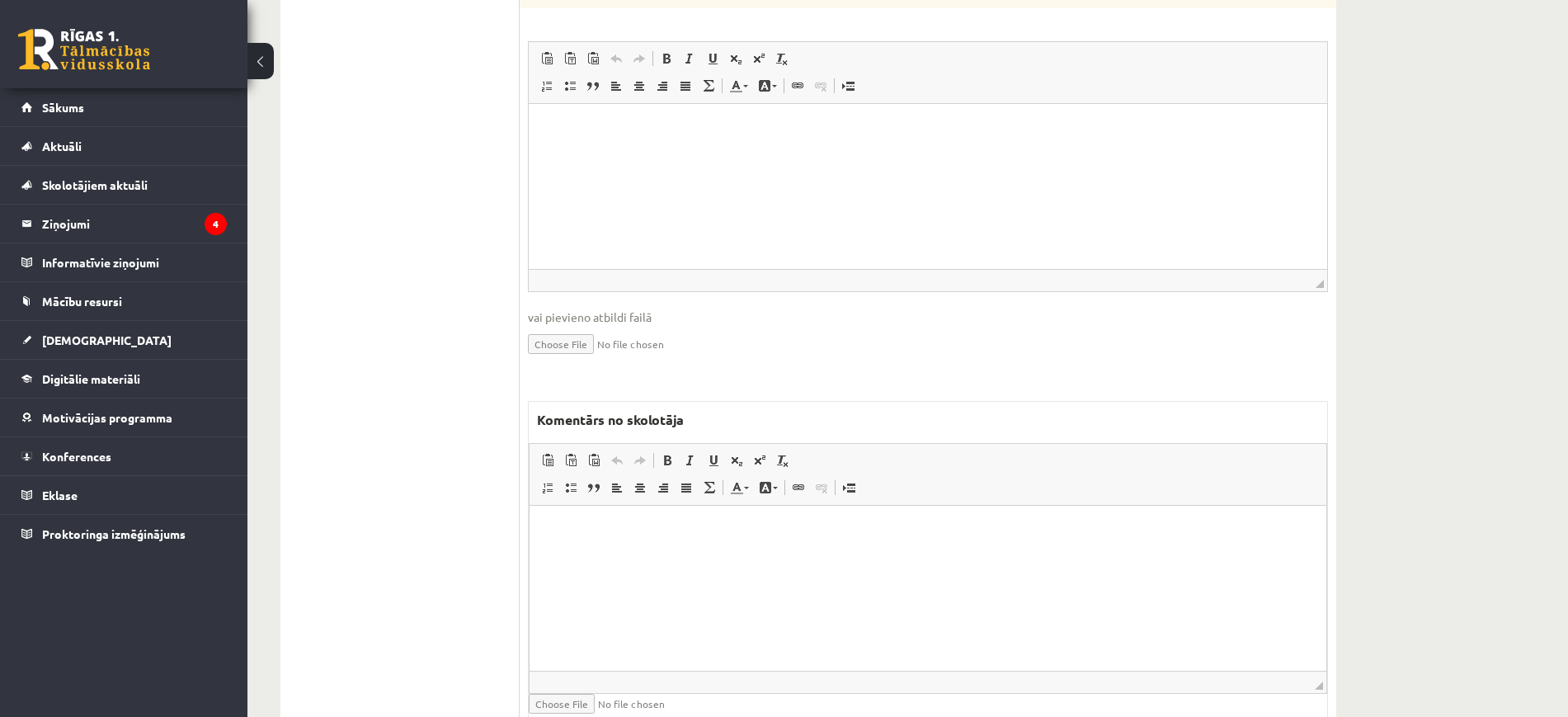
click at [691, 556] on html at bounding box center [928, 530] width 797 height 50
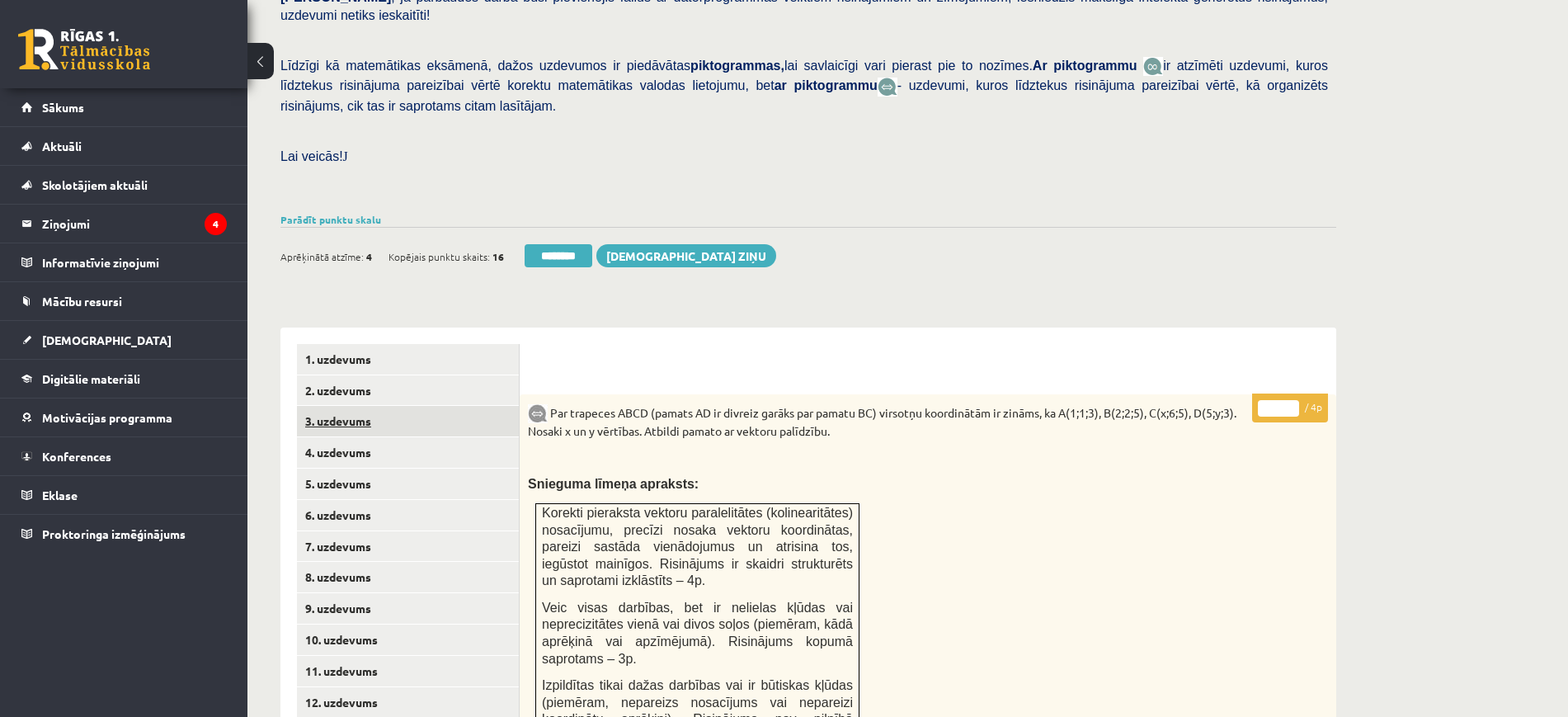
scroll to position [198, 0]
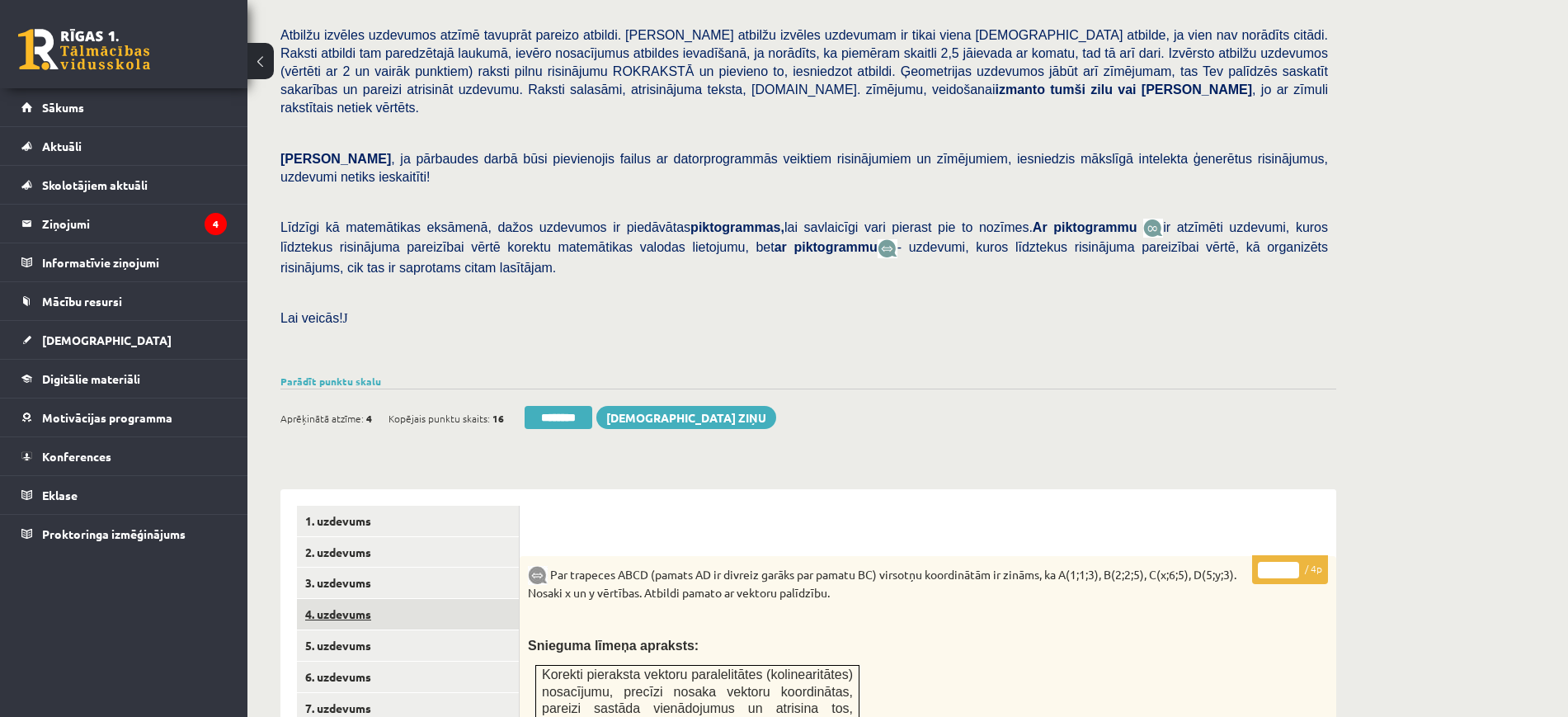
click at [418, 599] on link "4. uzdevums" at bounding box center [408, 614] width 222 height 31
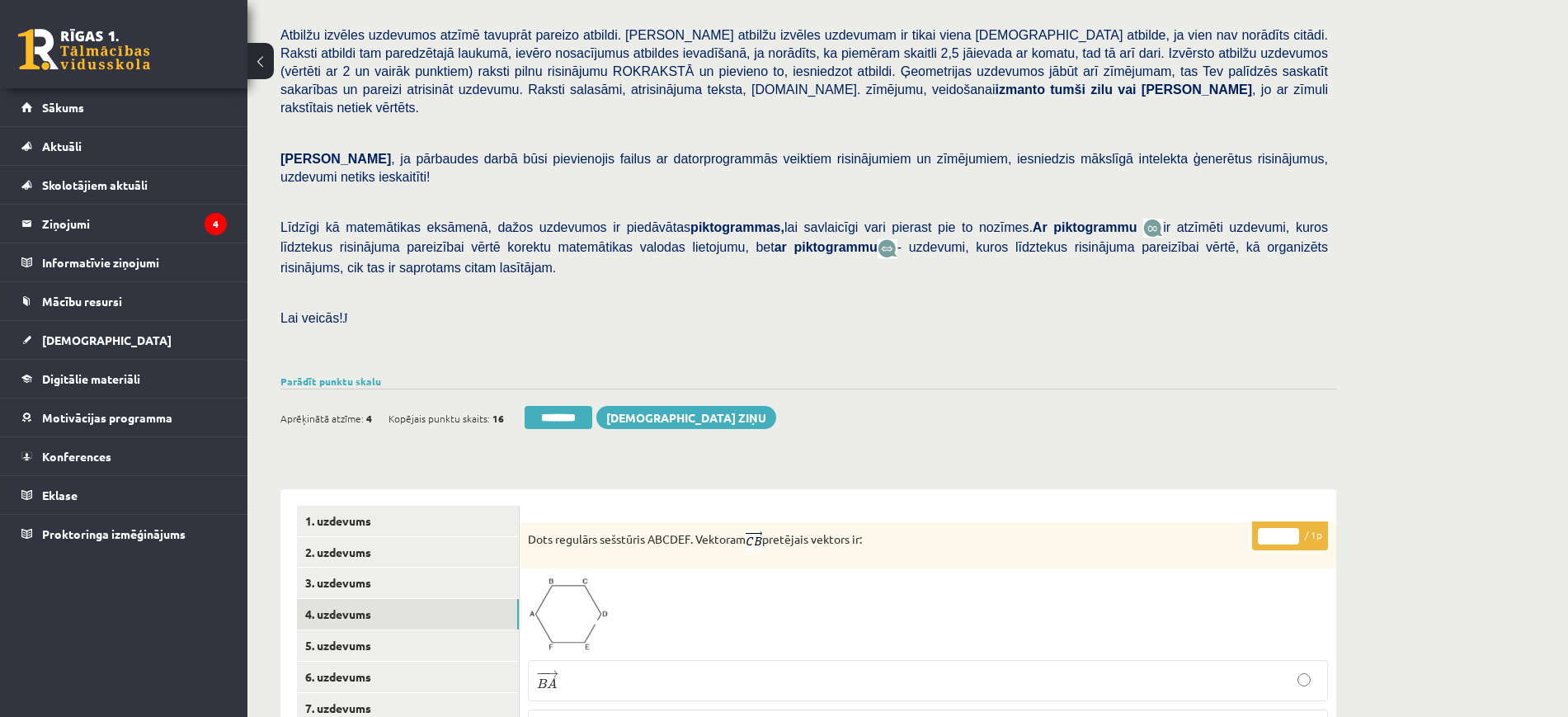
scroll to position [0, 0]
drag, startPoint x: 546, startPoint y: 379, endPoint x: 891, endPoint y: 68, distance: 464.5
click at [546, 406] on input "********" at bounding box center [558, 418] width 68 height 23
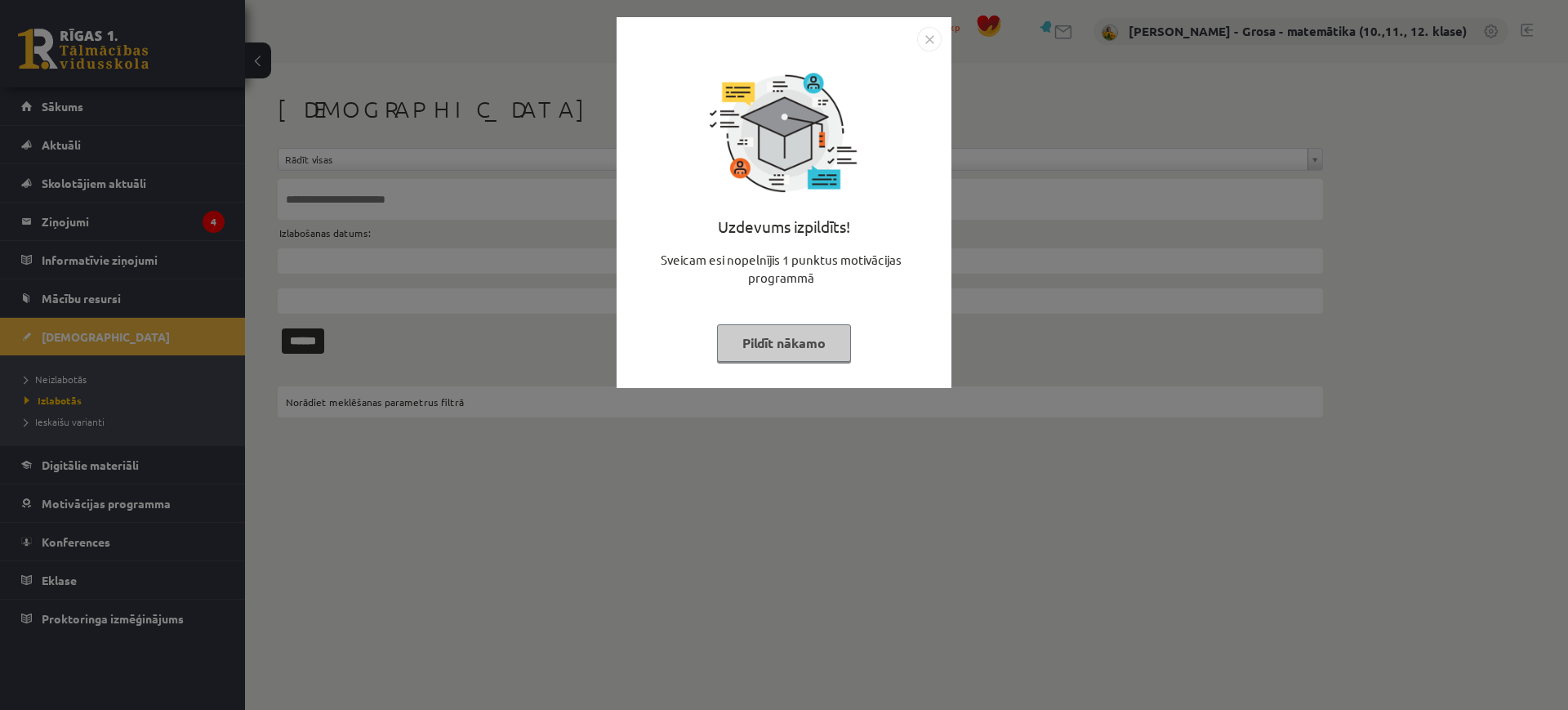
click at [70, 378] on div "Uzdevums izpildīts! Sveicam esi nopelnījis 1 punktus motivācijas programmā Pild…" at bounding box center [784, 355] width 1568 height 710
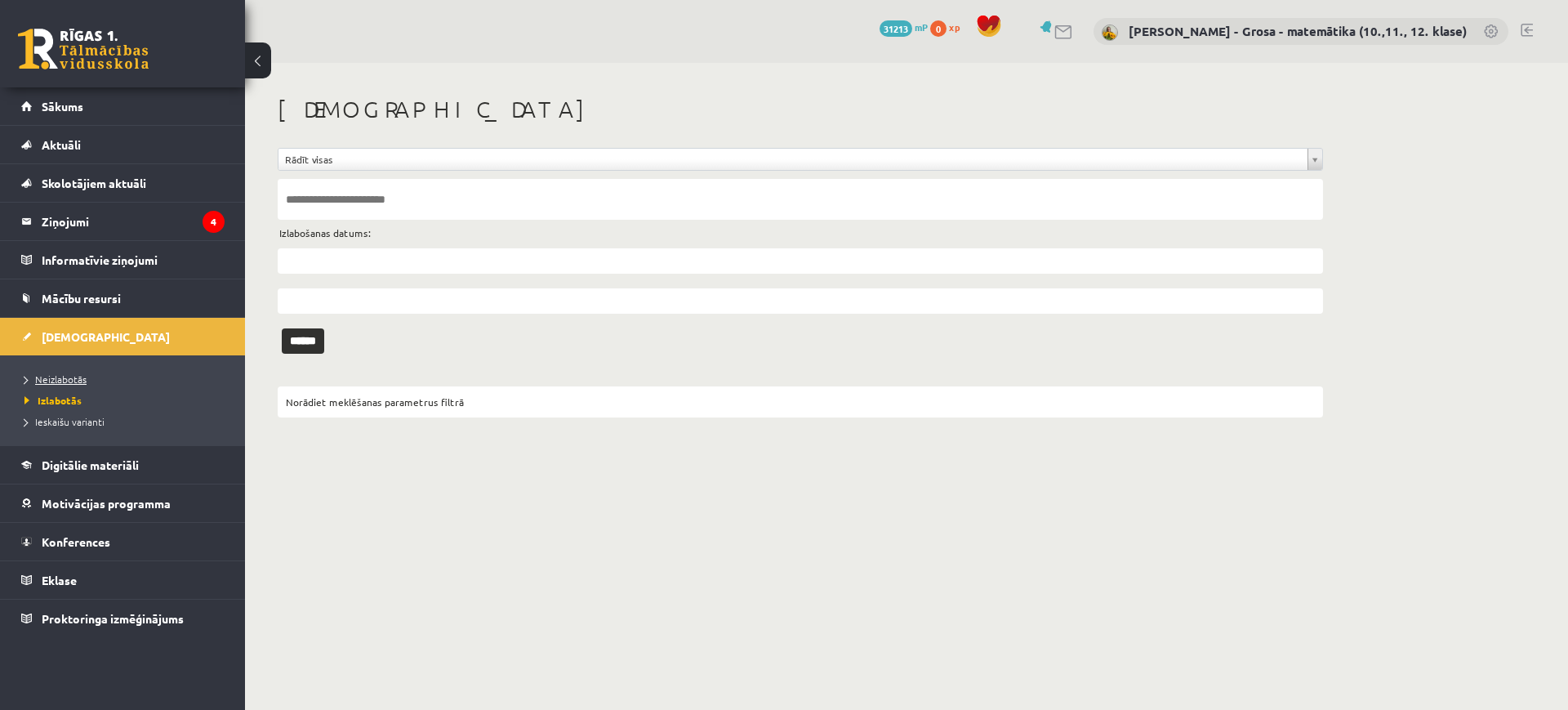
click at [62, 372] on span "Neizlabotās" at bounding box center [55, 379] width 62 height 13
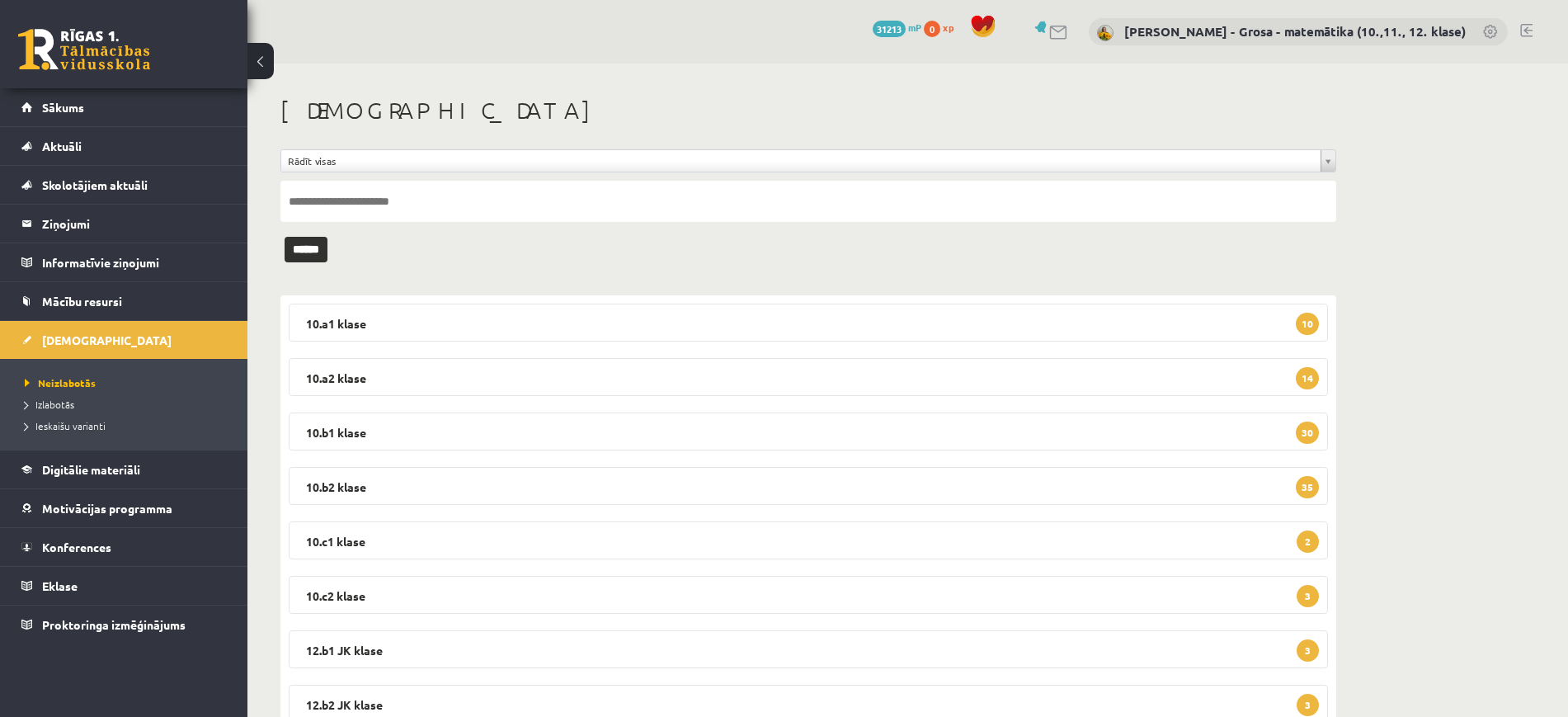
click at [485, 201] on input "text" at bounding box center [808, 201] width 1056 height 41
type input "*****"
click at [284, 237] on input "******" at bounding box center [305, 249] width 43 height 26
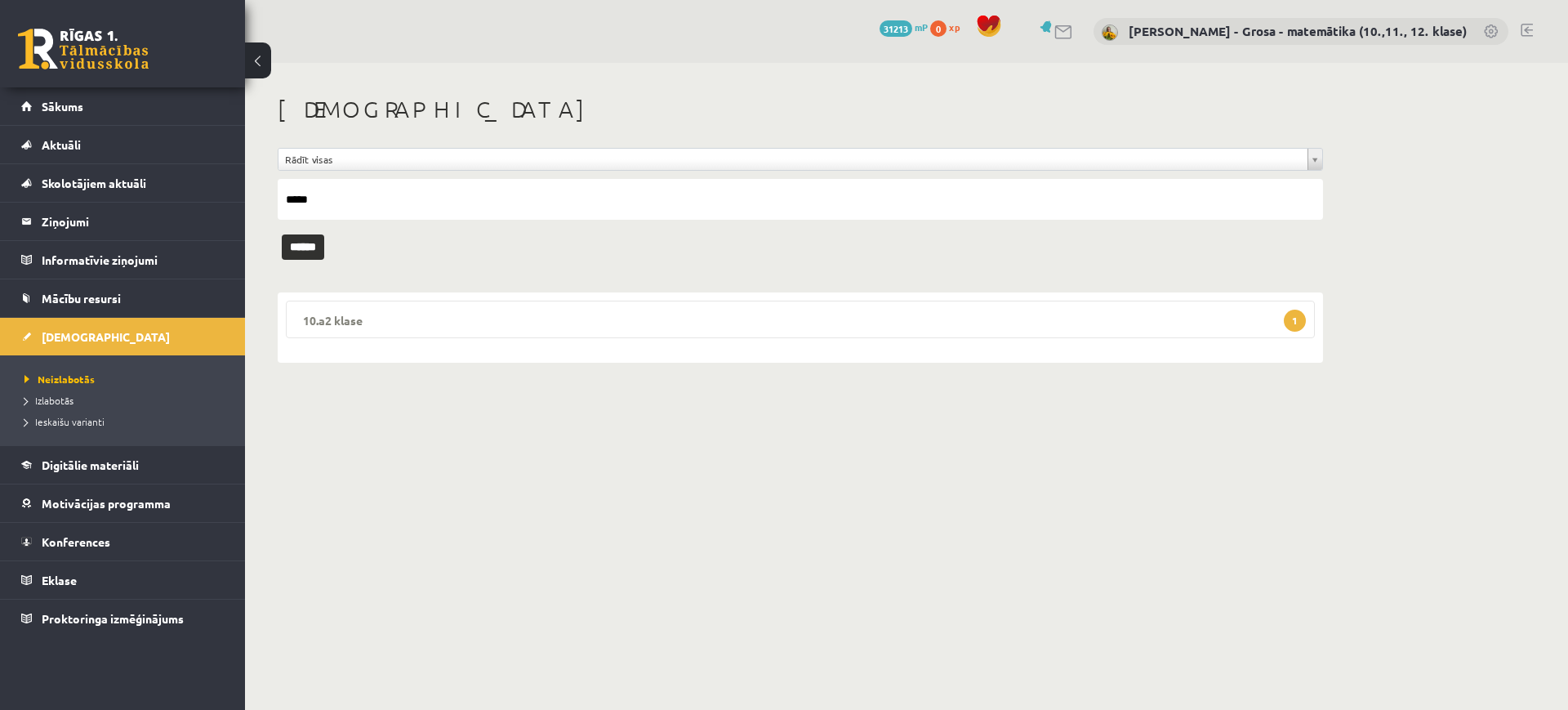
click at [576, 315] on legend "10.a2 klase 1" at bounding box center [800, 320] width 1029 height 38
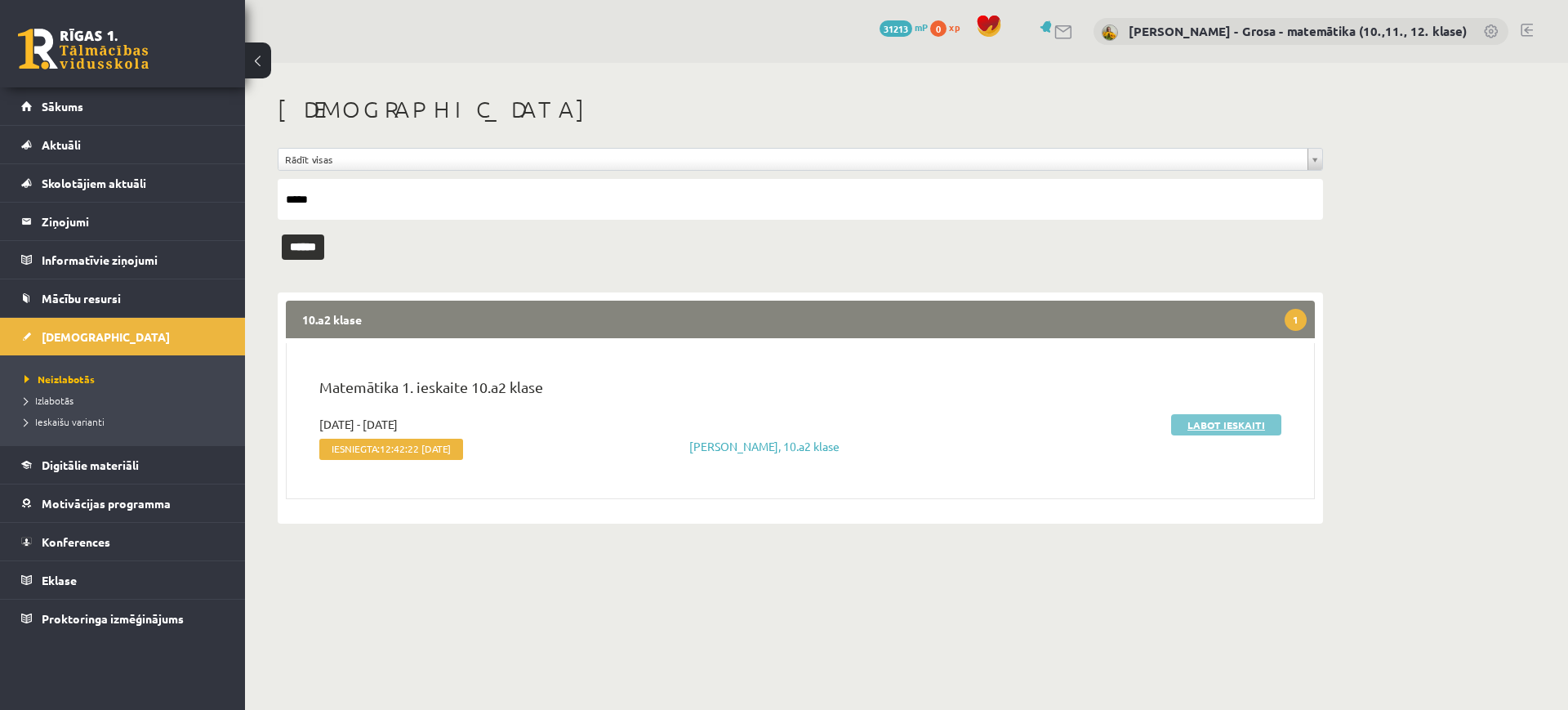
click at [1192, 419] on link "Labot ieskaiti" at bounding box center [1226, 424] width 111 height 21
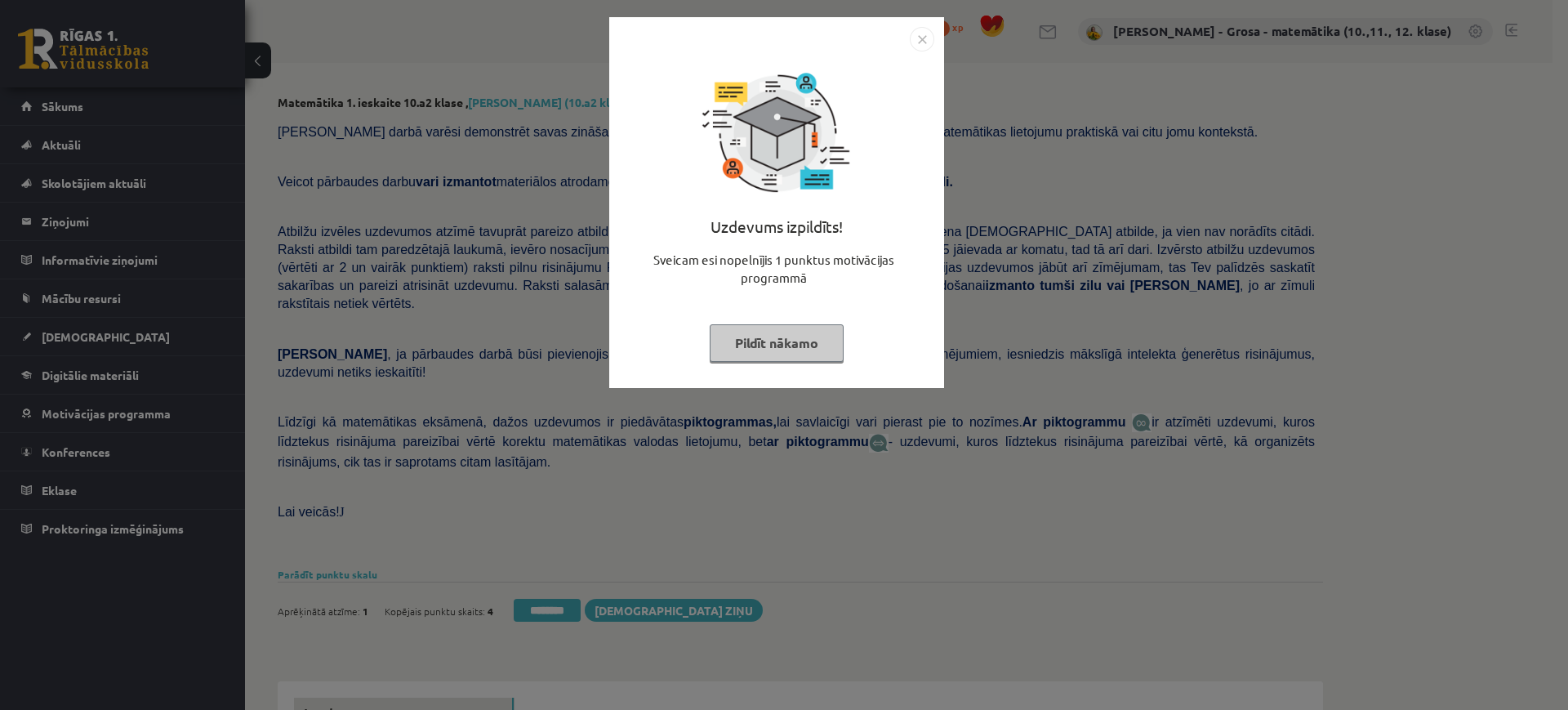
click at [796, 346] on button "Pildīt nākamo" at bounding box center [777, 343] width 134 height 38
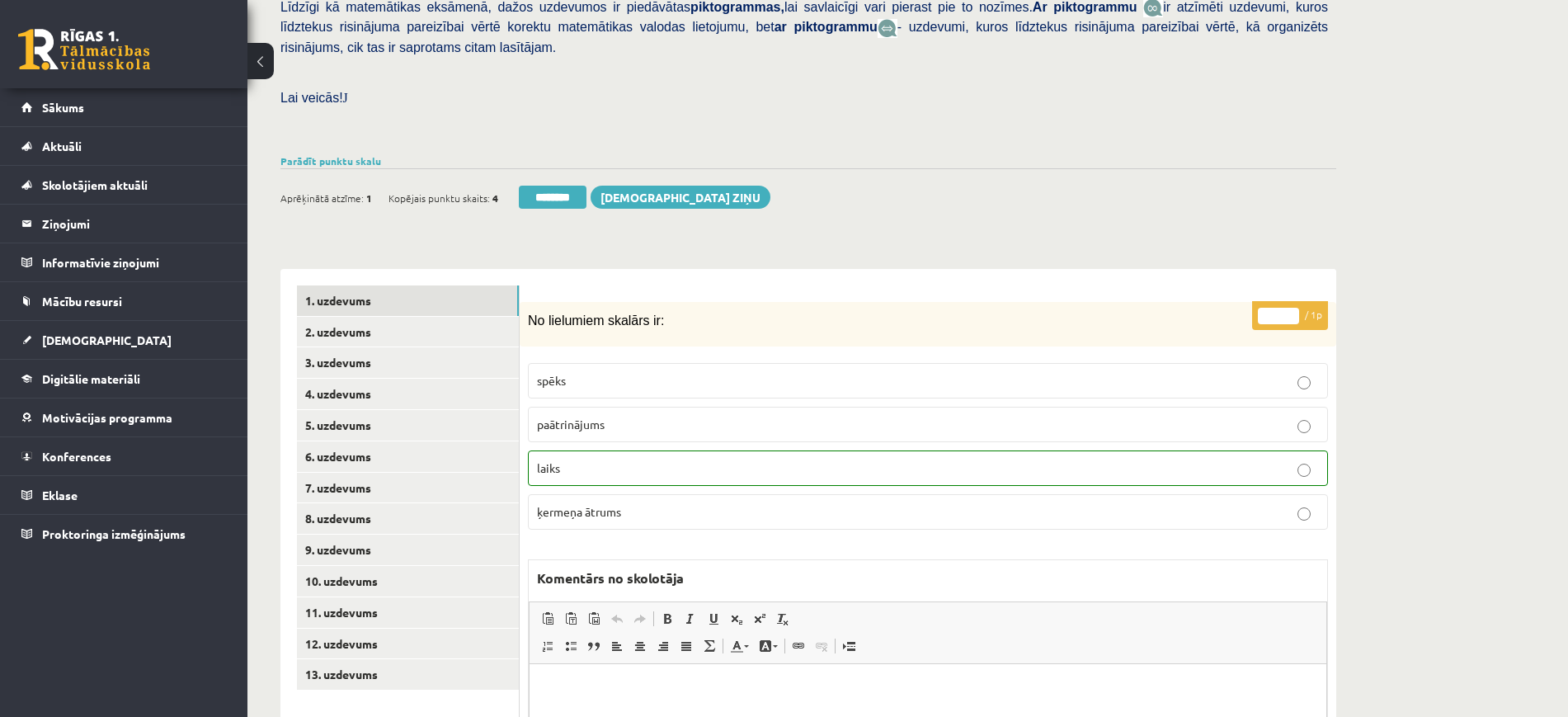
scroll to position [601, 0]
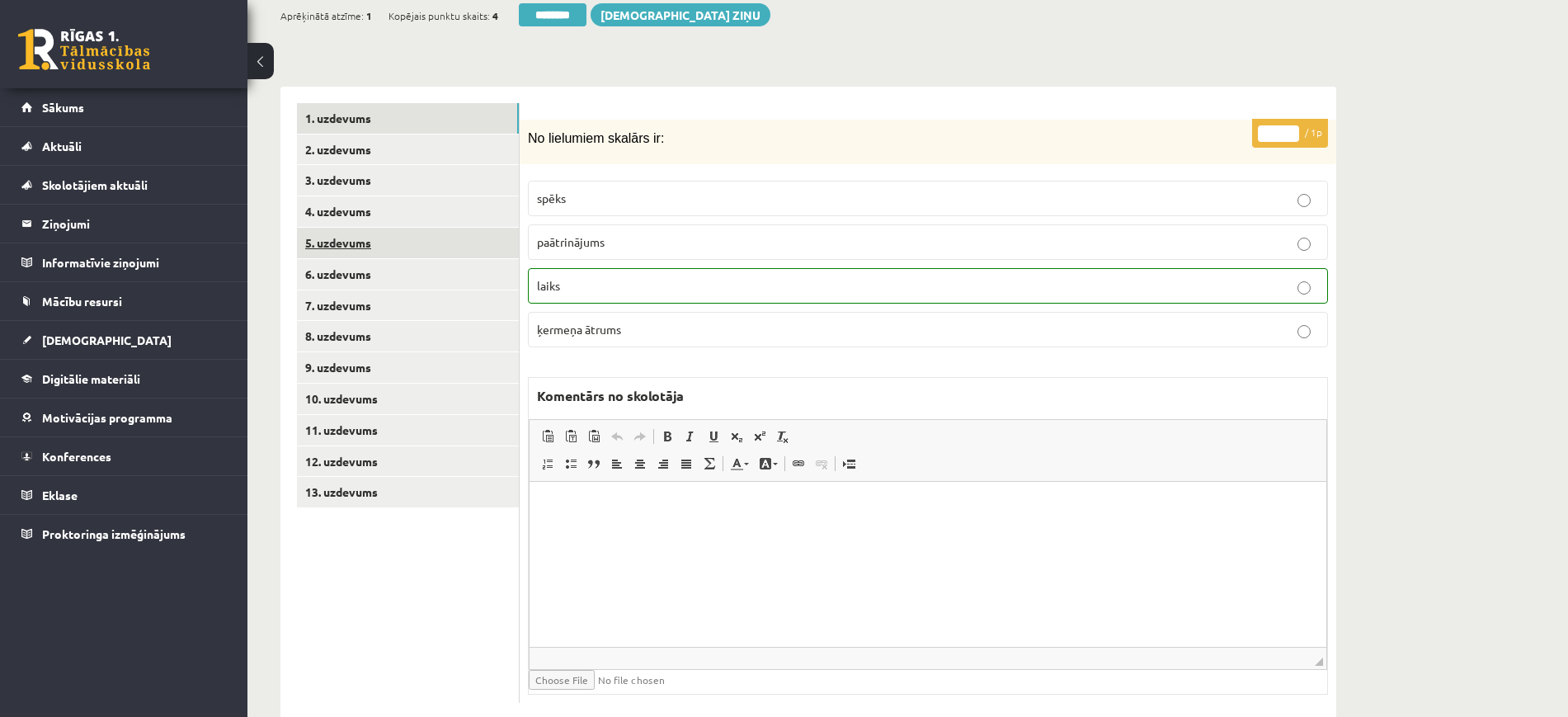
click at [375, 228] on link "5. uzdevums" at bounding box center [408, 243] width 222 height 31
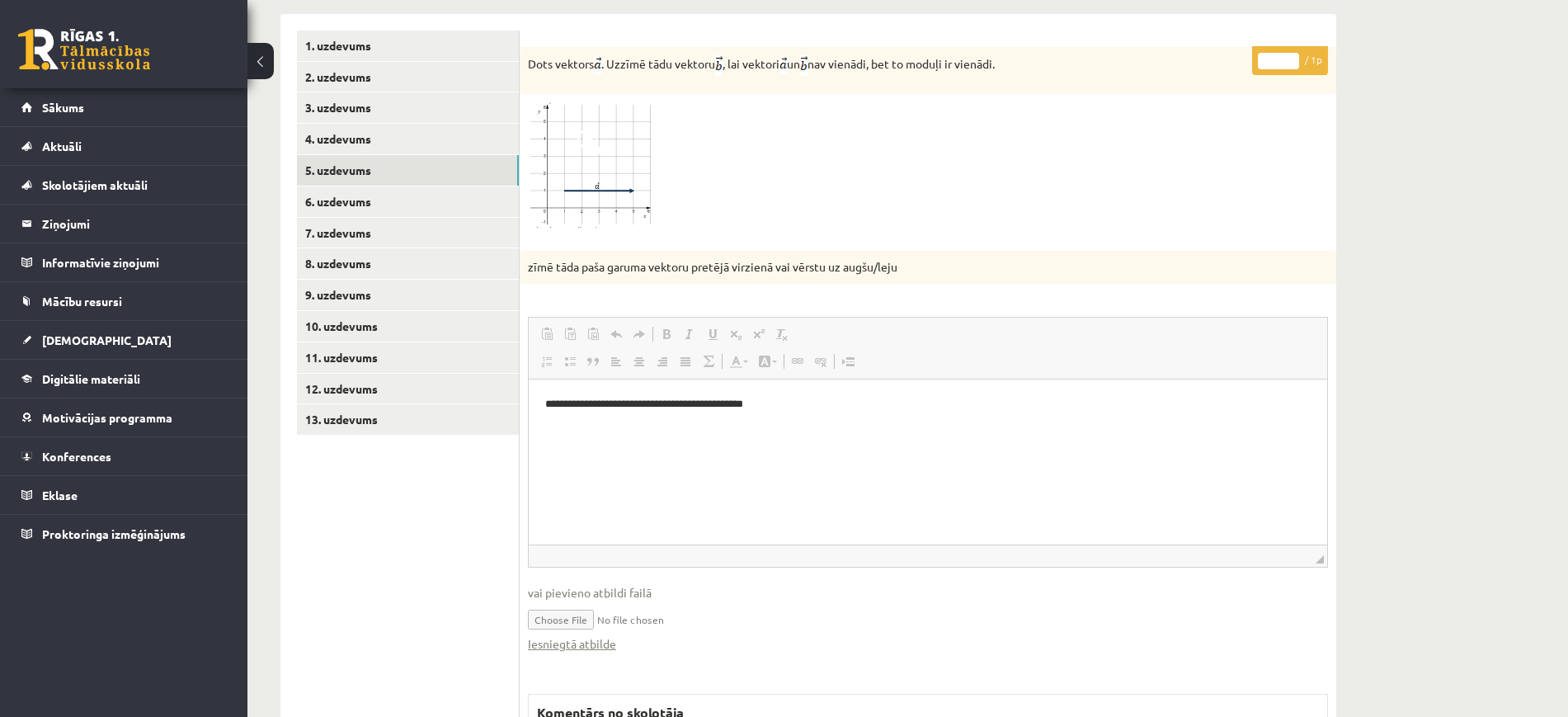
scroll to position [0, 0]
click at [608, 635] on link "Iesniegtā atbilde" at bounding box center [572, 644] width 88 height 18
type input "*"
click at [1288, 53] on input "*" at bounding box center [1278, 61] width 41 height 17
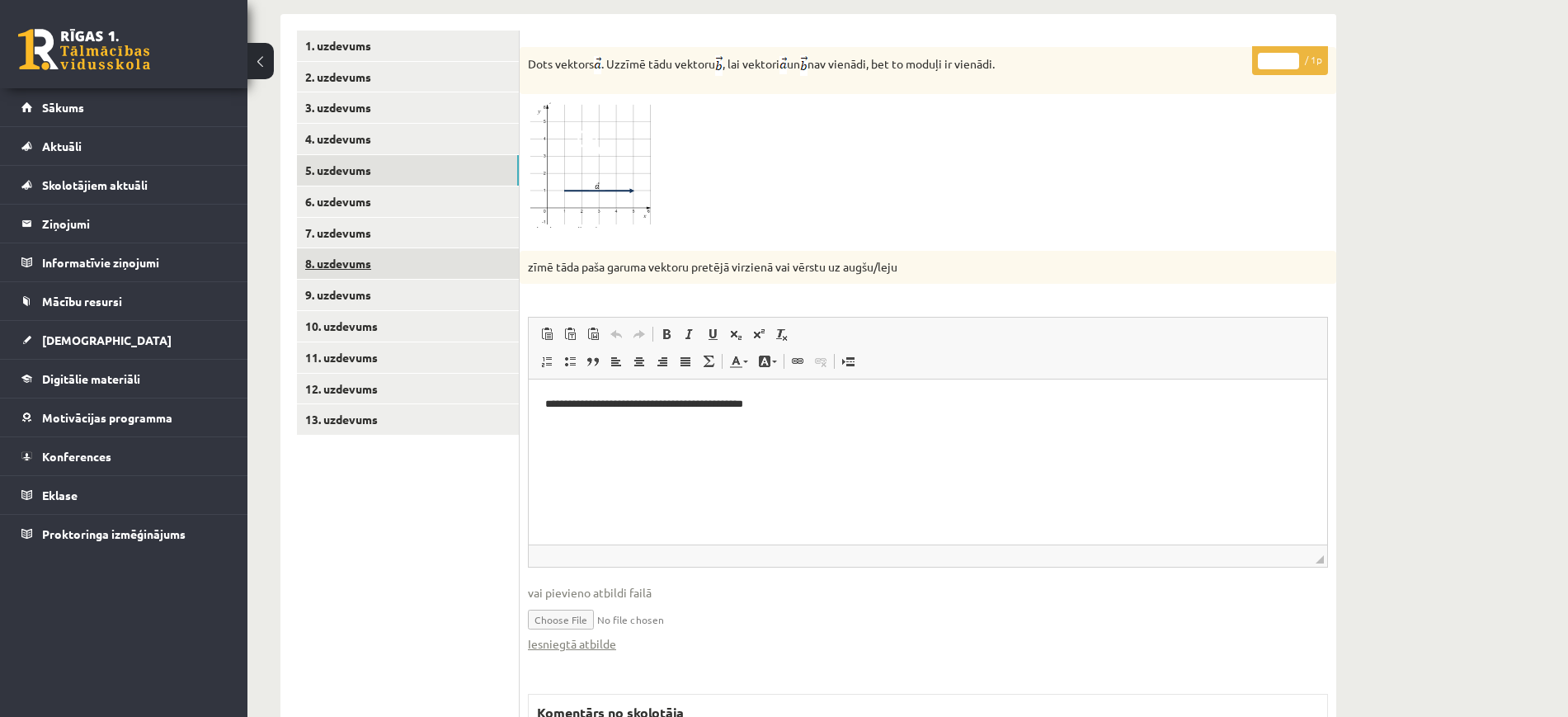
click at [382, 248] on link "8. uzdevums" at bounding box center [408, 263] width 222 height 31
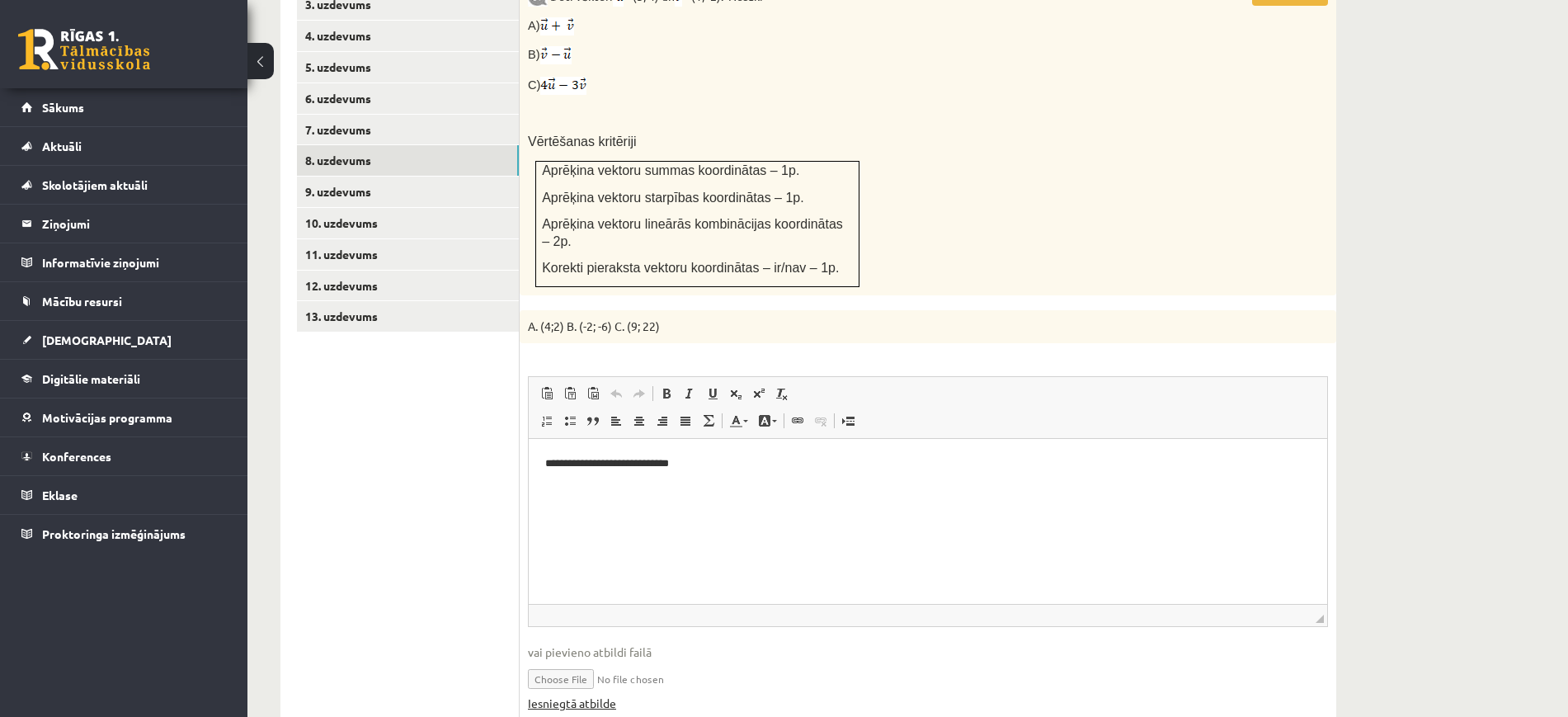
click at [605, 694] on link "Iesniegtā atbilde" at bounding box center [572, 703] width 88 height 18
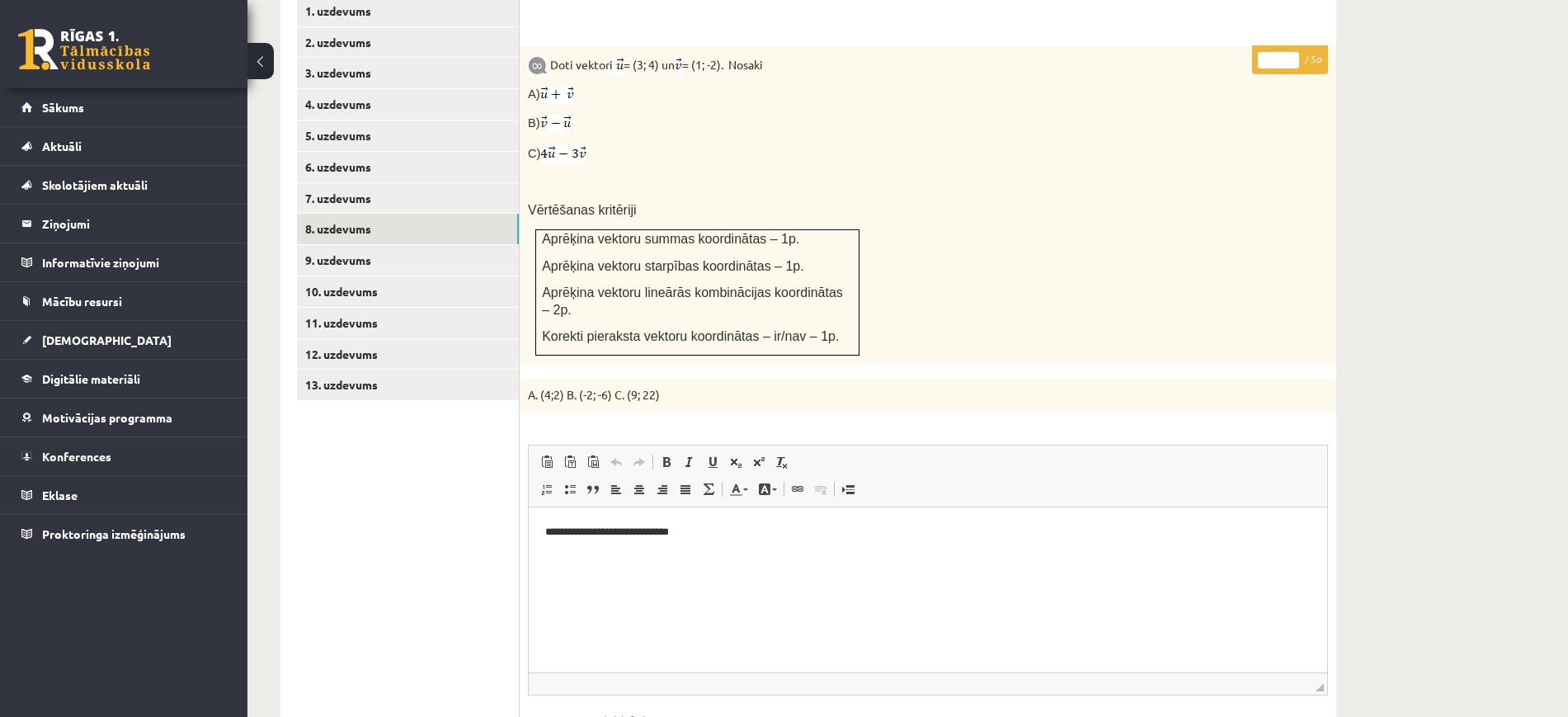
scroll to position [674, 0]
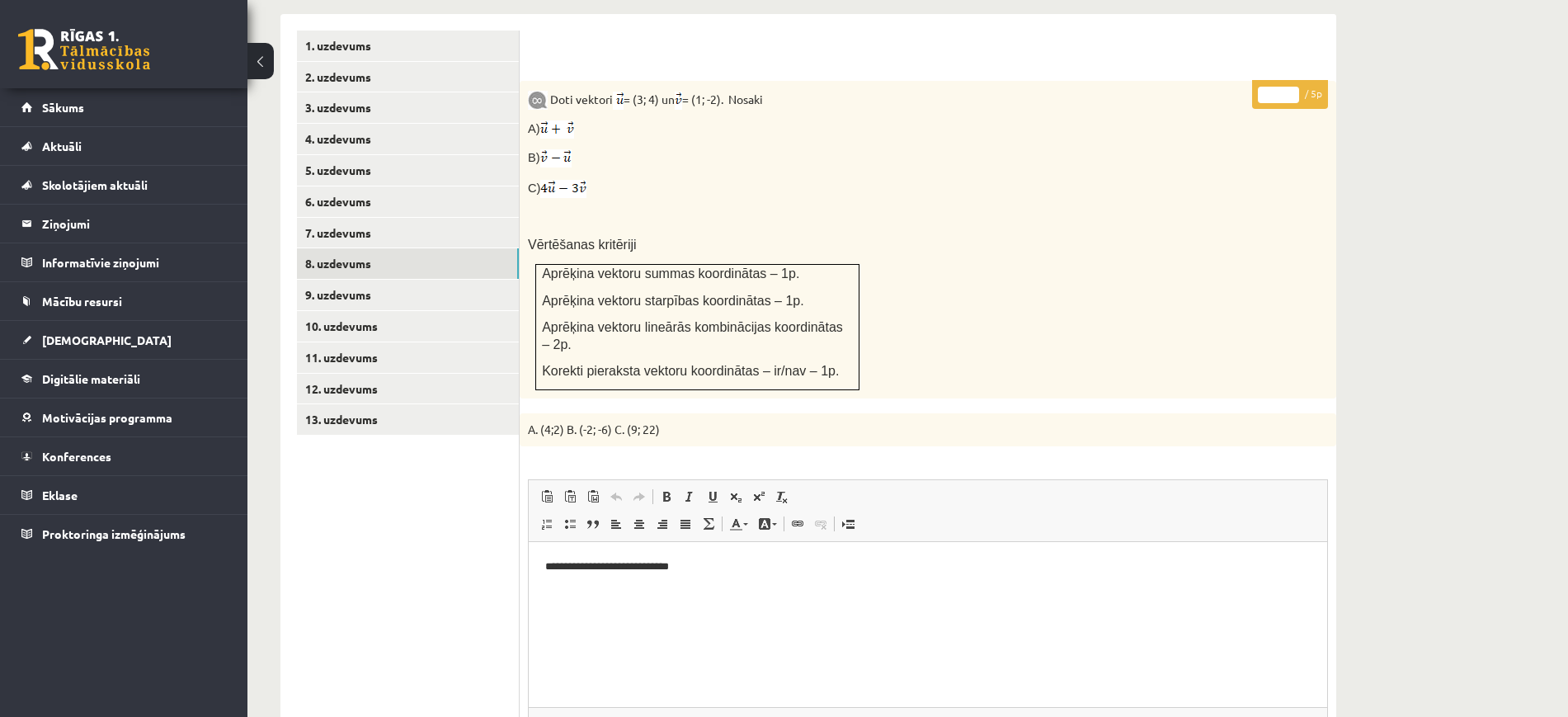
click at [1121, 179] on p "C)" at bounding box center [887, 188] width 718 height 19
type input "*"
click at [1291, 87] on input "*" at bounding box center [1278, 95] width 41 height 17
click at [435, 279] on link "9. uzdevums" at bounding box center [408, 294] width 222 height 31
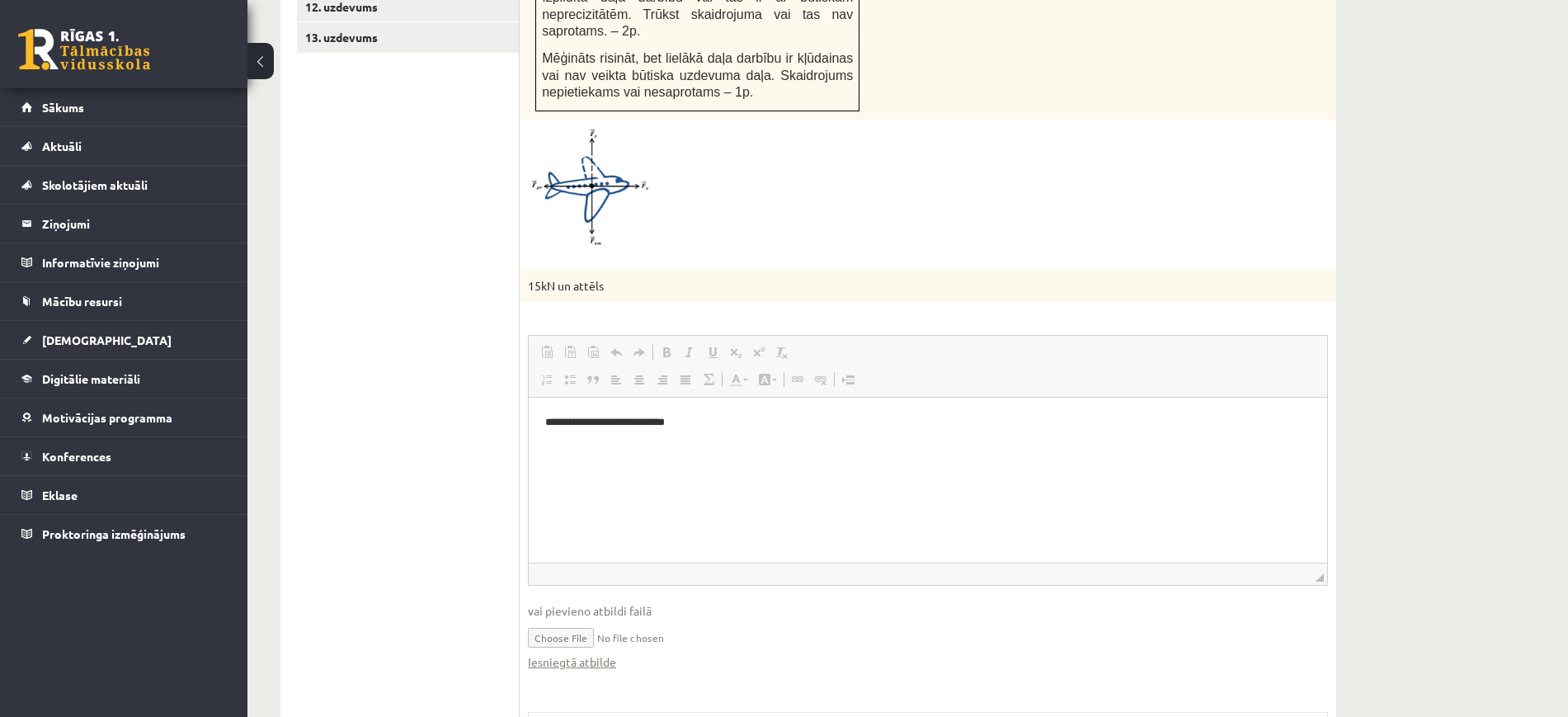
scroll to position [0, 0]
click at [588, 653] on link "Iesniegtā atbilde" at bounding box center [572, 661] width 88 height 18
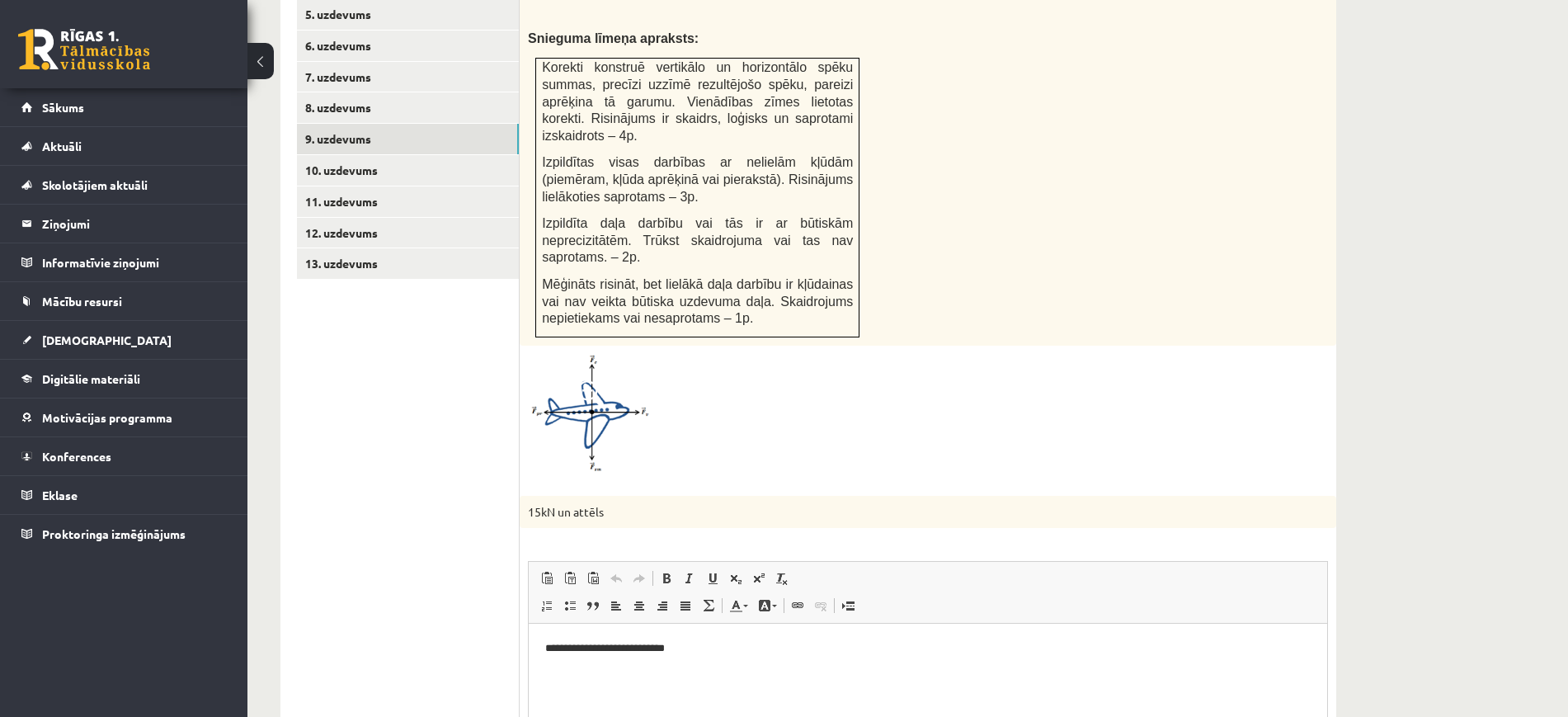
scroll to position [644, 0]
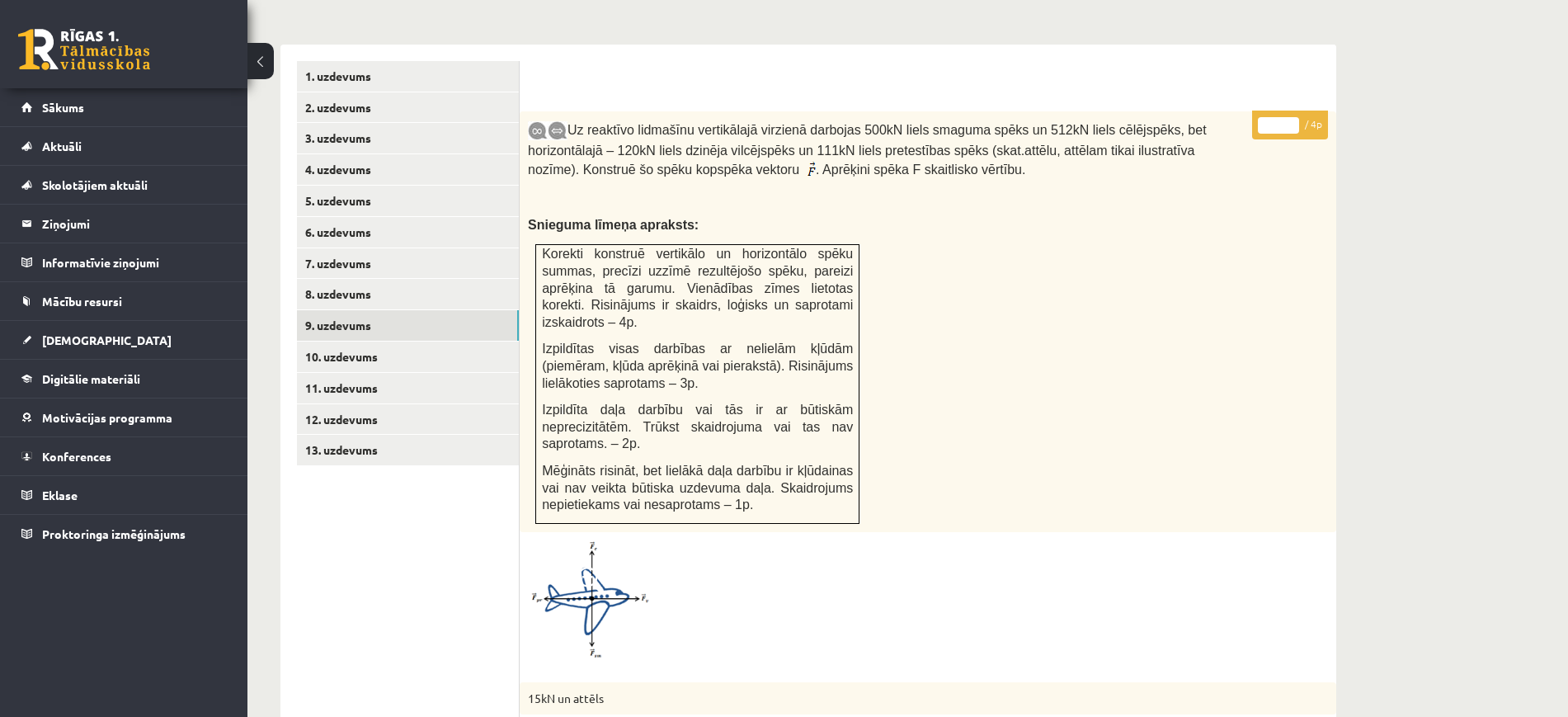
type input "*"
click at [1290, 117] on input "*" at bounding box center [1278, 125] width 41 height 17
click at [421, 342] on link "10. uzdevums" at bounding box center [408, 357] width 222 height 31
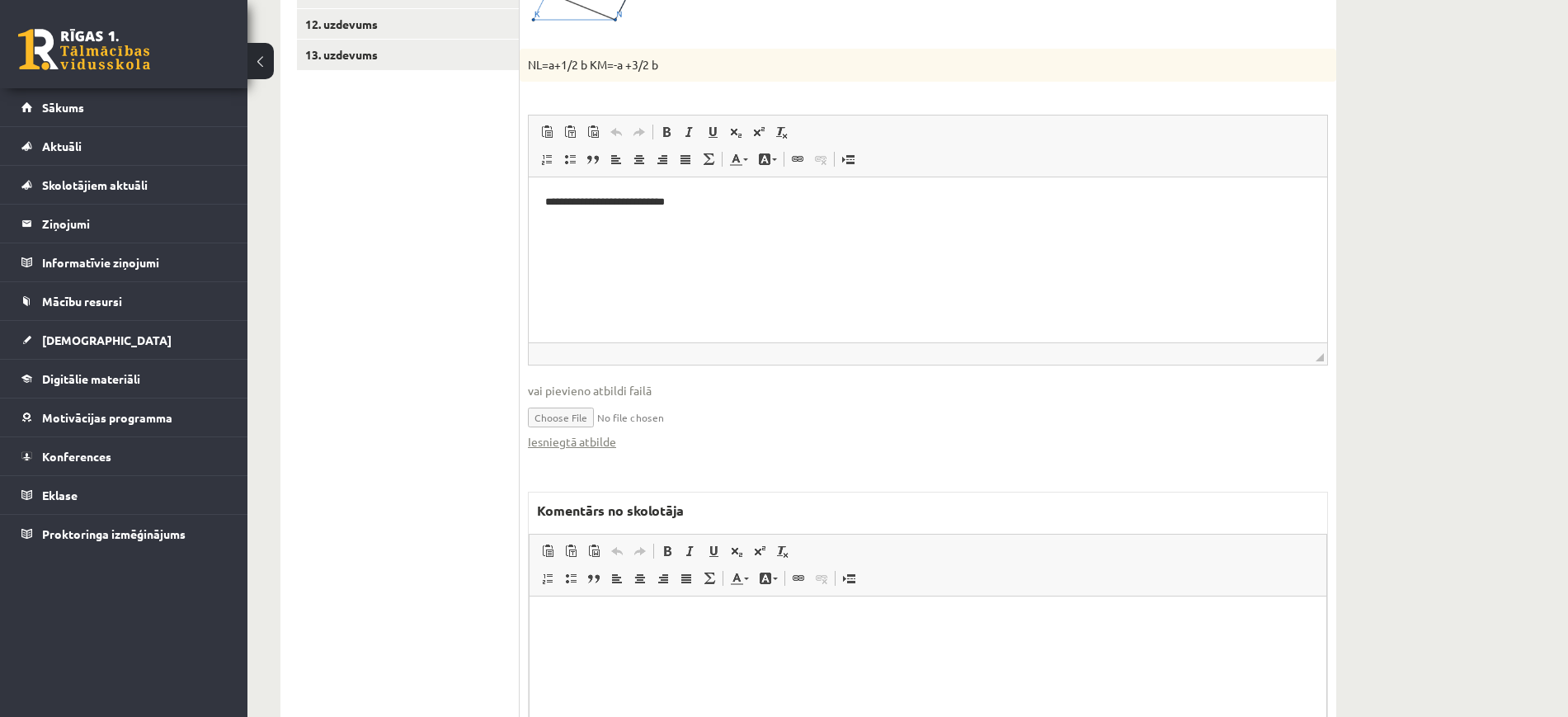
scroll to position [1042, 0]
click at [580, 429] on link "Iesniegtā atbilde" at bounding box center [572, 437] width 88 height 18
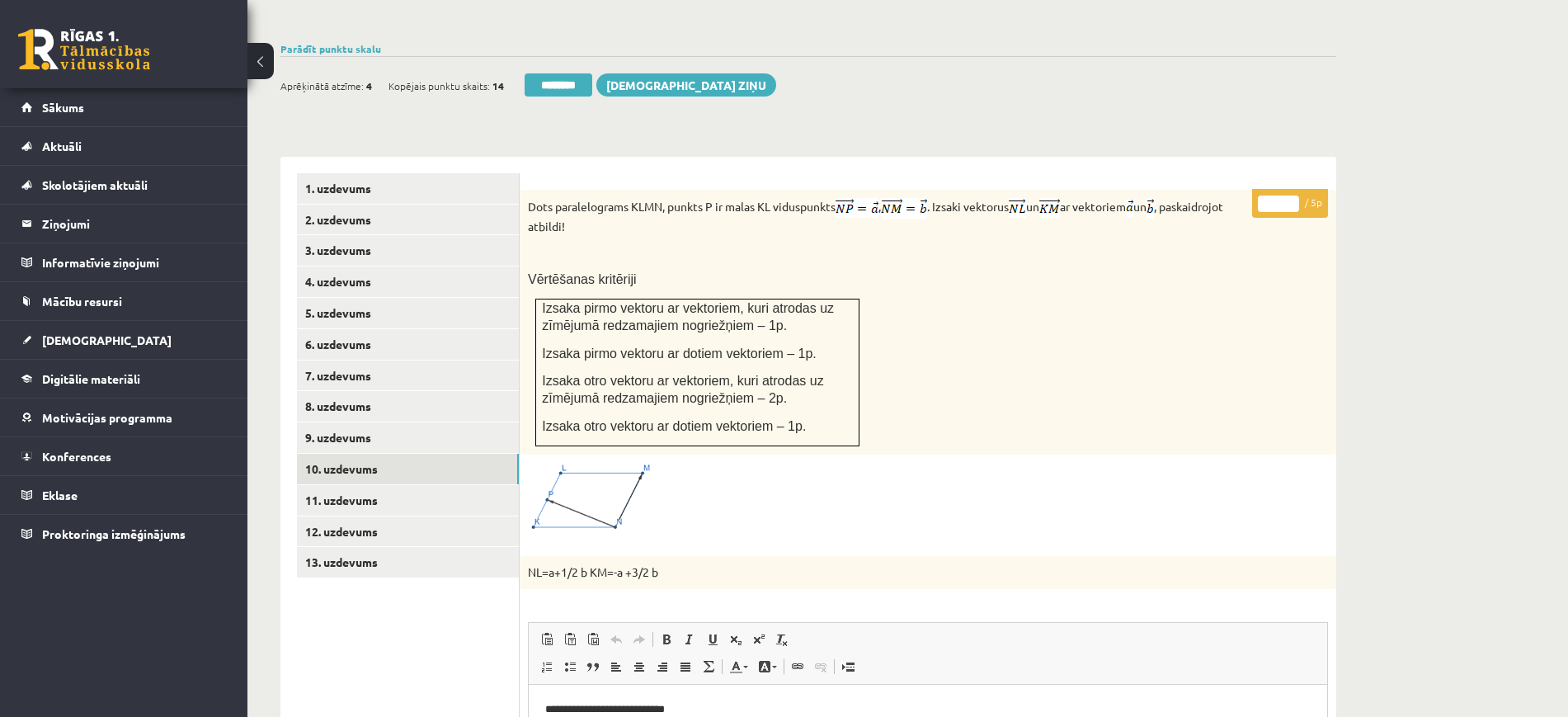
scroll to position [527, 0]
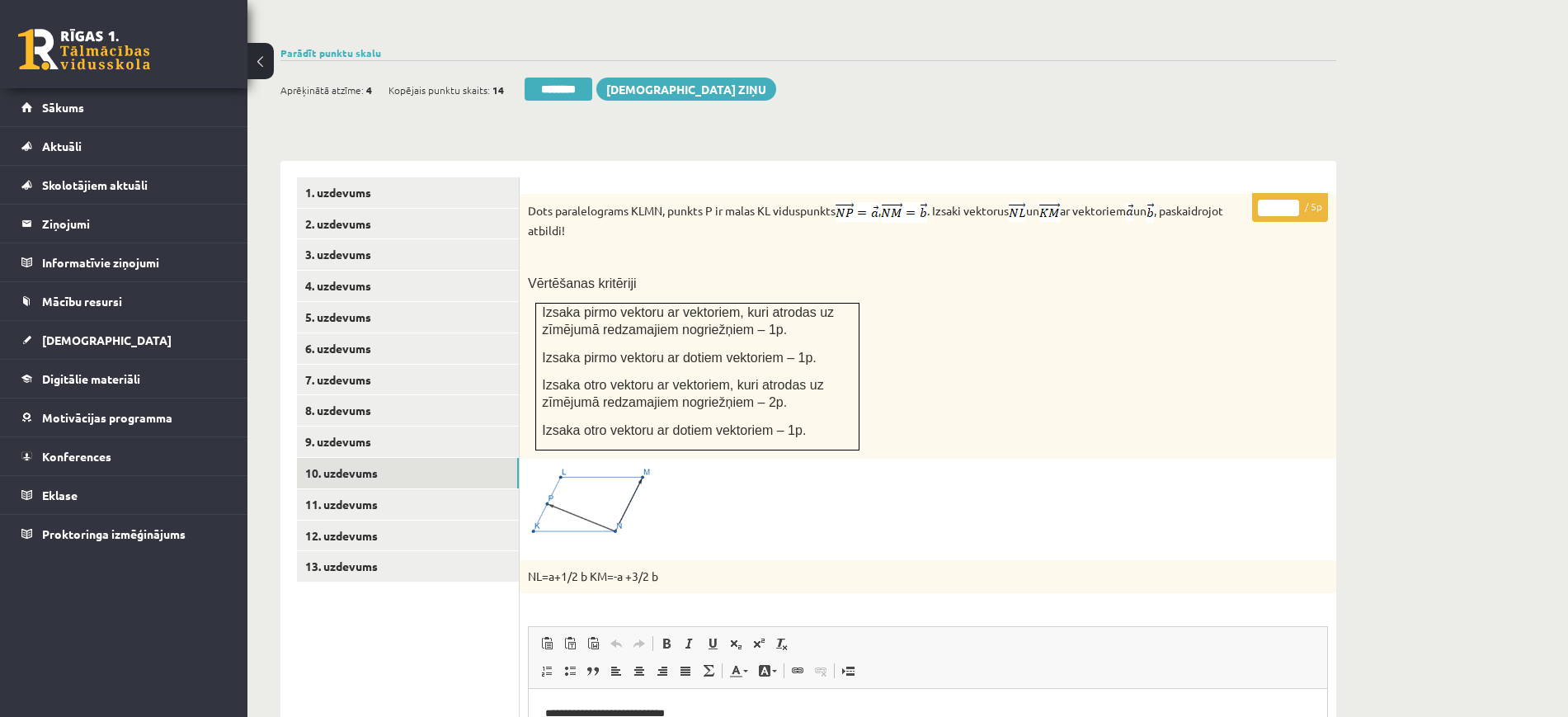
type input "*"
click at [1293, 199] on input "*" at bounding box center [1278, 208] width 41 height 17
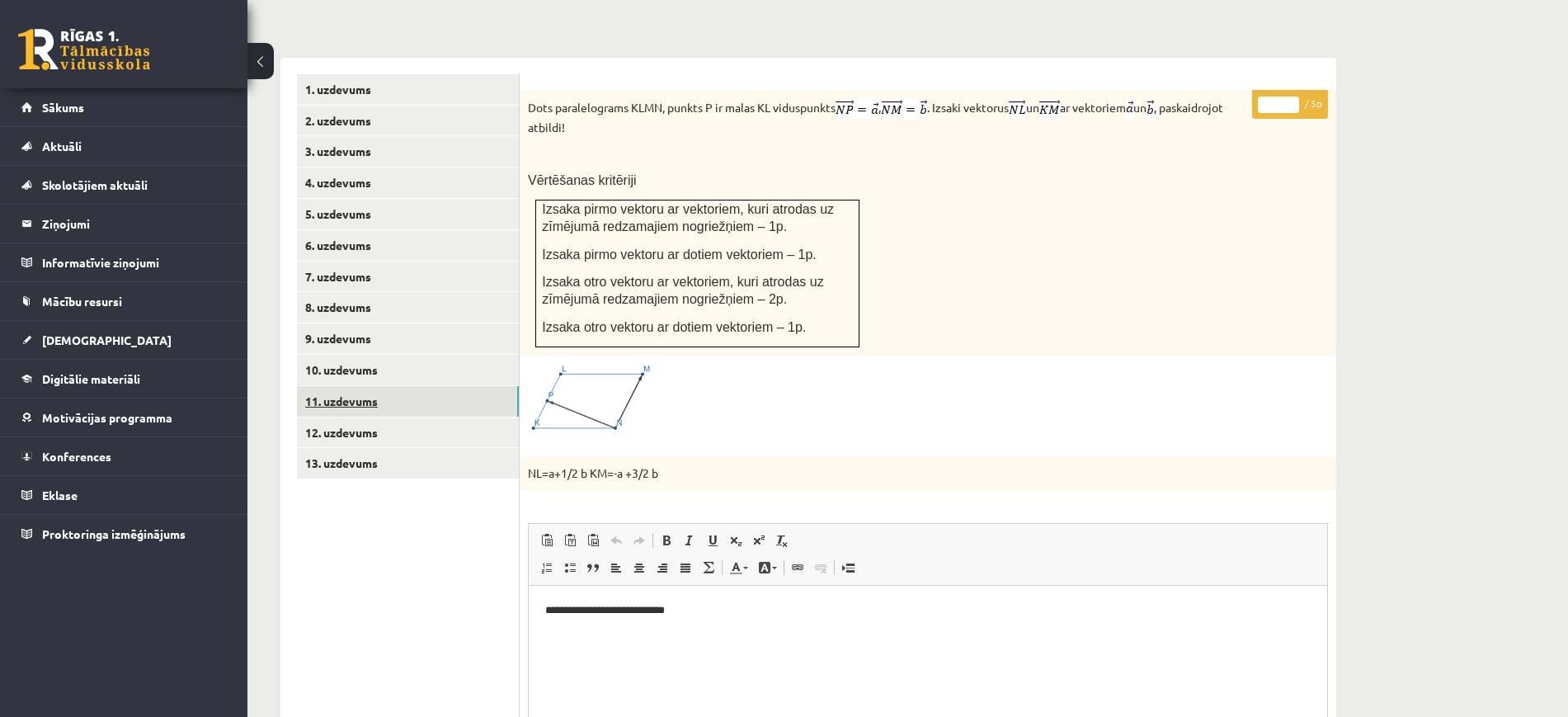
click at [484, 386] on link "11. uzdevums" at bounding box center [408, 401] width 222 height 31
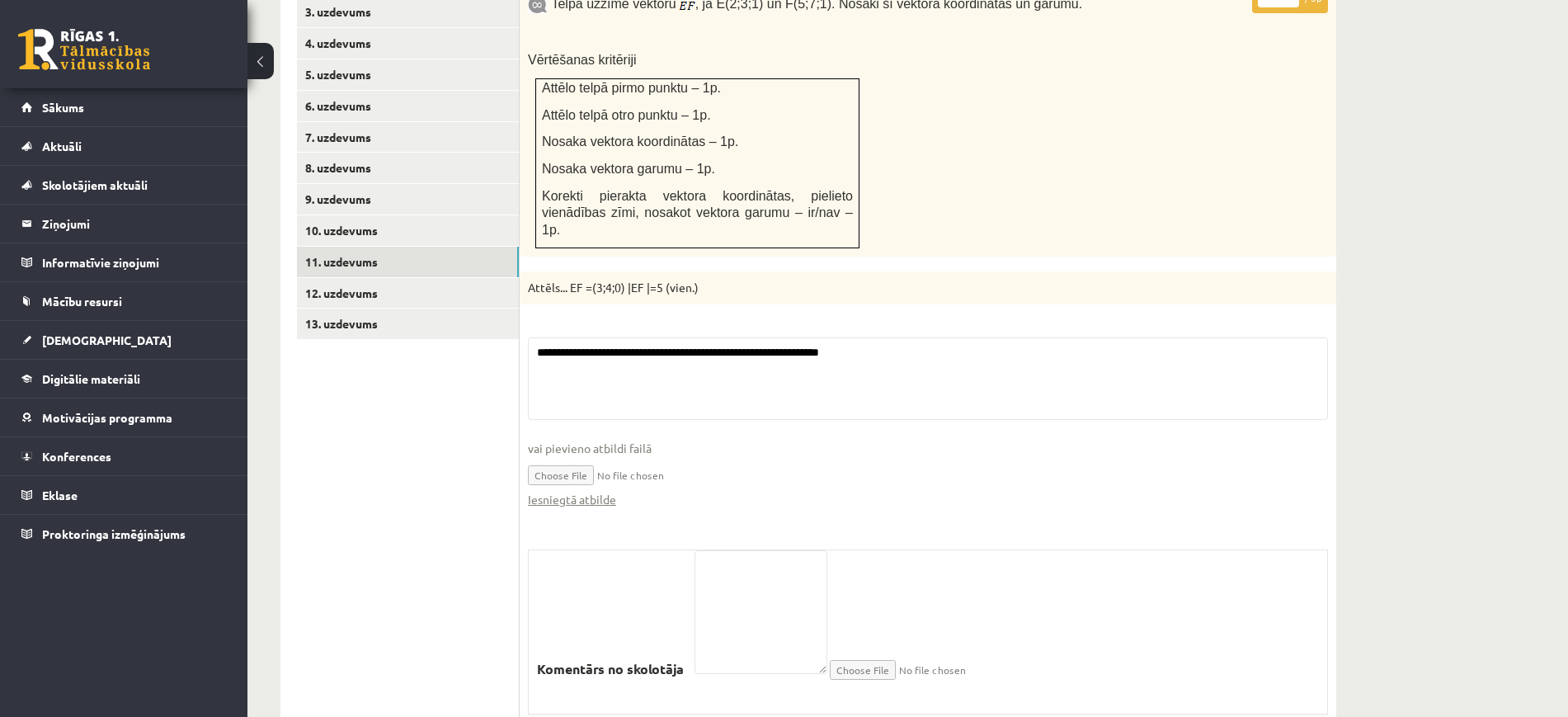
scroll to position [772, 0]
click at [577, 489] on link "Iesniegtā atbilde" at bounding box center [572, 497] width 88 height 18
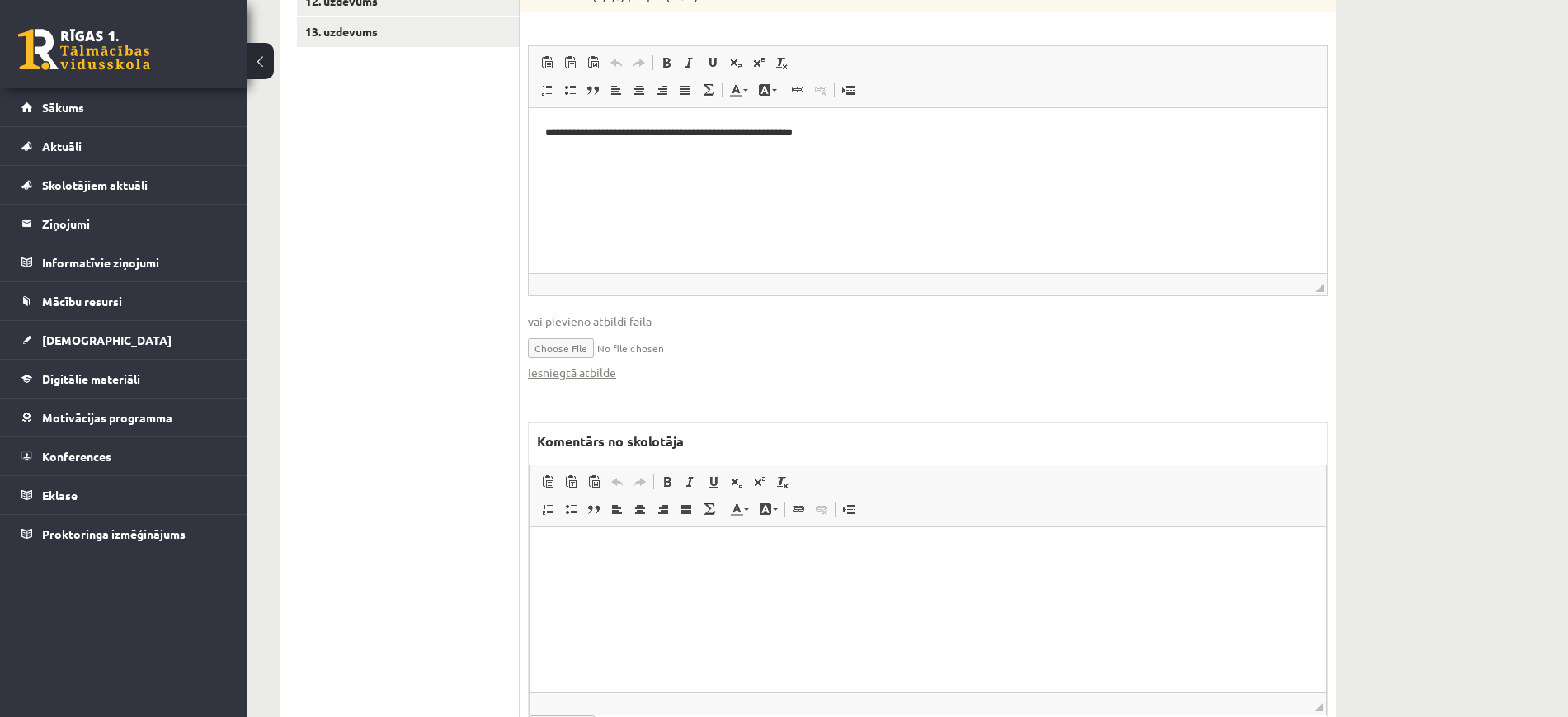
scroll to position [1101, 0]
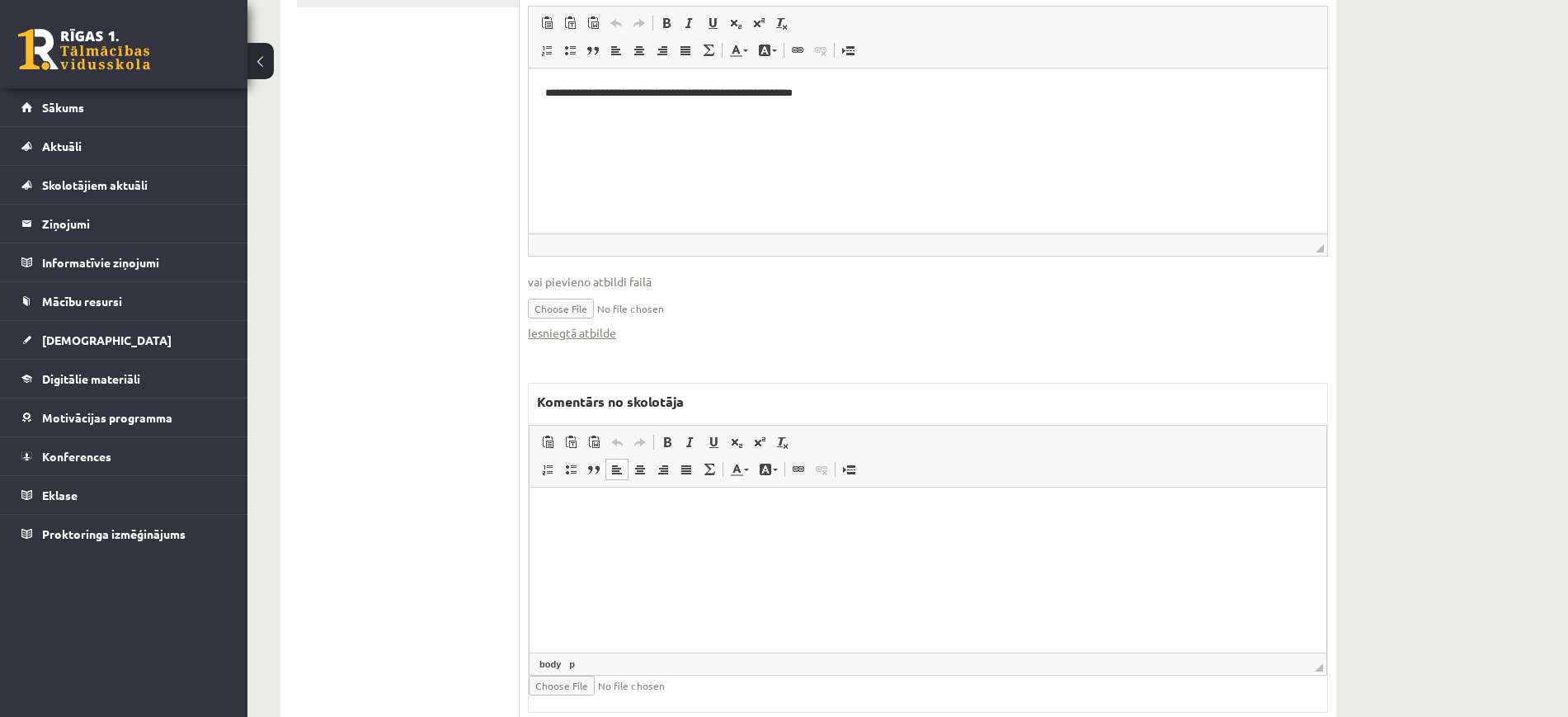
click at [817, 537] on html at bounding box center [928, 512] width 797 height 50
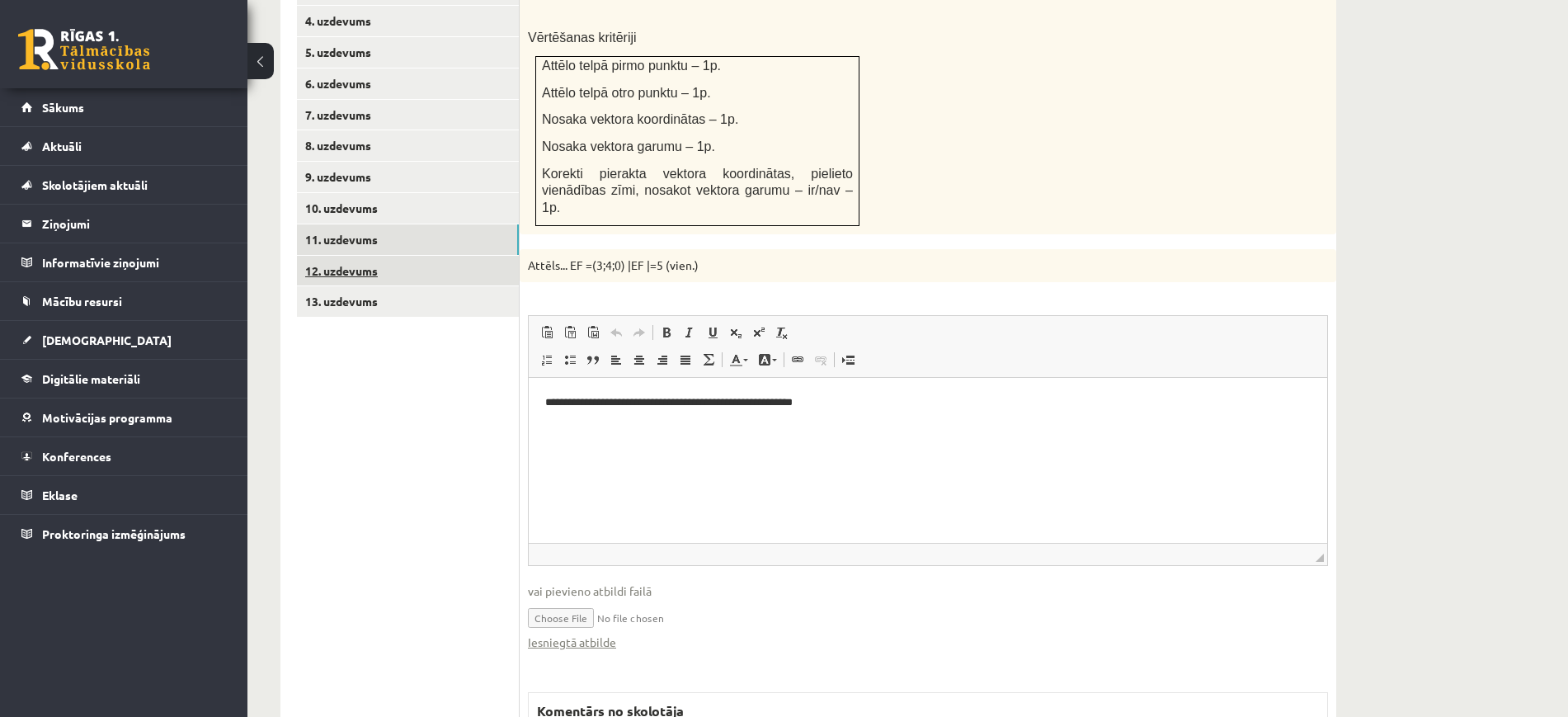
click at [334, 256] on link "12. uzdevums" at bounding box center [408, 271] width 222 height 31
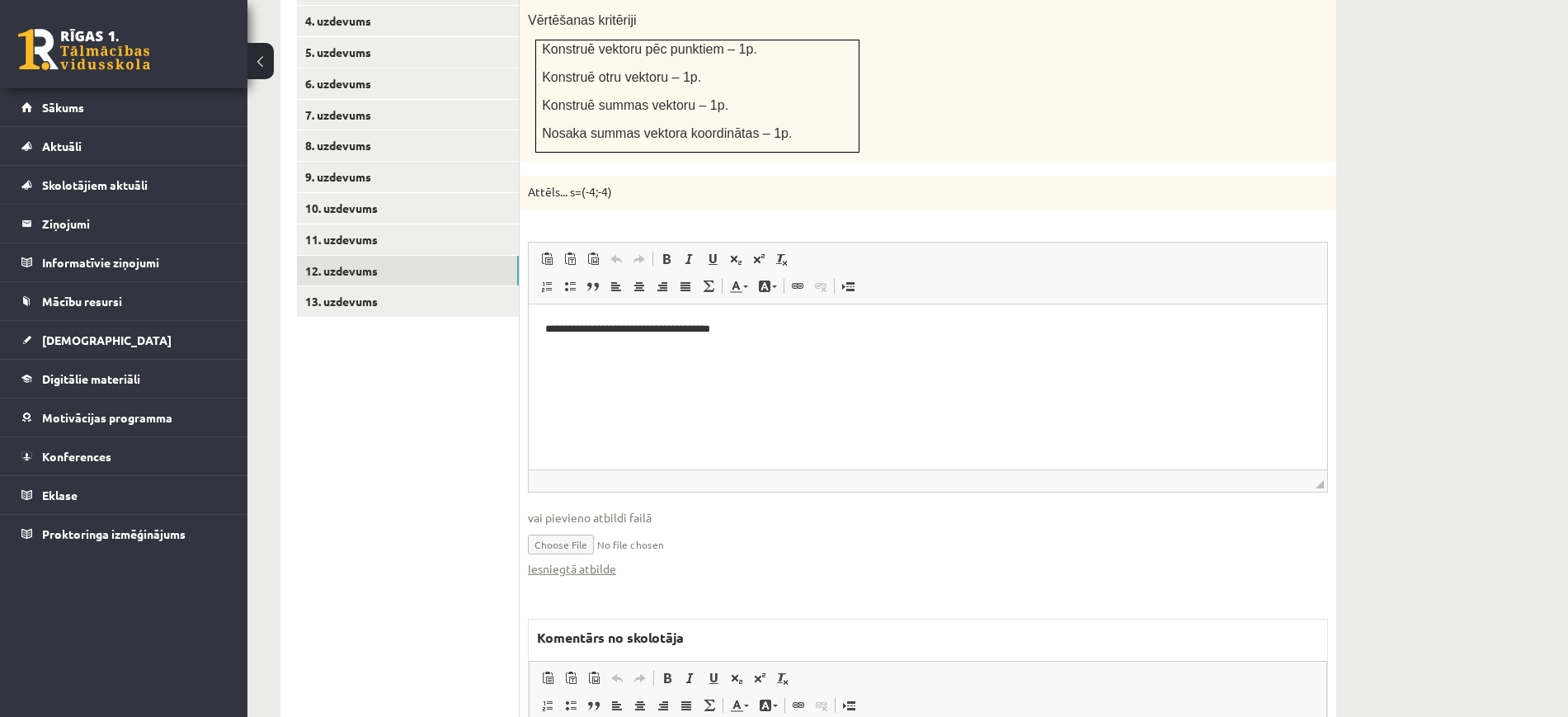
scroll to position [0, 0]
click at [597, 560] on link "Iesniegtā atbilde" at bounding box center [572, 569] width 88 height 18
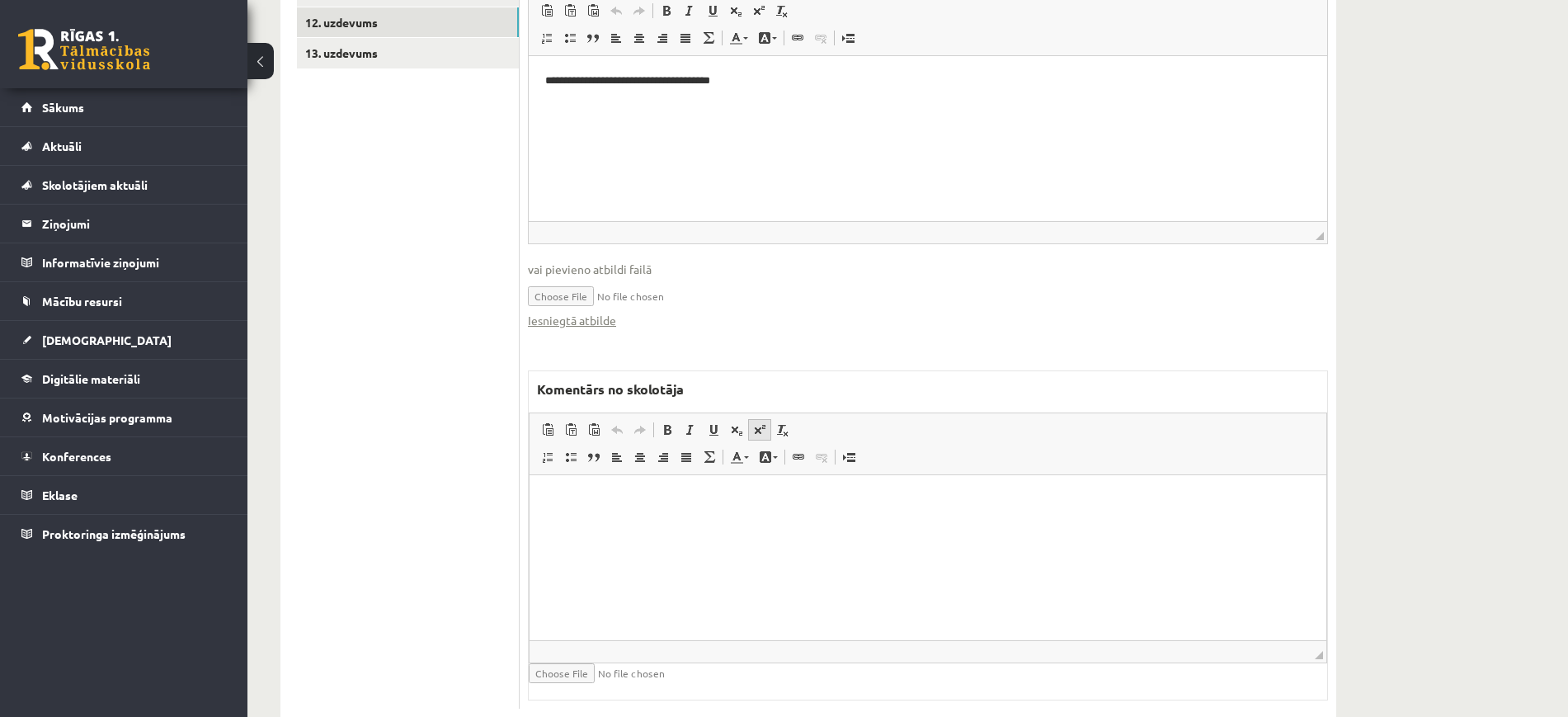
scroll to position [1045, 0]
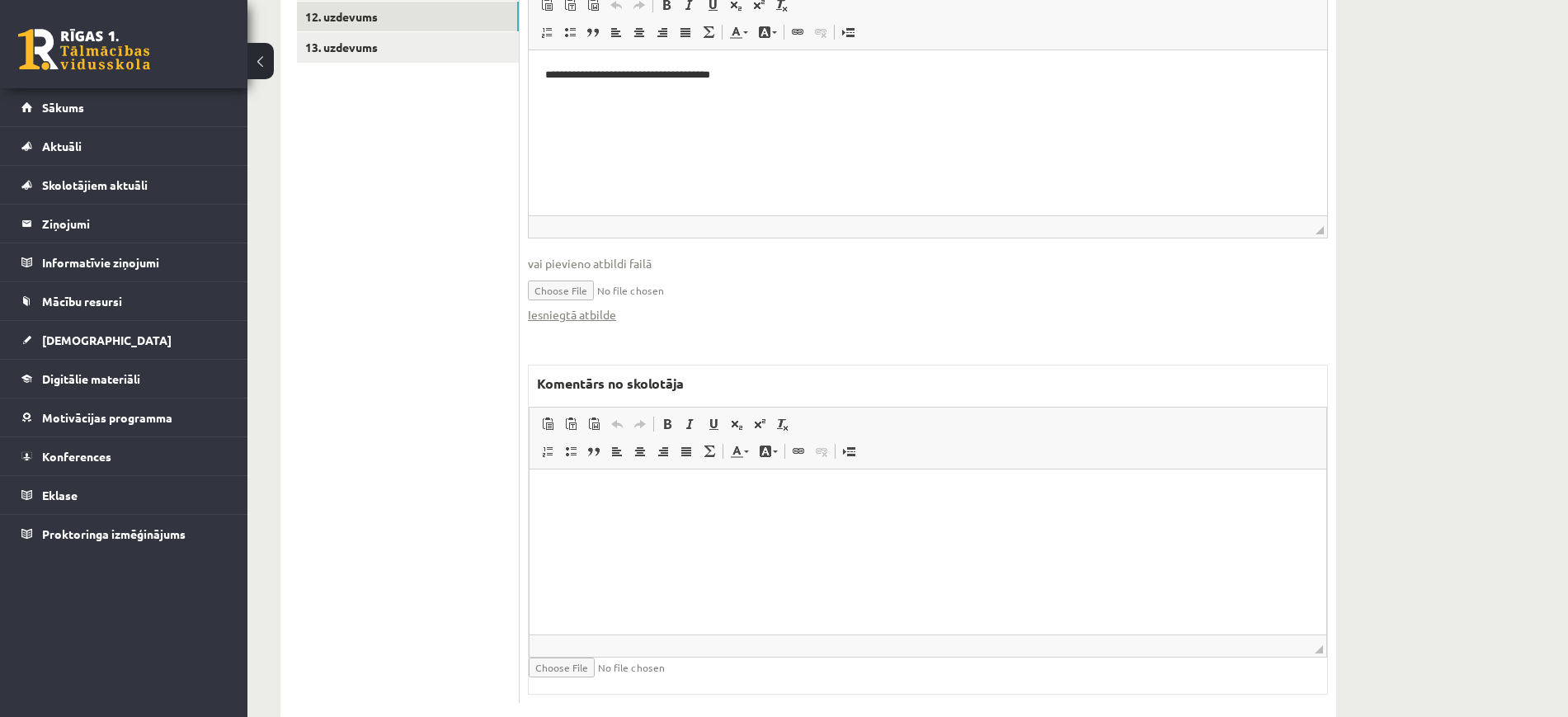
click at [644, 497] on p "Rich Text Editor, wiswyg-editor-47433889391720-1760540818-15" at bounding box center [928, 494] width 764 height 18
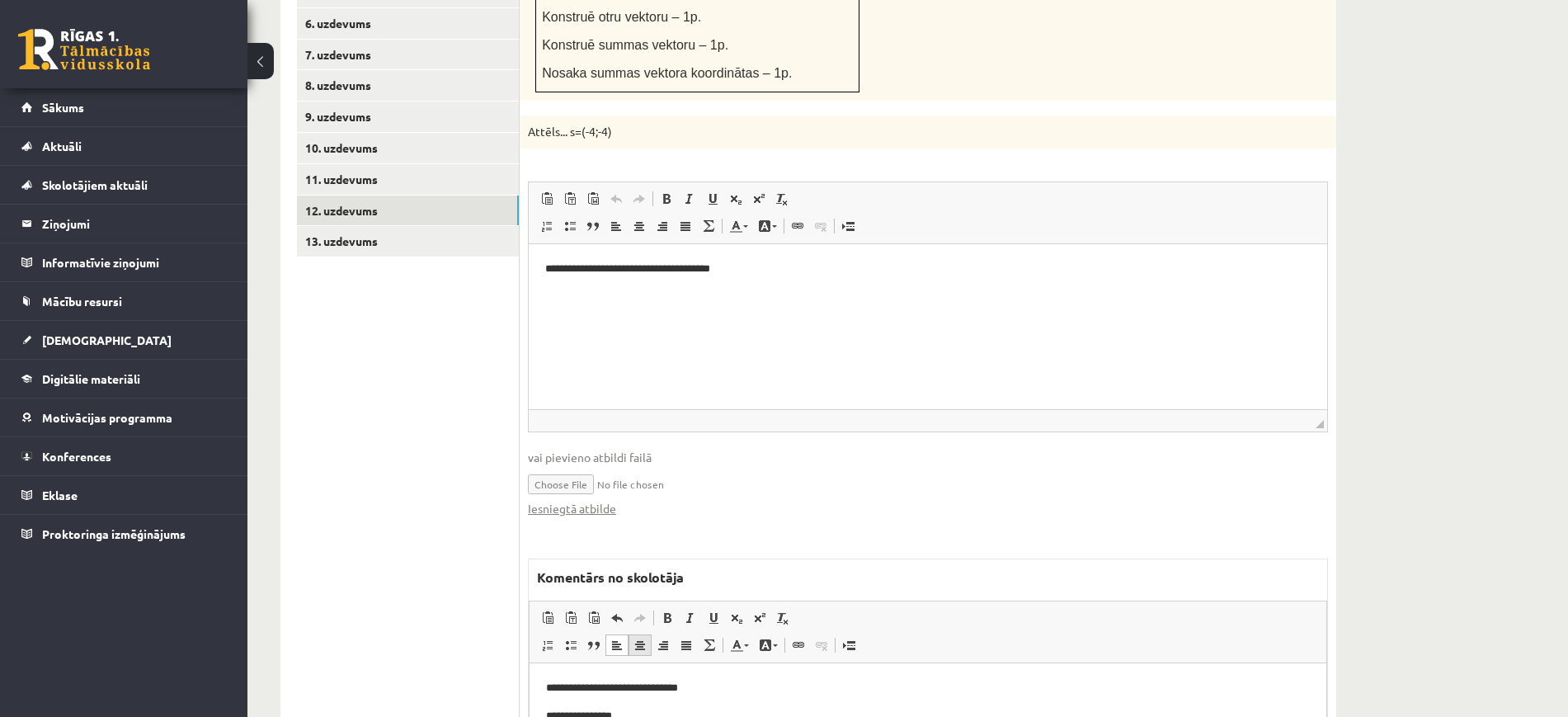
scroll to position [736, 0]
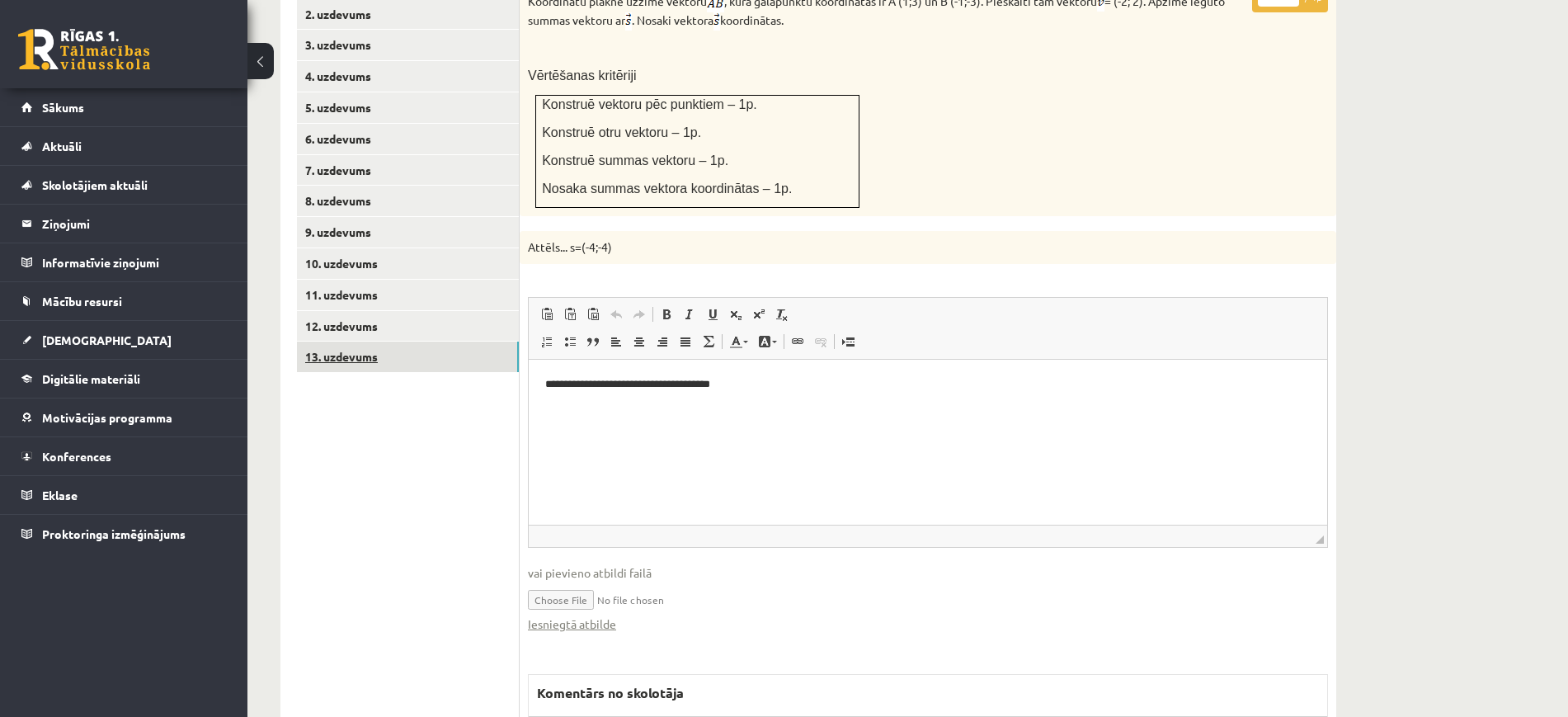
click at [455, 342] on link "13. uzdevums" at bounding box center [408, 357] width 222 height 31
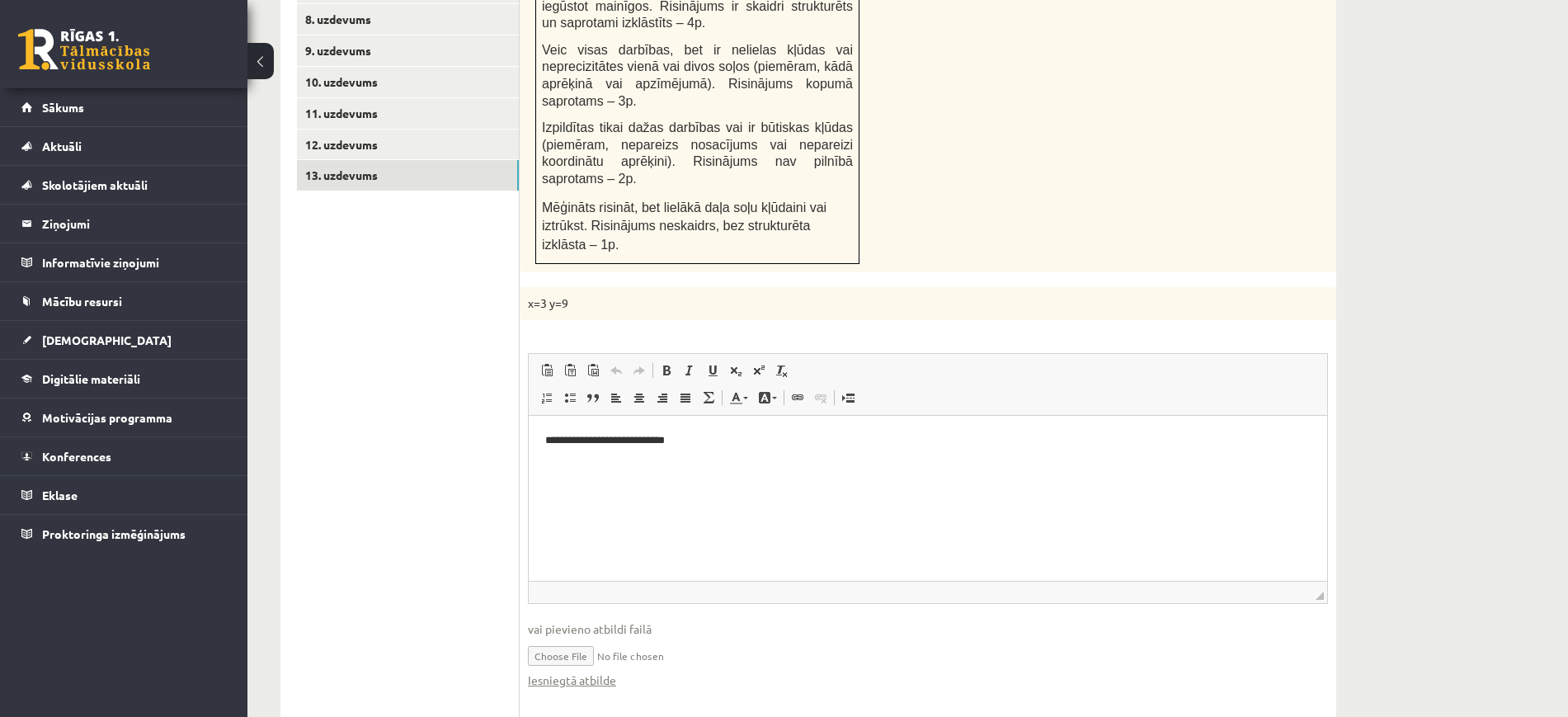
scroll to position [0, 0]
click at [602, 671] on link "Iesniegtā atbilde" at bounding box center [572, 679] width 88 height 18
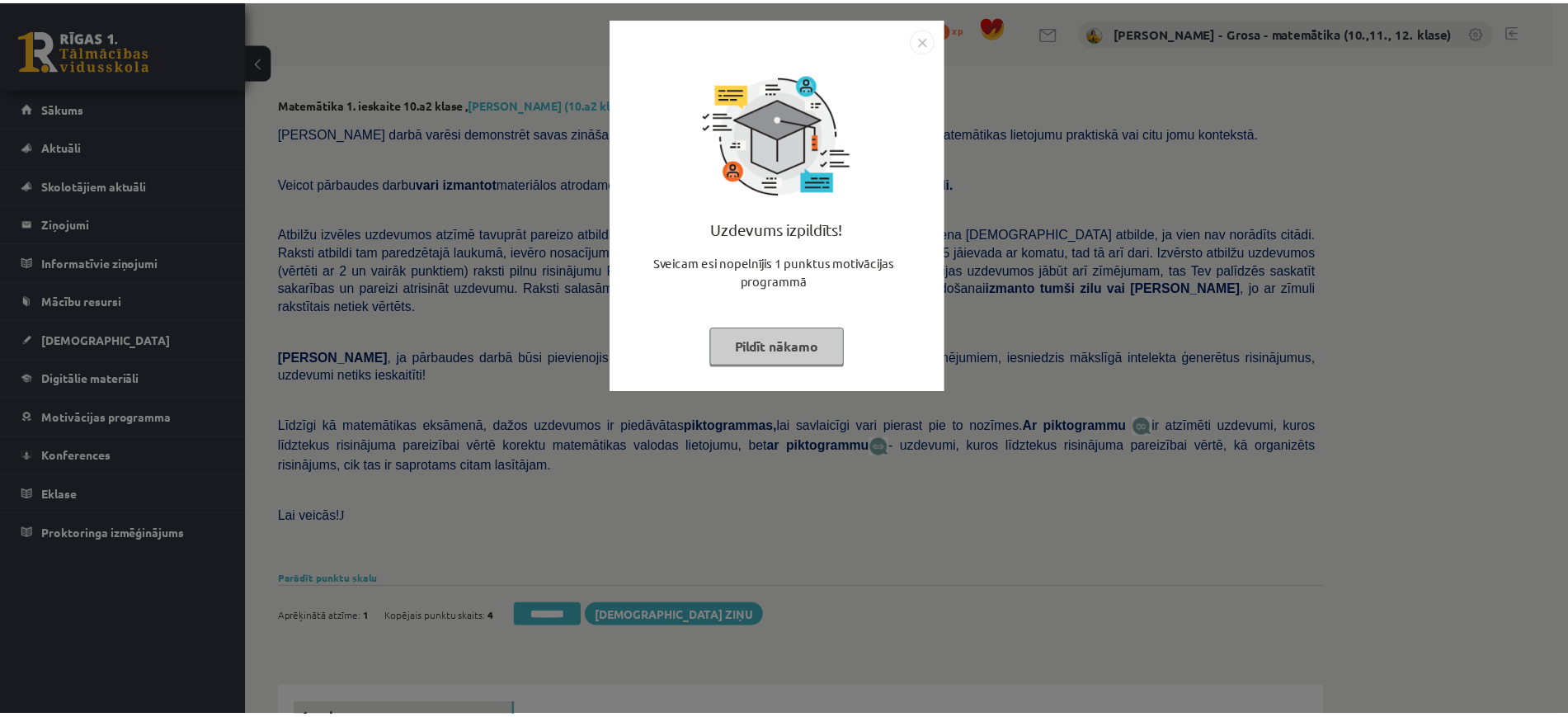
scroll to position [448, 0]
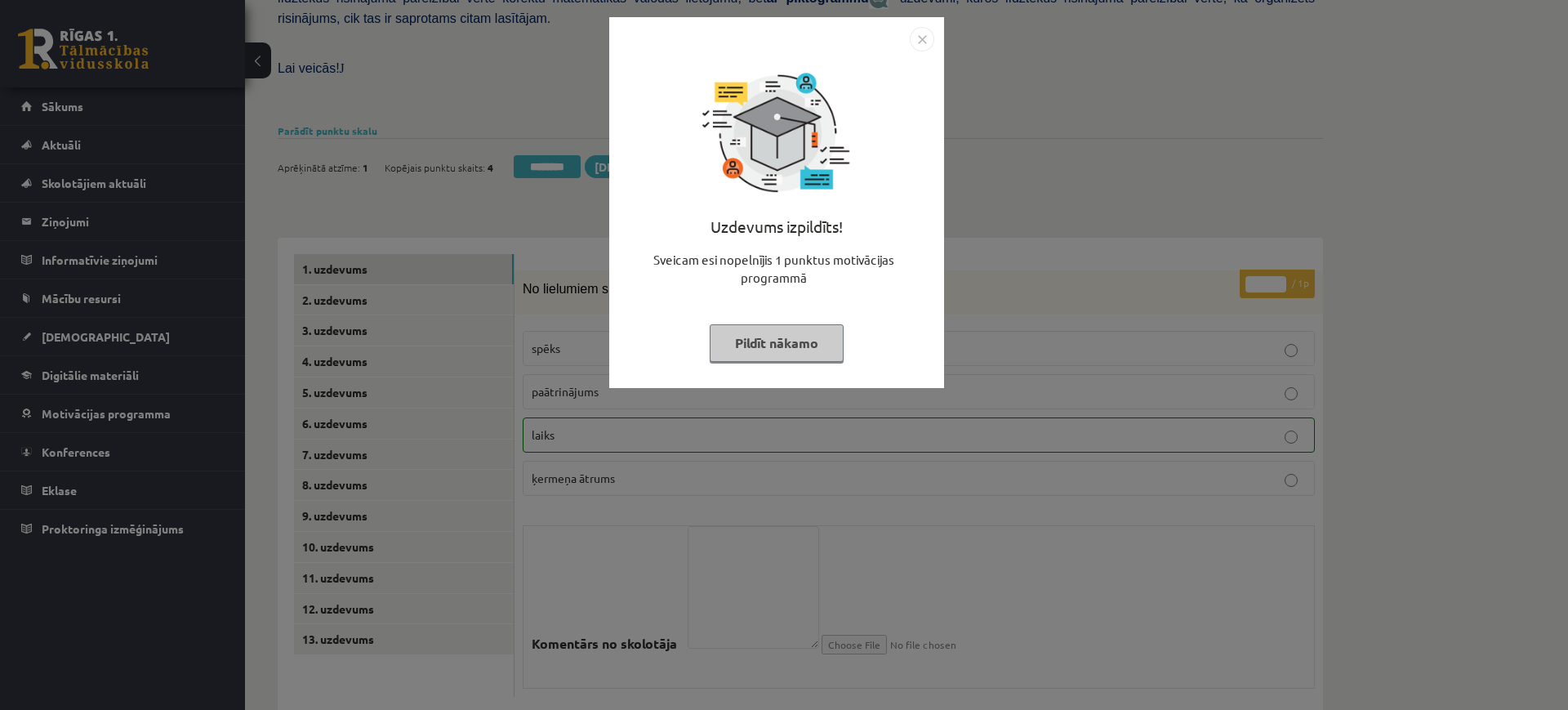
click at [727, 350] on button "Pildīt nākamo" at bounding box center [777, 343] width 134 height 38
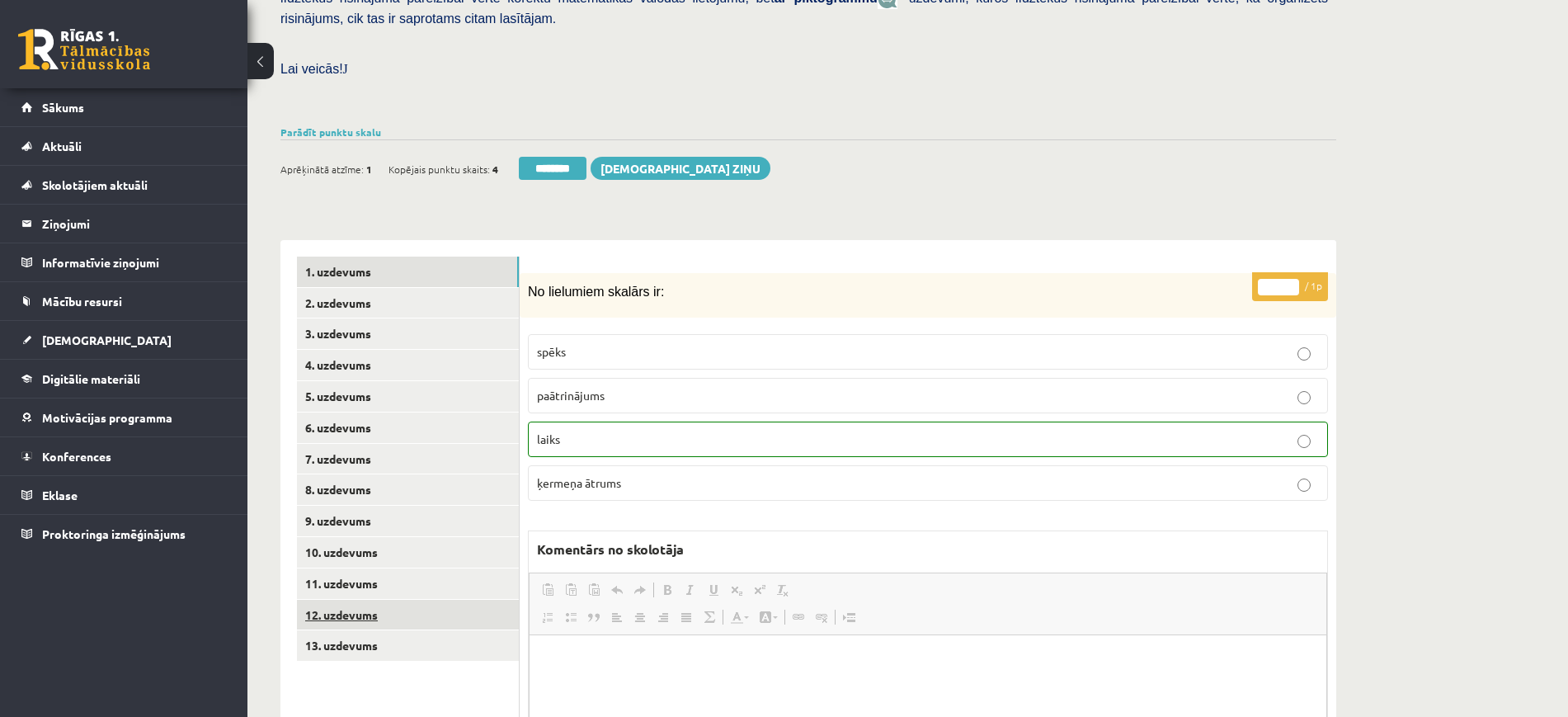
scroll to position [0, 0]
click at [429, 599] on link "12. uzdevums" at bounding box center [408, 614] width 222 height 31
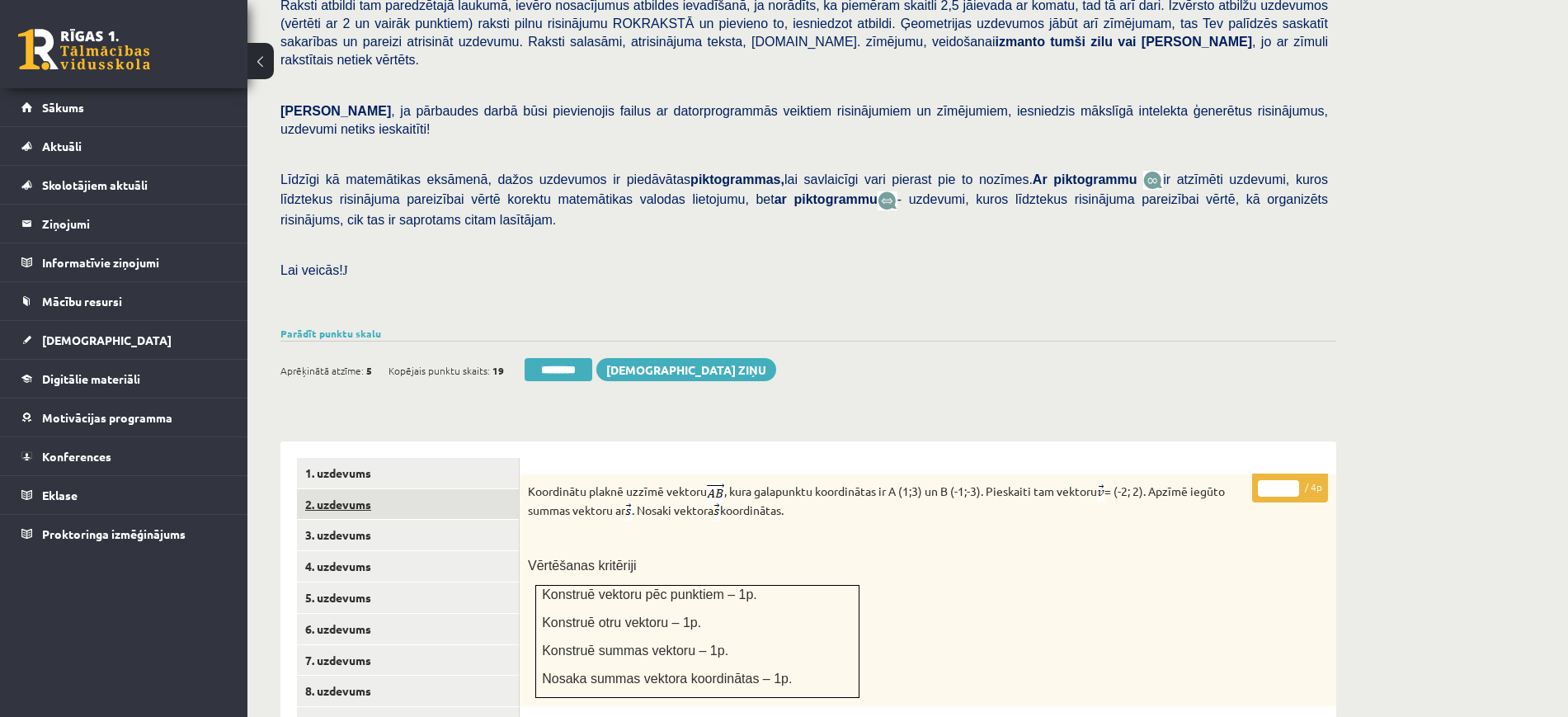
scroll to position [515, 0]
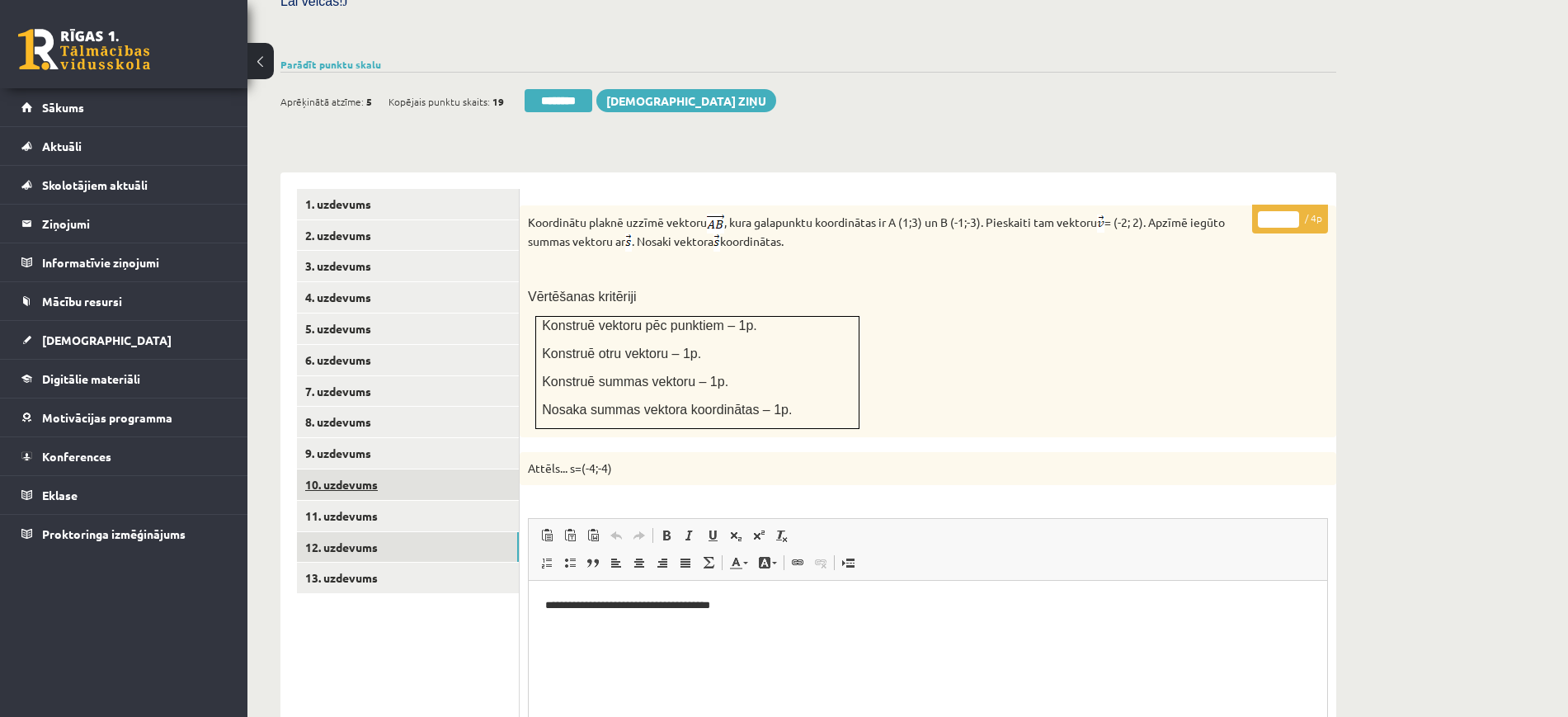
click at [422, 469] on link "10. uzdevums" at bounding box center [408, 484] width 222 height 31
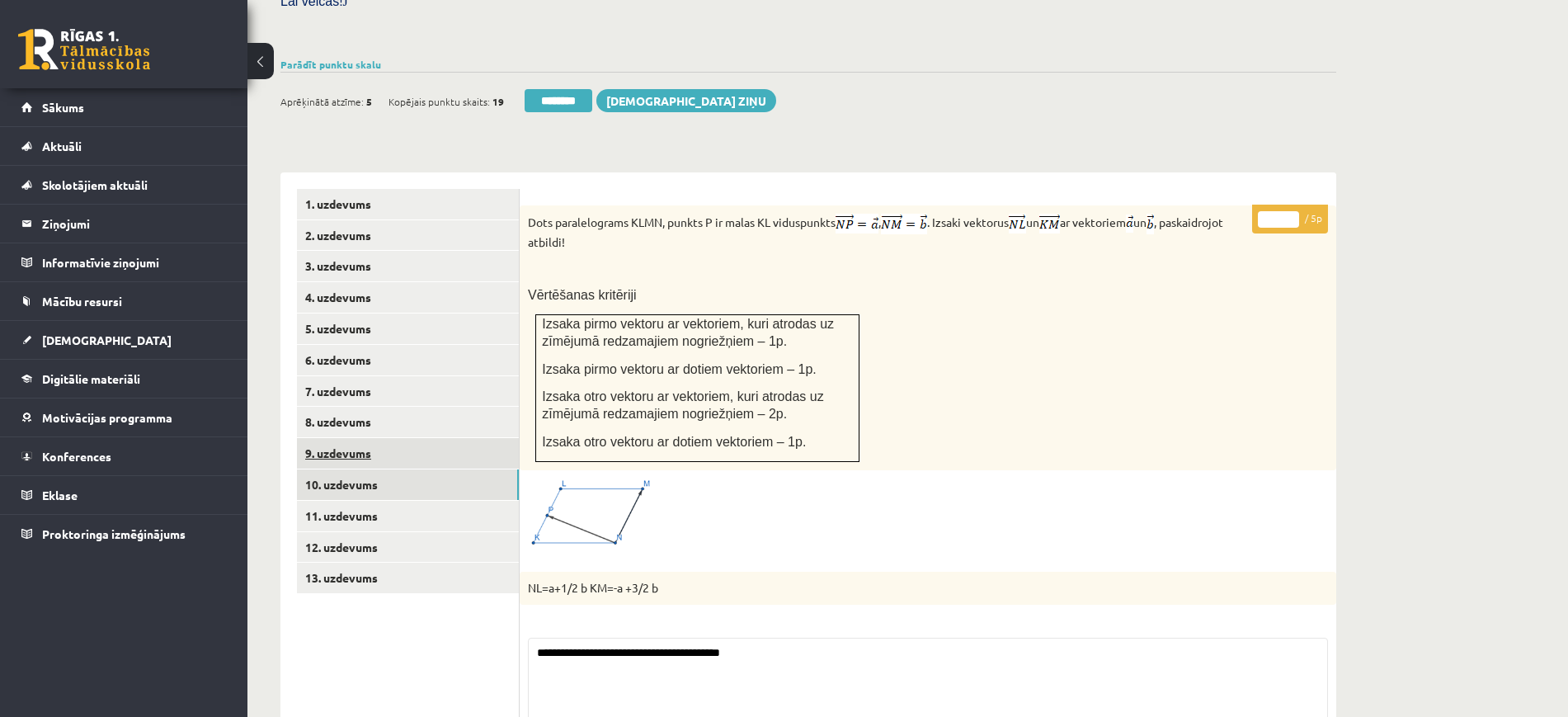
click at [417, 438] on link "9. uzdevums" at bounding box center [408, 453] width 222 height 31
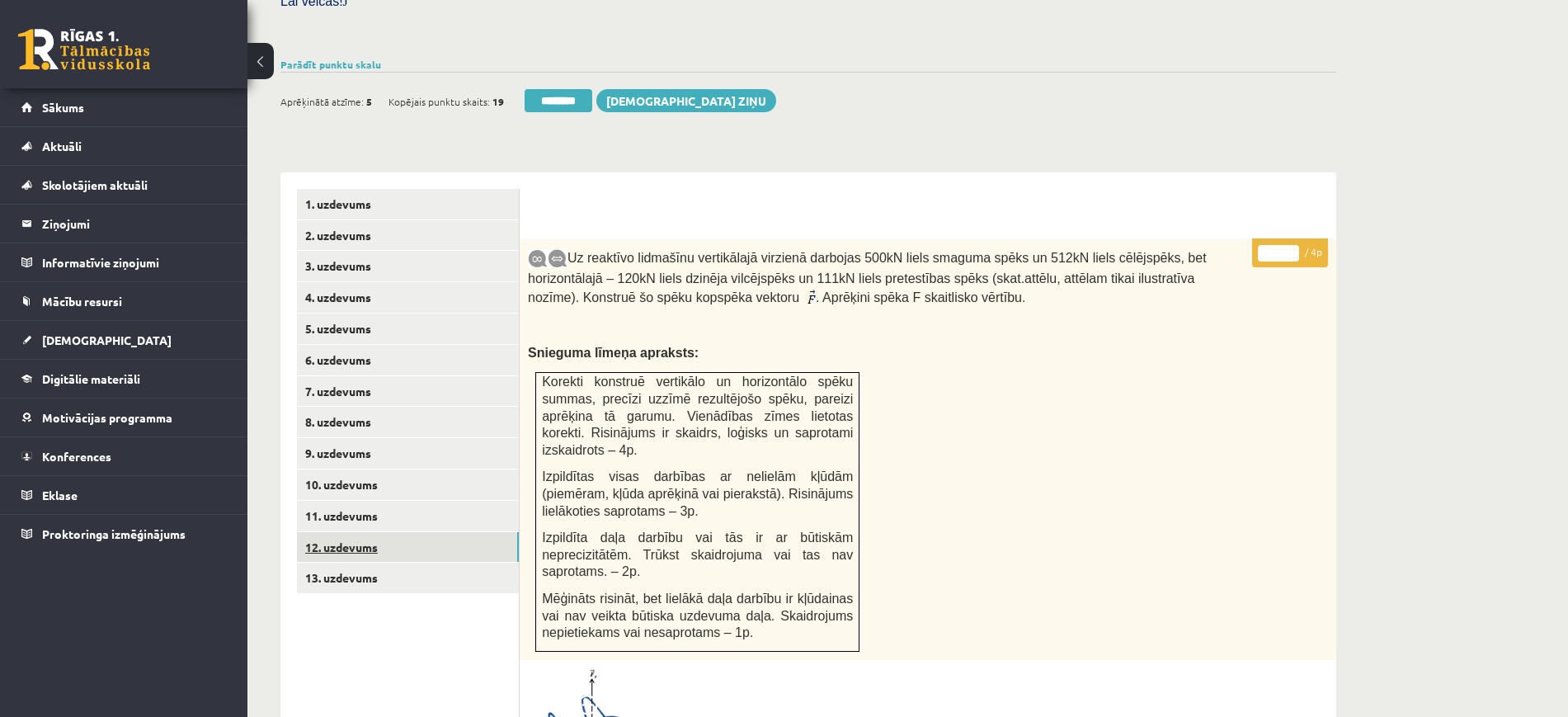
click at [404, 532] on link "12. uzdevums" at bounding box center [408, 547] width 222 height 31
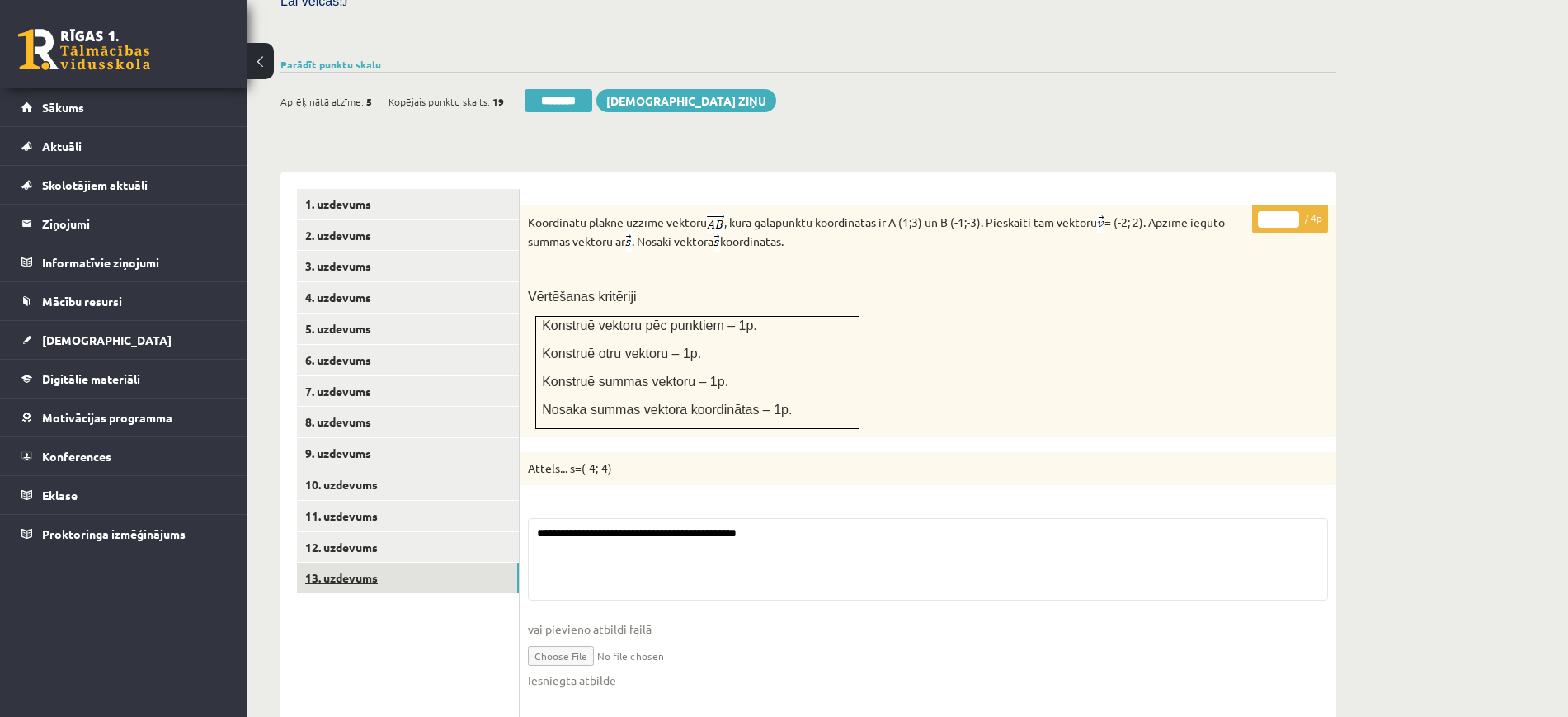
click at [387, 563] on link "13. uzdevums" at bounding box center [408, 578] width 222 height 31
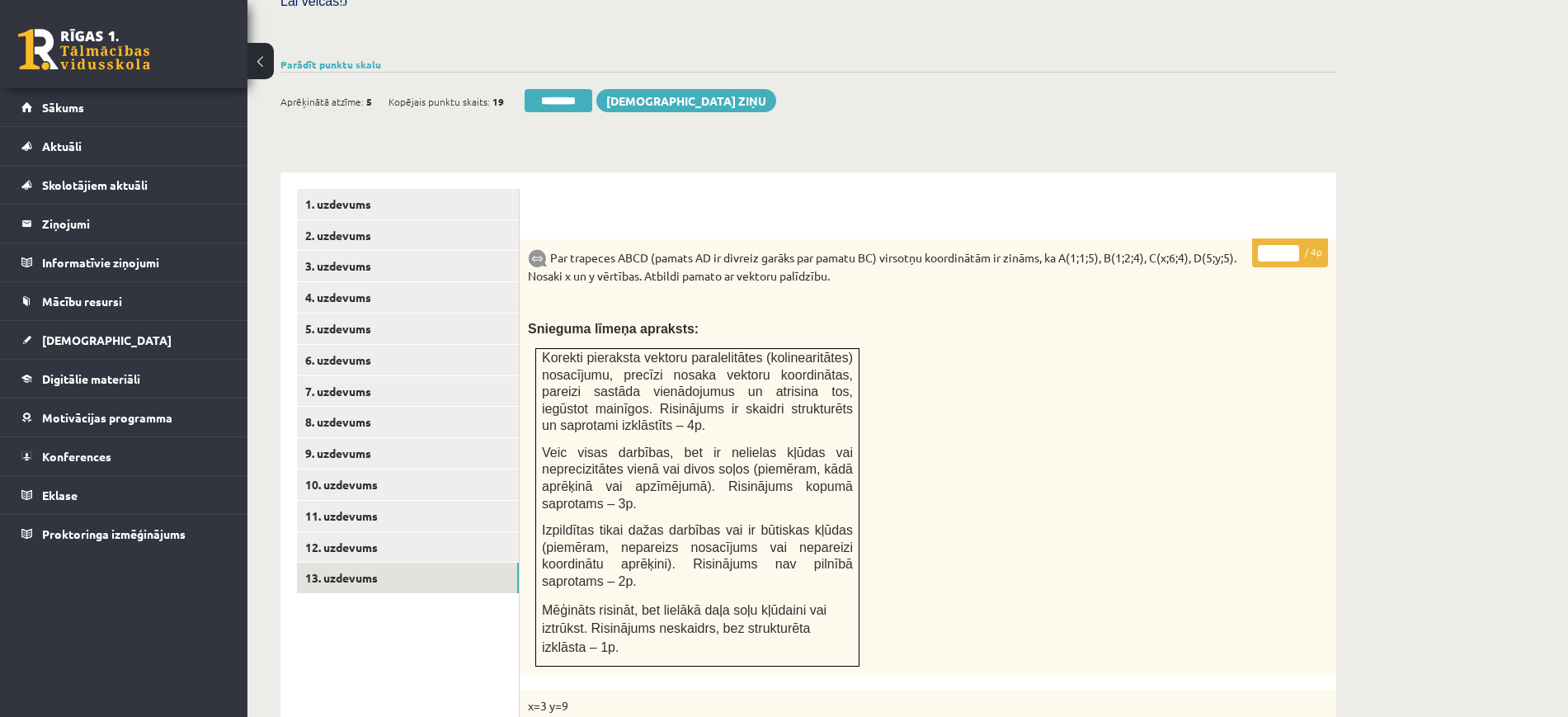
scroll to position [0, 0]
drag, startPoint x: 1294, startPoint y: 211, endPoint x: 1319, endPoint y: 162, distance: 55.0
type input "*"
click at [1294, 245] on input "*" at bounding box center [1278, 253] width 41 height 17
click at [437, 532] on link "12. uzdevums" at bounding box center [408, 547] width 222 height 31
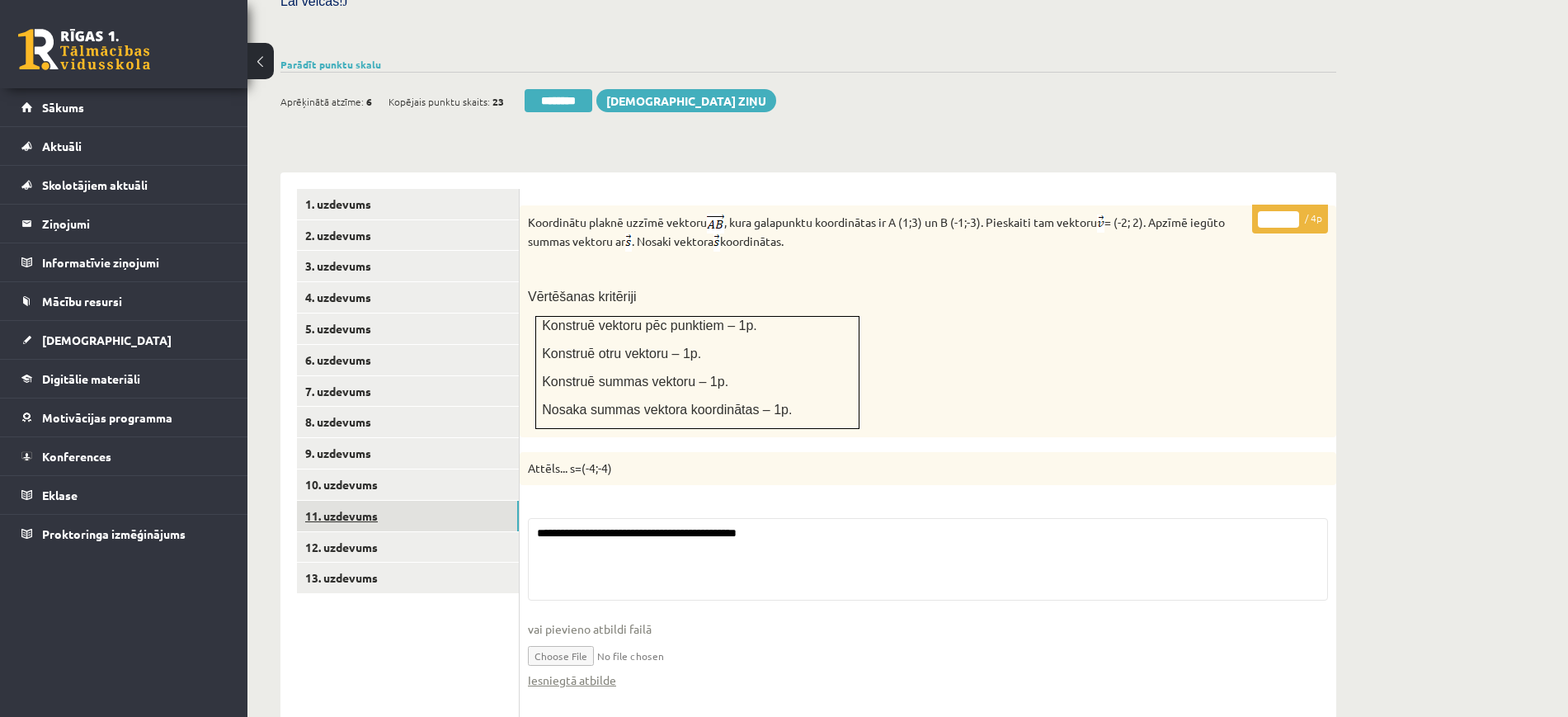
click at [442, 500] on link "11. uzdevums" at bounding box center [408, 515] width 222 height 31
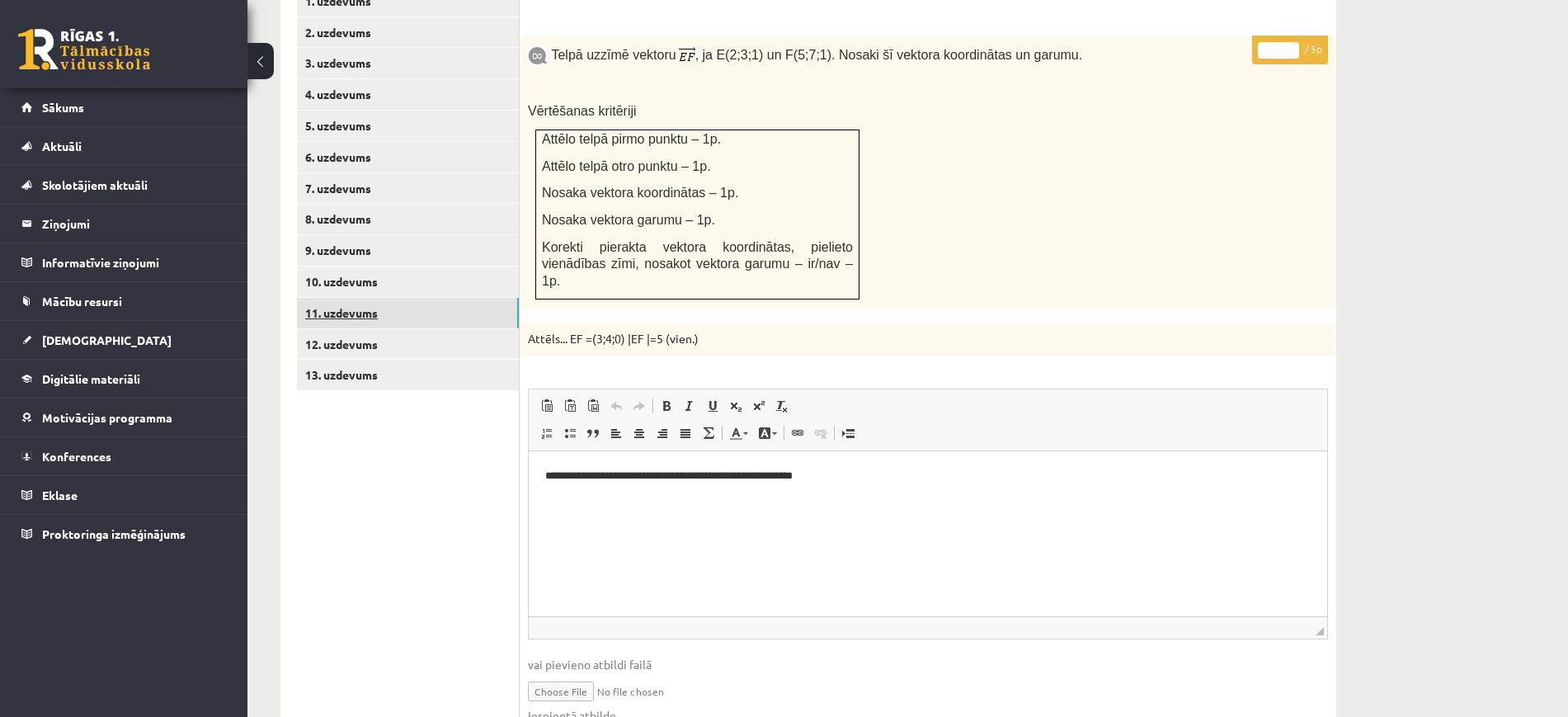
scroll to position [721, 0]
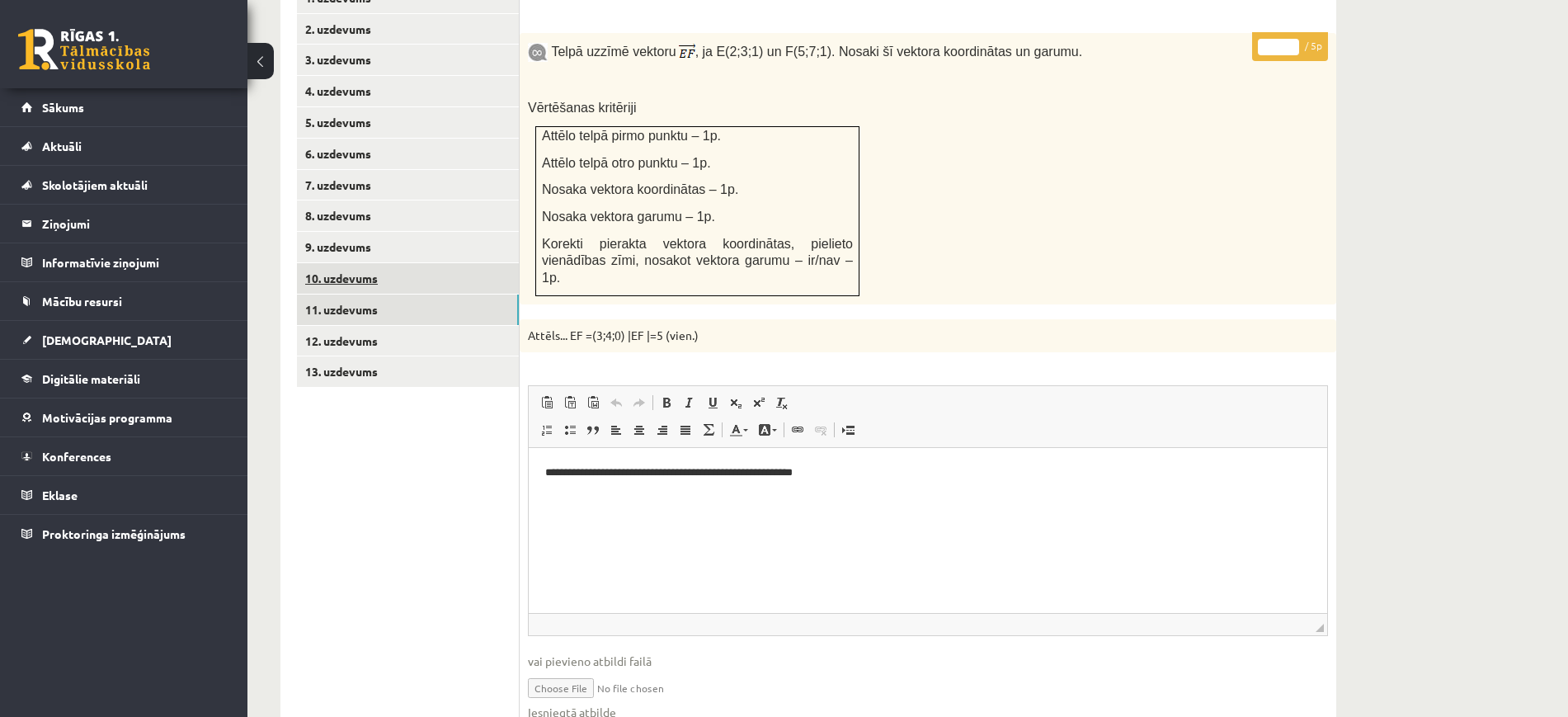
click at [408, 263] on link "10. uzdevums" at bounding box center [408, 278] width 222 height 31
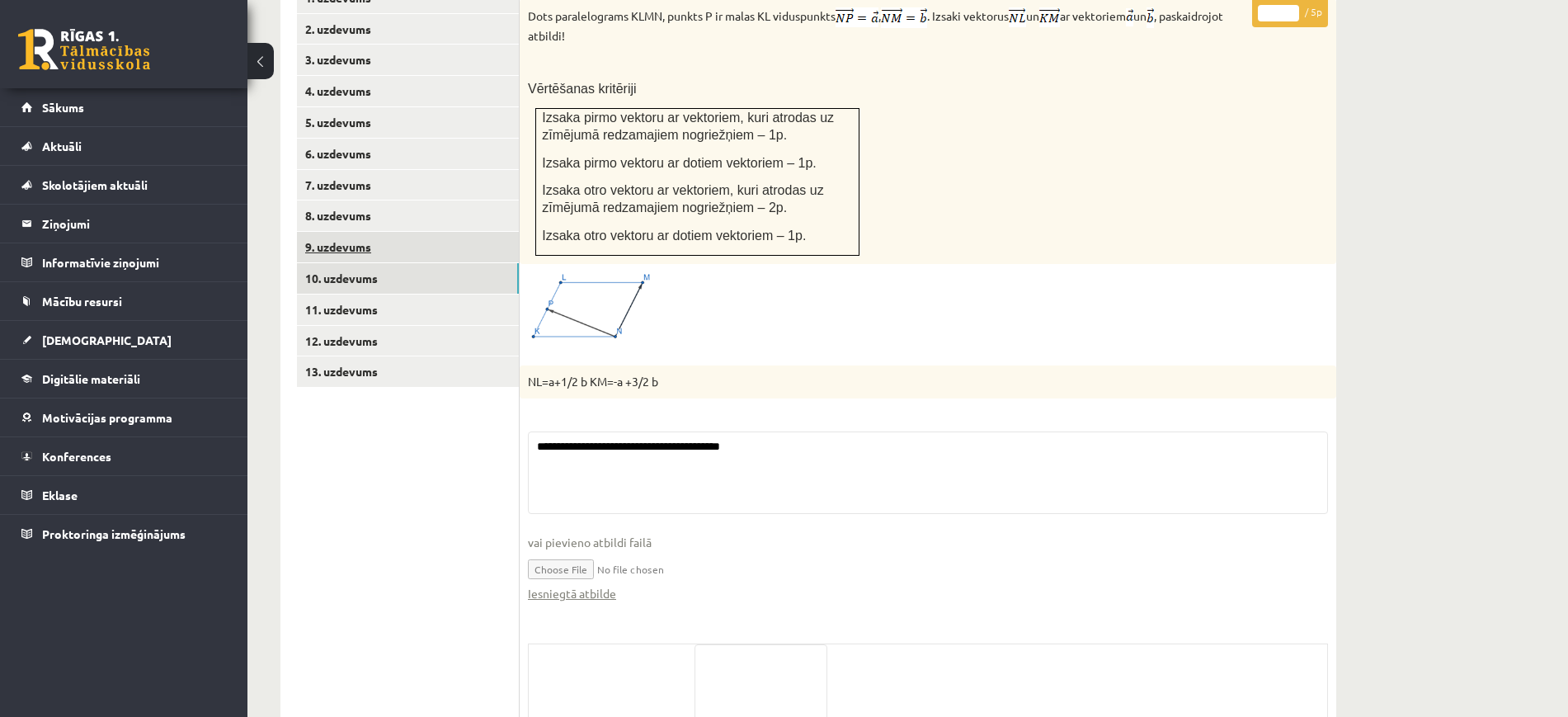
click at [417, 232] on link "9. uzdevums" at bounding box center [408, 247] width 222 height 31
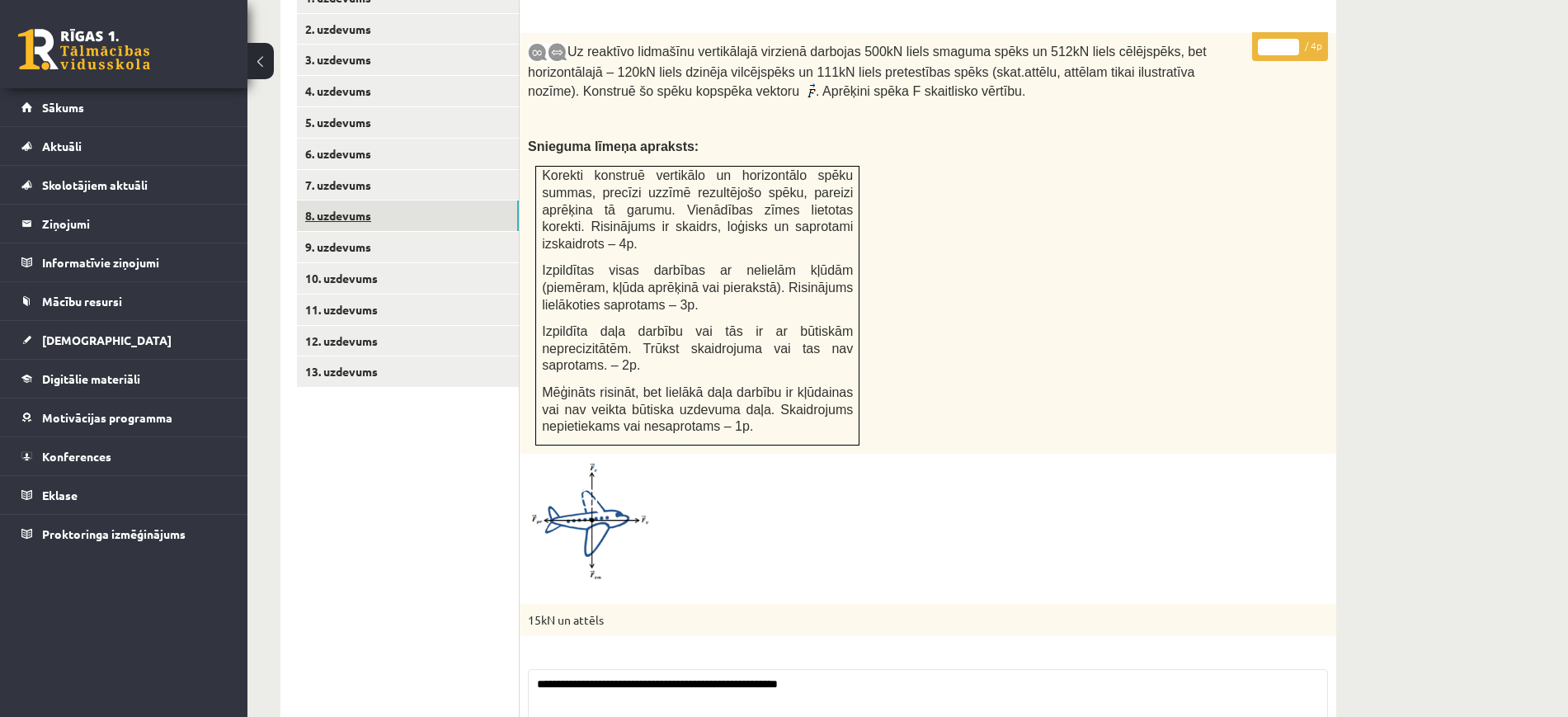
click at [418, 200] on link "8. uzdevums" at bounding box center [408, 215] width 222 height 31
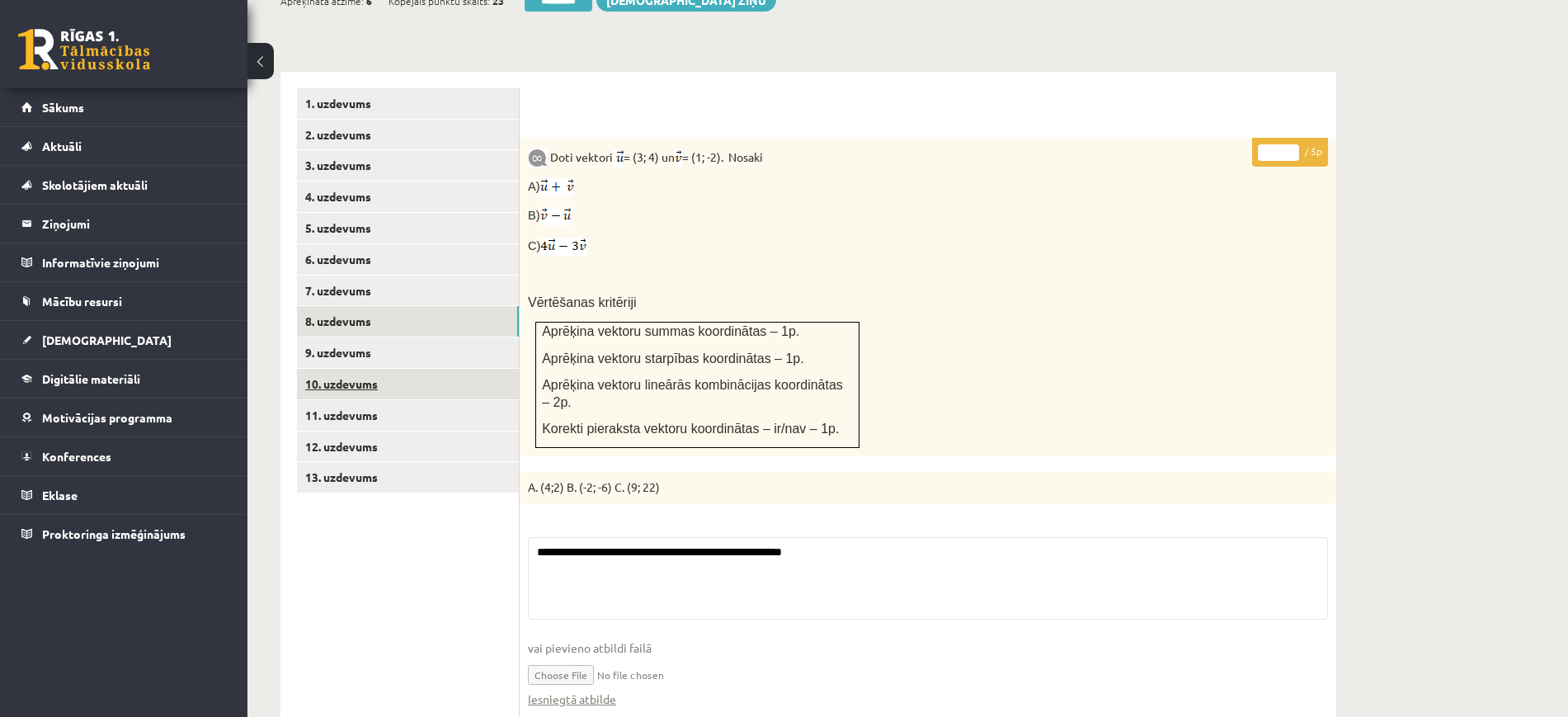
scroll to position [413, 0]
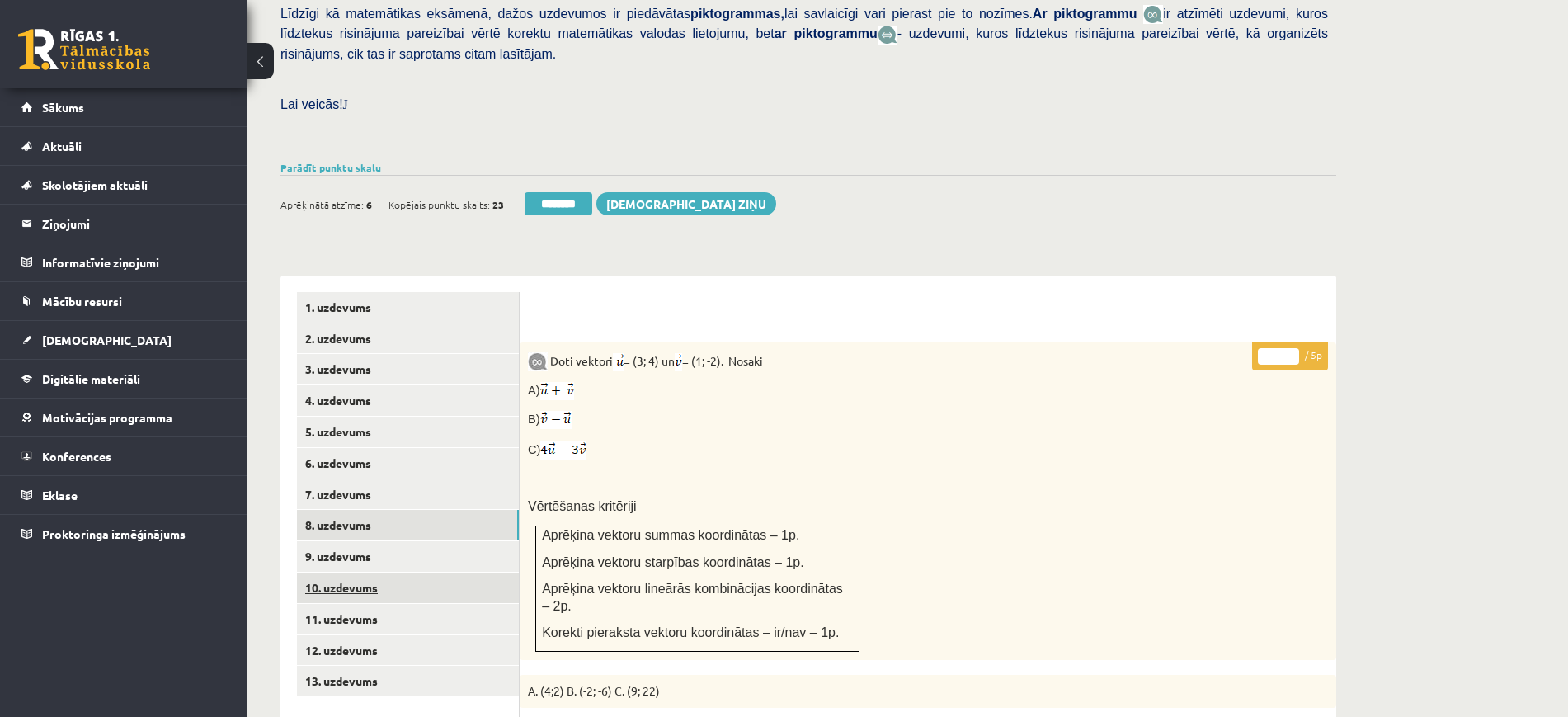
click at [445, 292] on link "1. uzdevums" at bounding box center [408, 307] width 222 height 31
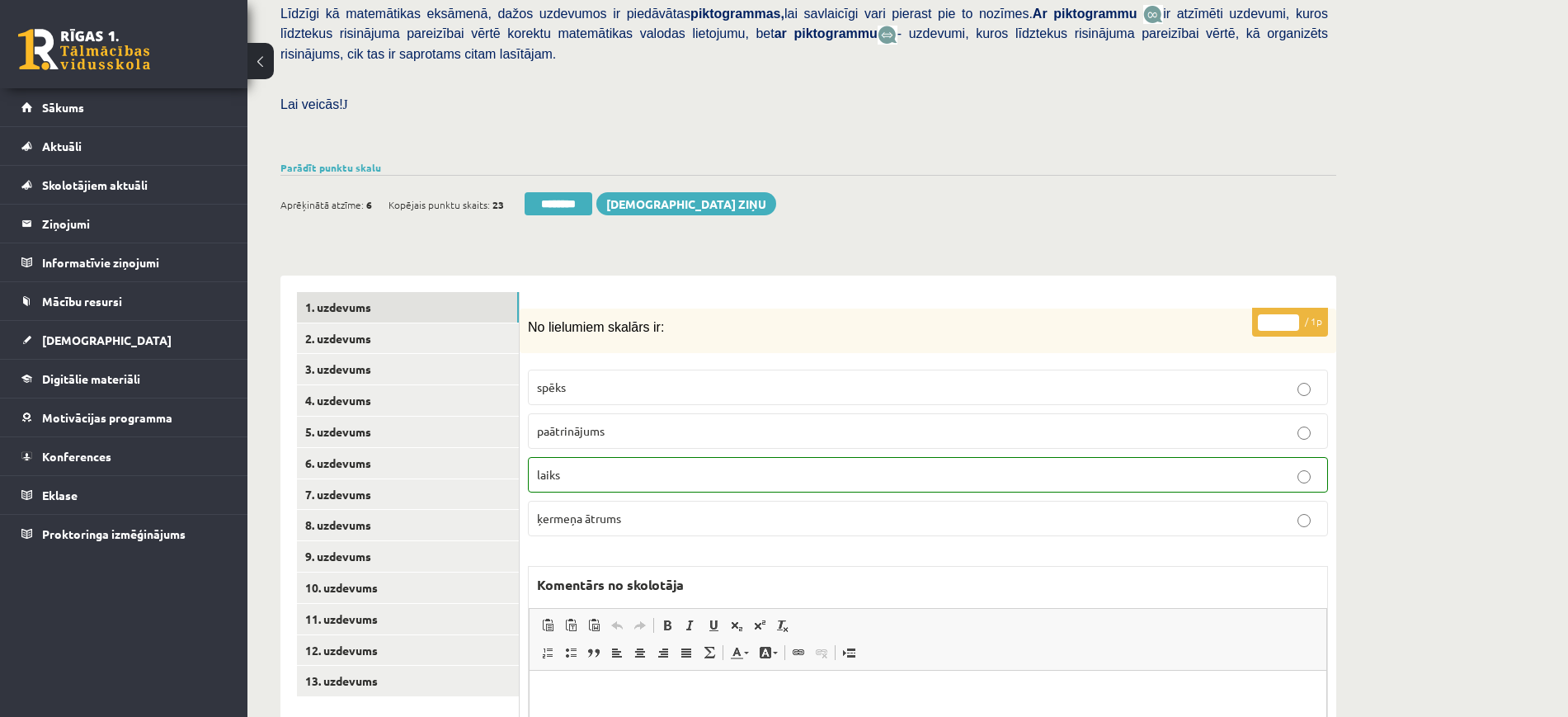
scroll to position [0, 0]
drag, startPoint x: 557, startPoint y: 175, endPoint x: 897, endPoint y: 57, distance: 359.9
click at [557, 192] on input "********" at bounding box center [558, 203] width 68 height 23
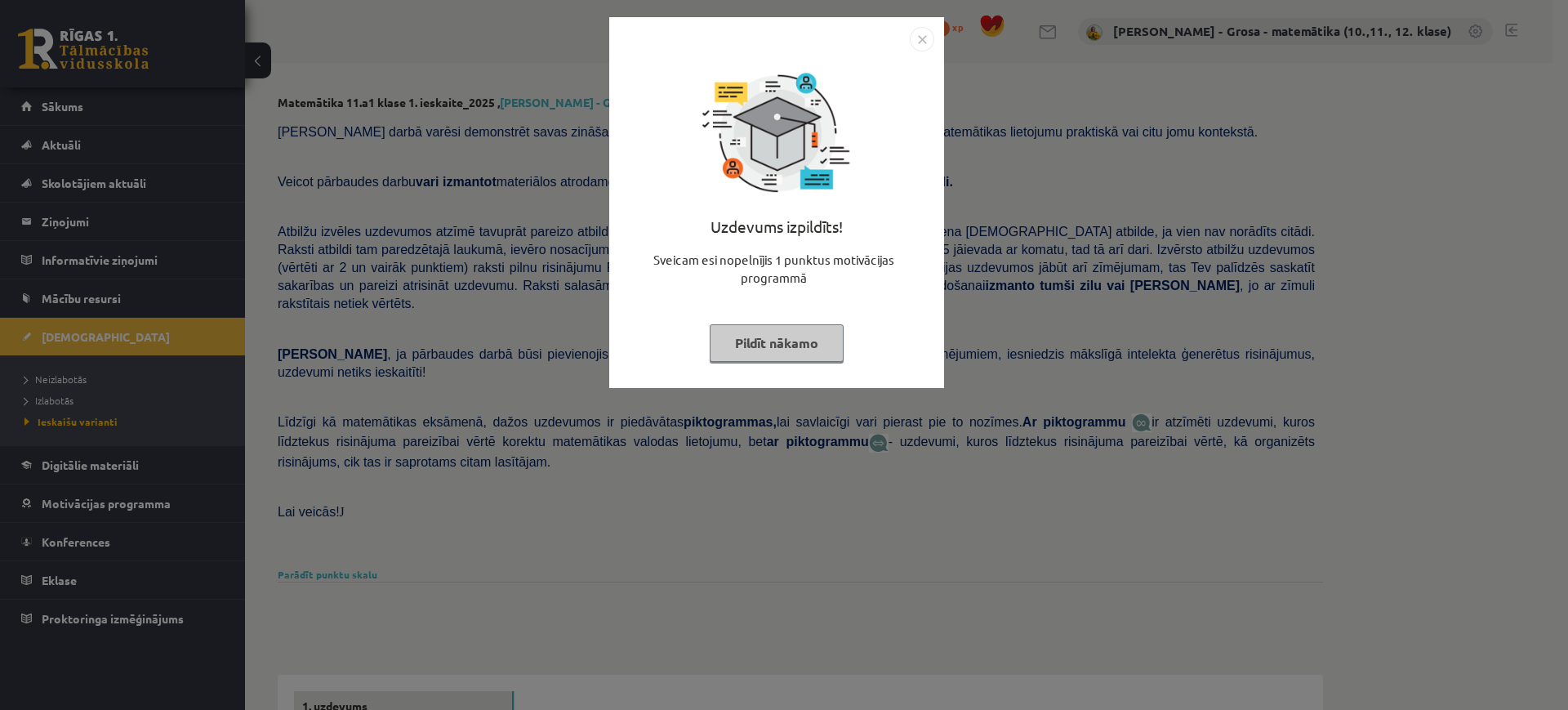
click at [737, 338] on button "Pildīt nākamo" at bounding box center [777, 343] width 134 height 38
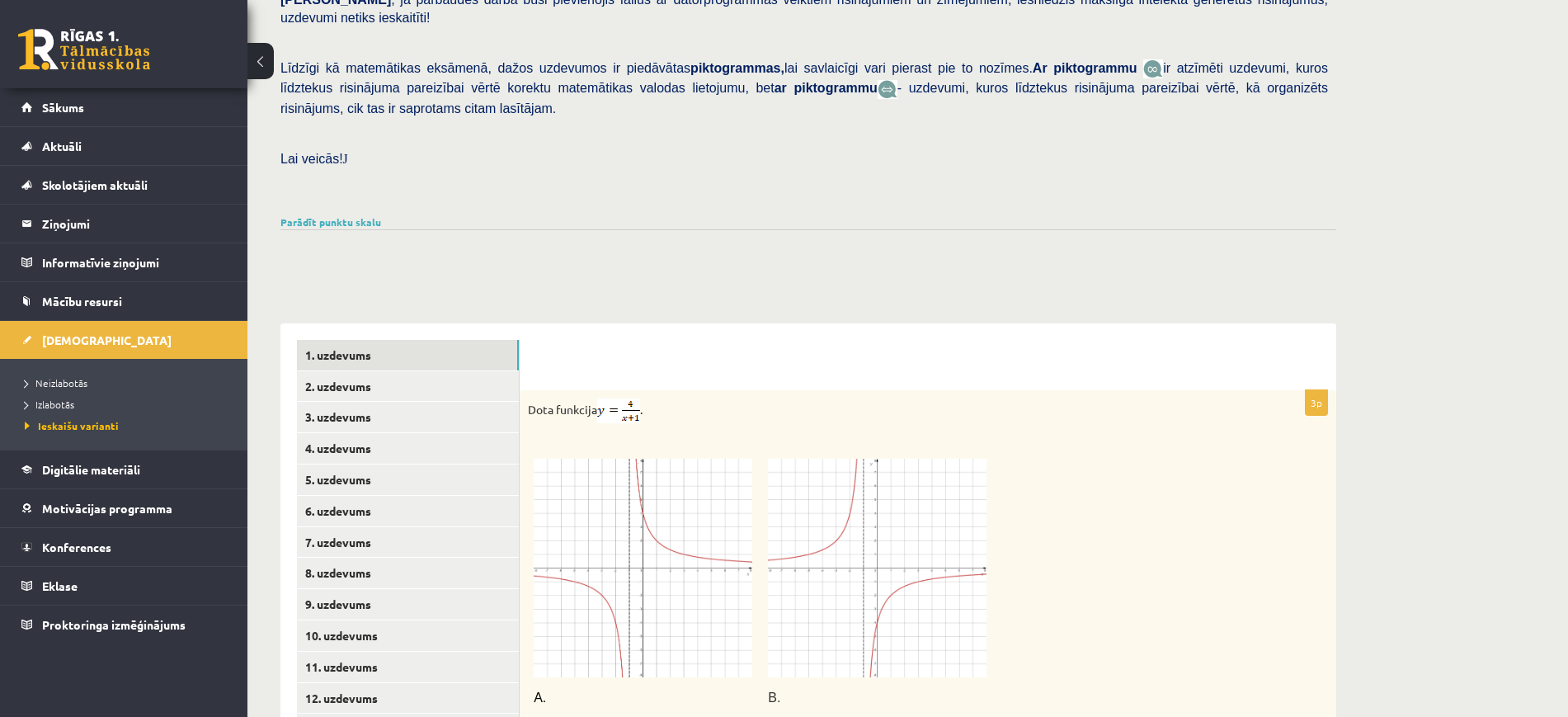
scroll to position [515, 0]
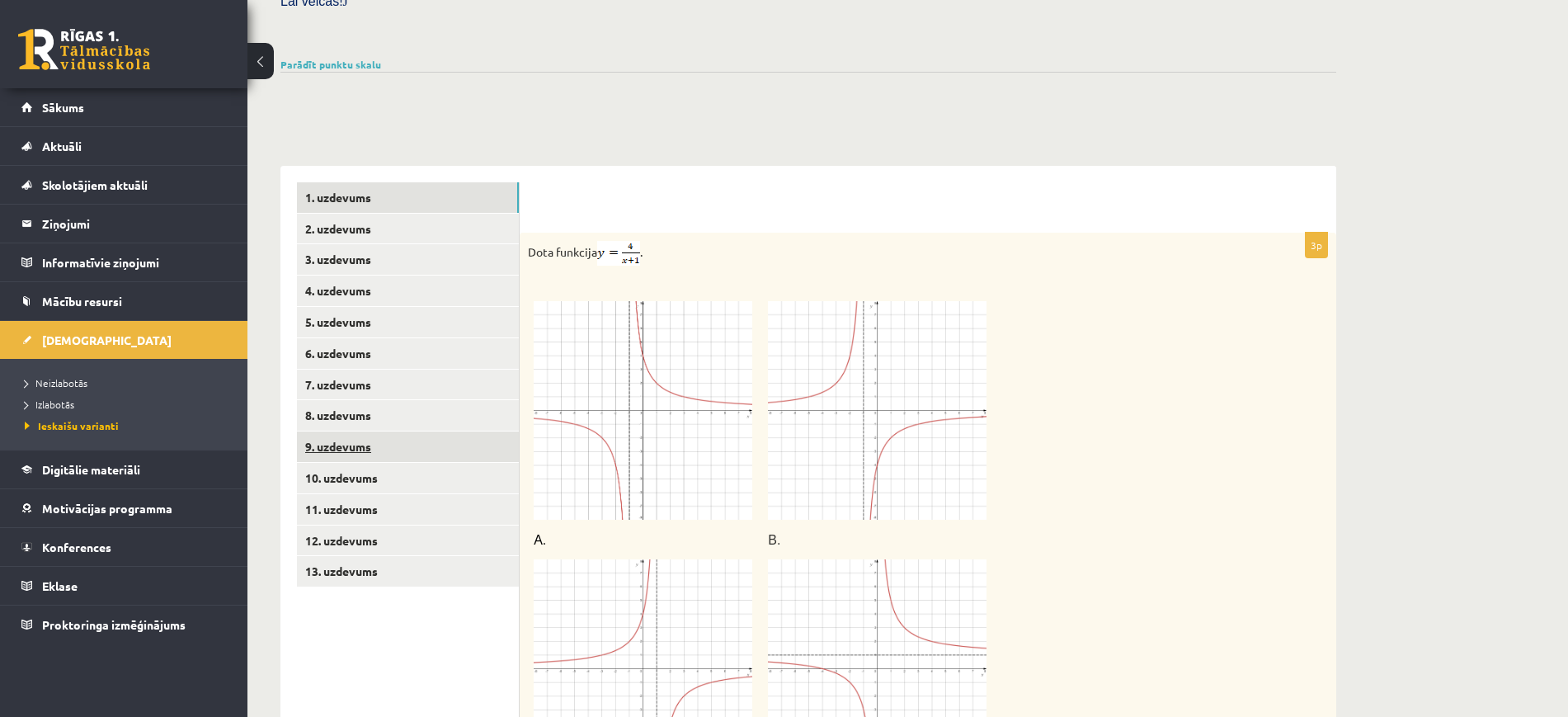
click at [469, 431] on link "9. uzdevums" at bounding box center [408, 446] width 222 height 31
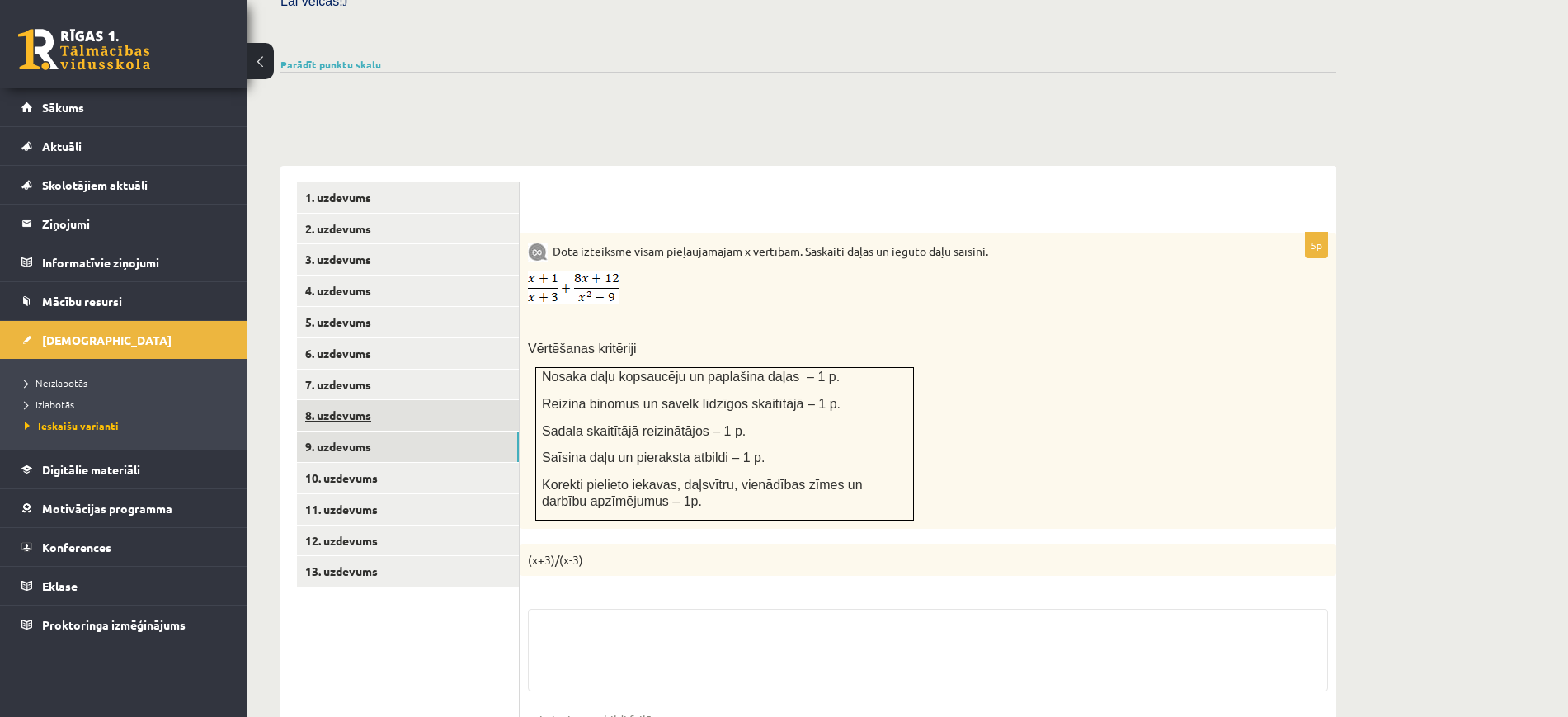
click at [440, 400] on link "8. uzdevums" at bounding box center [408, 415] width 222 height 31
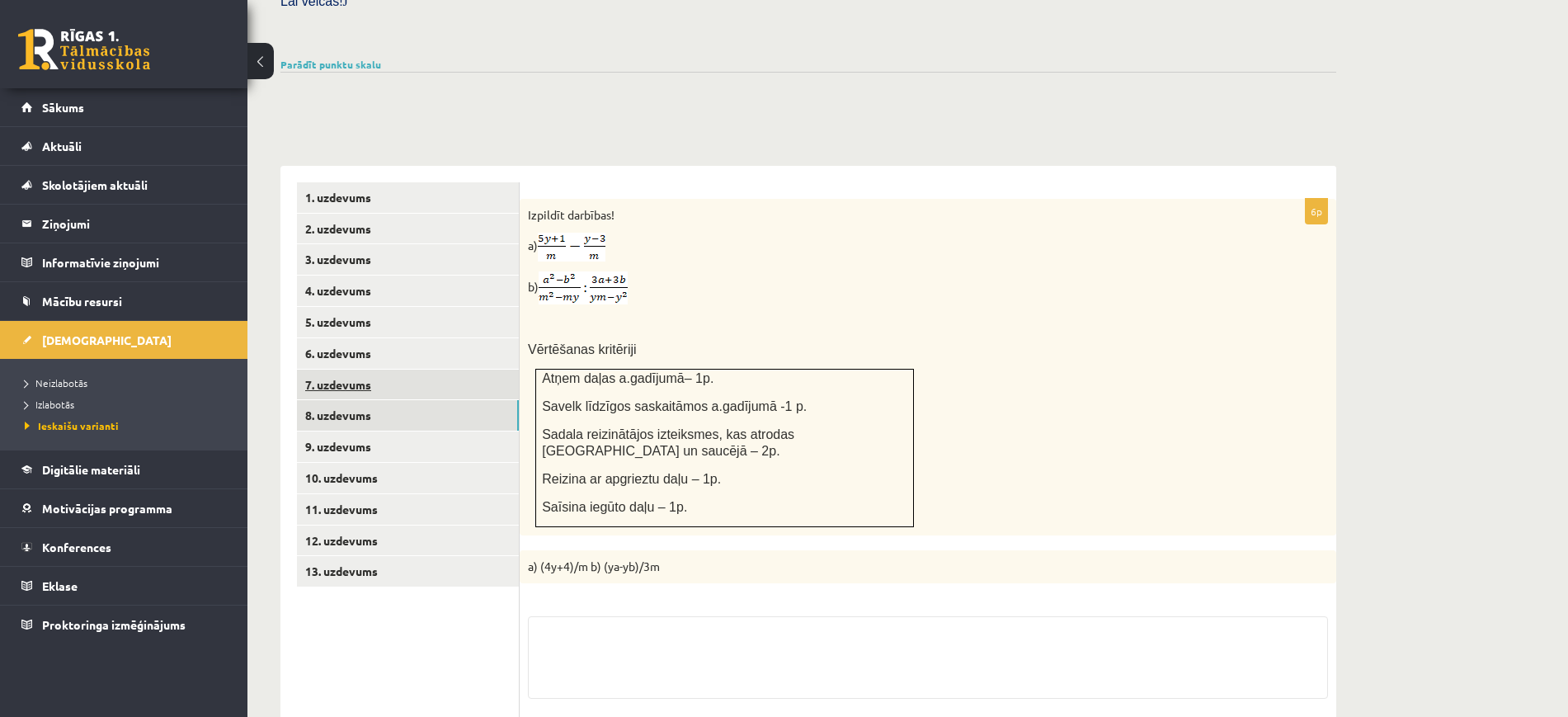
click at [445, 369] on link "7. uzdevums" at bounding box center [408, 384] width 222 height 31
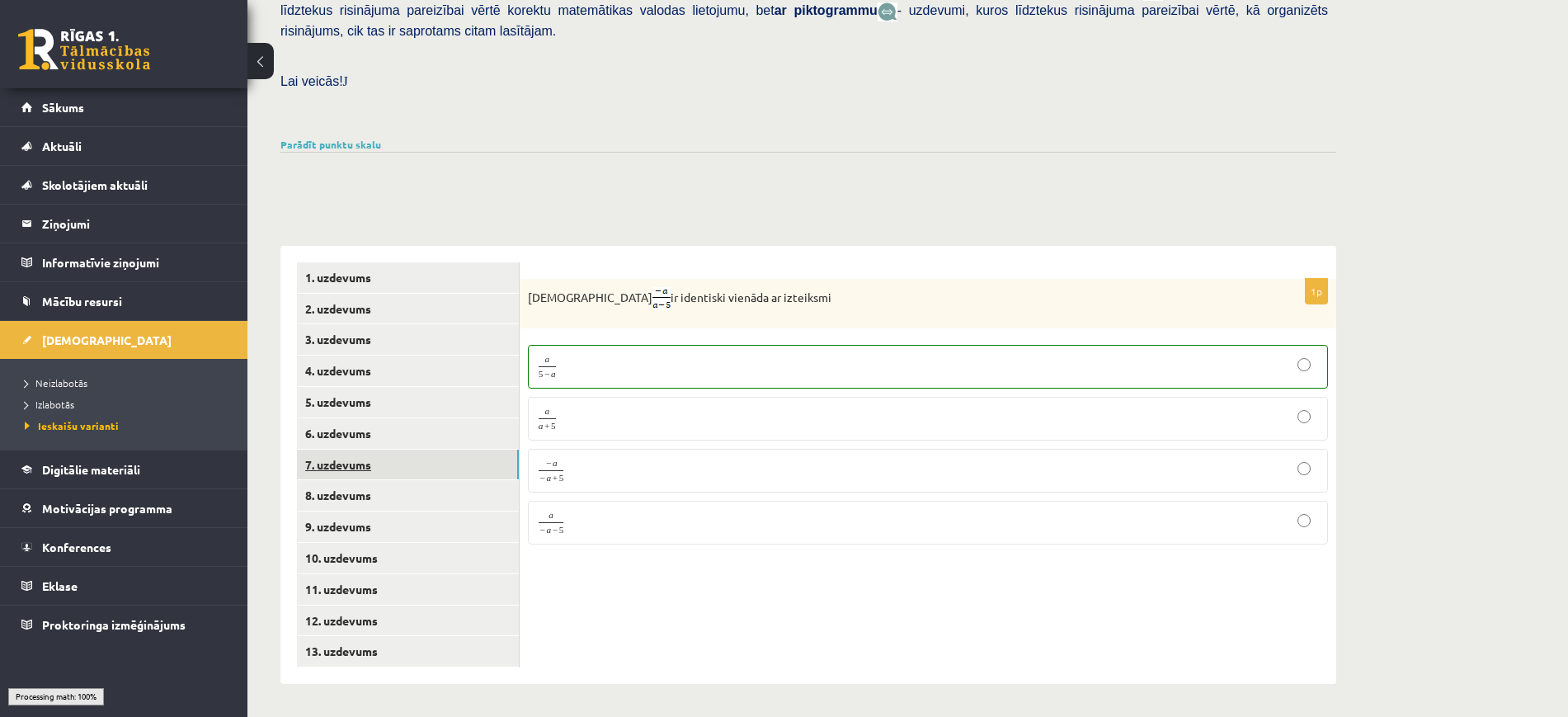
scroll to position [399, 0]
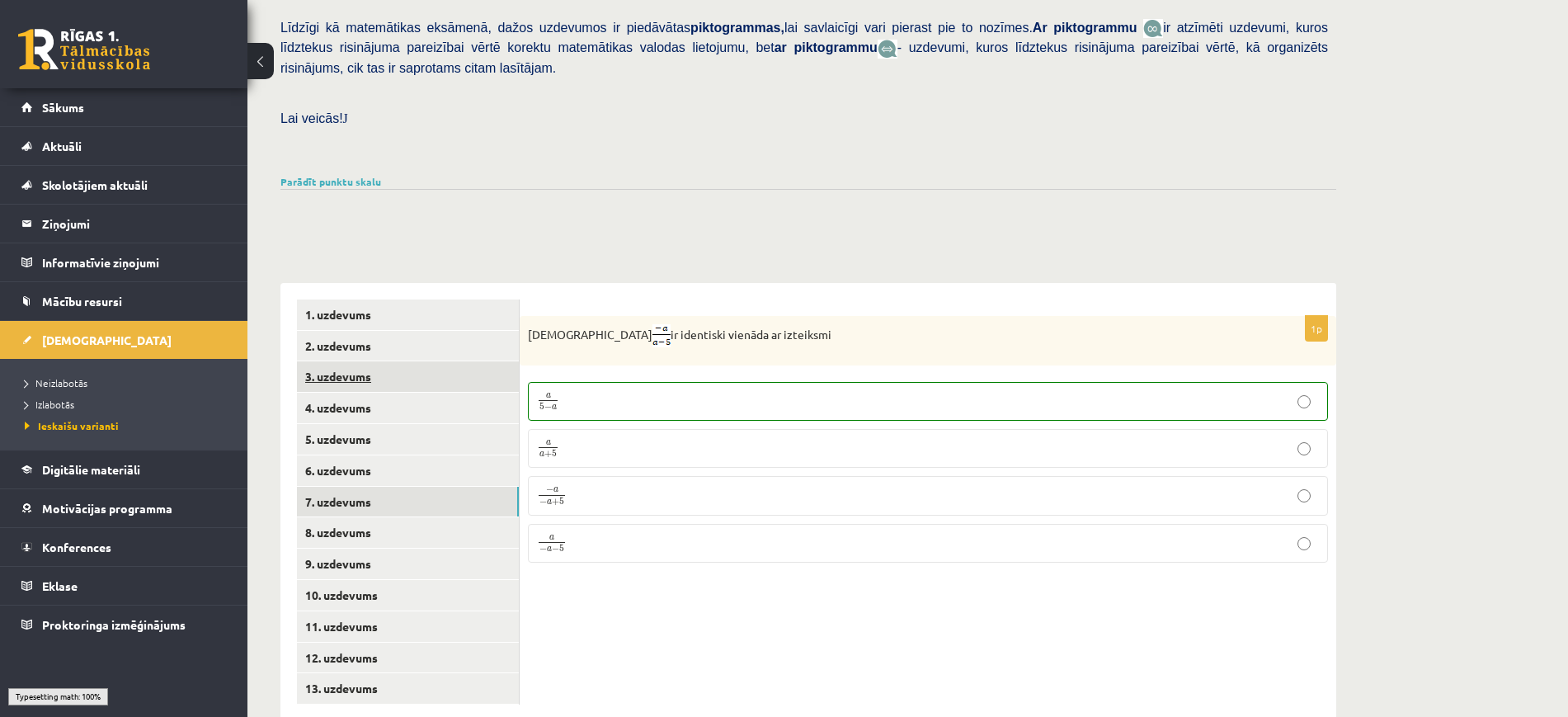
click at [447, 361] on link "3. uzdevums" at bounding box center [408, 376] width 222 height 31
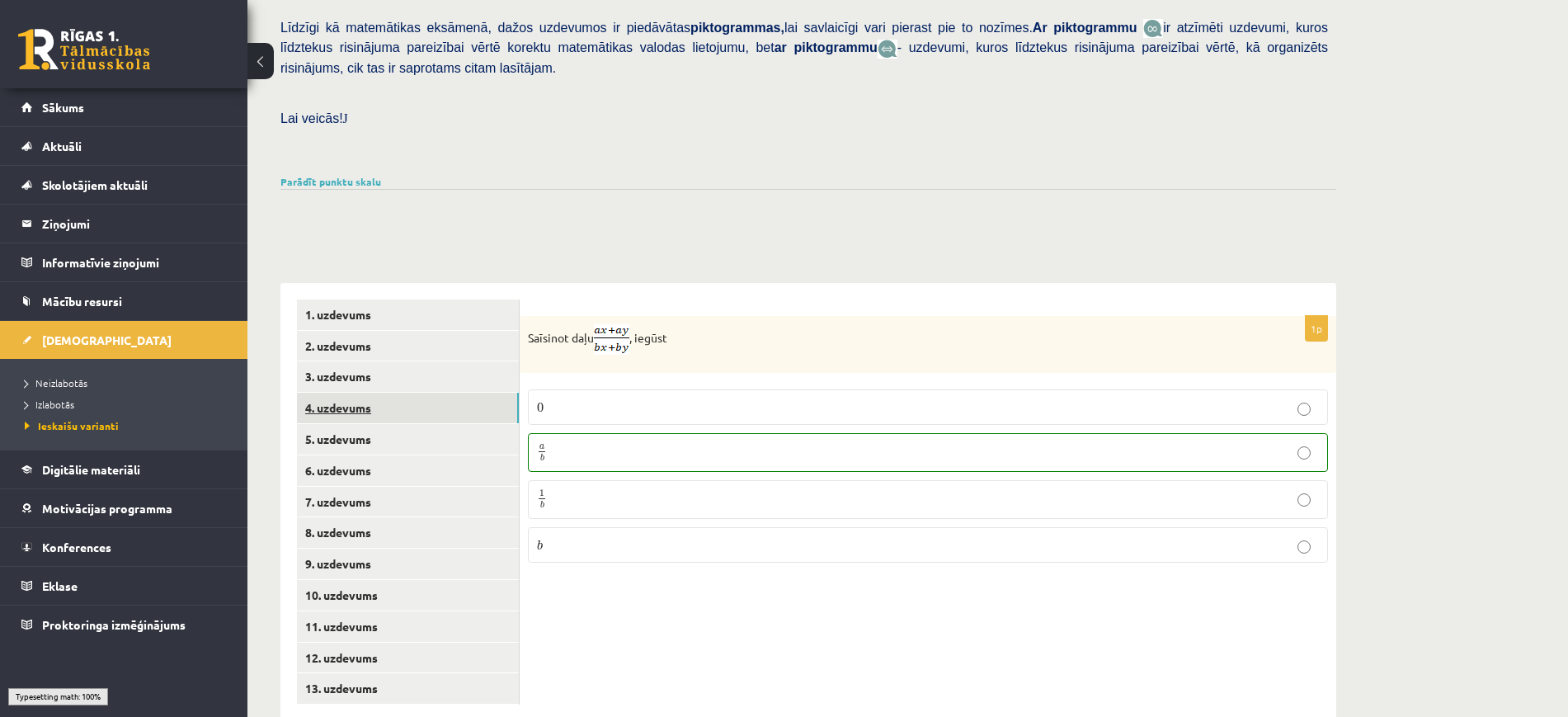
click at [447, 393] on link "4. uzdevums" at bounding box center [408, 408] width 222 height 31
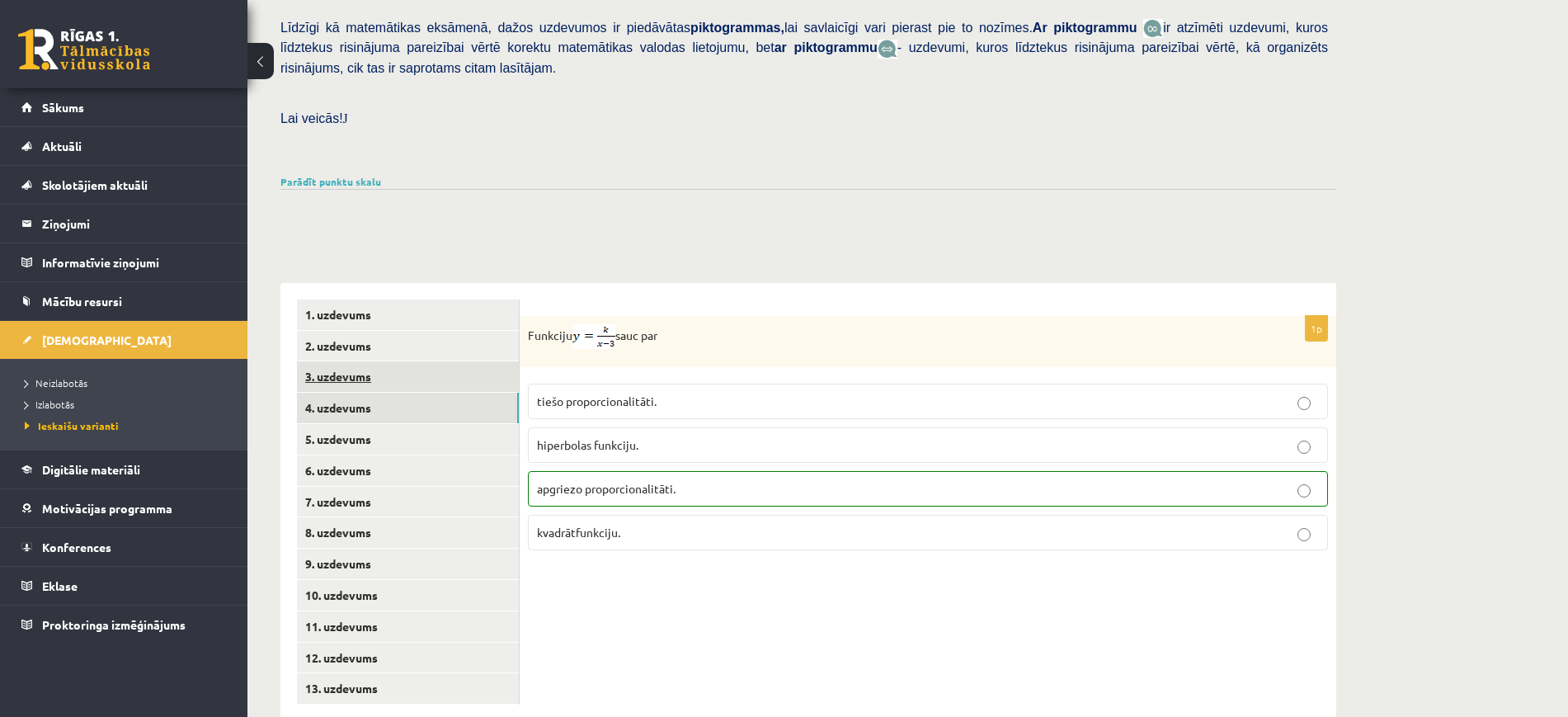
click at [440, 361] on link "3. uzdevums" at bounding box center [408, 376] width 222 height 31
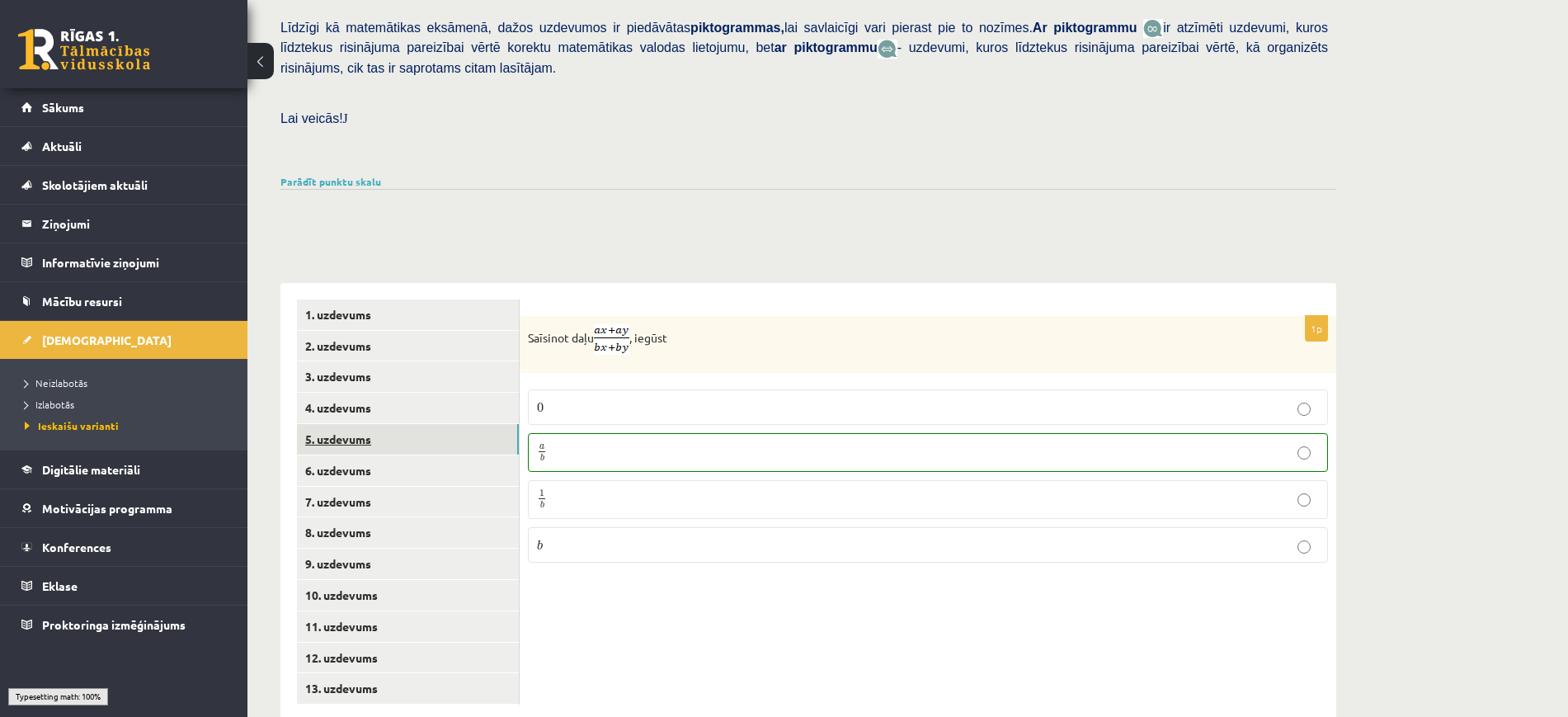
click at [423, 424] on link "5. uzdevums" at bounding box center [408, 439] width 222 height 31
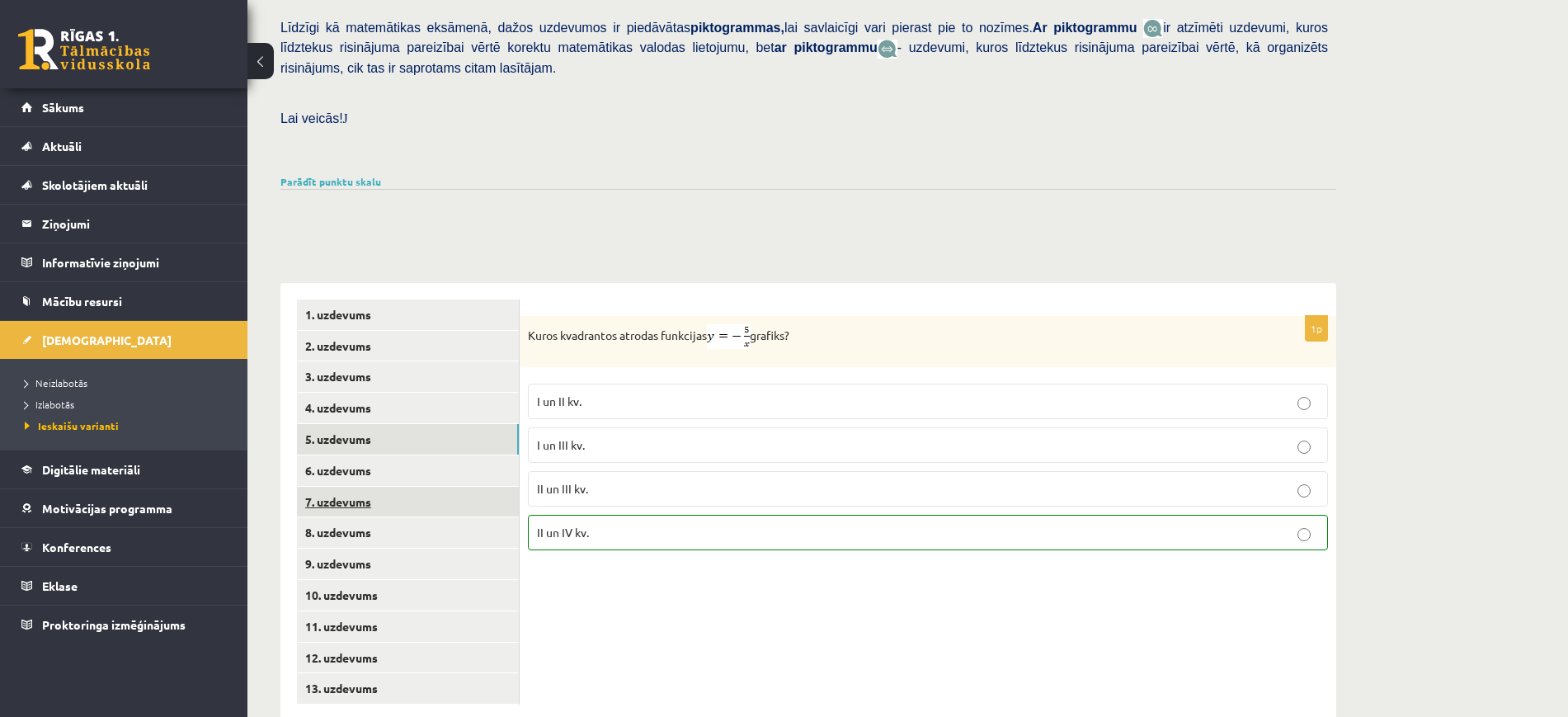
click at [420, 487] on link "7. uzdevums" at bounding box center [408, 502] width 222 height 31
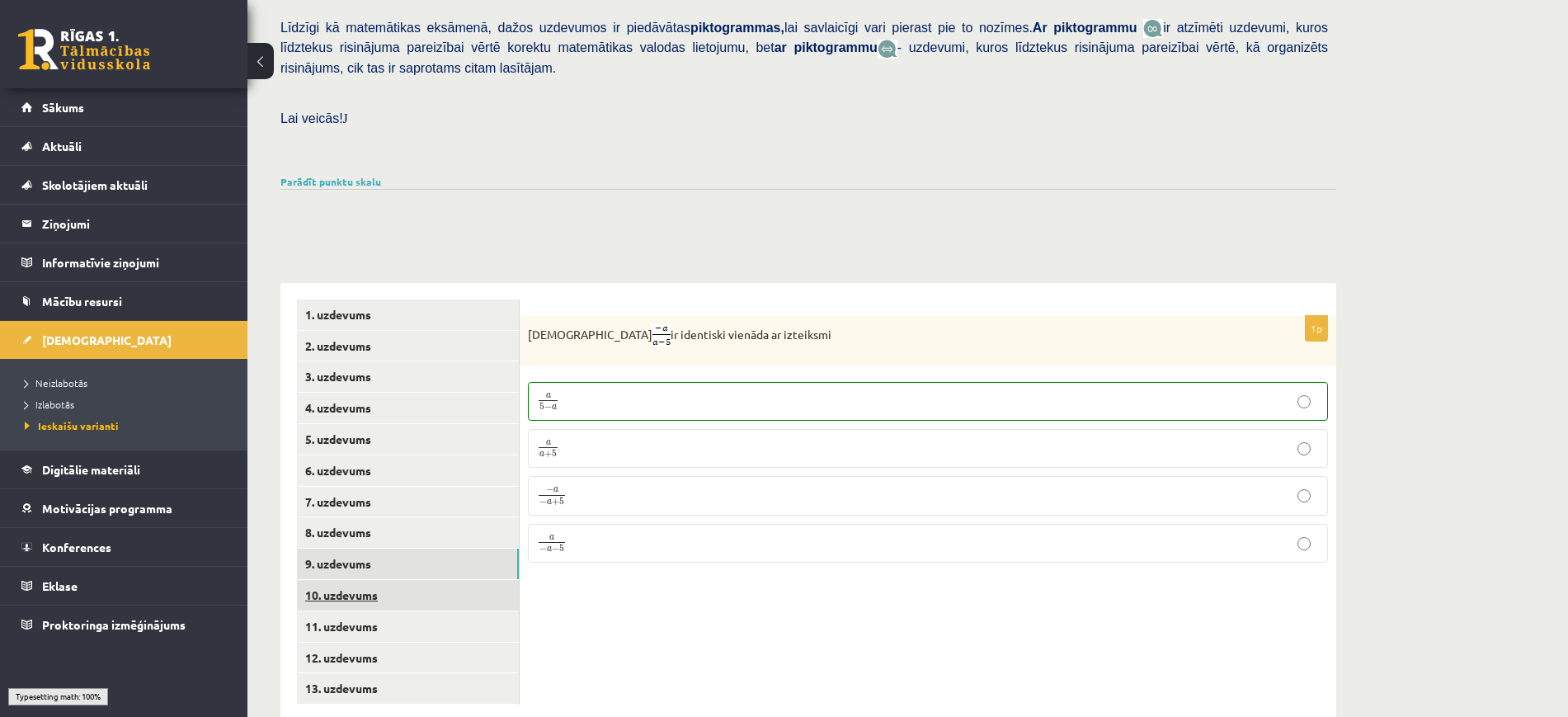
drag, startPoint x: 425, startPoint y: 515, endPoint x: 425, endPoint y: 551, distance: 36.0
click at [425, 549] on link "9. uzdevums" at bounding box center [408, 564] width 222 height 31
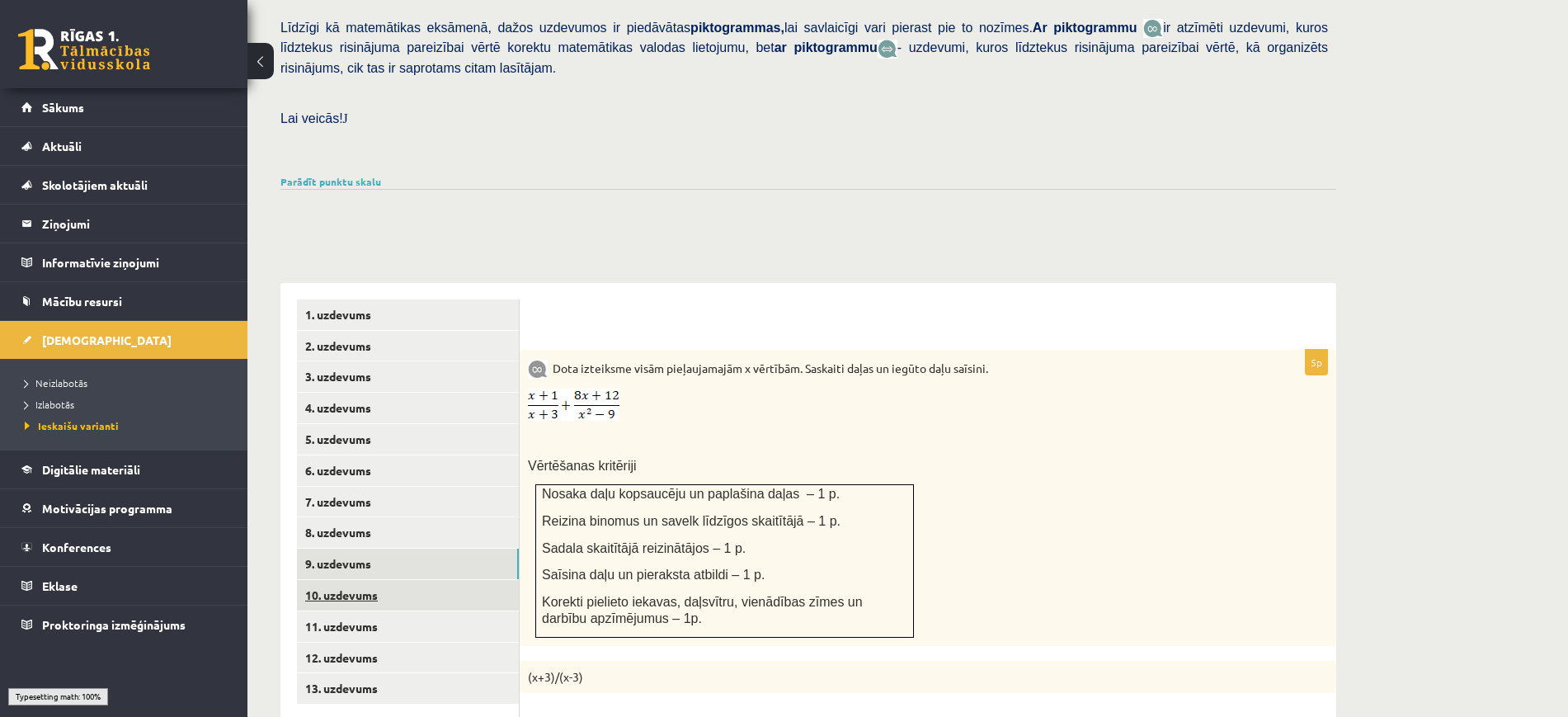
click at [425, 579] on link "10. uzdevums" at bounding box center [408, 594] width 222 height 31
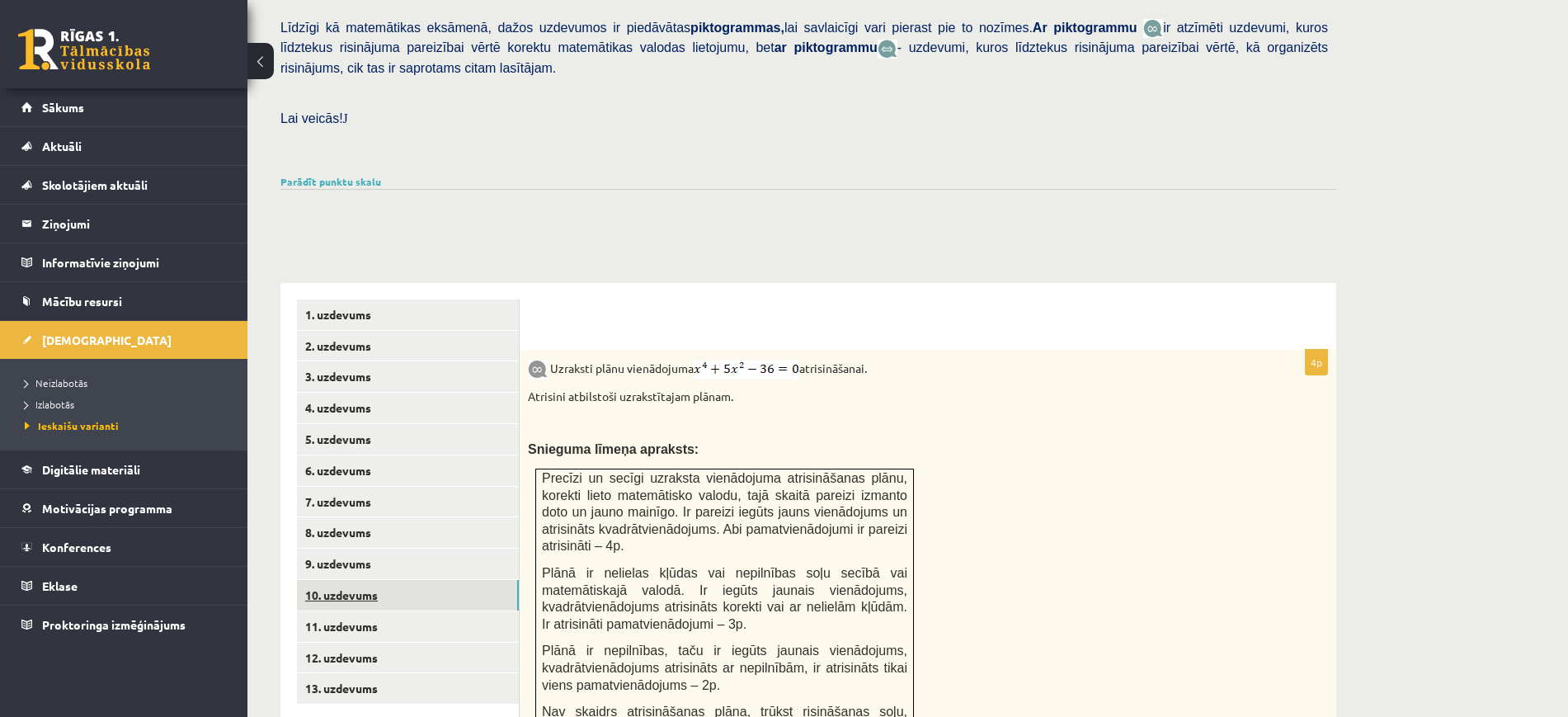
click at [425, 579] on link "10. uzdevums" at bounding box center [408, 594] width 222 height 31
click at [418, 611] on link "11. uzdevums" at bounding box center [408, 626] width 222 height 31
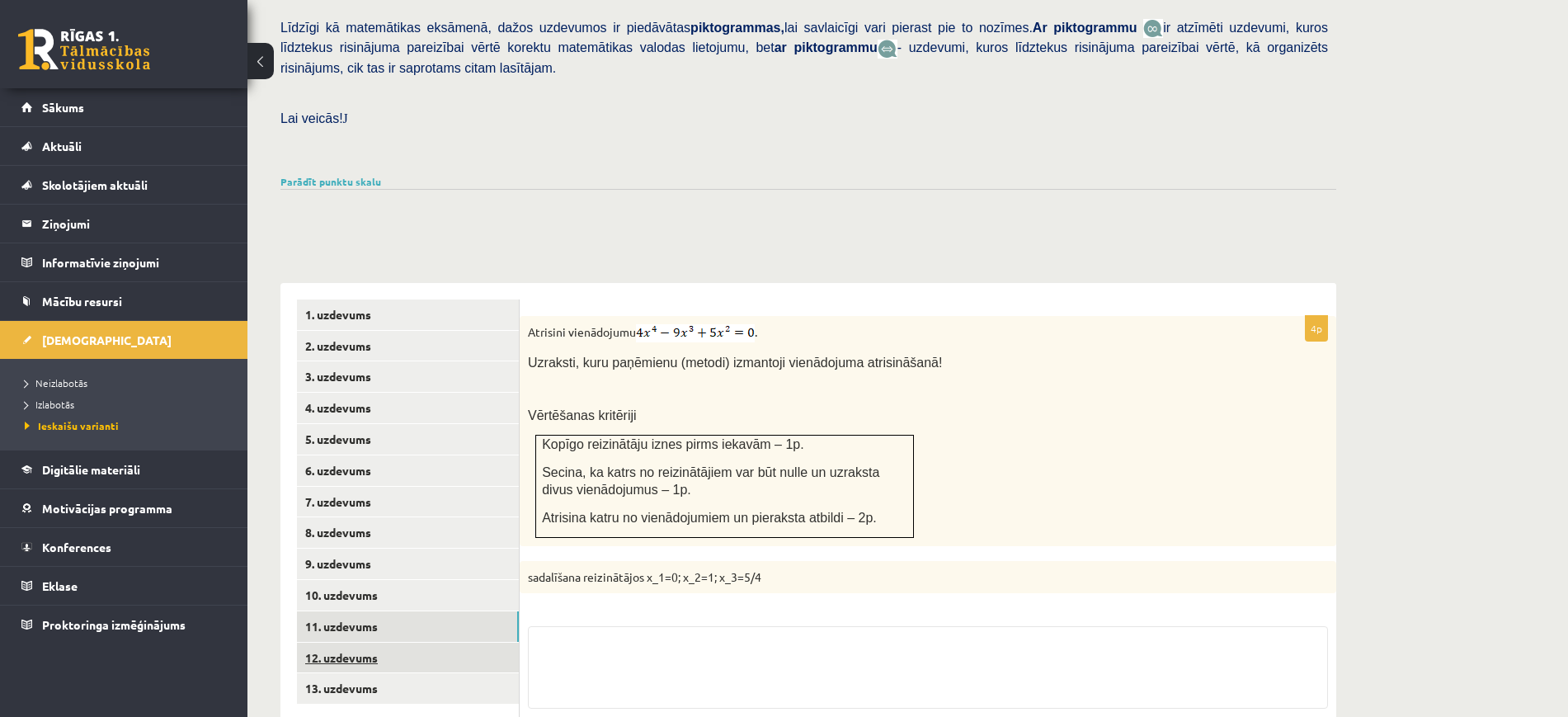
click at [411, 643] on link "12. uzdevums" at bounding box center [408, 658] width 222 height 31
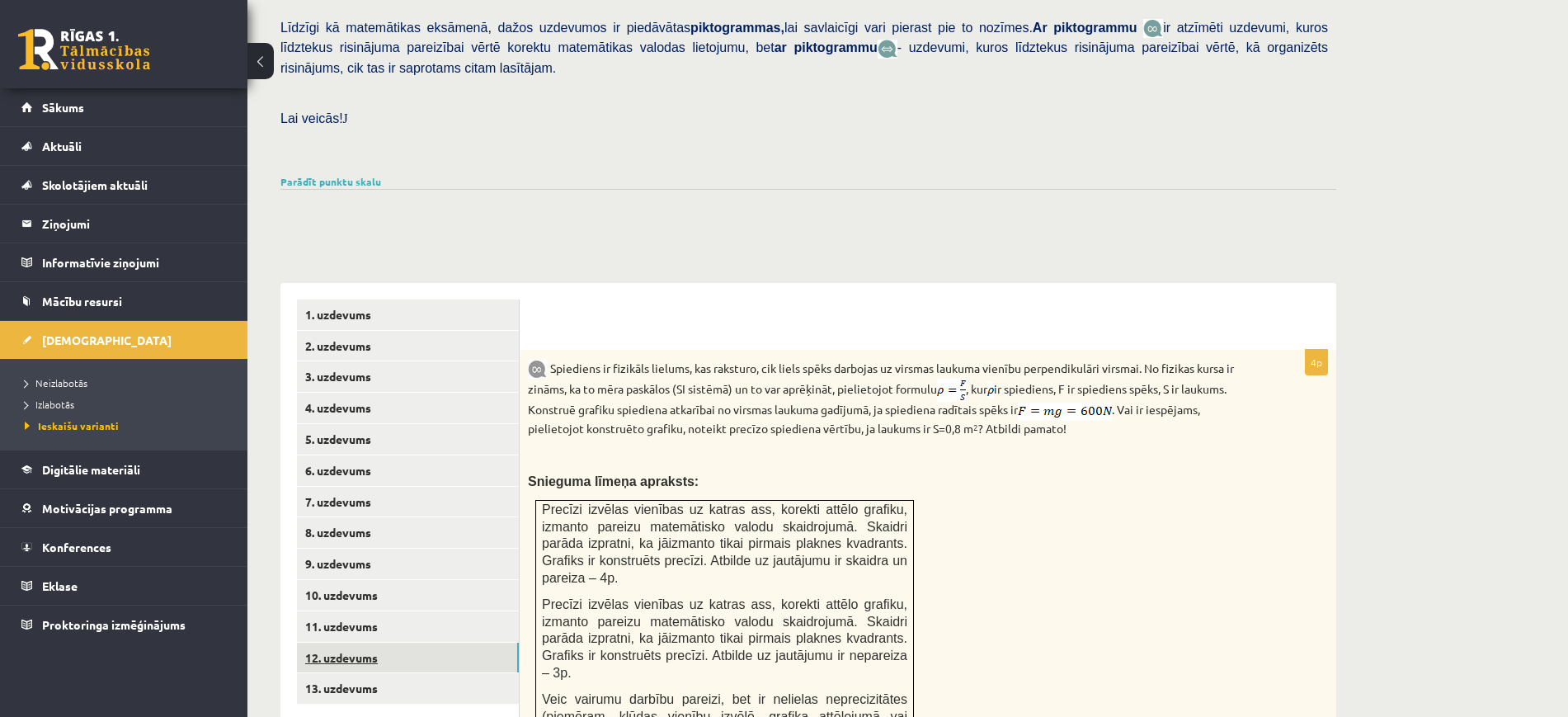
click at [409, 643] on link "12. uzdevums" at bounding box center [408, 658] width 222 height 31
click at [409, 673] on link "13. uzdevums" at bounding box center [408, 688] width 222 height 31
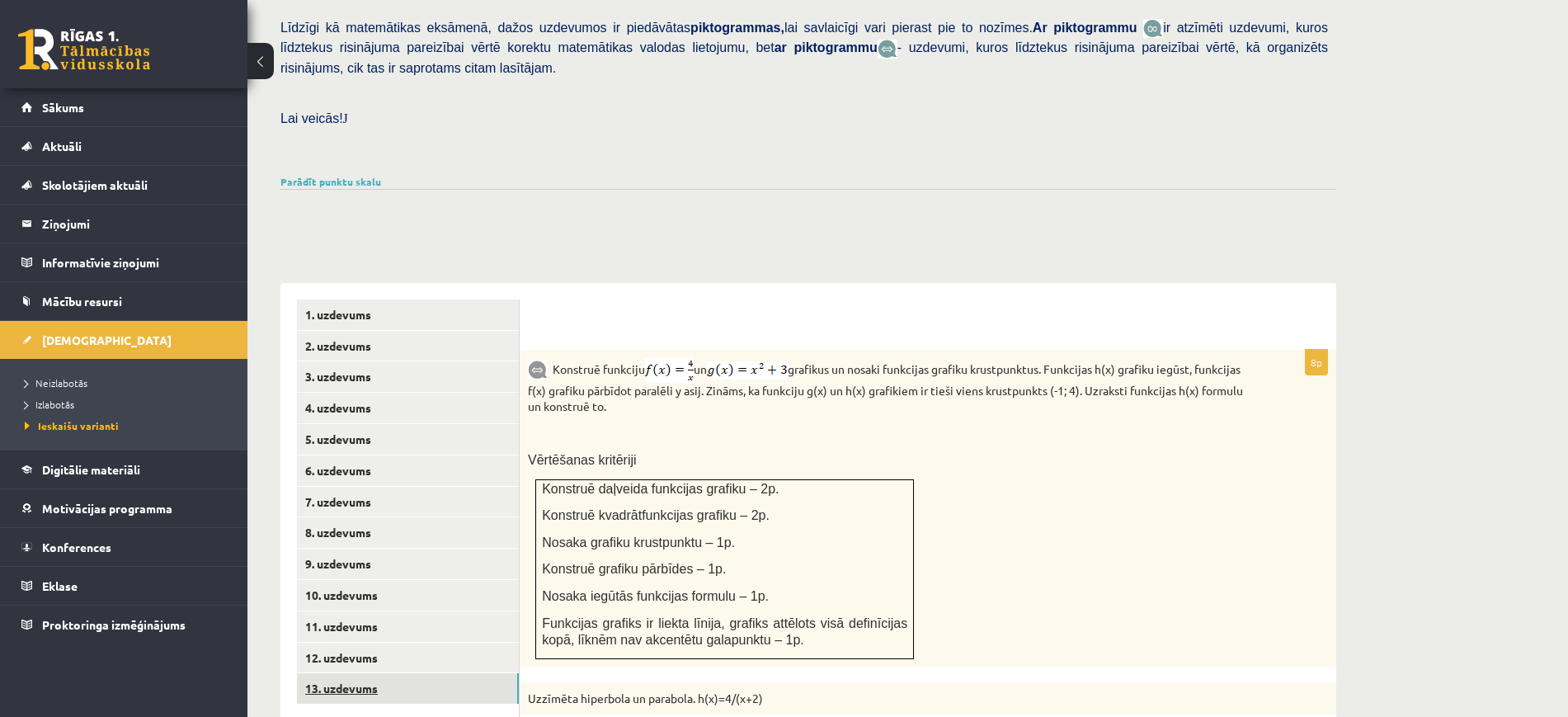
click at [415, 673] on link "13. uzdevums" at bounding box center [408, 688] width 222 height 31
click at [420, 673] on link "13. uzdevums" at bounding box center [408, 688] width 222 height 31
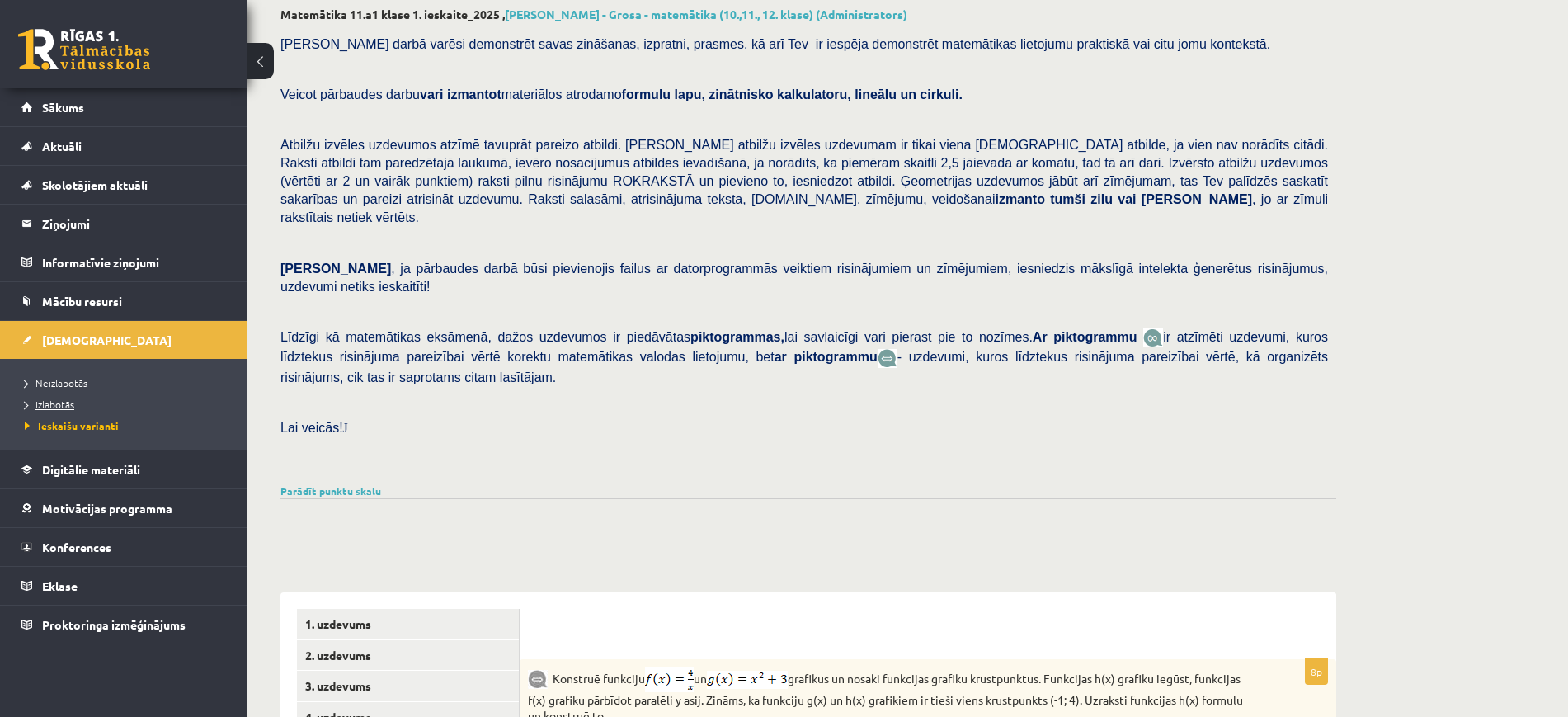
scroll to position [0, 0]
click at [75, 419] on span "Ieskaišu varianti" at bounding box center [72, 425] width 94 height 13
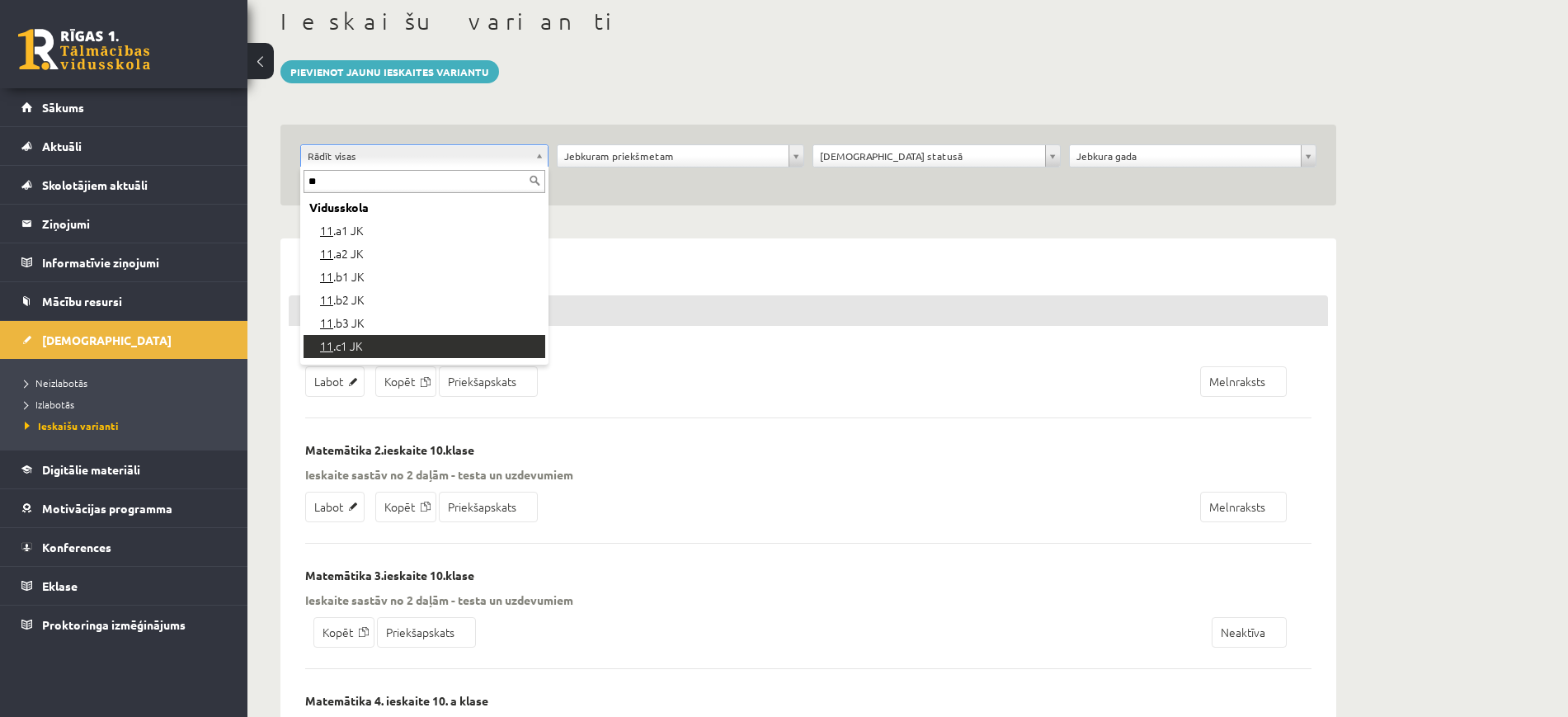
type input "**"
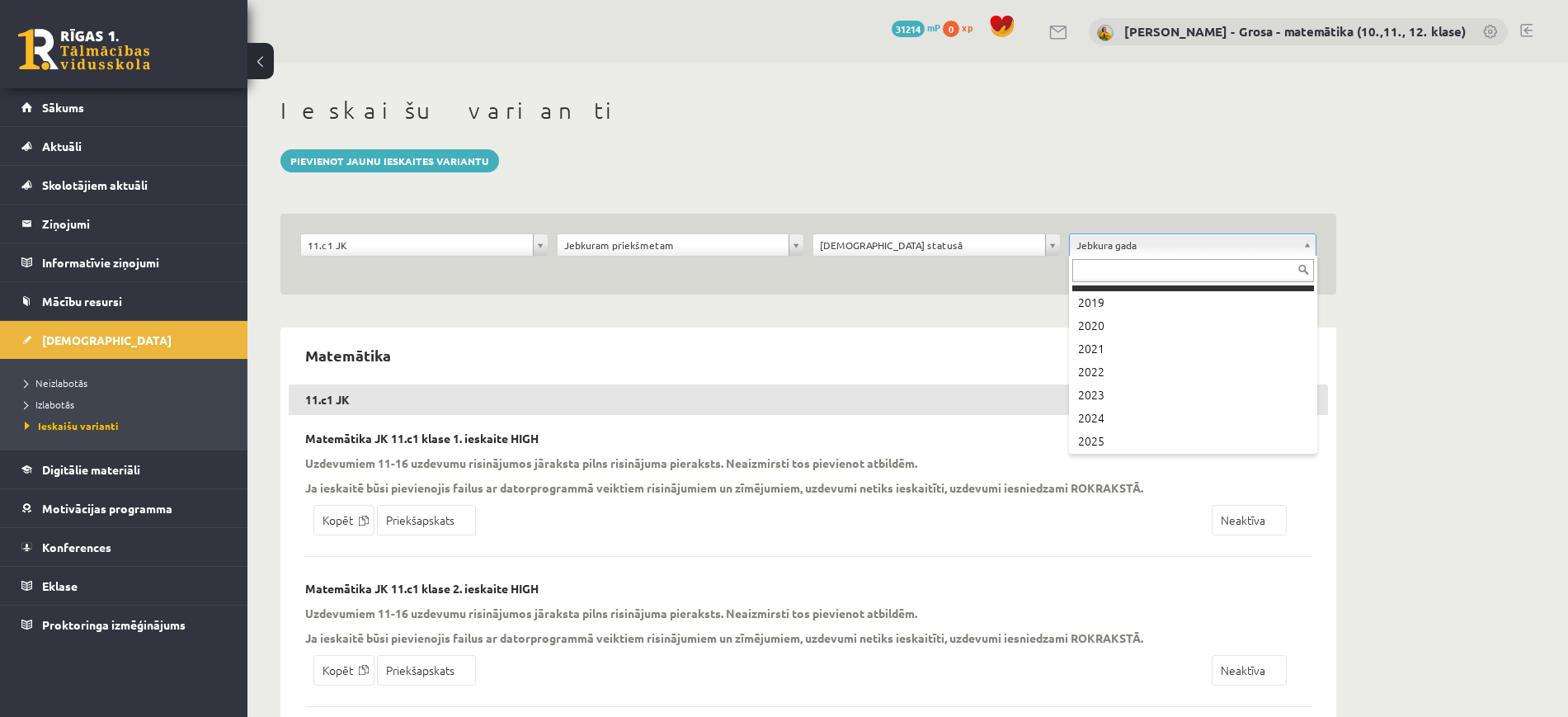
scroll to position [135, 0]
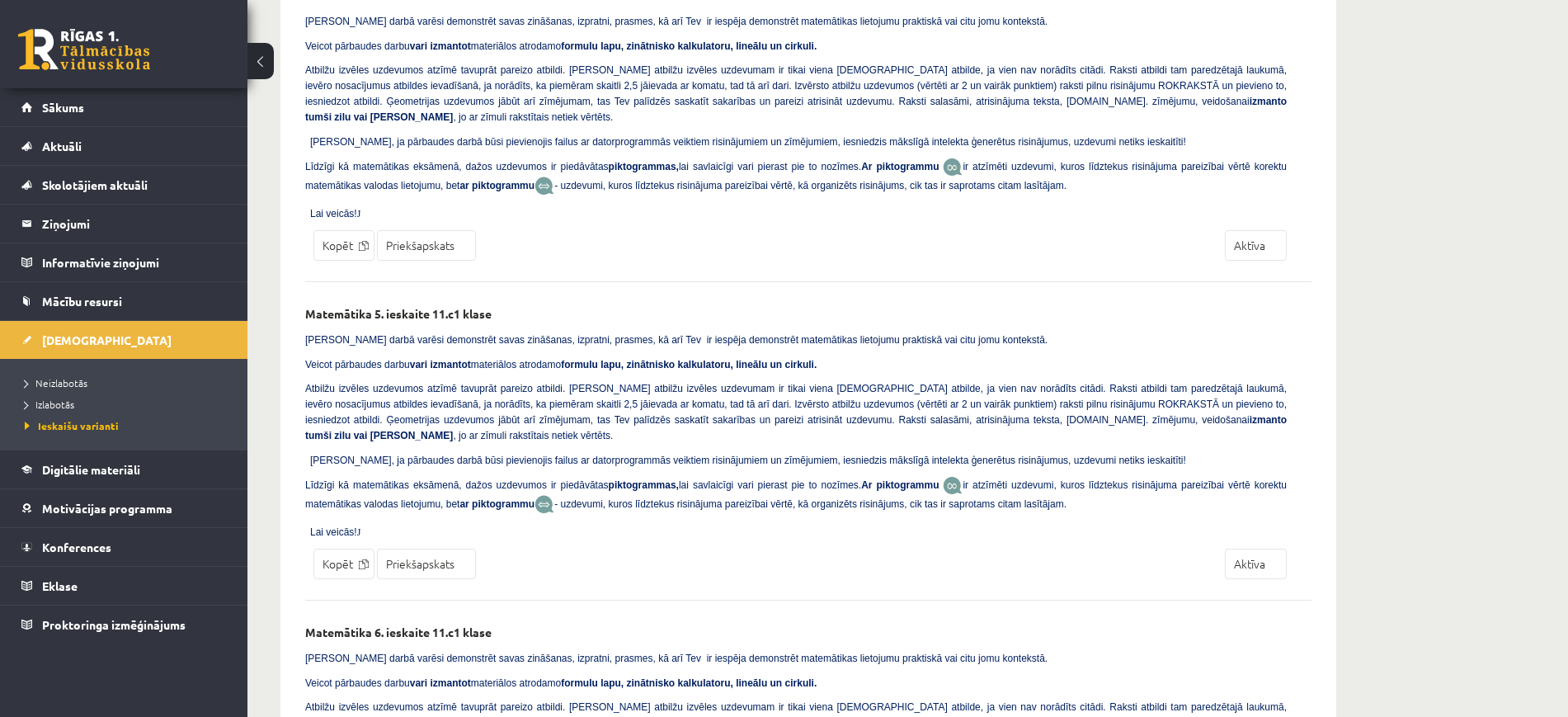
scroll to position [1753, 0]
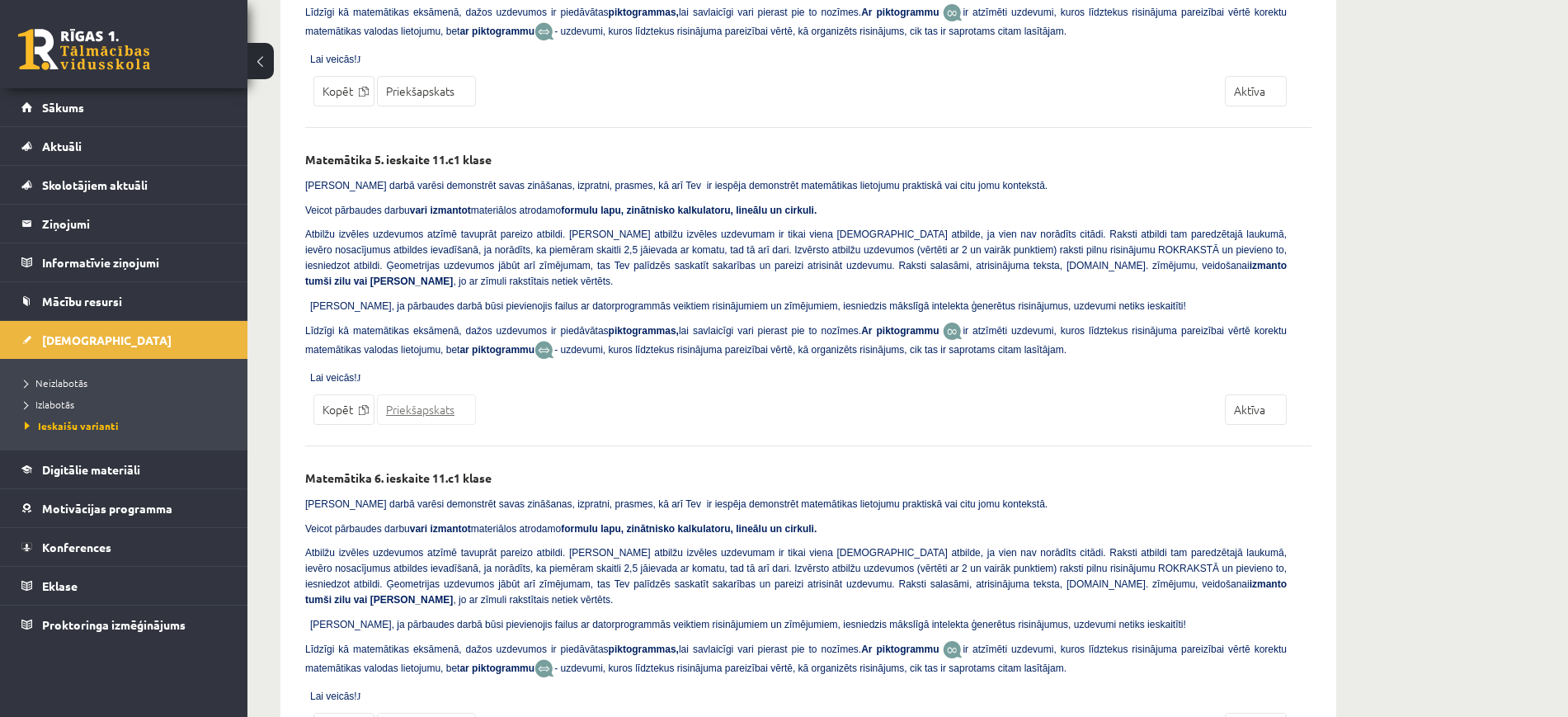
click at [453, 394] on link "Priekšapskats" at bounding box center [426, 409] width 99 height 31
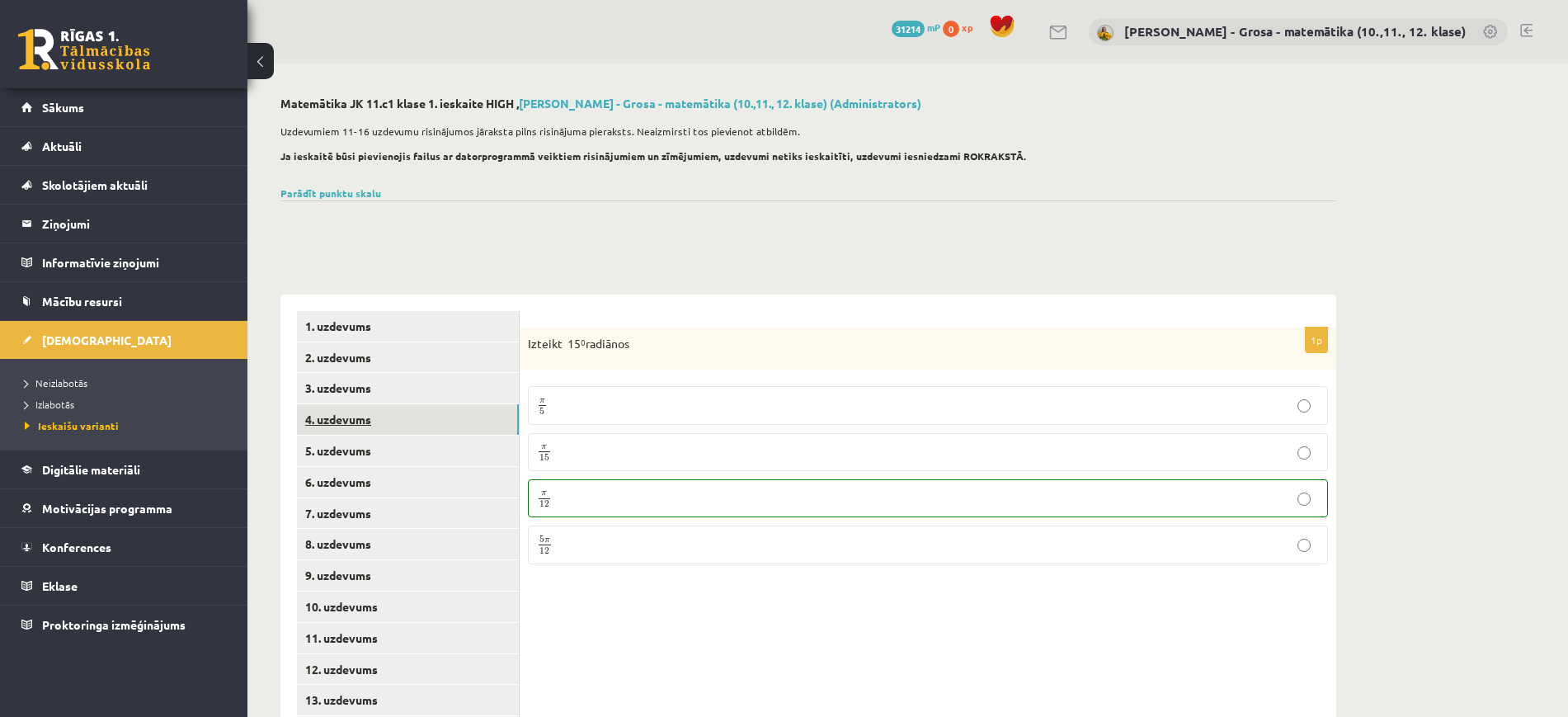
click at [453, 417] on link "4. uzdevums" at bounding box center [408, 419] width 222 height 31
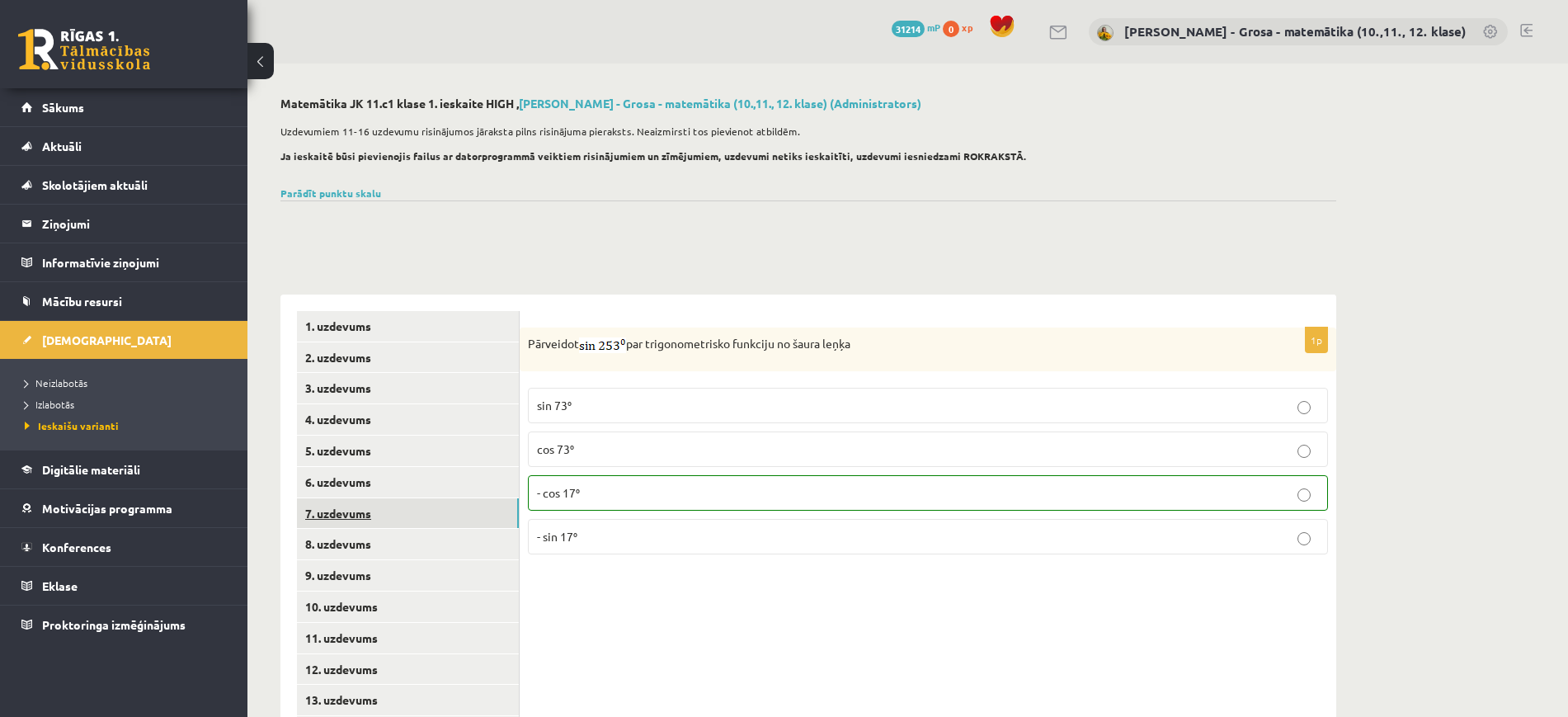
click at [451, 506] on link "7. uzdevums" at bounding box center [408, 513] width 222 height 31
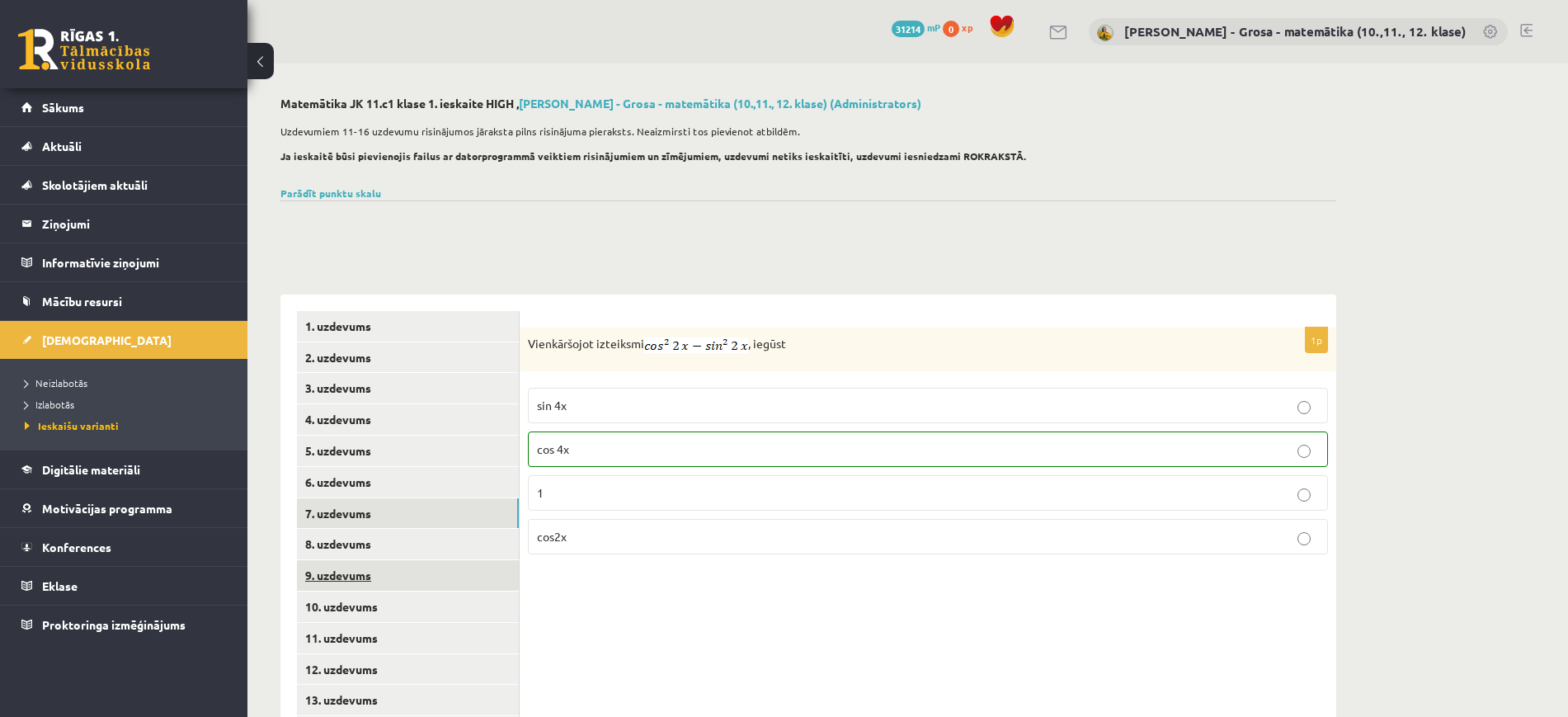
click at [441, 561] on link "9. uzdevums" at bounding box center [408, 575] width 222 height 31
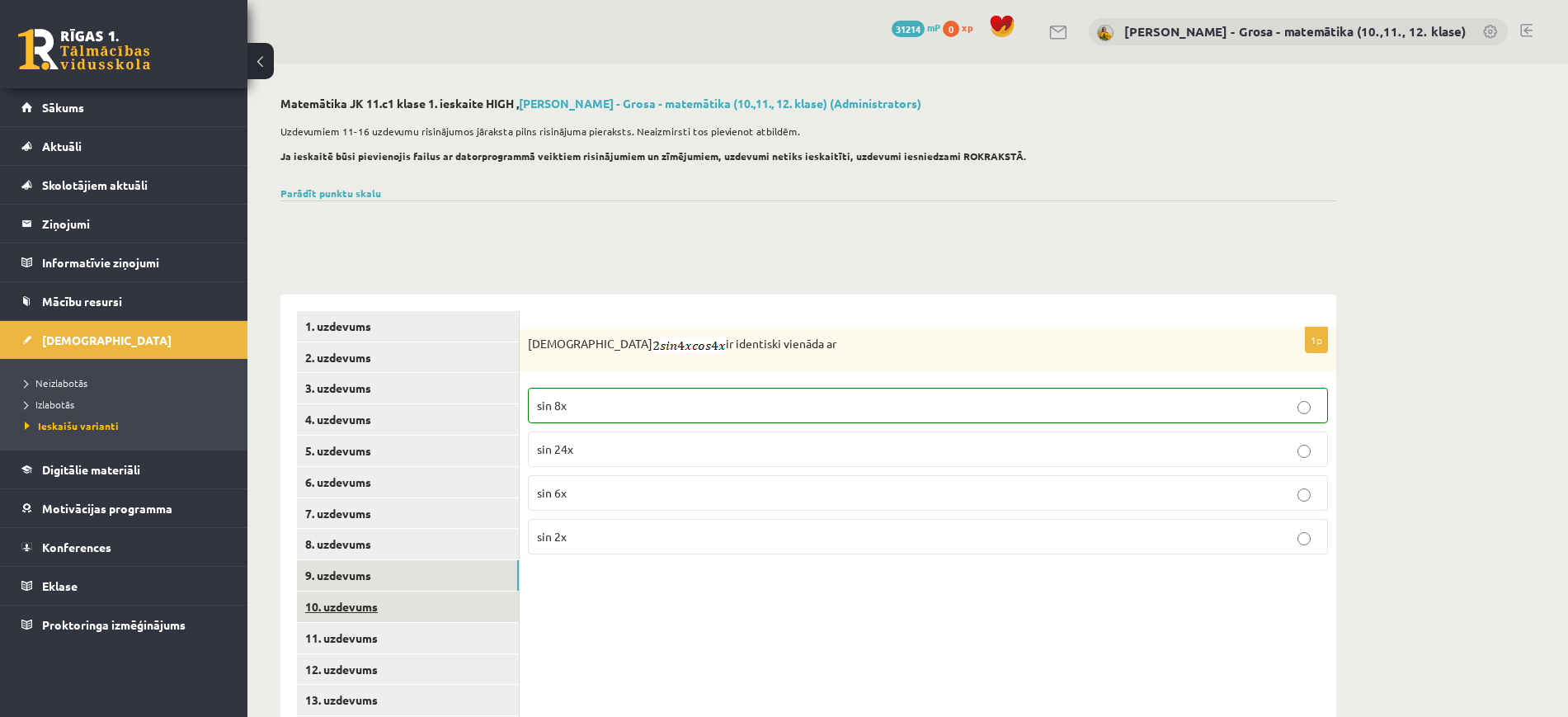
drag, startPoint x: 447, startPoint y: 604, endPoint x: 447, endPoint y: 617, distance: 13.0
click at [447, 606] on link "10. uzdevums" at bounding box center [408, 606] width 222 height 31
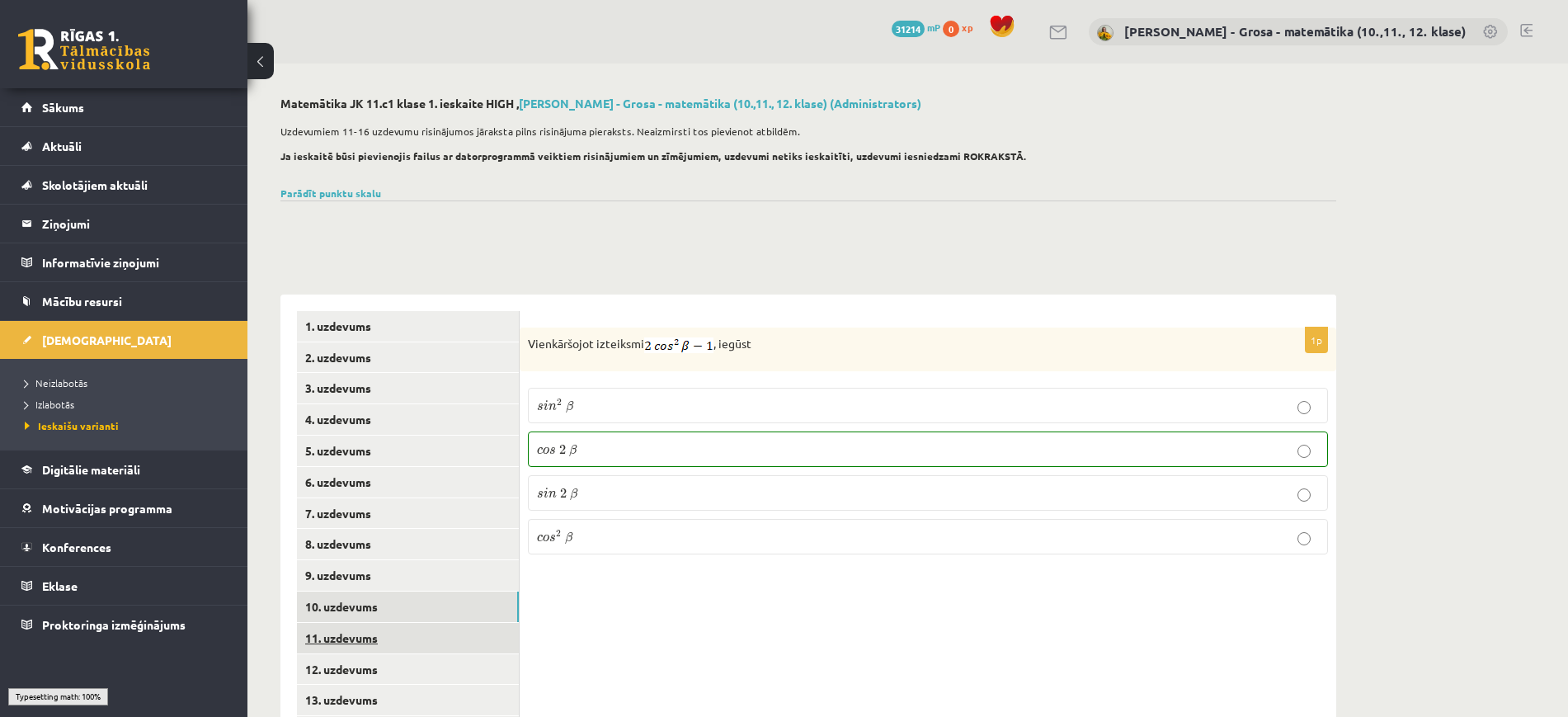
click at [447, 634] on link "11. uzdevums" at bounding box center [408, 638] width 222 height 31
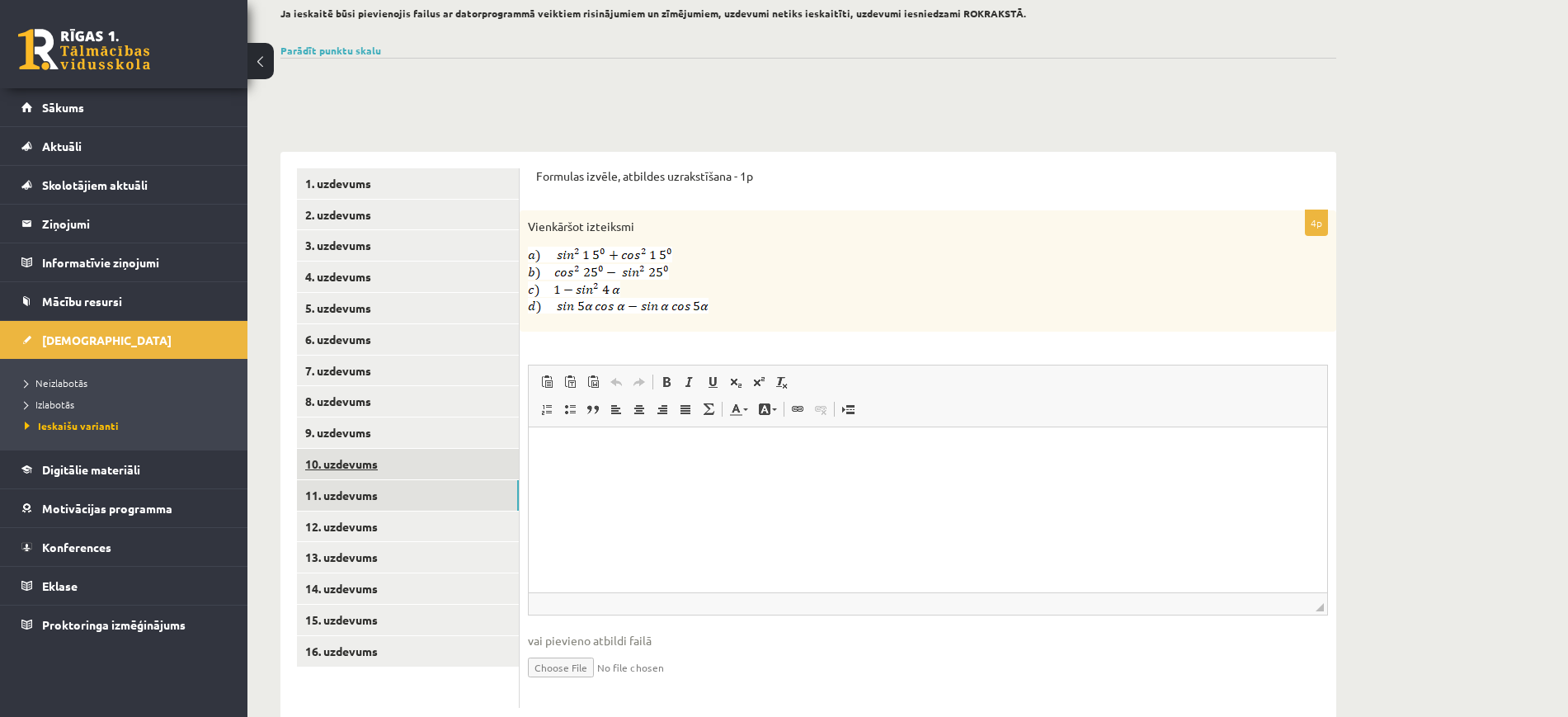
scroll to position [181, 0]
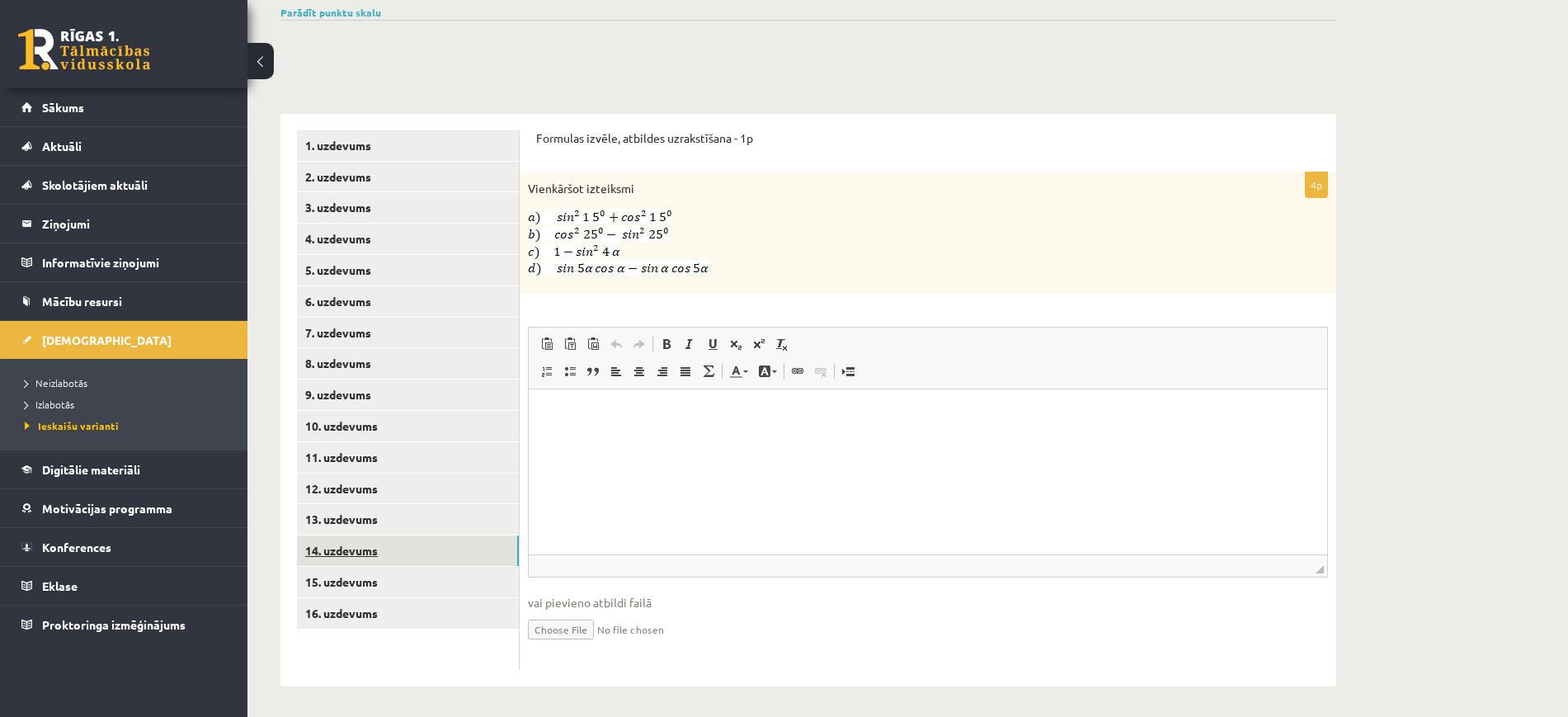
click at [438, 559] on link "14. uzdevums" at bounding box center [408, 550] width 222 height 31
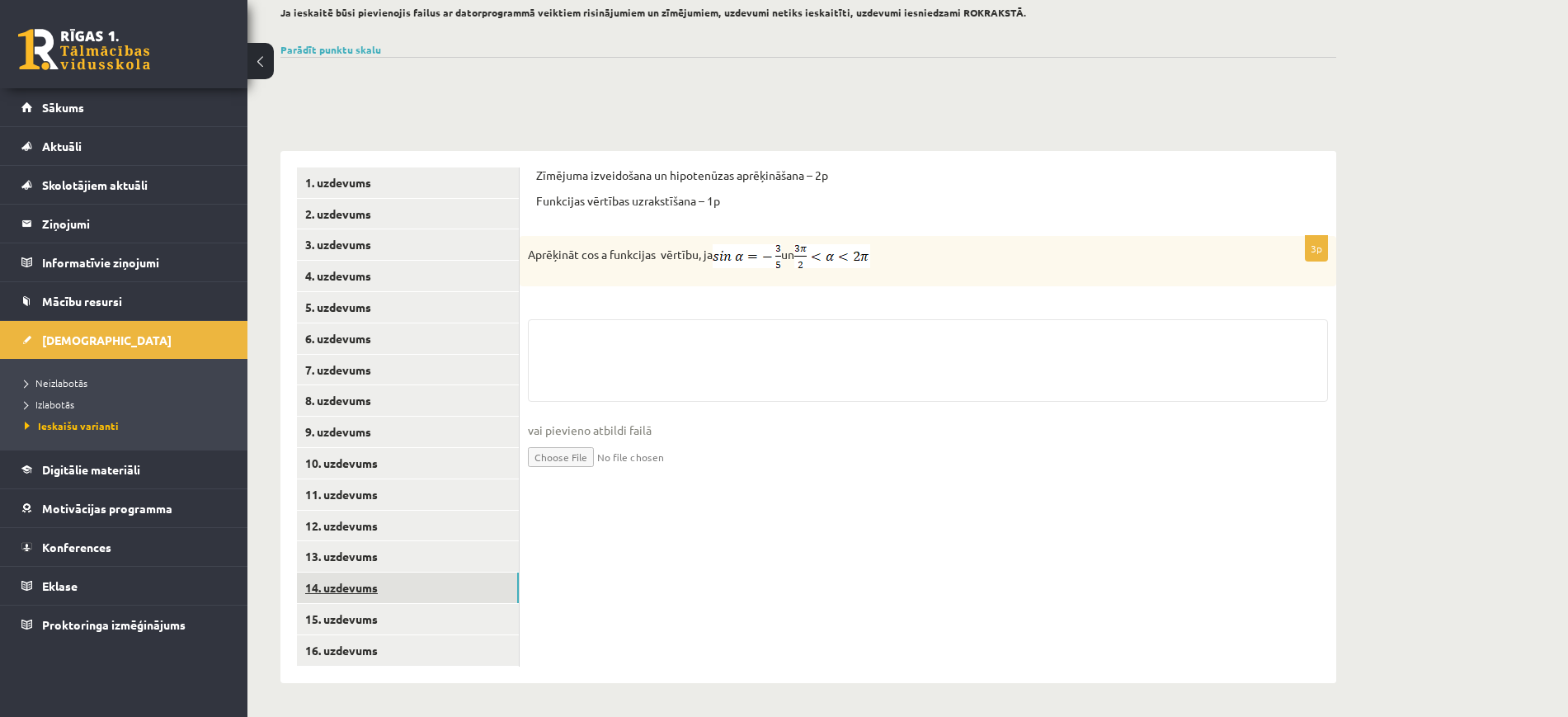
click at [438, 580] on link "14. uzdevums" at bounding box center [408, 587] width 222 height 31
click at [425, 539] on link "12. uzdevums" at bounding box center [408, 525] width 222 height 31
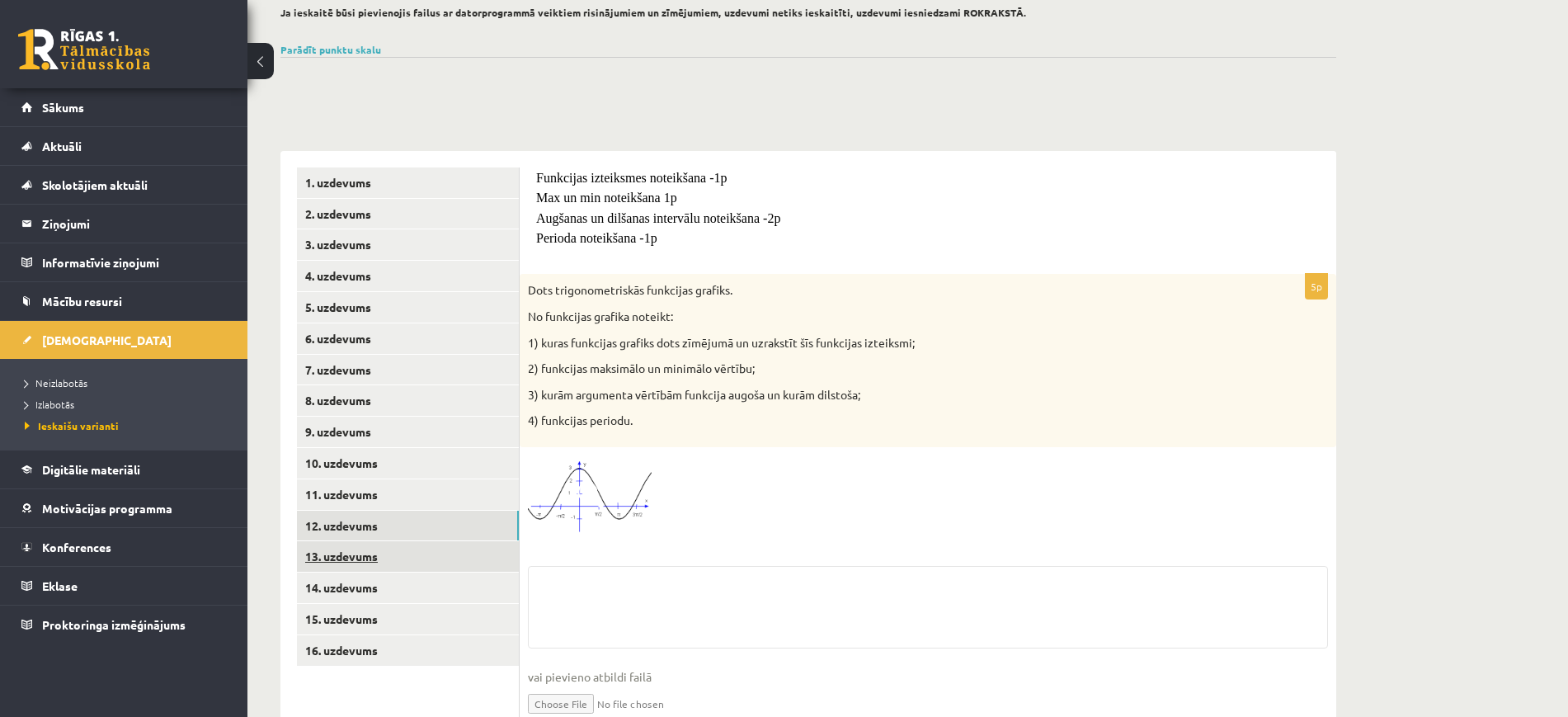
click at [421, 569] on link "13. uzdevums" at bounding box center [408, 556] width 222 height 31
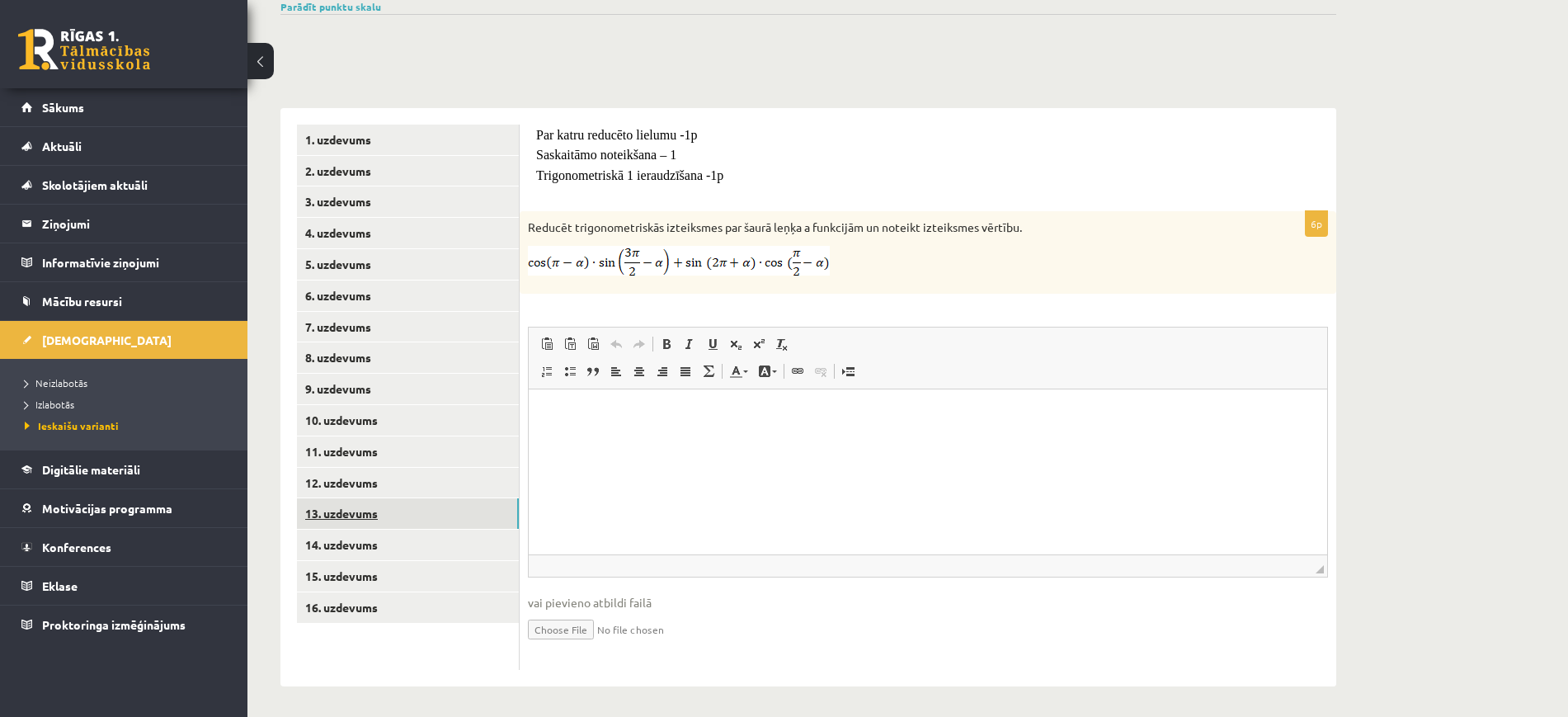
scroll to position [0, 0]
click at [430, 516] on link "13. uzdevums" at bounding box center [408, 512] width 222 height 31
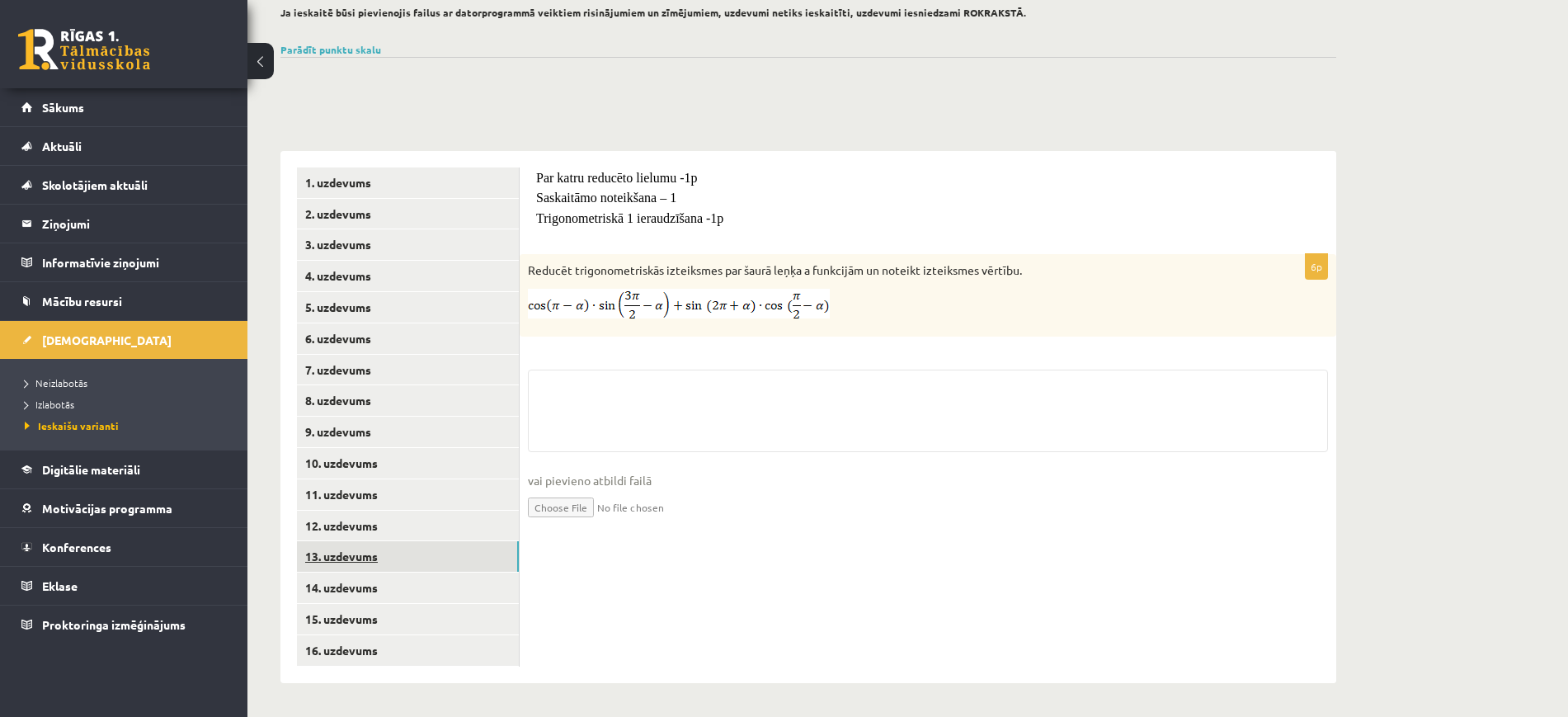
scroll to position [143, 0]
click at [423, 549] on link "13. uzdevums" at bounding box center [408, 556] width 222 height 31
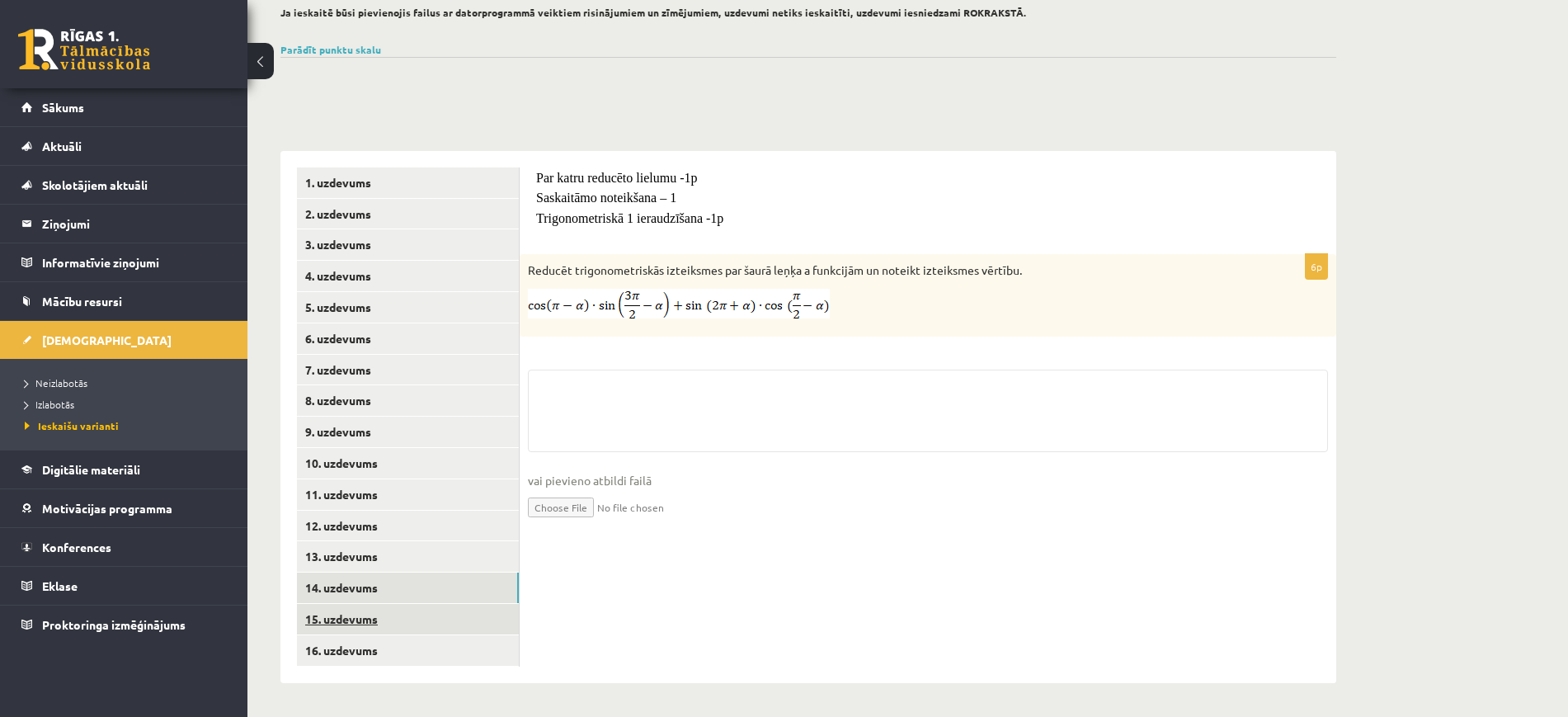
drag, startPoint x: 407, startPoint y: 588, endPoint x: 406, endPoint y: 624, distance: 36.0
click at [407, 589] on link "14. uzdevums" at bounding box center [408, 587] width 222 height 31
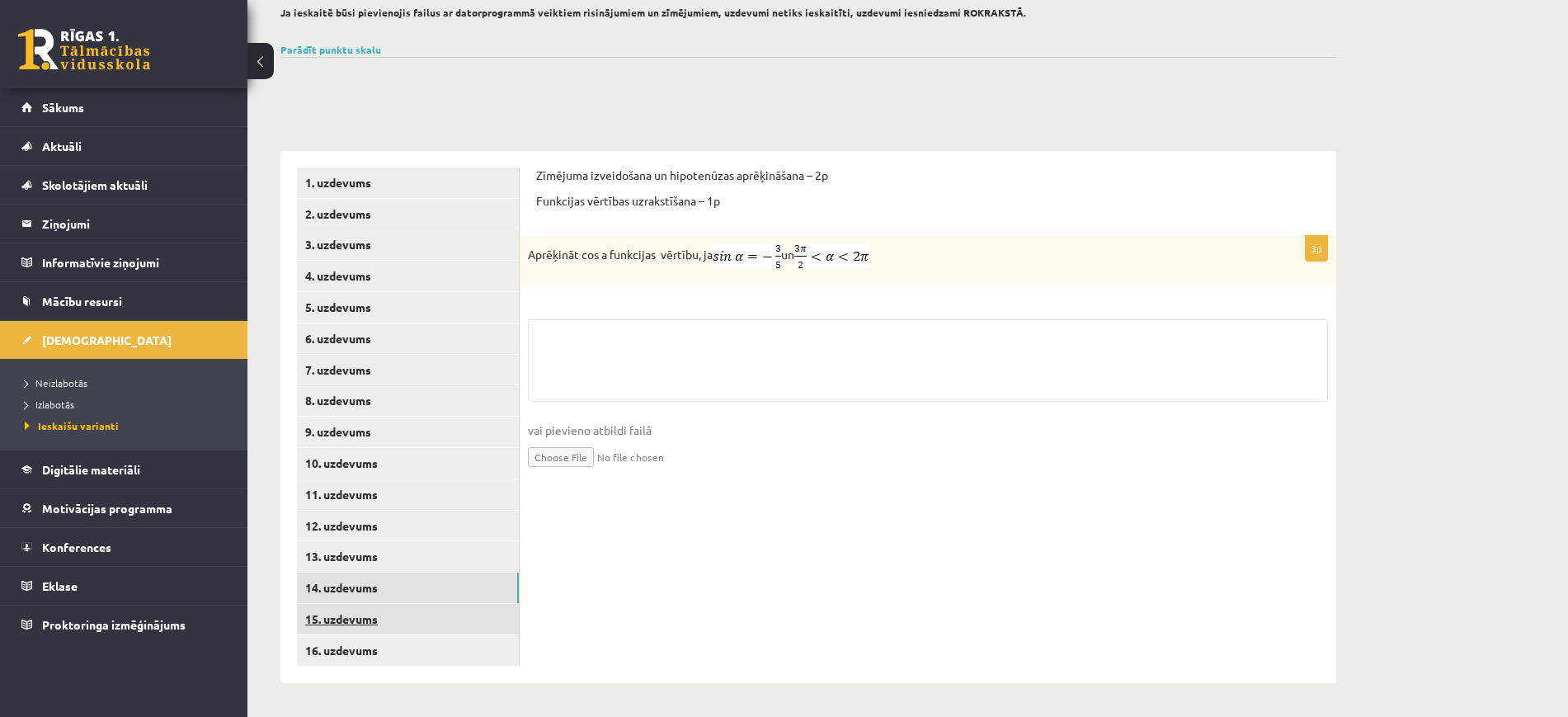
click at [407, 609] on link "15. uzdevums" at bounding box center [408, 619] width 222 height 31
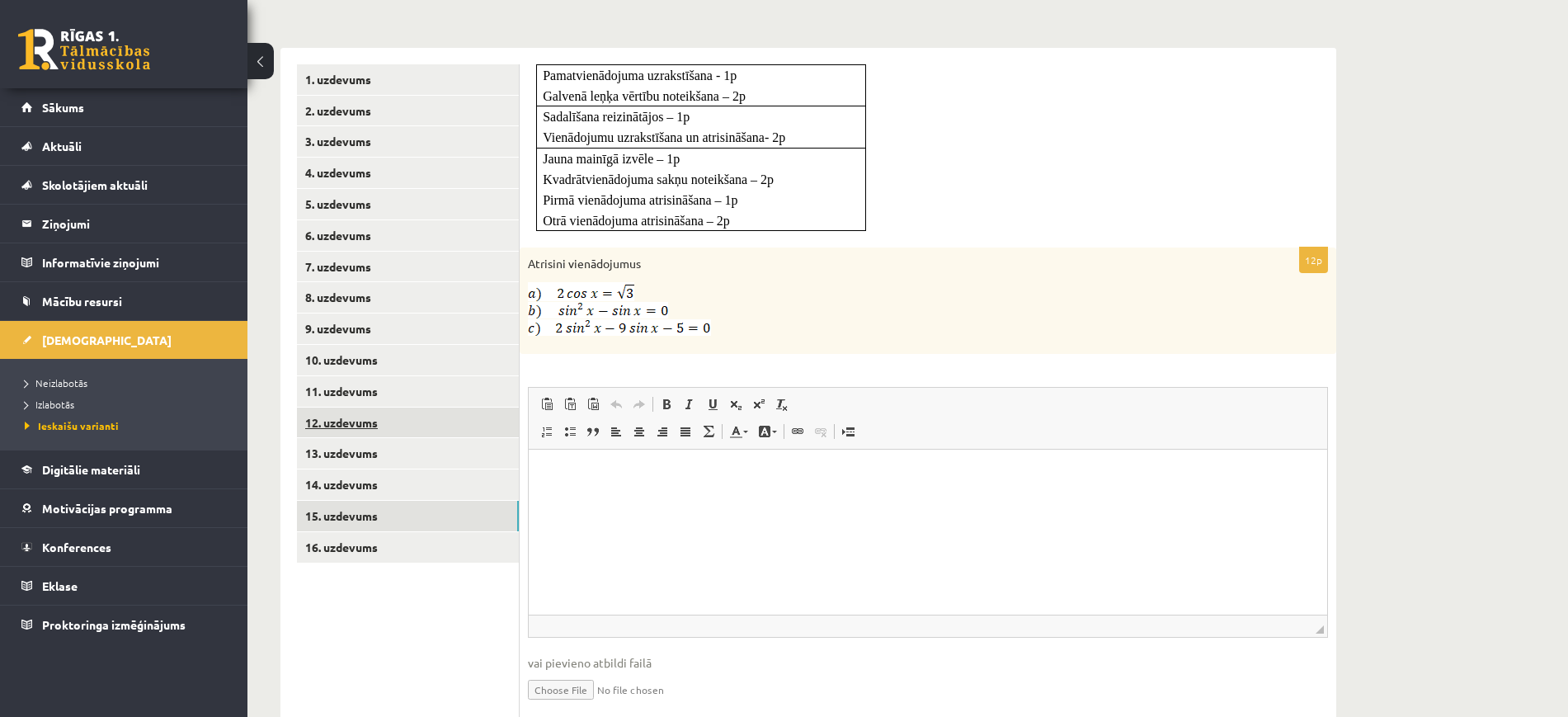
scroll to position [0, 0]
click at [415, 542] on link "16. uzdevums" at bounding box center [408, 547] width 222 height 31
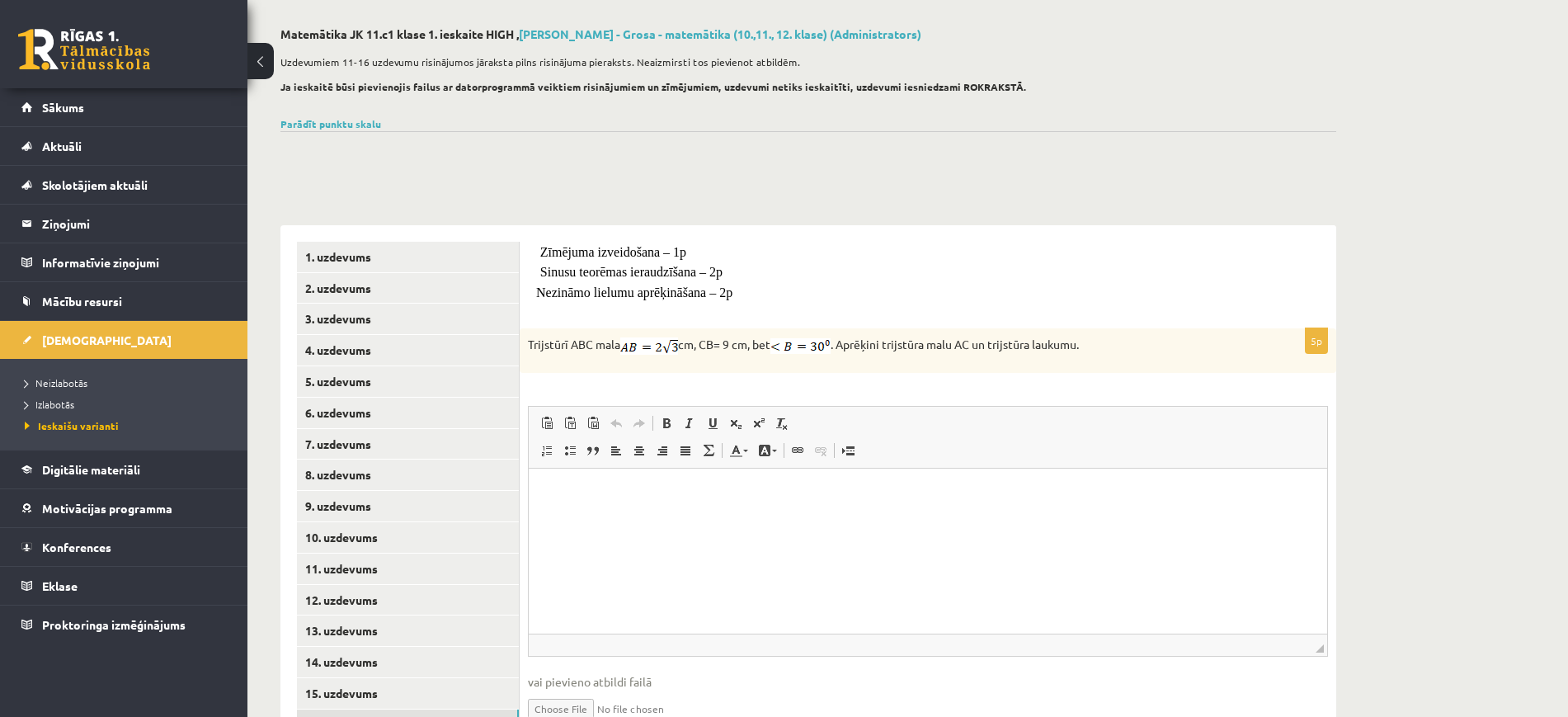
scroll to position [103, 0]
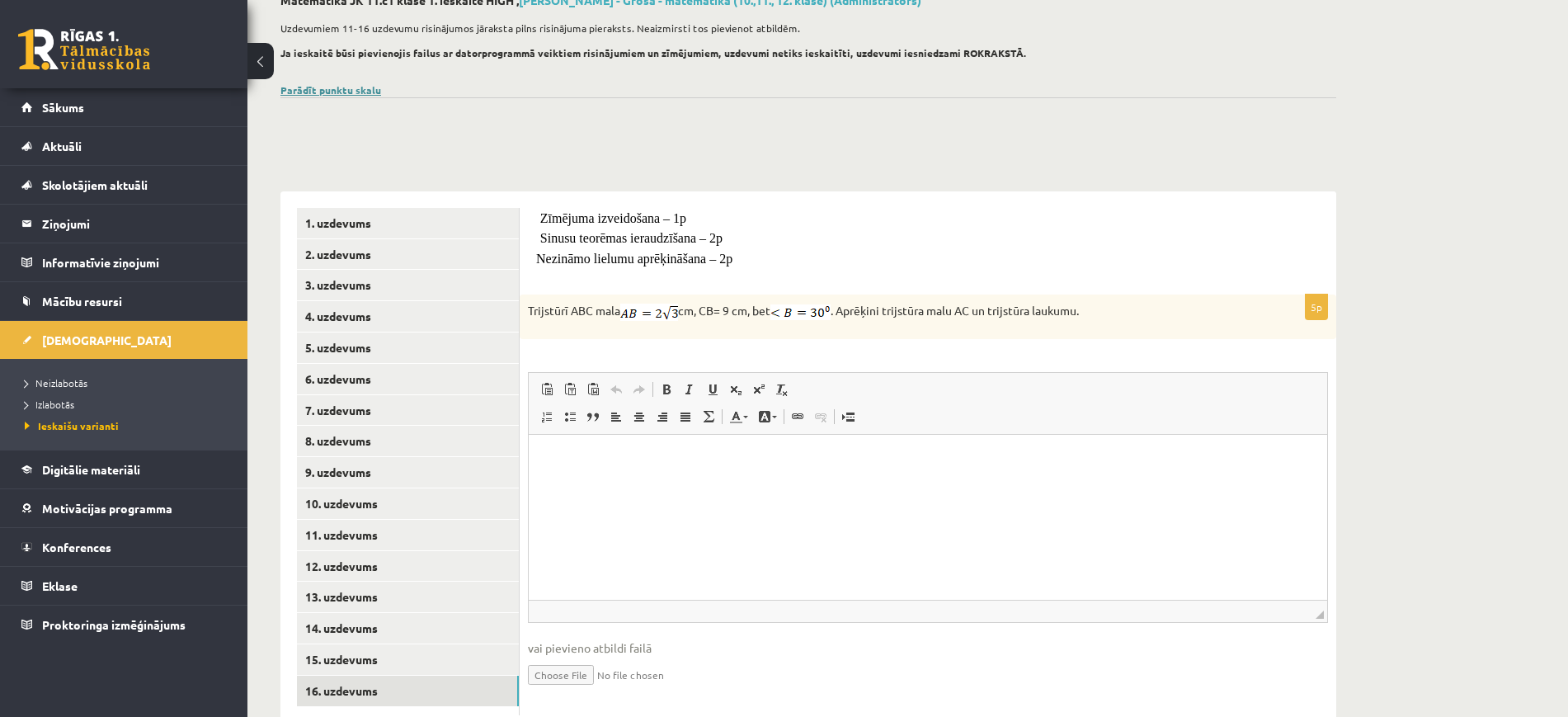
click at [362, 88] on link "Parādīt punktu skalu" at bounding box center [330, 90] width 101 height 13
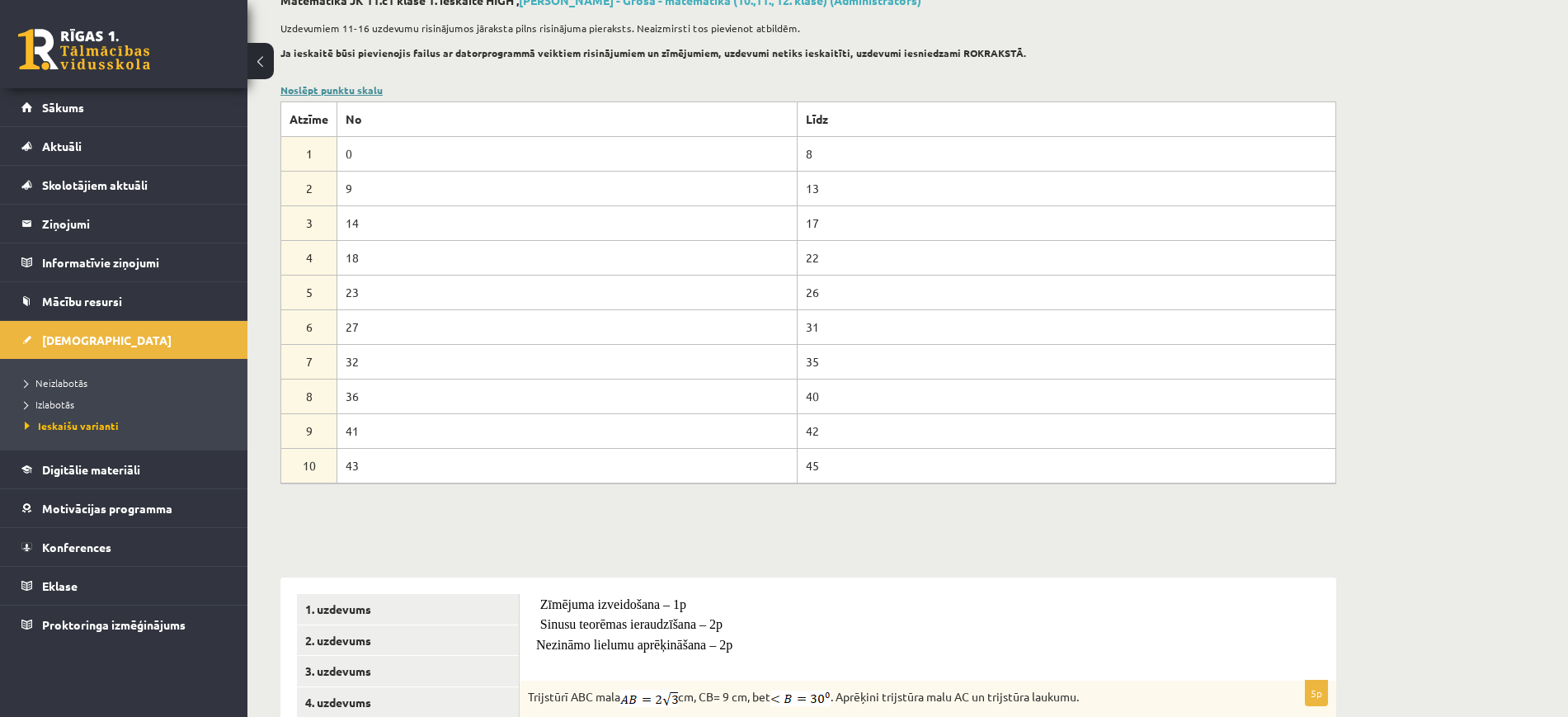
click at [362, 88] on link "Noslēpt punktu skalu" at bounding box center [331, 90] width 103 height 13
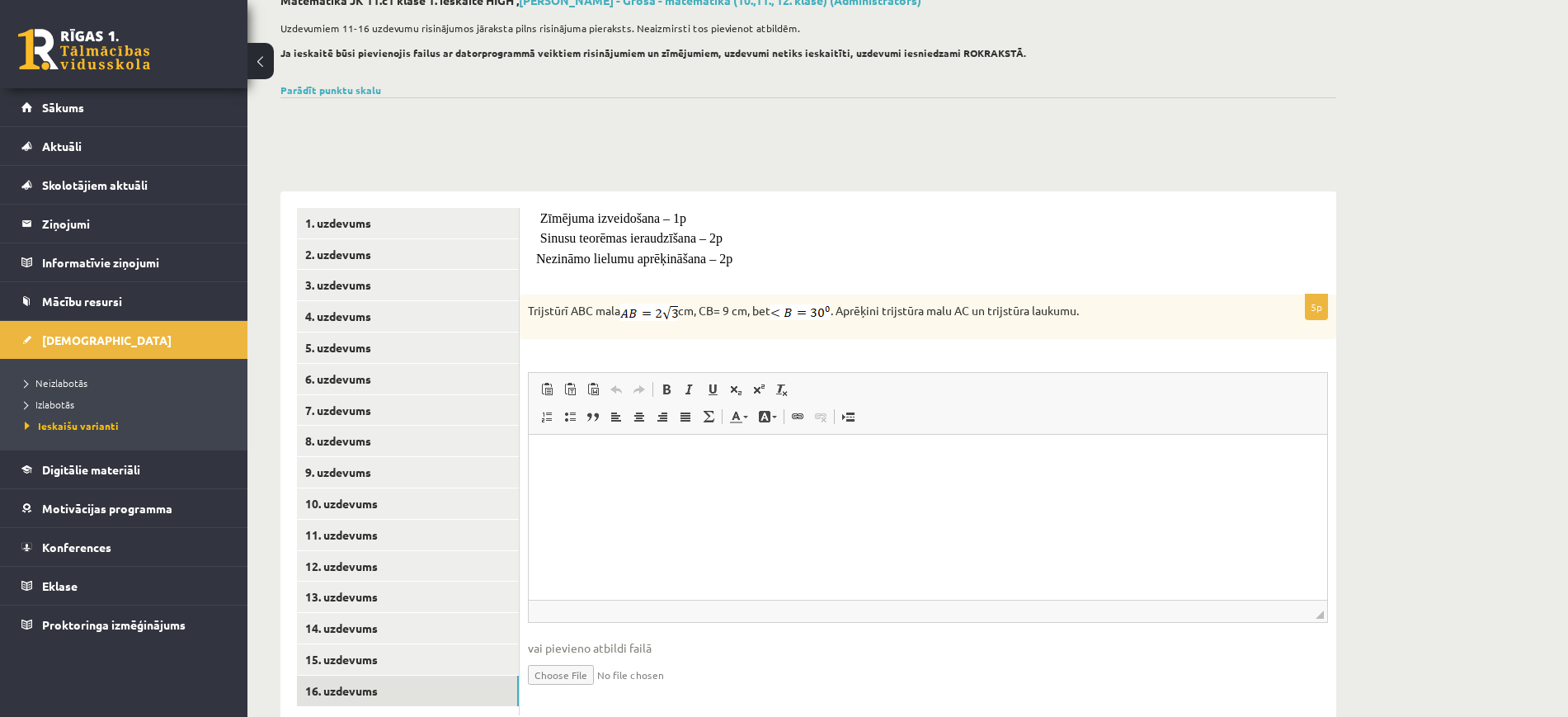
scroll to position [148, 0]
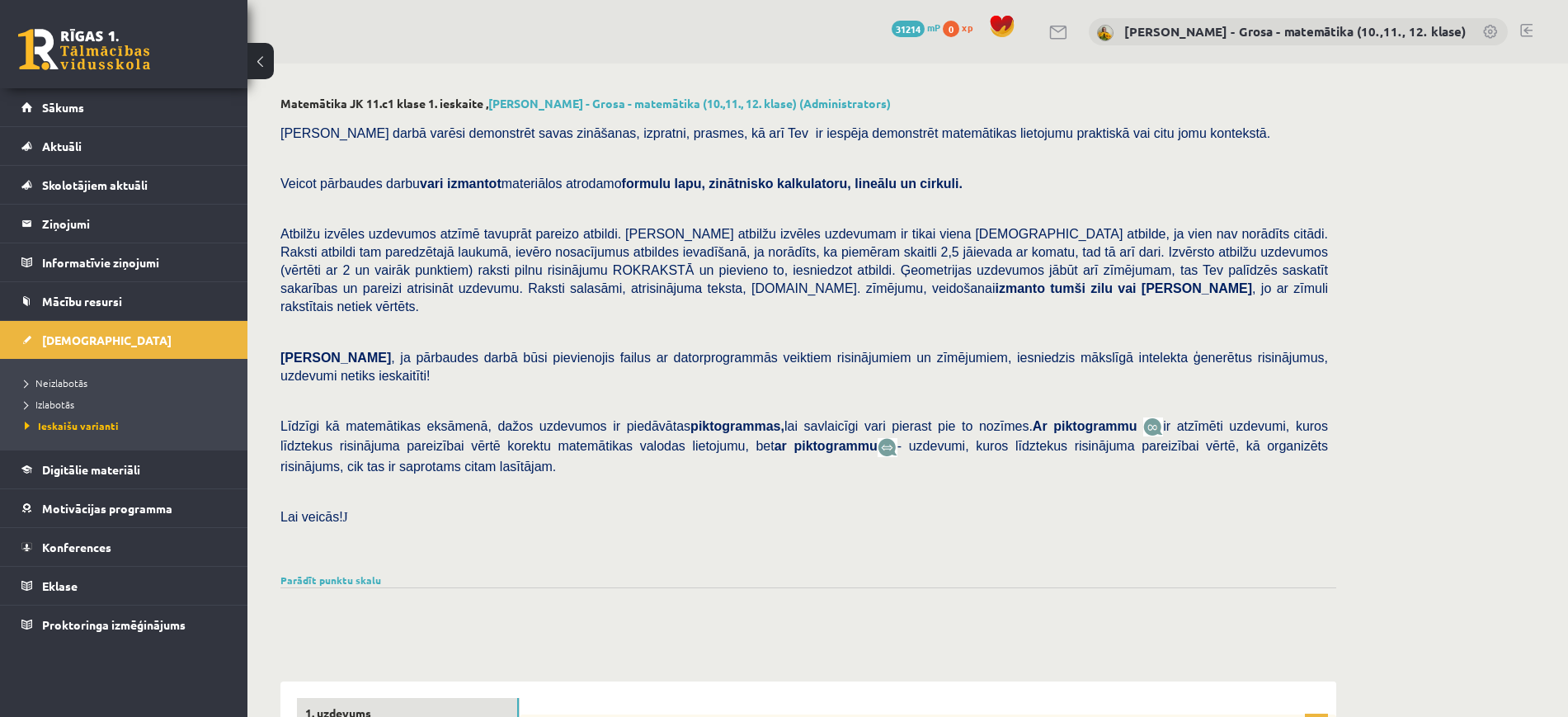
scroll to position [413, 0]
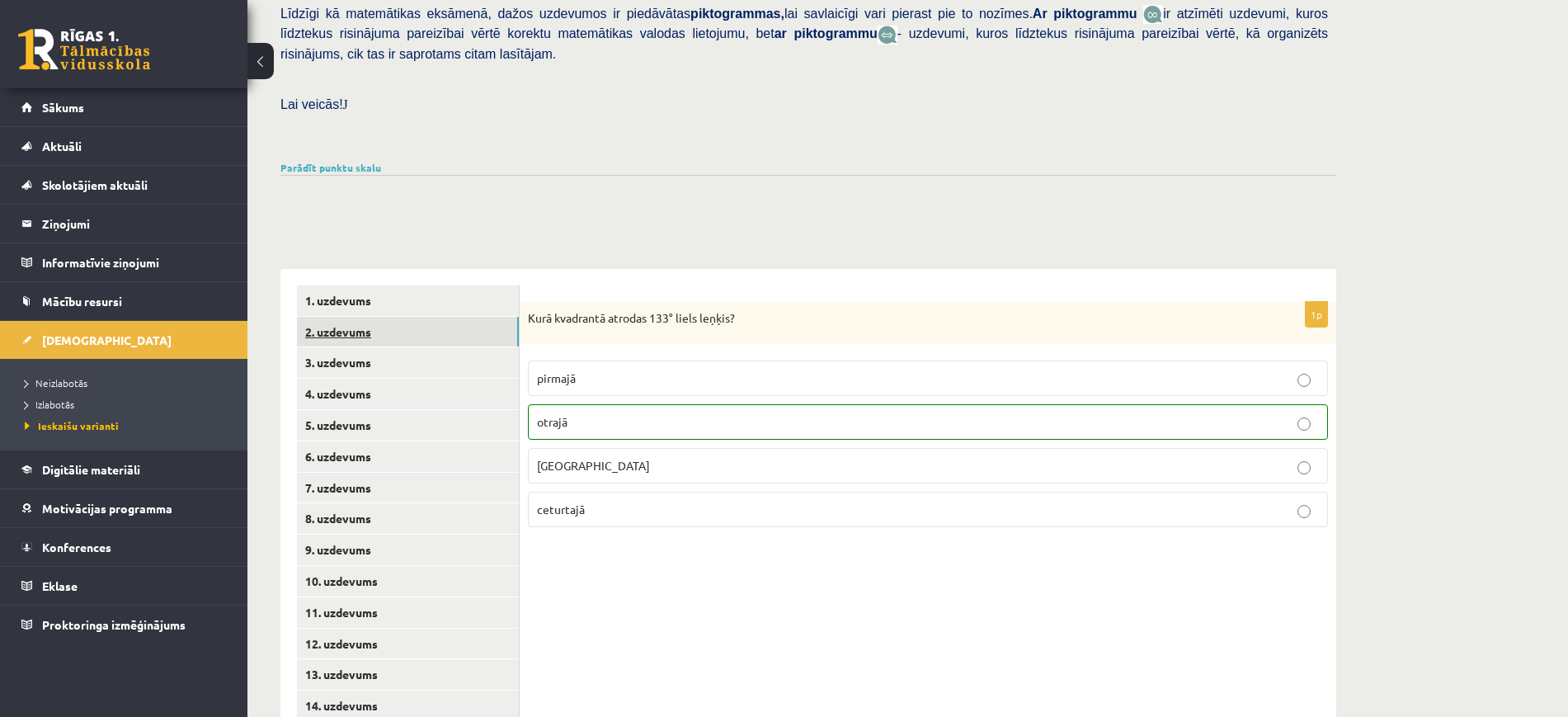
click at [425, 317] on link "2. uzdevums" at bounding box center [408, 332] width 222 height 31
click at [425, 347] on link "3. uzdevums" at bounding box center [408, 362] width 222 height 31
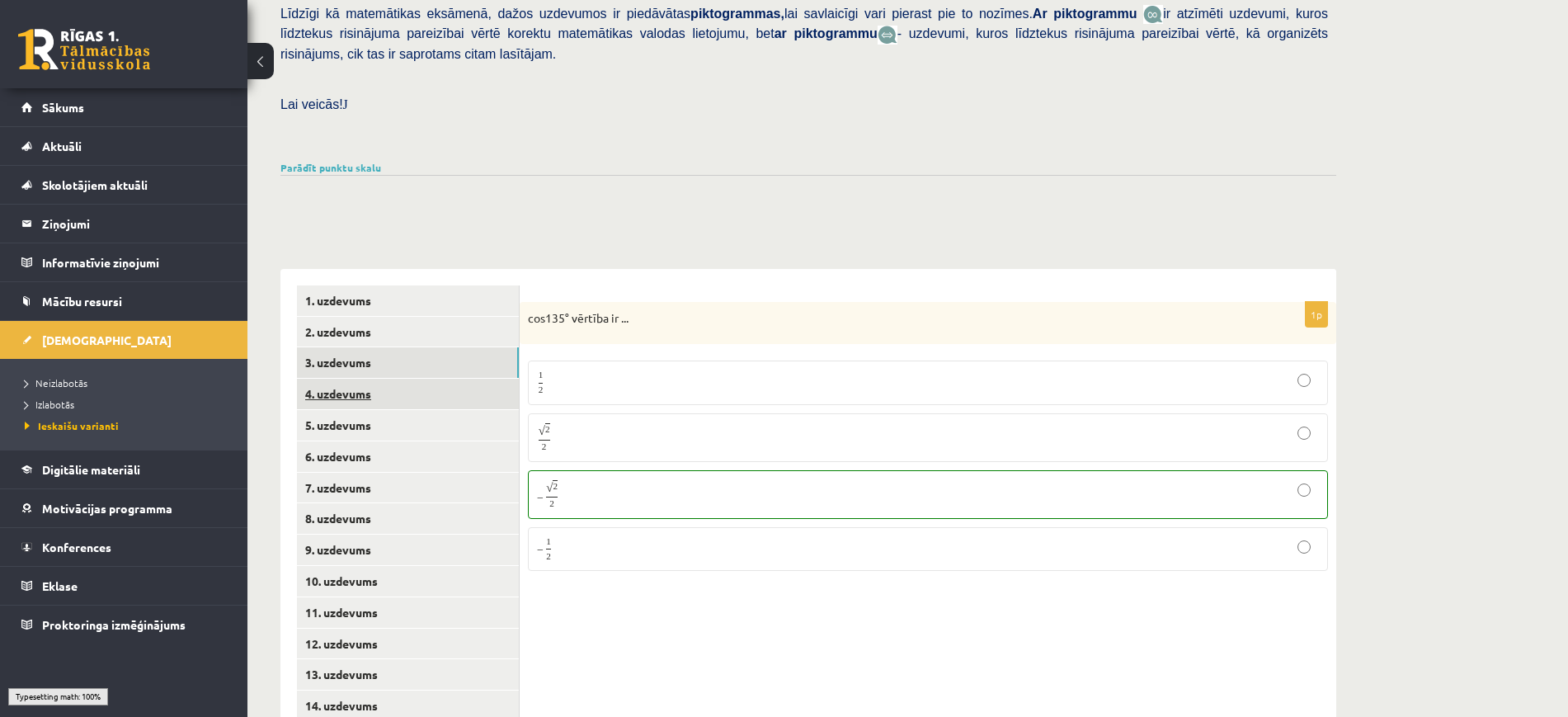
click at [425, 379] on link "4. uzdevums" at bounding box center [408, 394] width 222 height 31
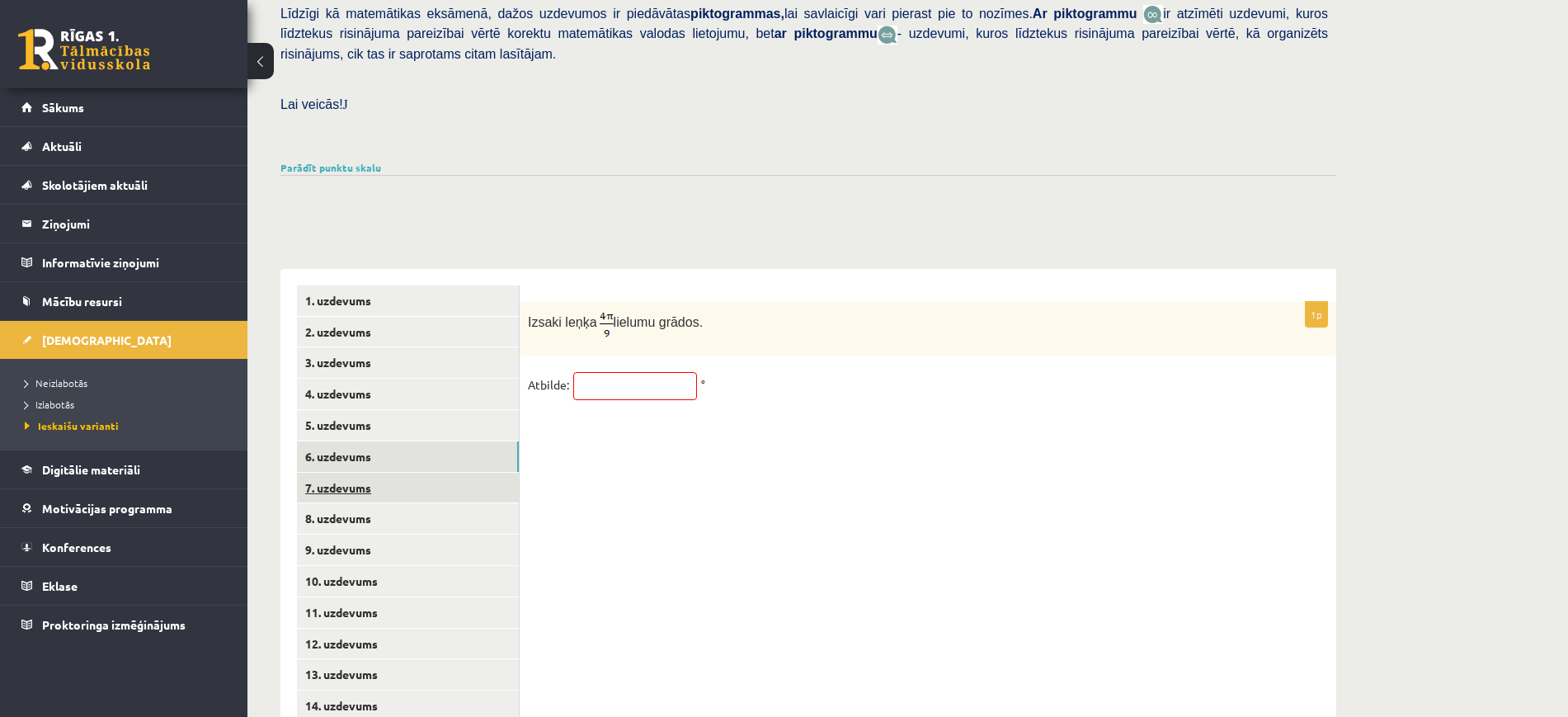
click at [435, 473] on link "7. uzdevums" at bounding box center [408, 488] width 222 height 31
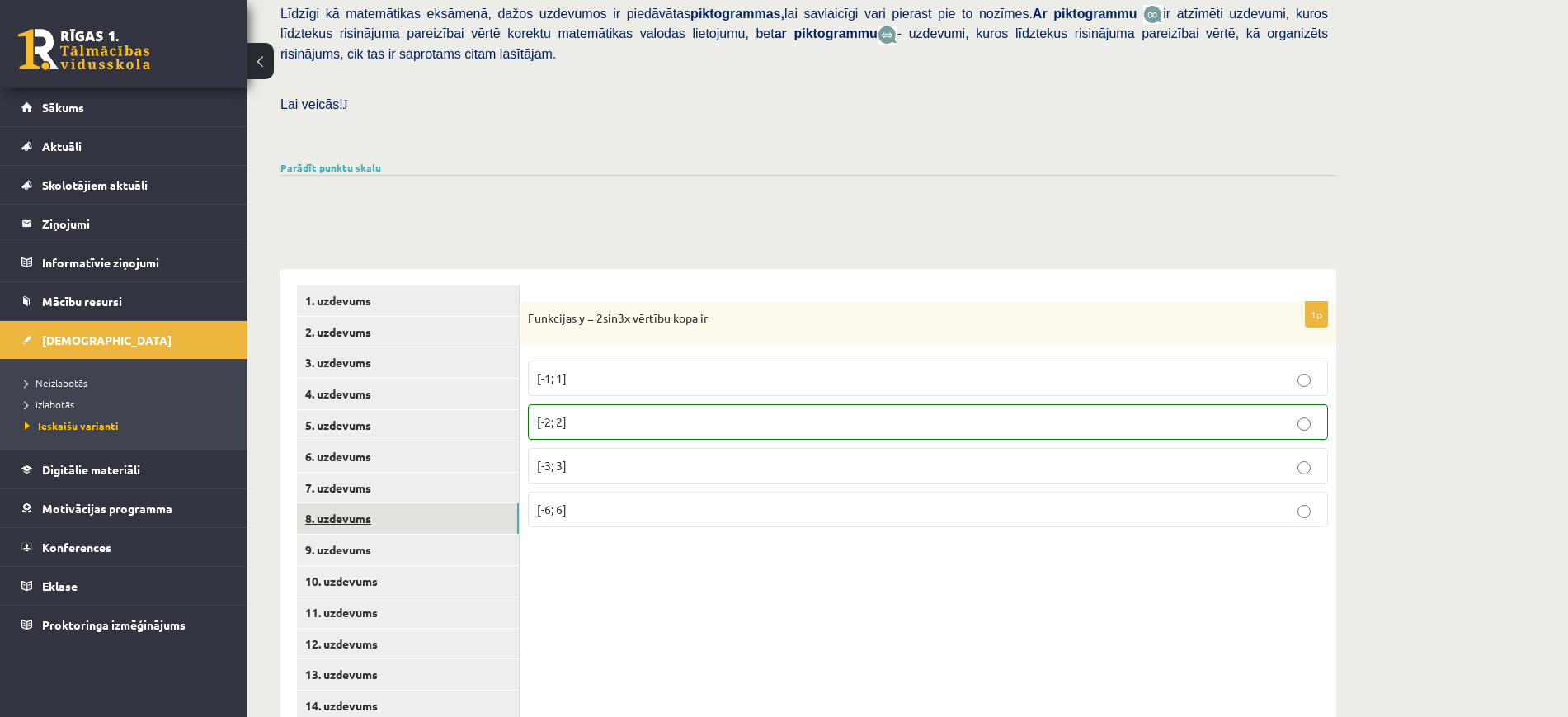
click at [435, 503] on link "8. uzdevums" at bounding box center [408, 518] width 222 height 31
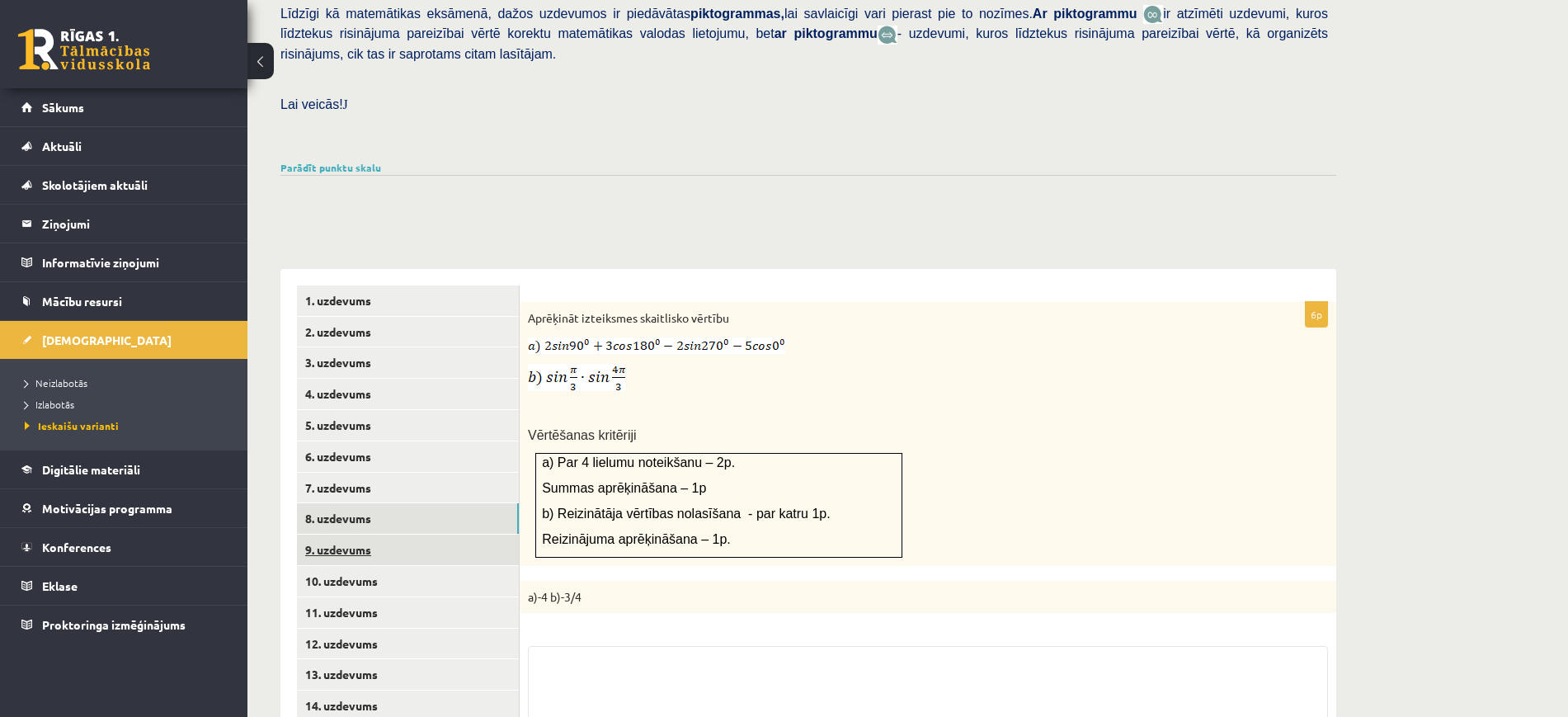
click at [434, 534] on link "9. uzdevums" at bounding box center [408, 549] width 222 height 31
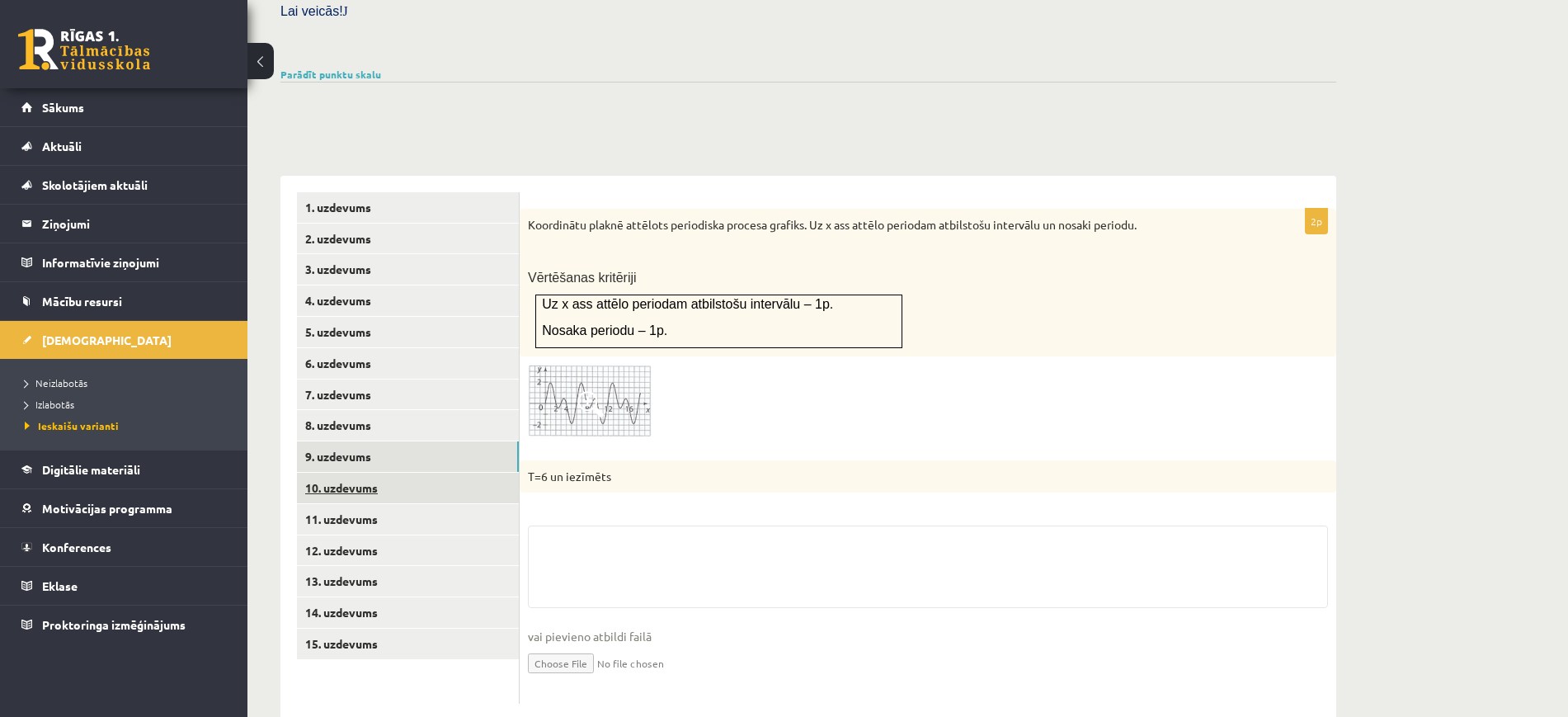
click at [421, 473] on link "10. uzdevums" at bounding box center [408, 488] width 222 height 31
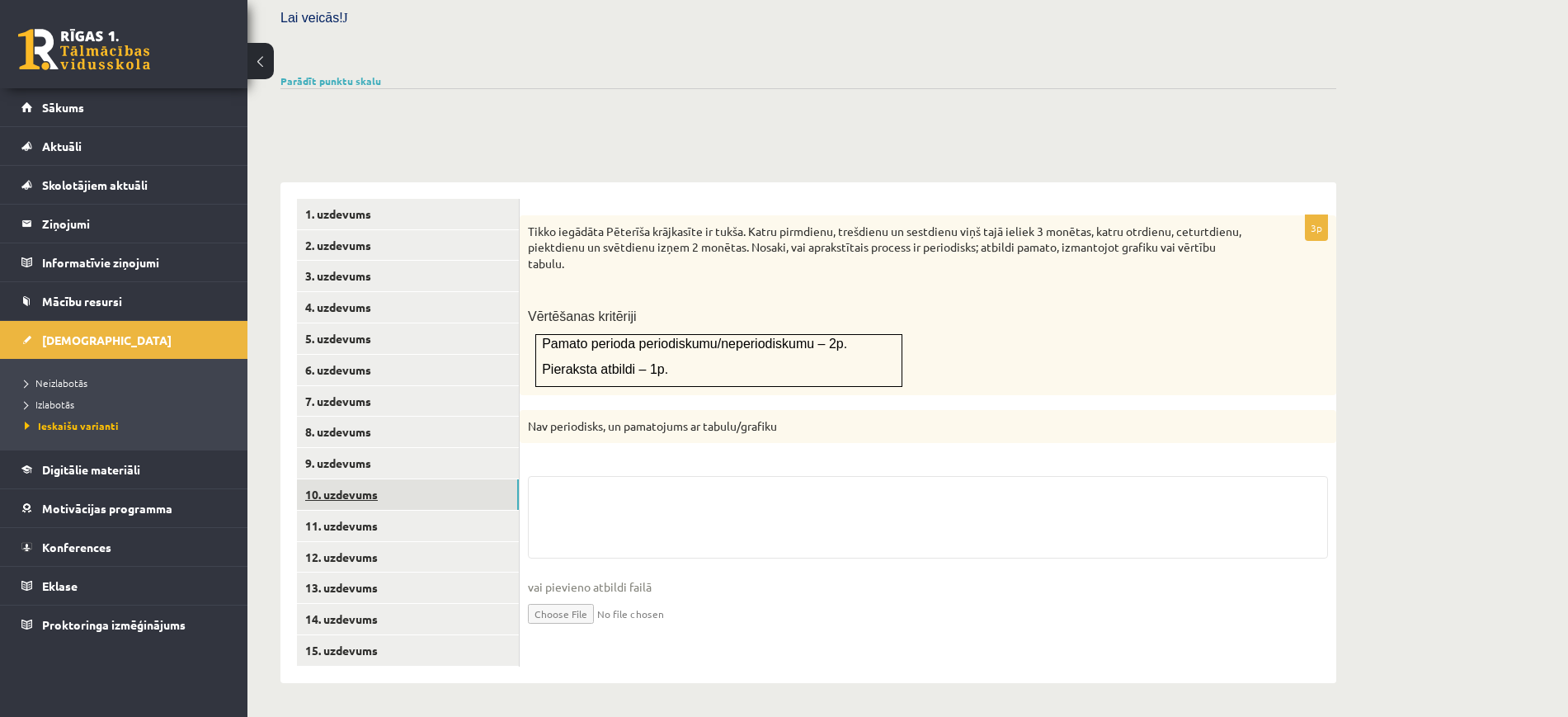
scroll to position [462, 0]
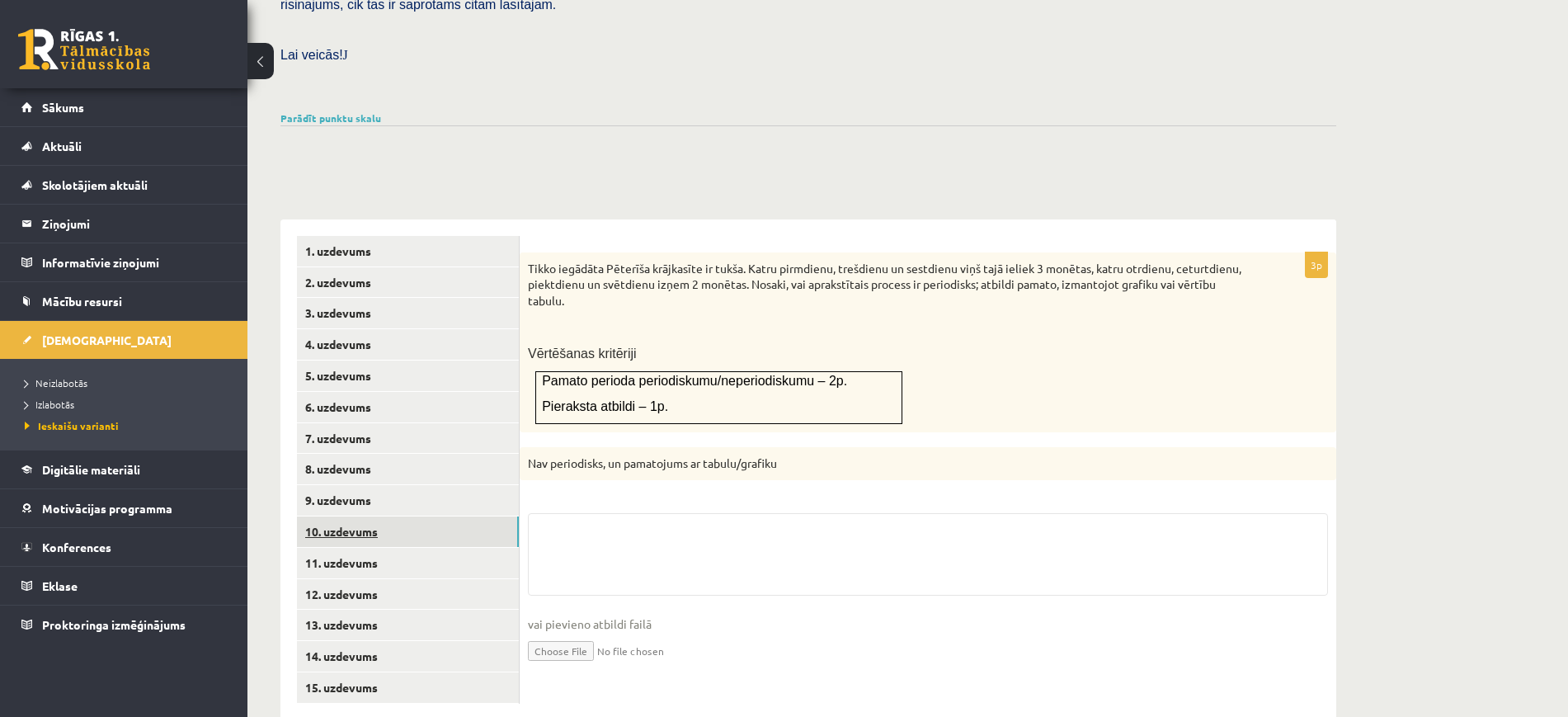
click at [436, 516] on link "10. uzdevums" at bounding box center [408, 531] width 222 height 31
click at [443, 548] on link "11. uzdevums" at bounding box center [408, 563] width 222 height 31
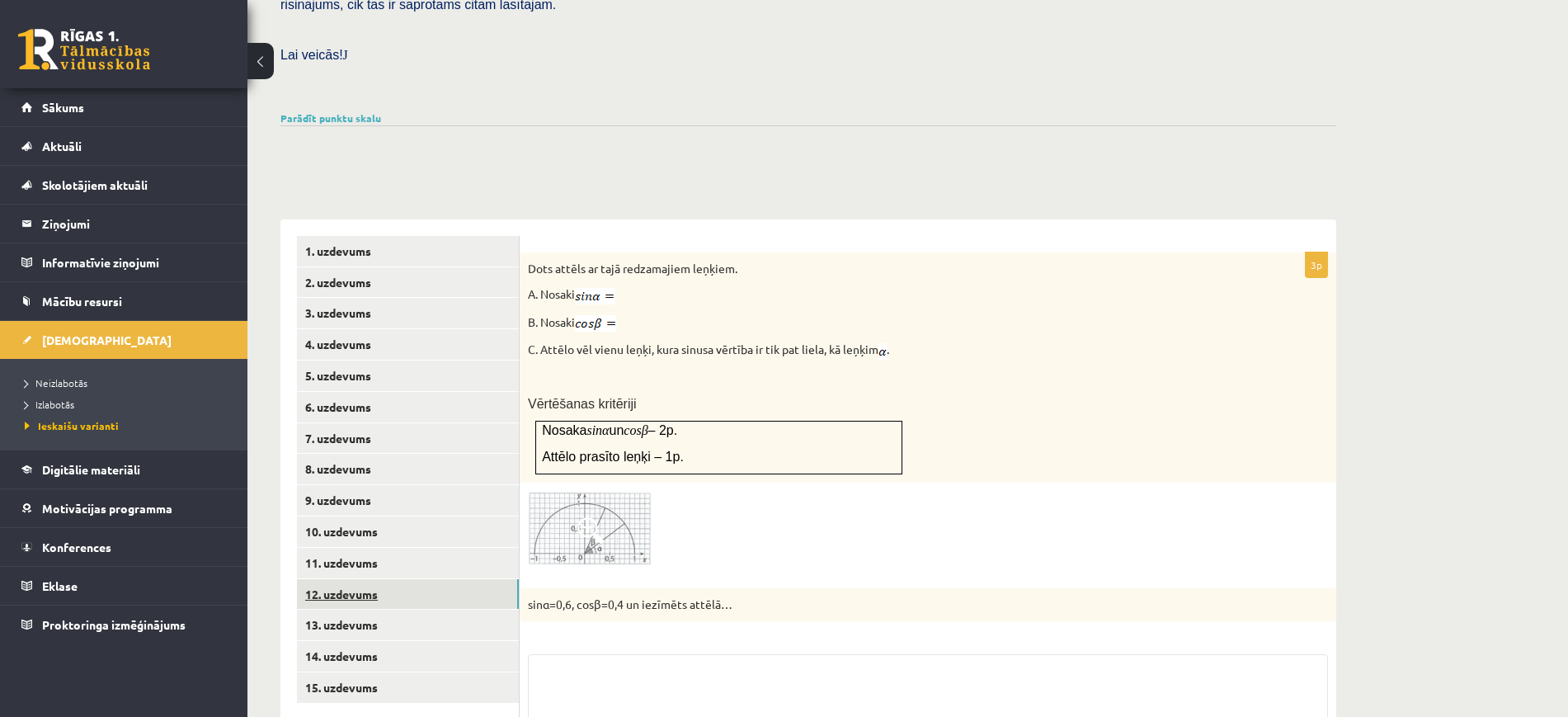
click at [440, 579] on link "12. uzdevums" at bounding box center [408, 594] width 222 height 31
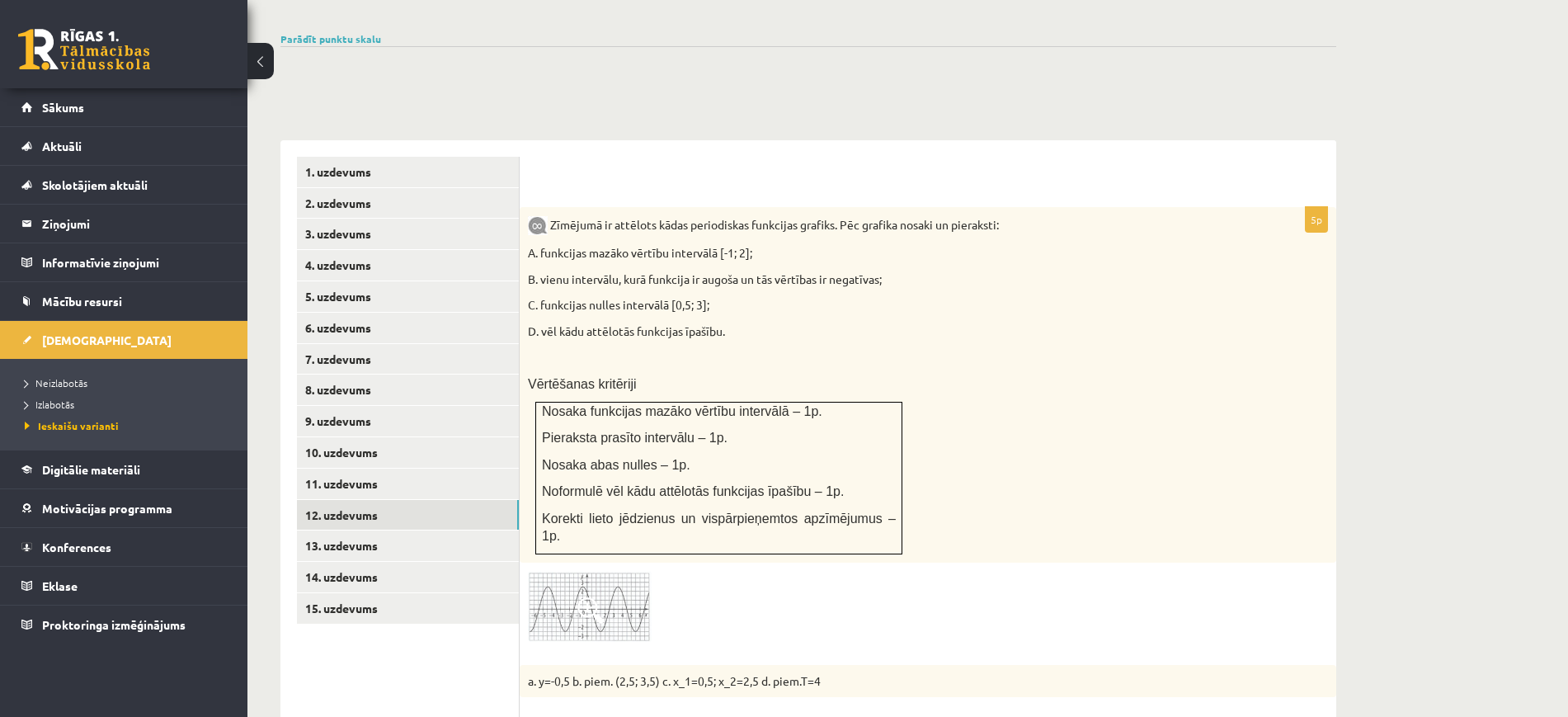
scroll to position [668, 0]
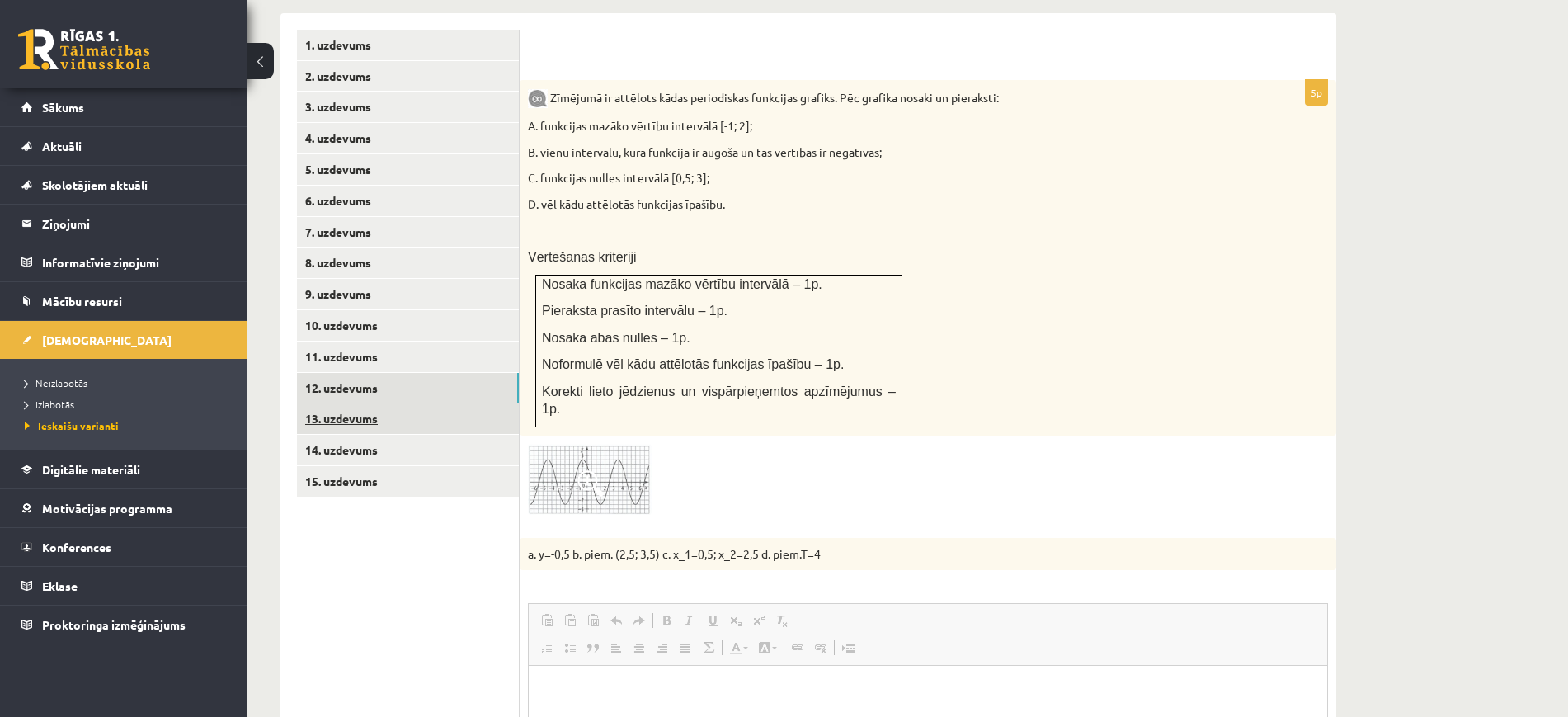
click at [389, 404] on link "13. uzdevums" at bounding box center [408, 419] width 222 height 31
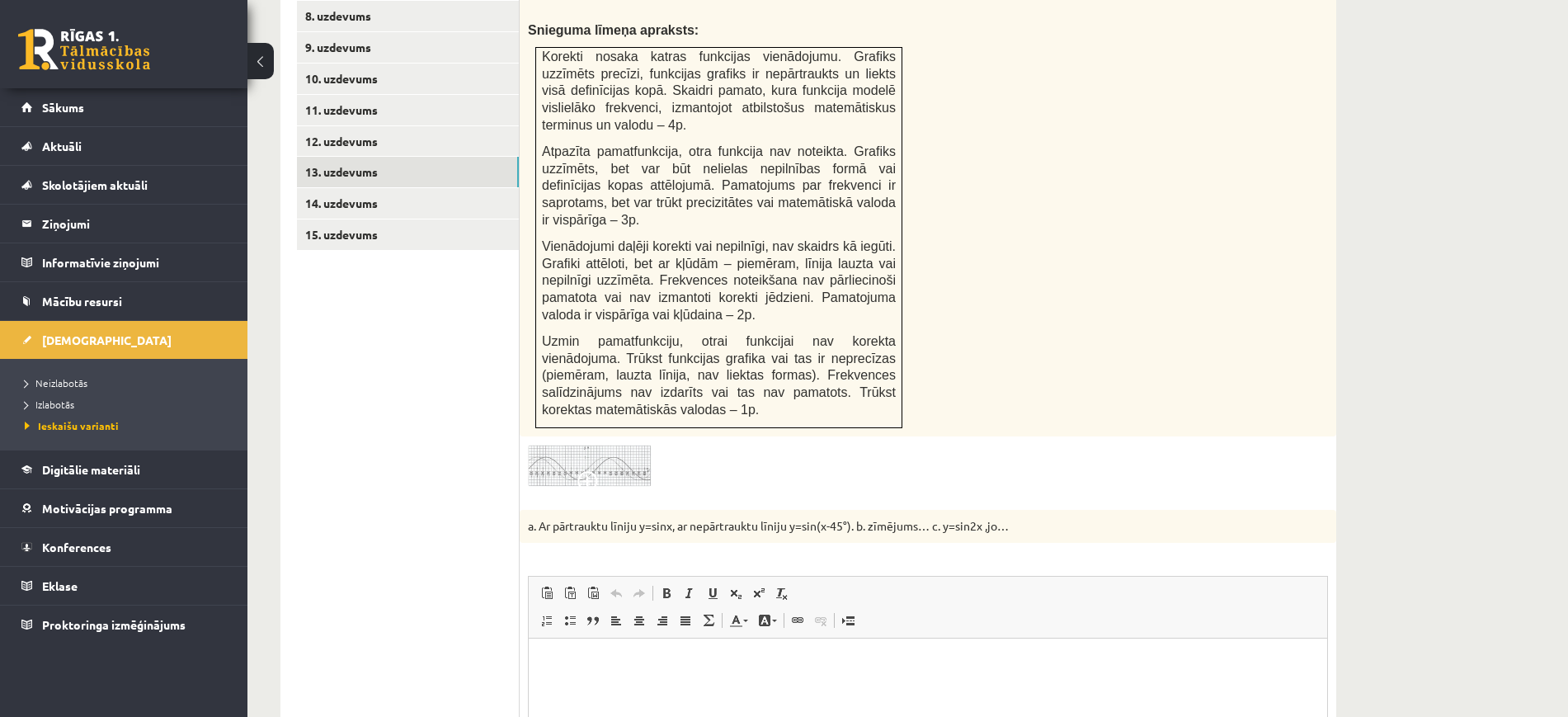
scroll to position [0, 0]
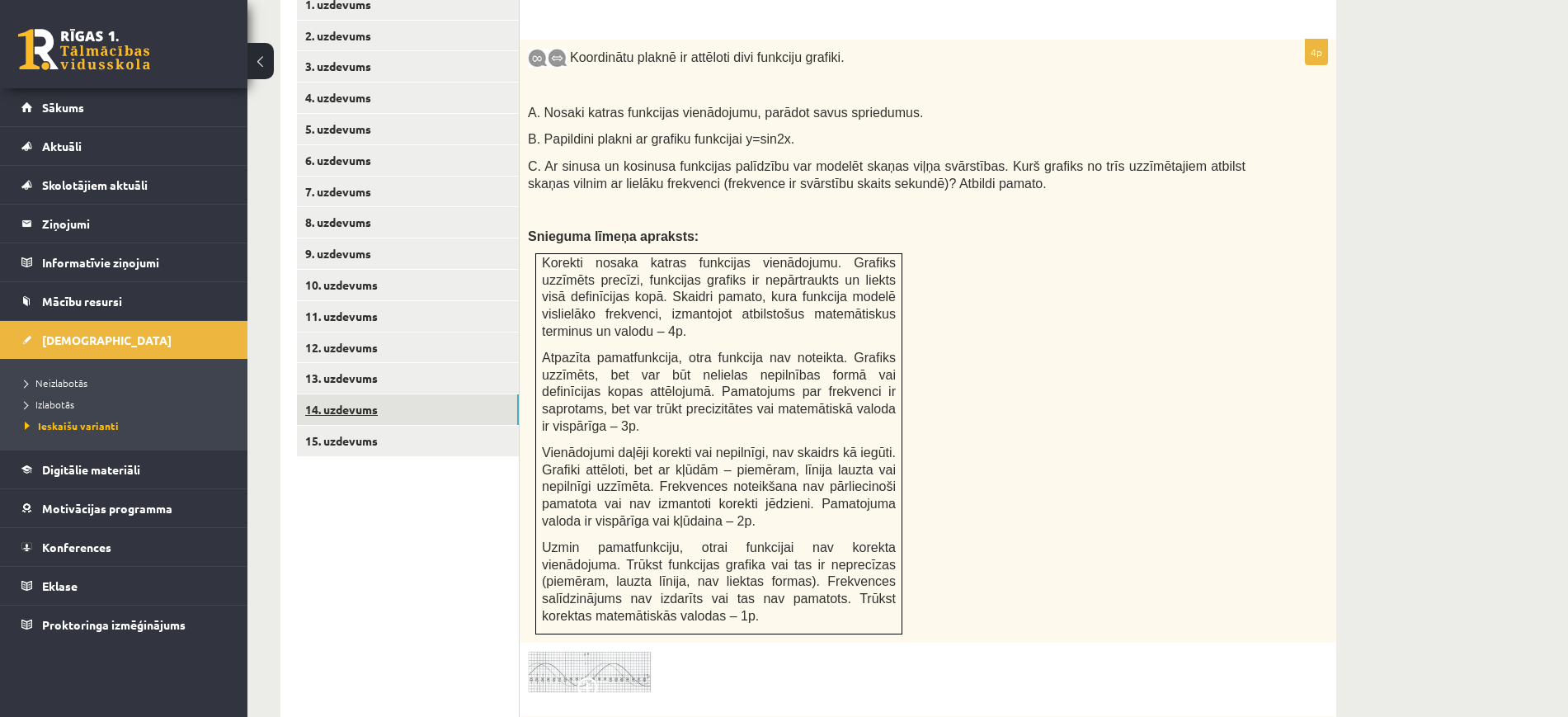
click at [480, 394] on link "14. uzdevums" at bounding box center [408, 409] width 222 height 31
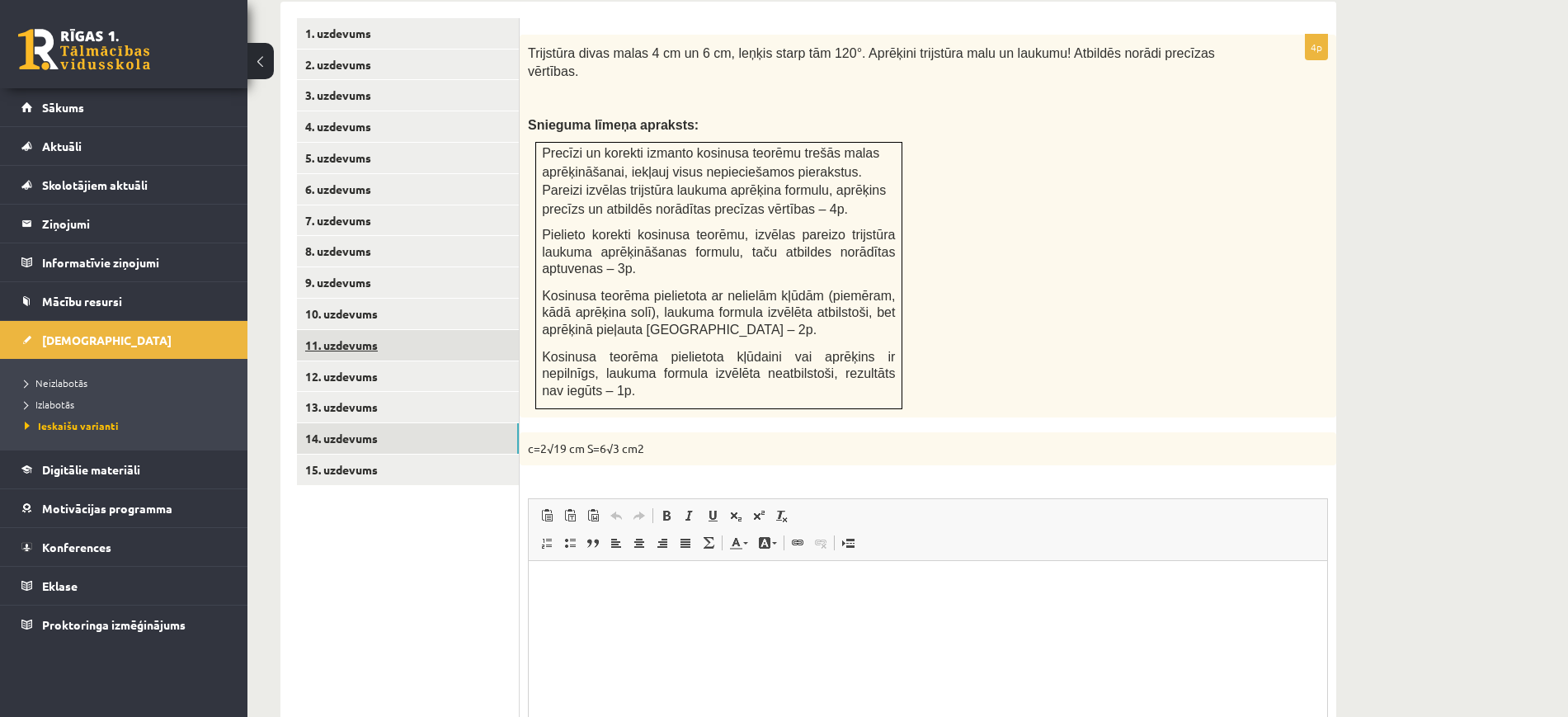
scroll to position [782, 0]
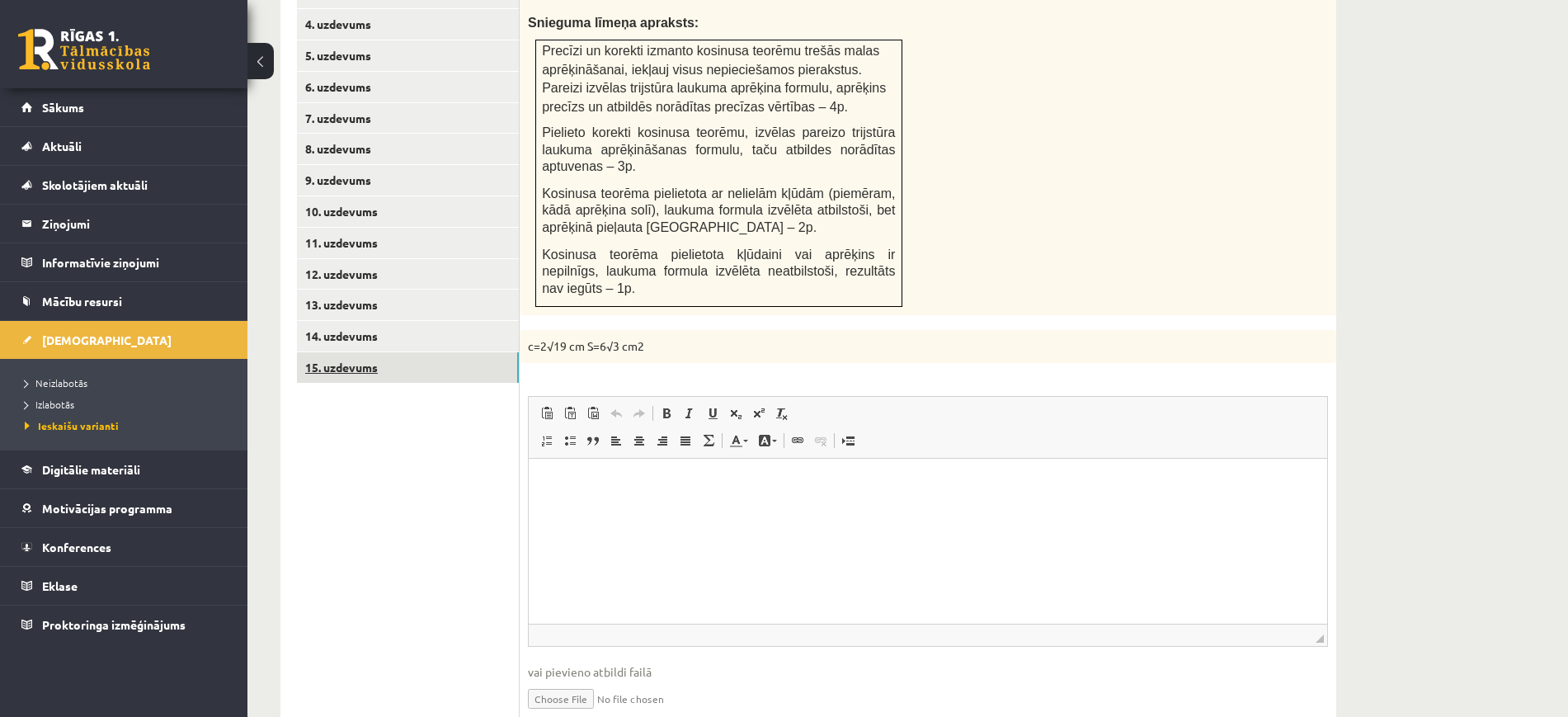
click at [436, 352] on link "15. uzdevums" at bounding box center [408, 367] width 222 height 31
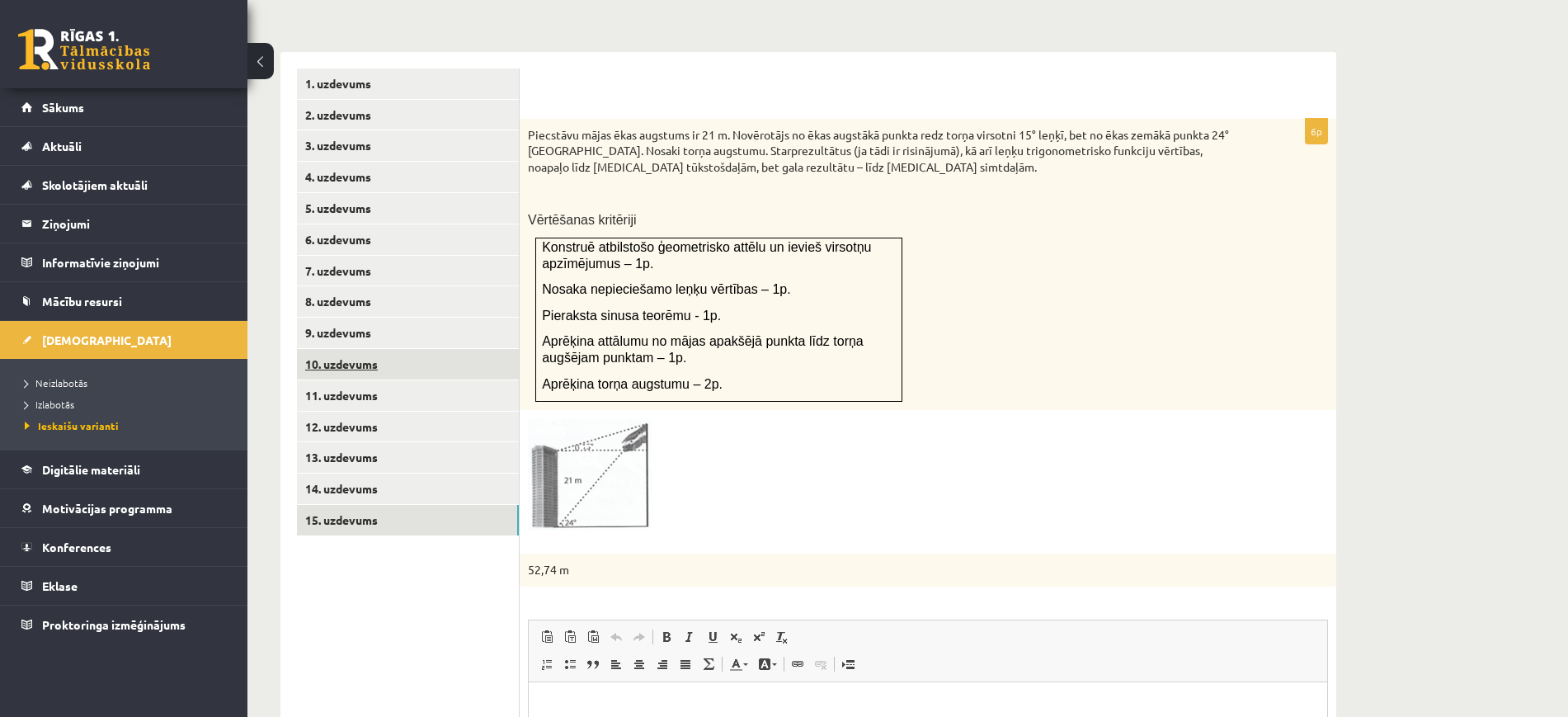
scroll to position [0, 0]
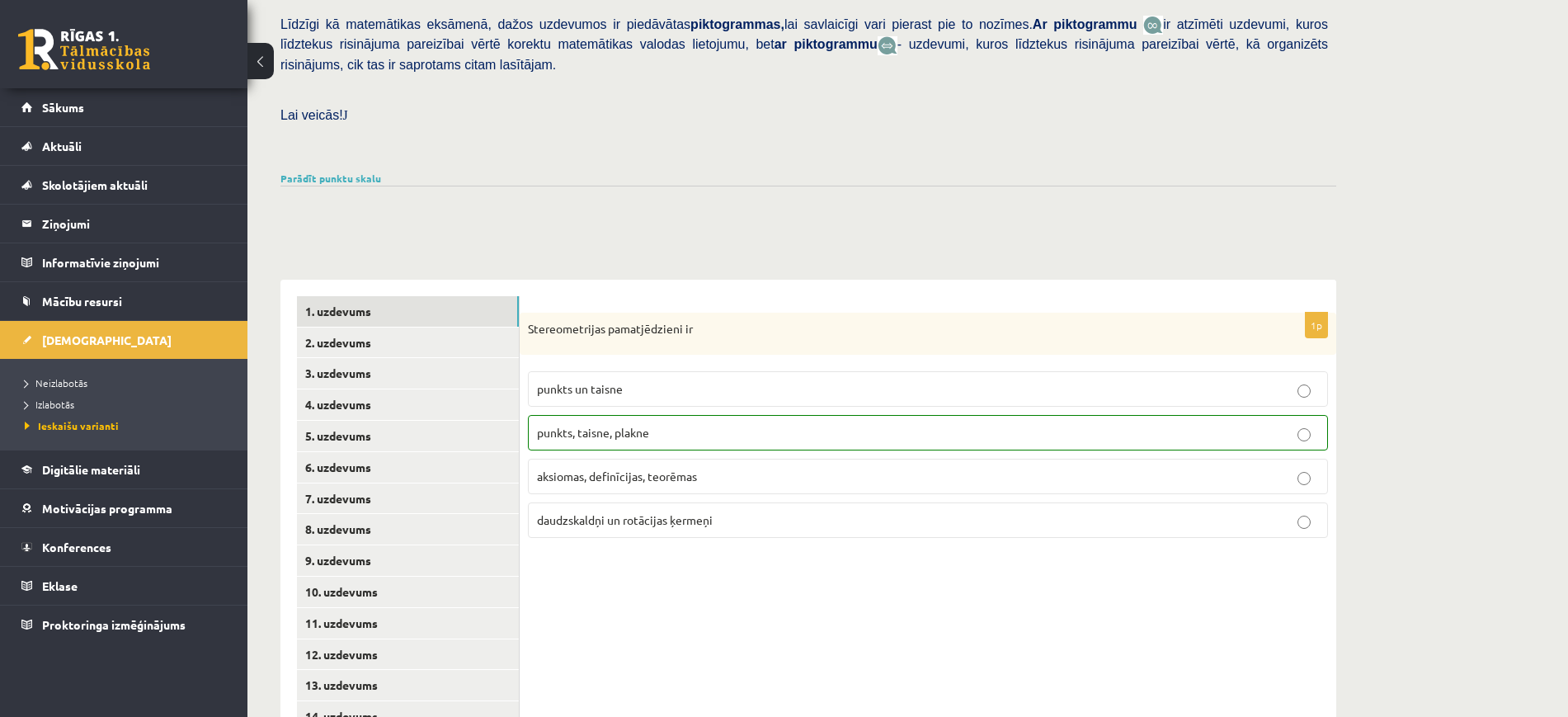
scroll to position [413, 0]
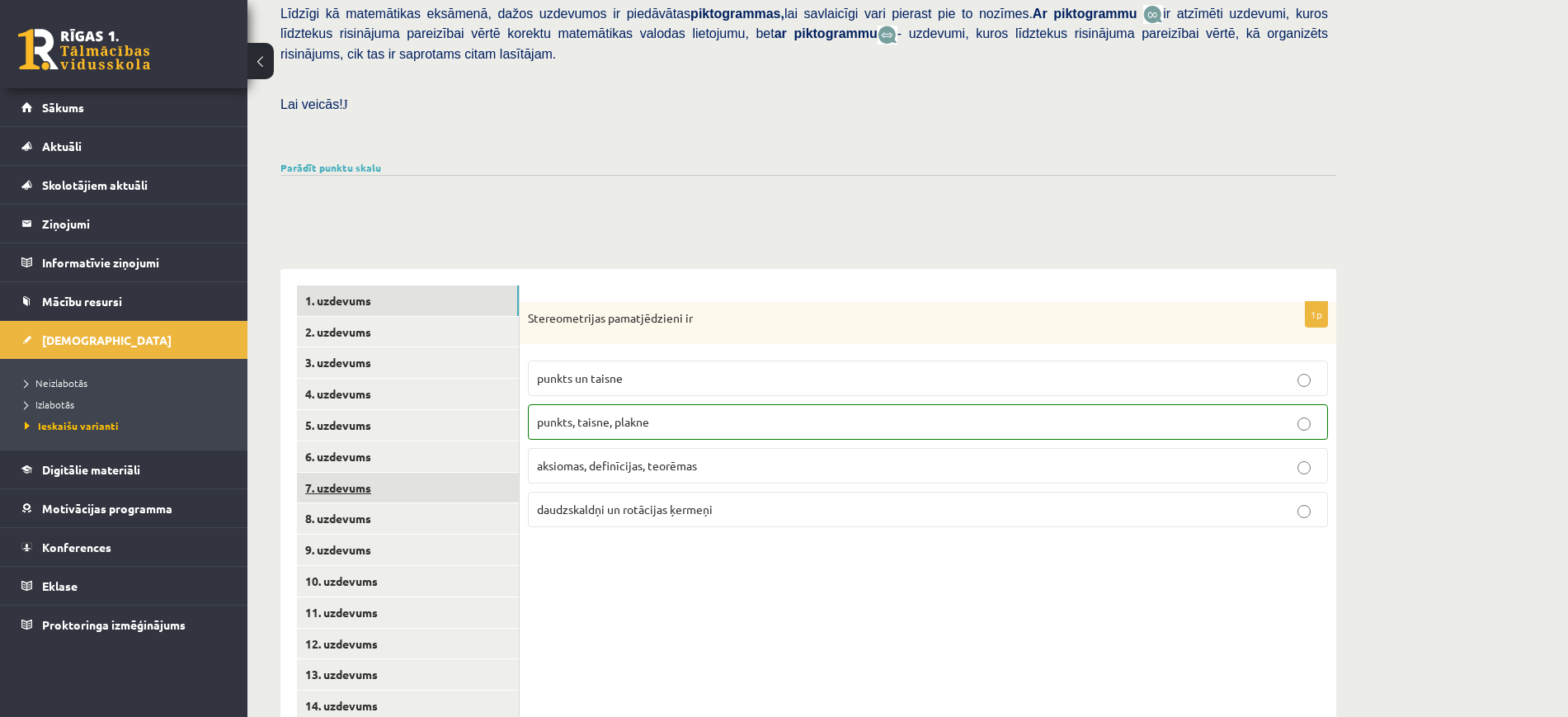
click at [470, 473] on link "7. uzdevums" at bounding box center [408, 488] width 222 height 31
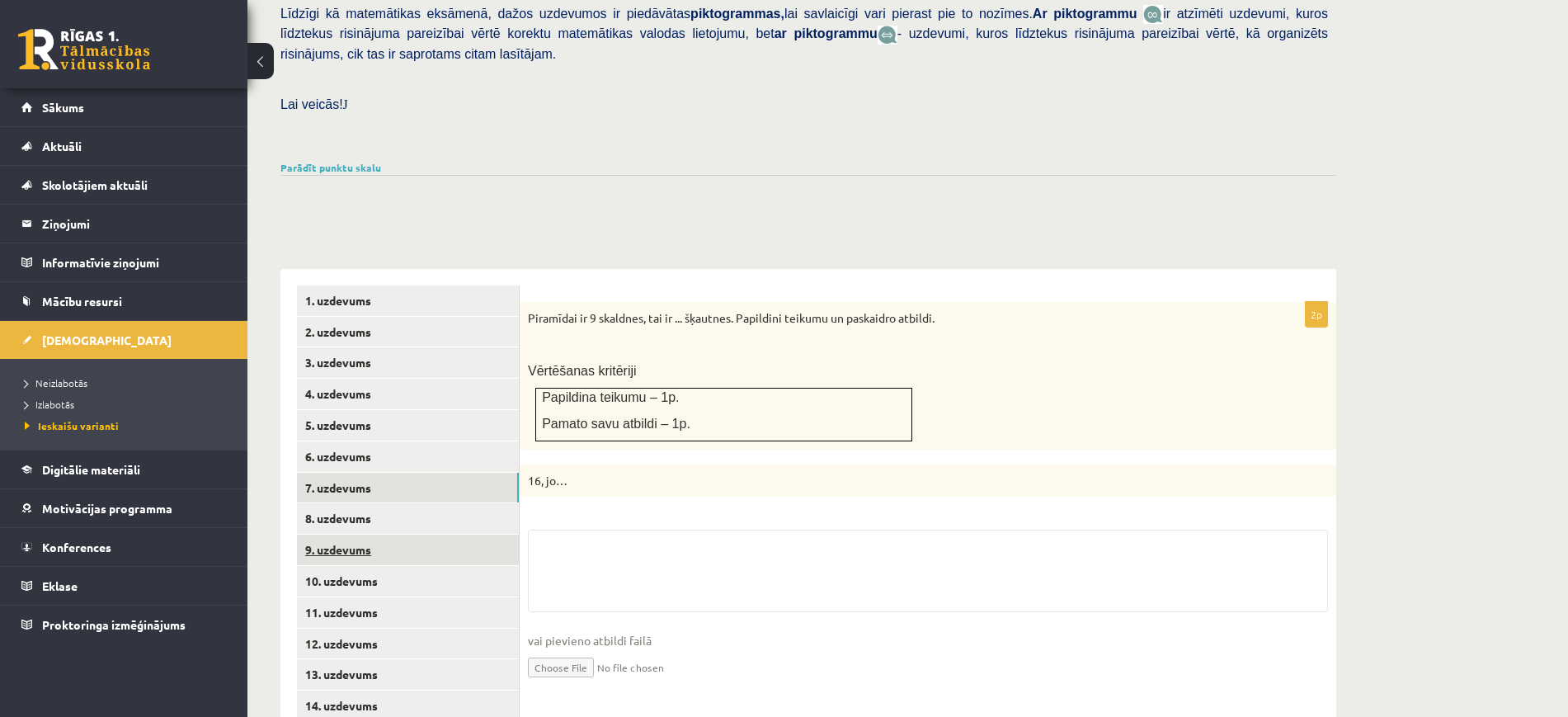
click at [475, 534] on link "9. uzdevums" at bounding box center [408, 549] width 222 height 31
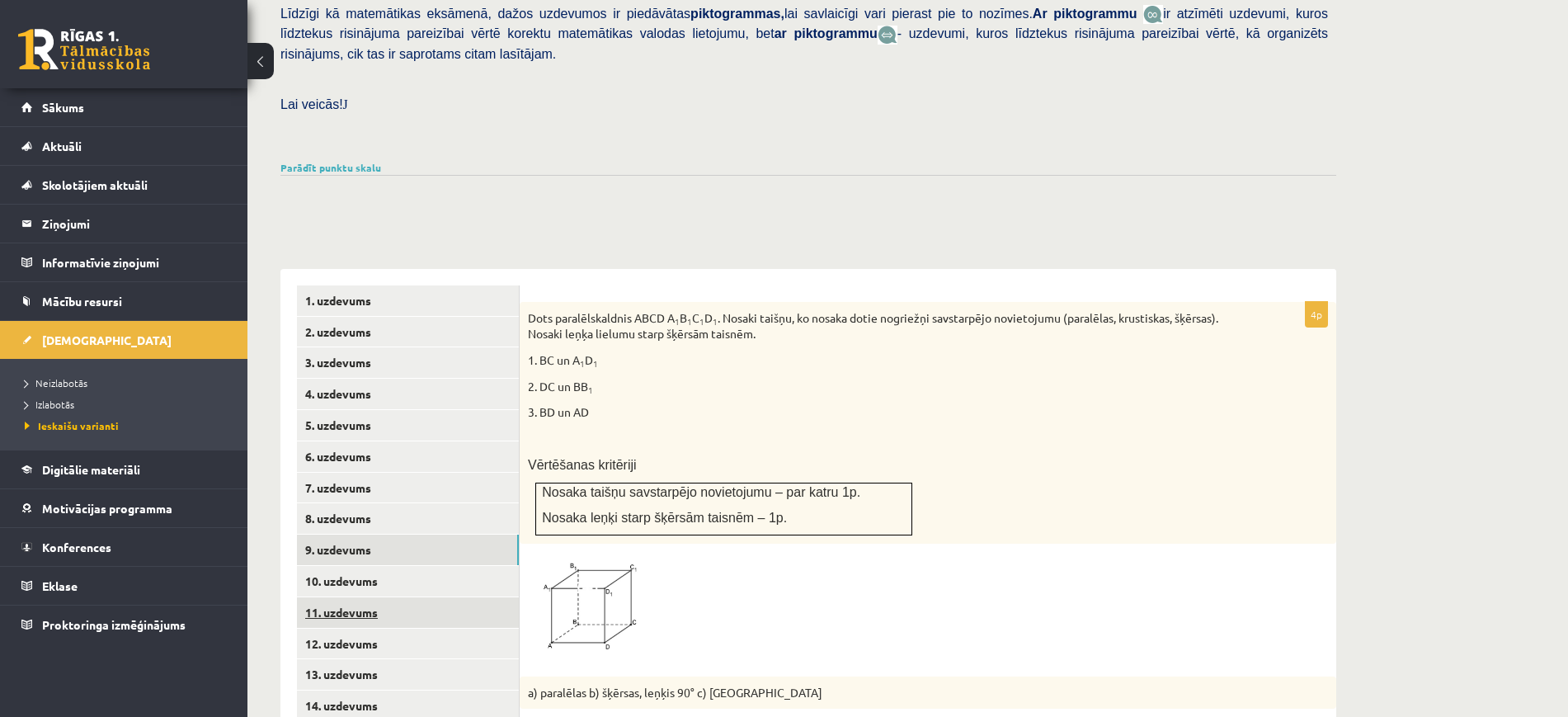
click at [451, 597] on link "11. uzdevums" at bounding box center [408, 612] width 222 height 31
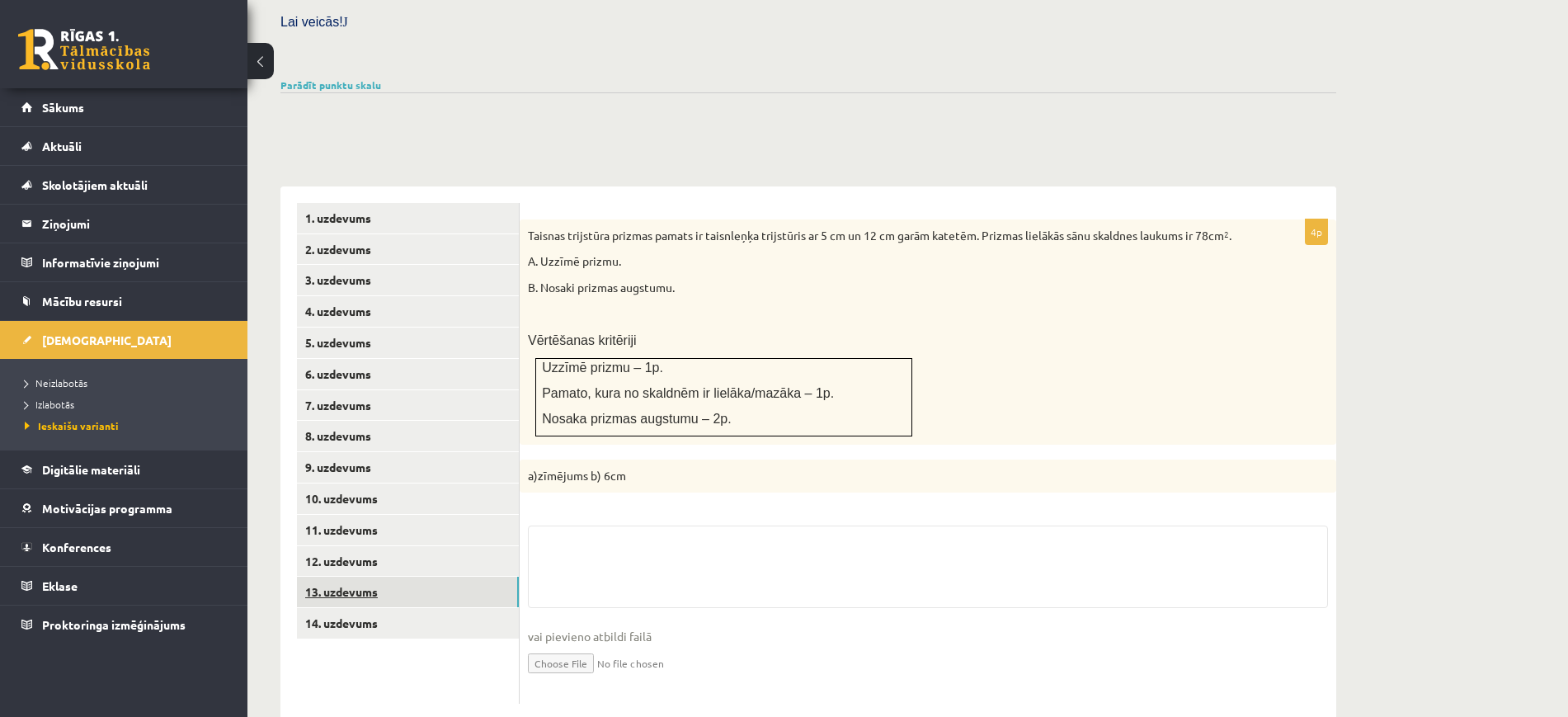
click at [455, 576] on link "13. uzdevums" at bounding box center [408, 591] width 222 height 31
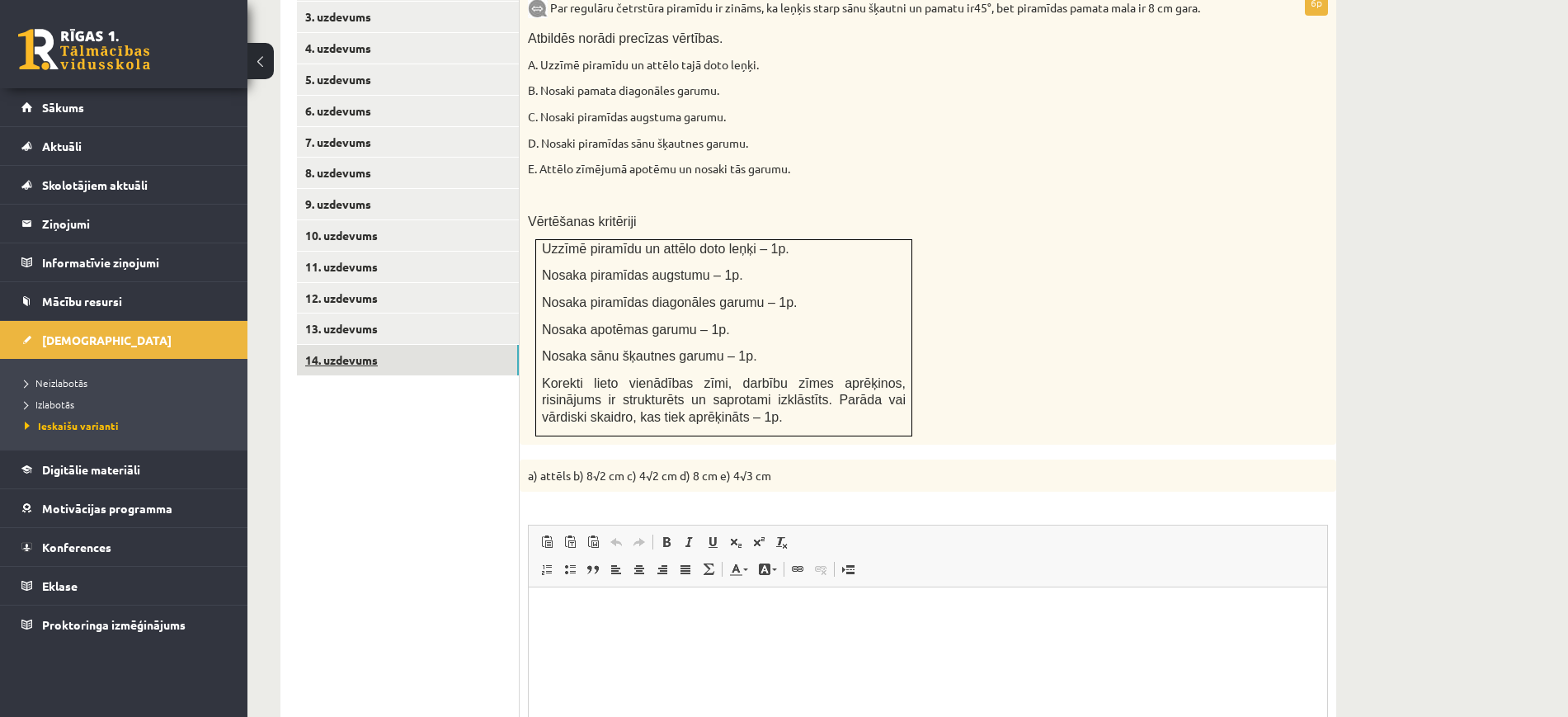
click at [450, 344] on link "14. uzdevums" at bounding box center [408, 359] width 222 height 31
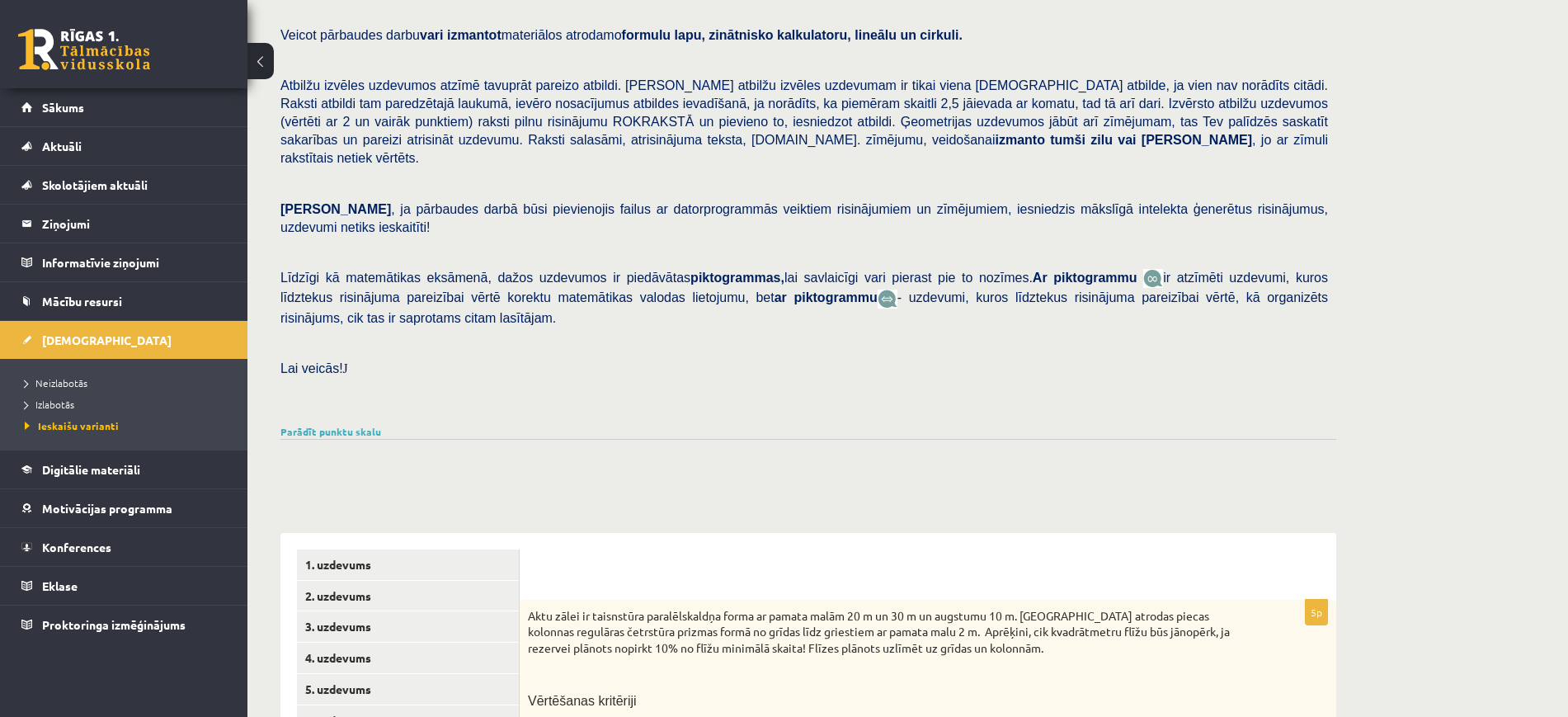
scroll to position [0, 0]
click at [74, 382] on span "Neizlabotās" at bounding box center [56, 383] width 63 height 13
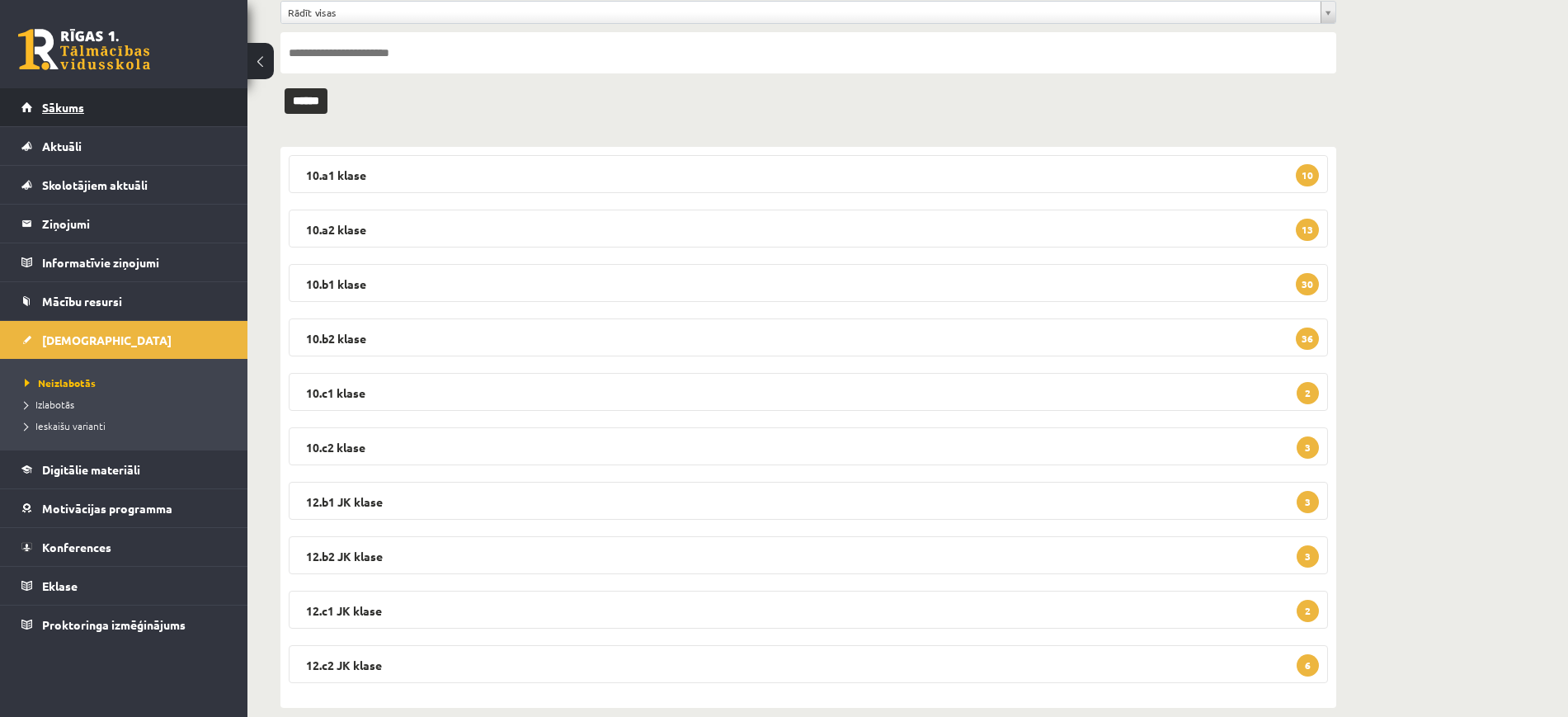
click at [132, 113] on link "Sākums" at bounding box center [124, 108] width 205 height 38
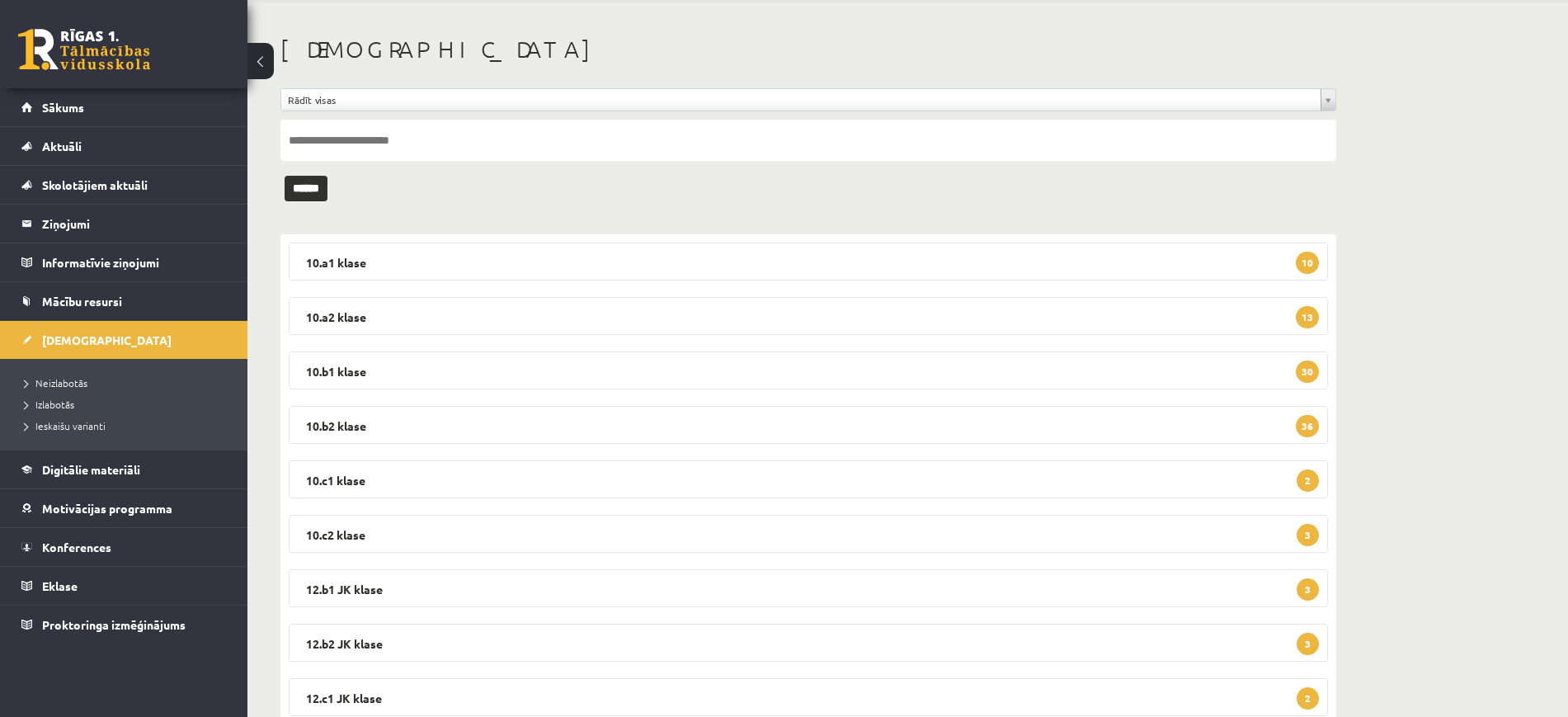
scroll to position [173, 0]
